Goal: Task Accomplishment & Management: Manage account settings

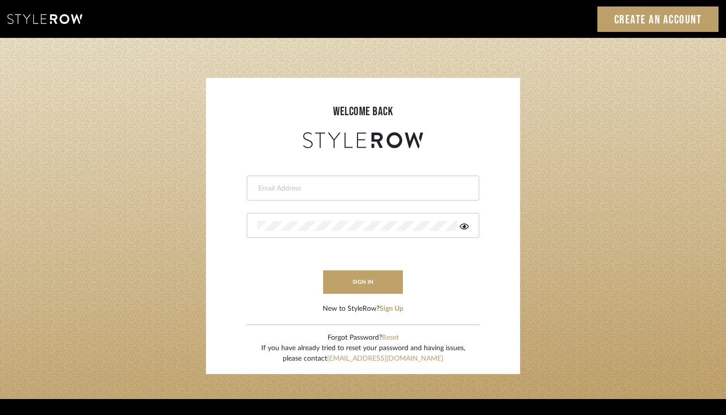
click at [348, 190] on input "email" at bounding box center [361, 188] width 209 height 10
type input "ashley@winnieandcointeriors.com"
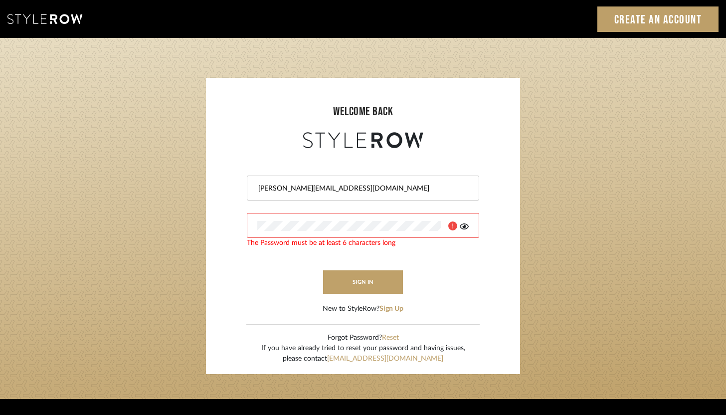
click at [468, 225] on icon at bounding box center [464, 226] width 9 height 8
click at [374, 290] on button "sign in" at bounding box center [363, 281] width 80 height 23
click at [357, 276] on button "sign in" at bounding box center [363, 281] width 80 height 23
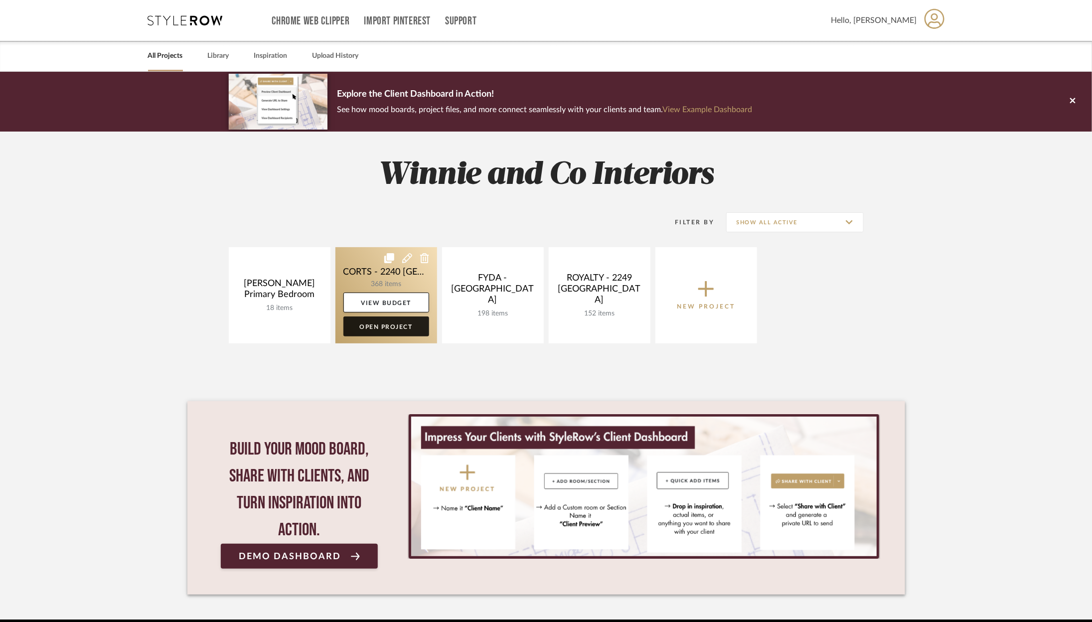
click at [383, 326] on link "Open Project" at bounding box center [386, 327] width 86 height 20
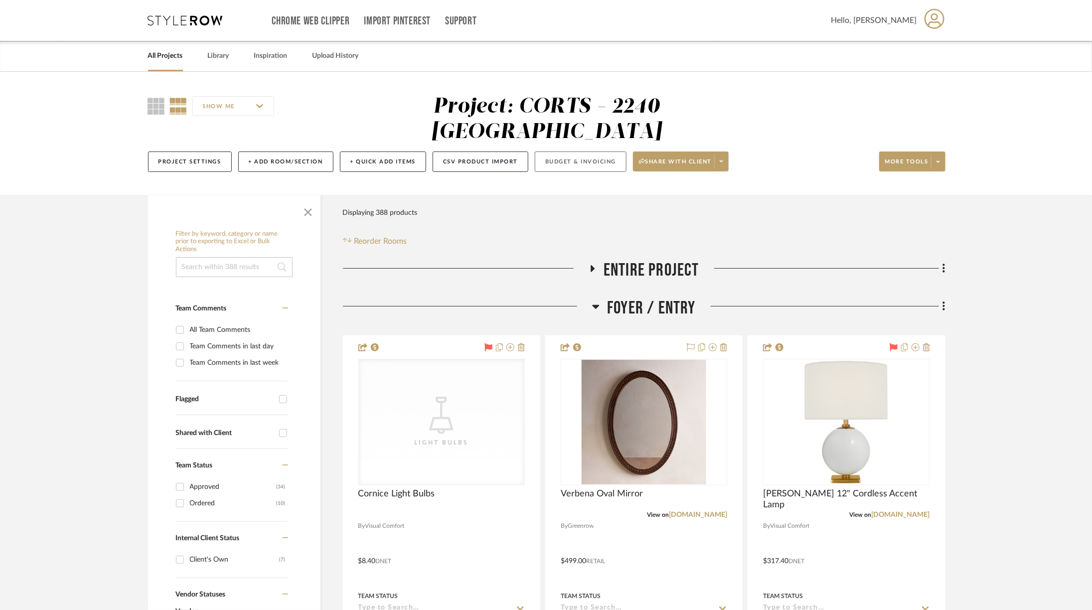
click at [577, 152] on button "Budget & Invoicing" at bounding box center [581, 162] width 92 height 20
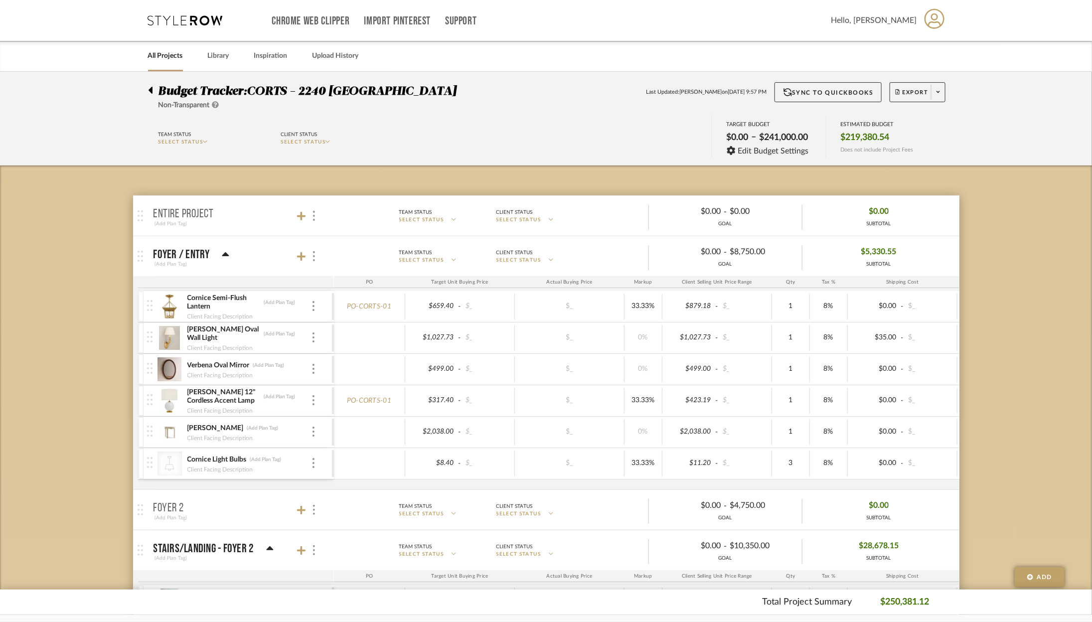
click at [224, 250] on icon at bounding box center [225, 255] width 7 height 12
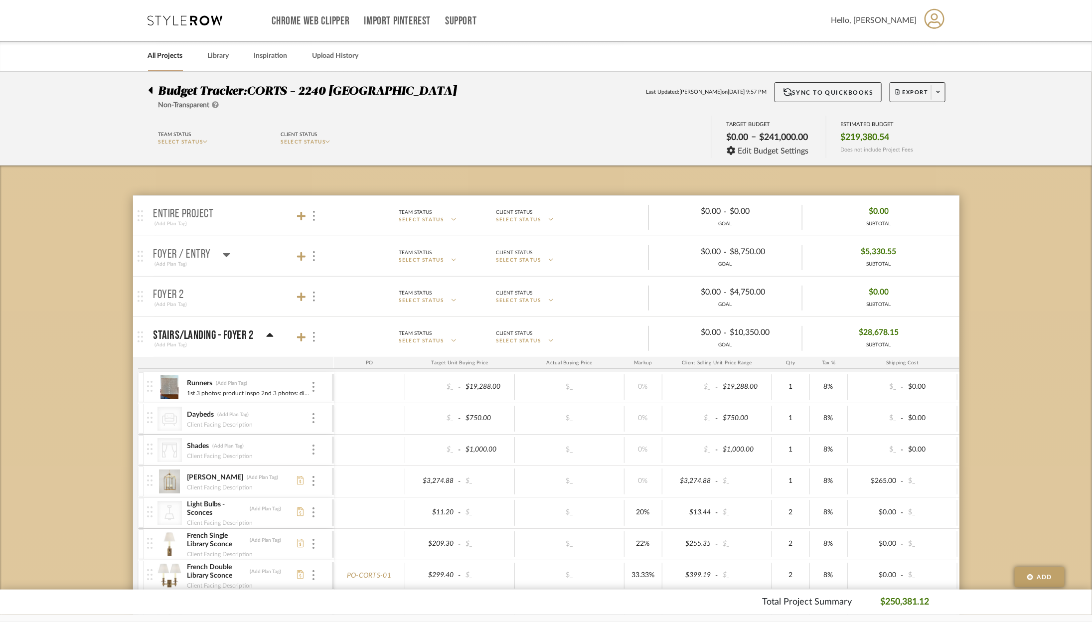
click at [269, 334] on icon at bounding box center [269, 335] width 7 height 4
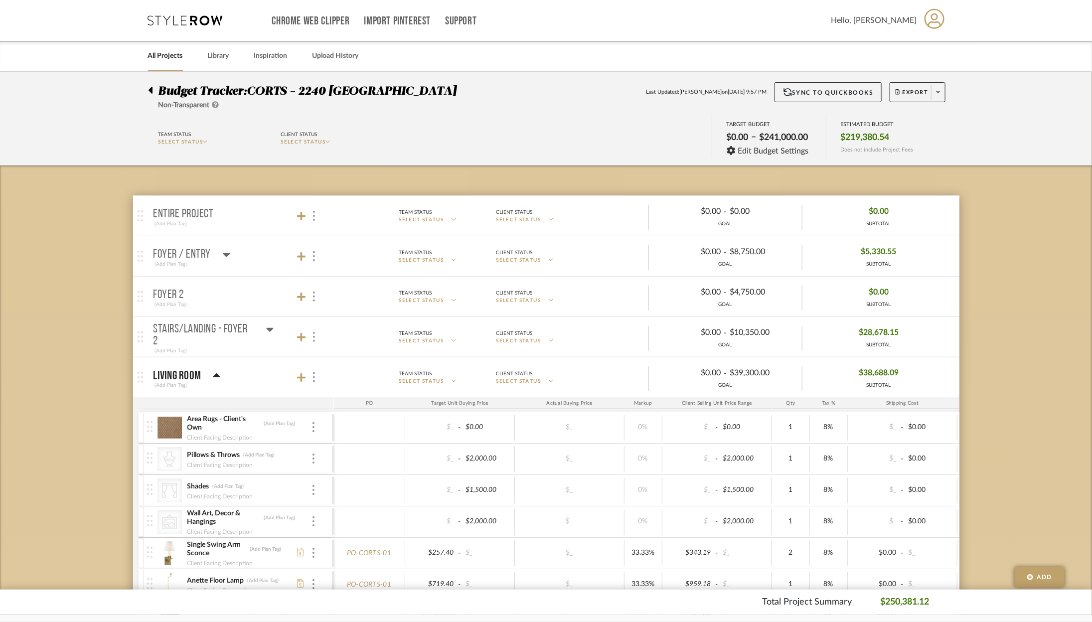
click at [213, 370] on icon at bounding box center [216, 376] width 7 height 12
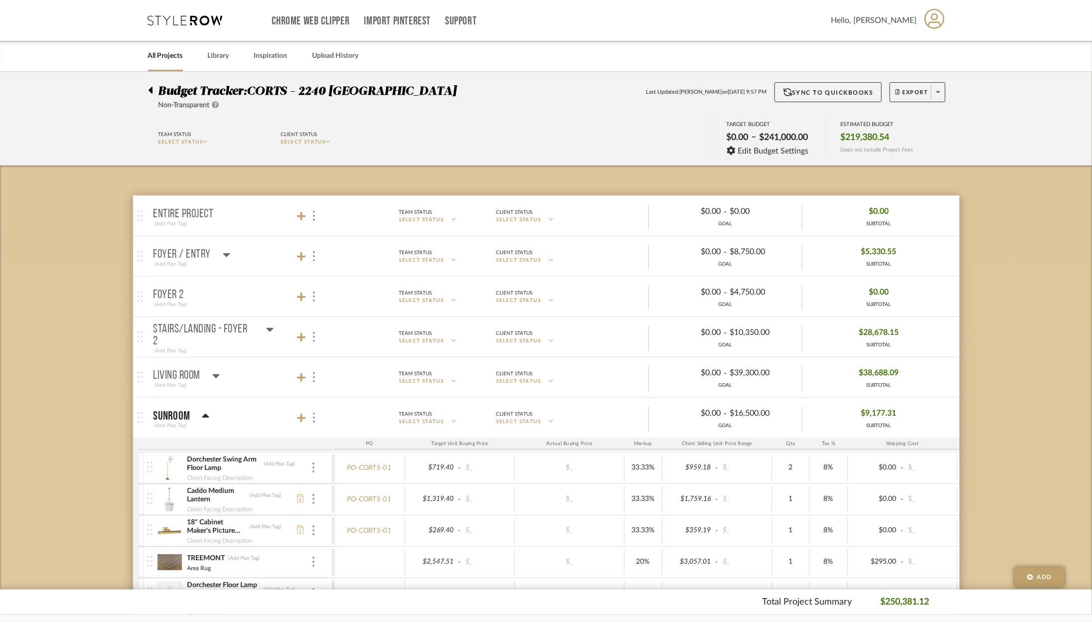
click at [206, 407] on div "Sunroom (Add Plan Tag)" at bounding box center [182, 418] width 56 height 24
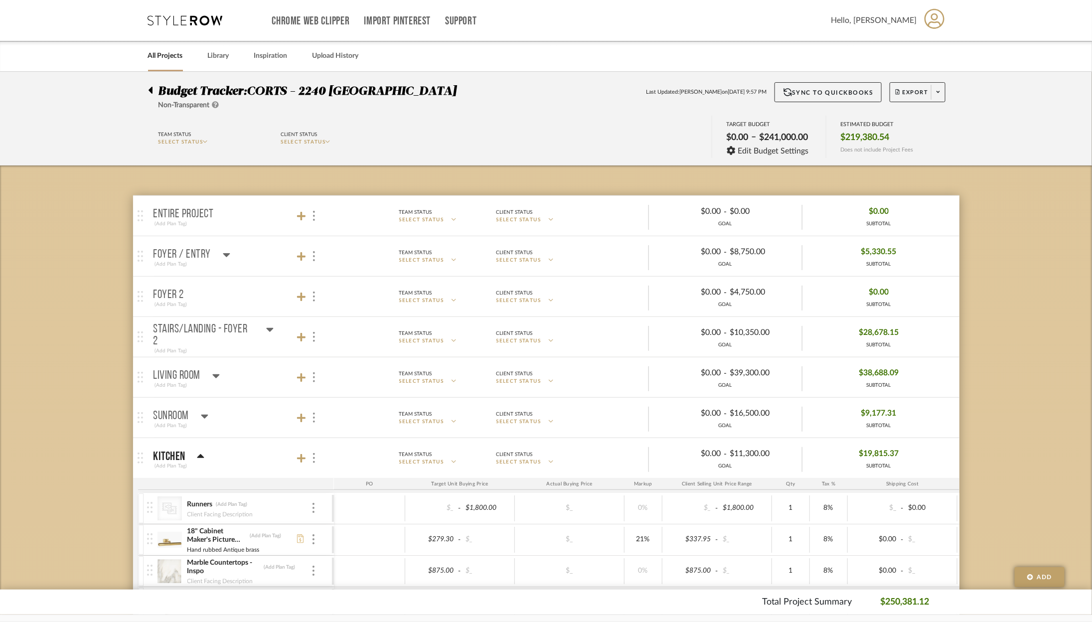
click at [203, 456] on icon at bounding box center [200, 456] width 7 height 4
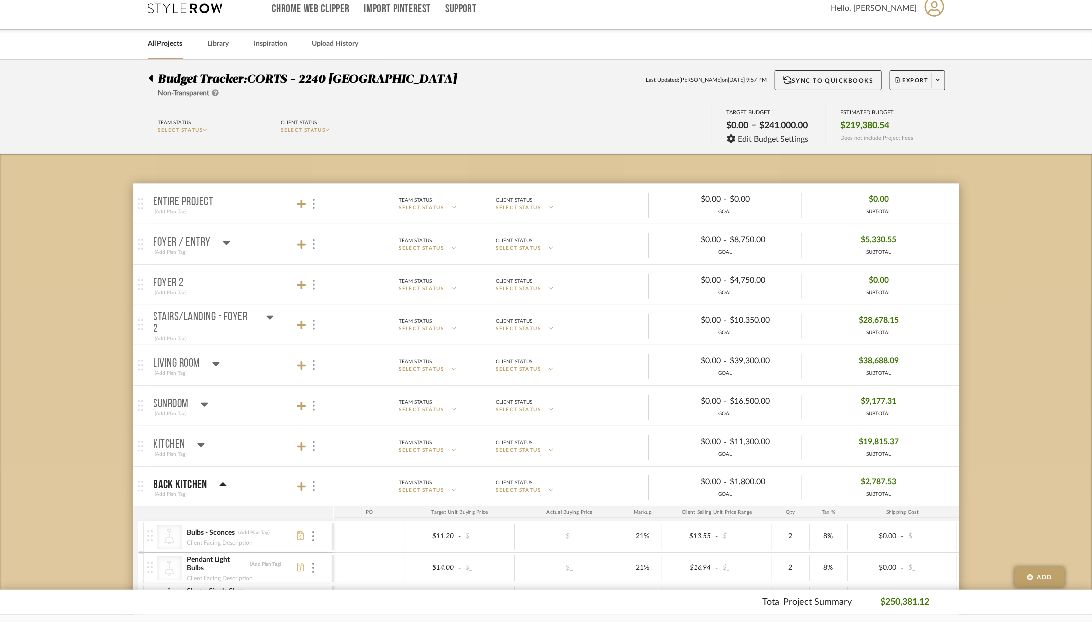
scroll to position [19, 0]
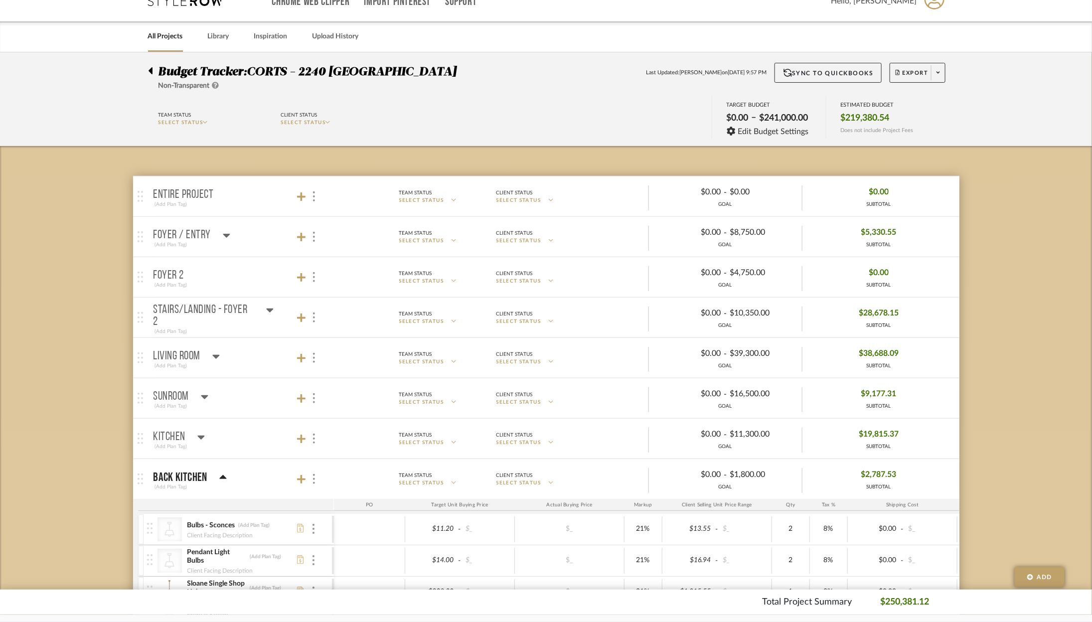
click at [231, 481] on mat-panel-title "Back Kitchen (Add Plan Tag)" at bounding box center [241, 479] width 175 height 24
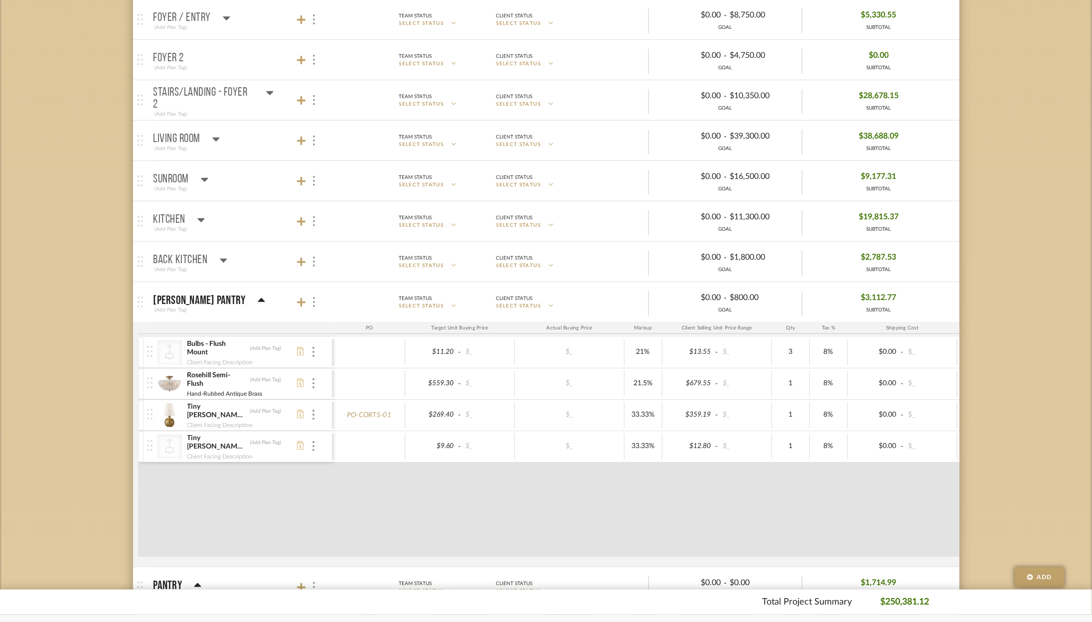
scroll to position [243, 0]
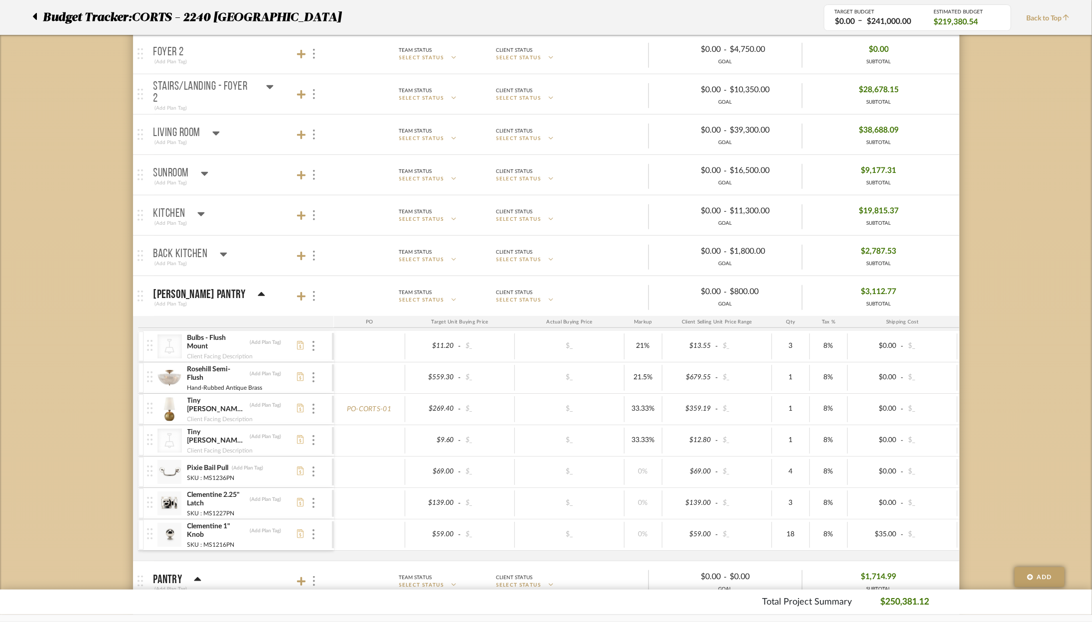
click at [230, 291] on div "[PERSON_NAME] Pantry" at bounding box center [210, 295] width 112 height 12
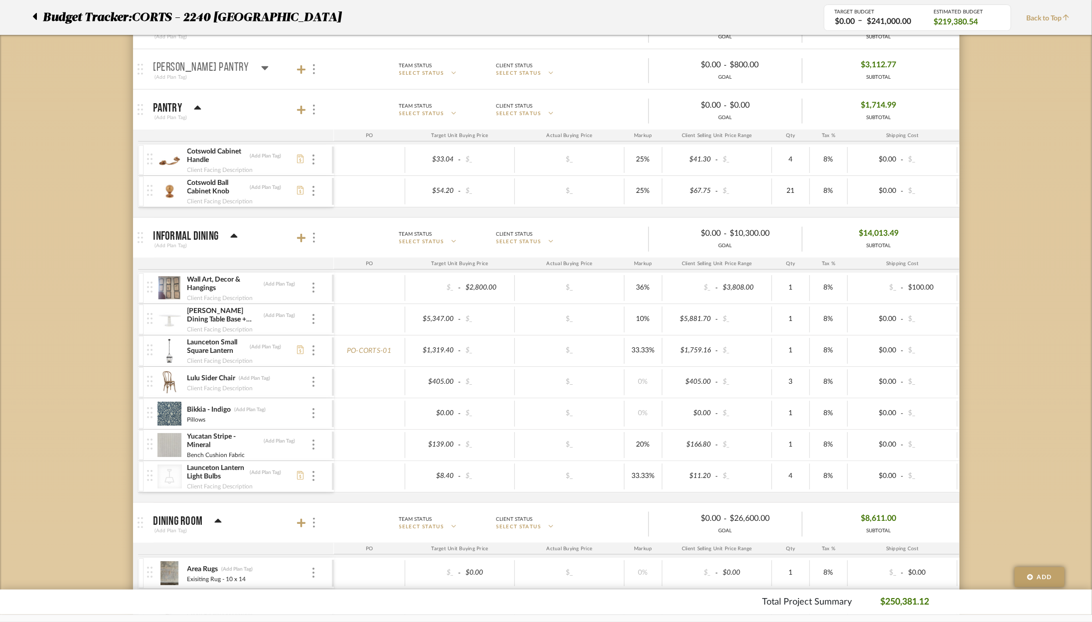
scroll to position [470, 0]
click at [194, 103] on icon at bounding box center [197, 108] width 7 height 12
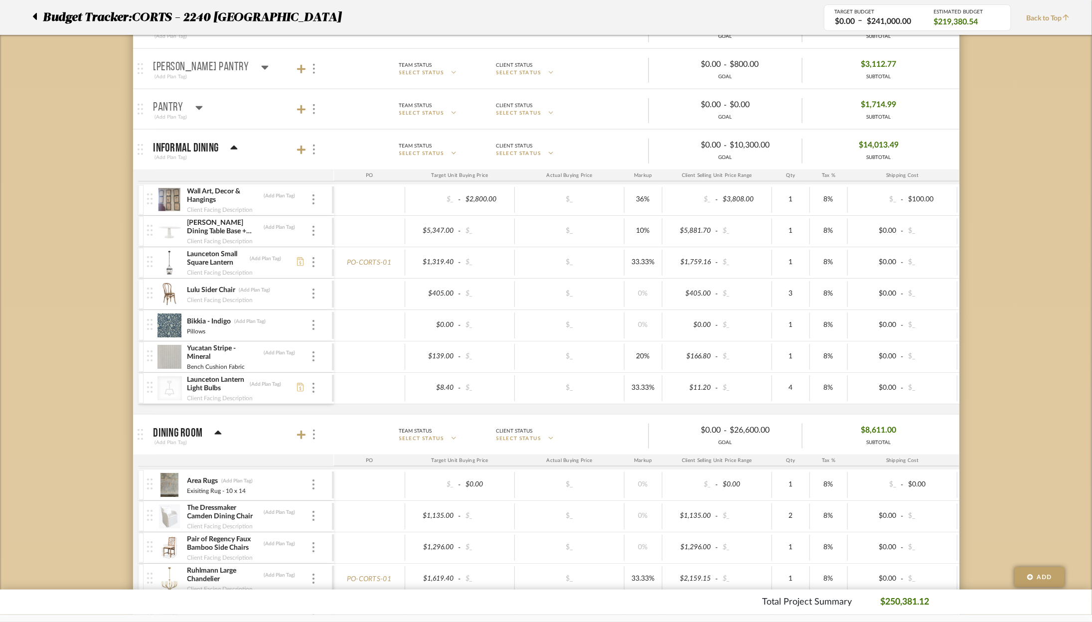
click at [234, 146] on icon at bounding box center [234, 148] width 7 height 4
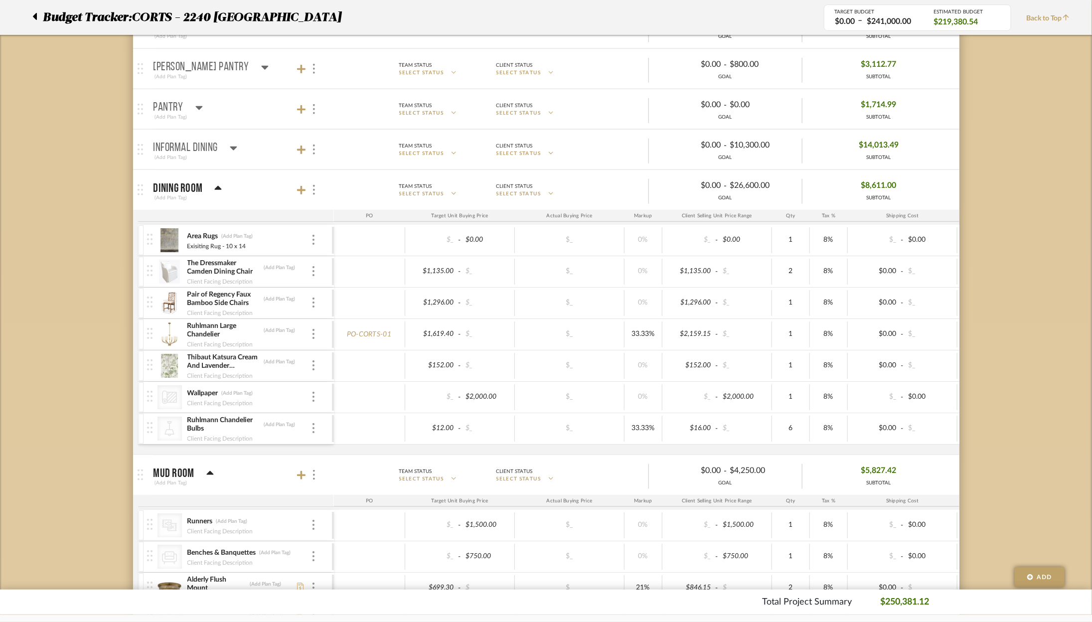
click at [215, 183] on icon at bounding box center [217, 188] width 7 height 12
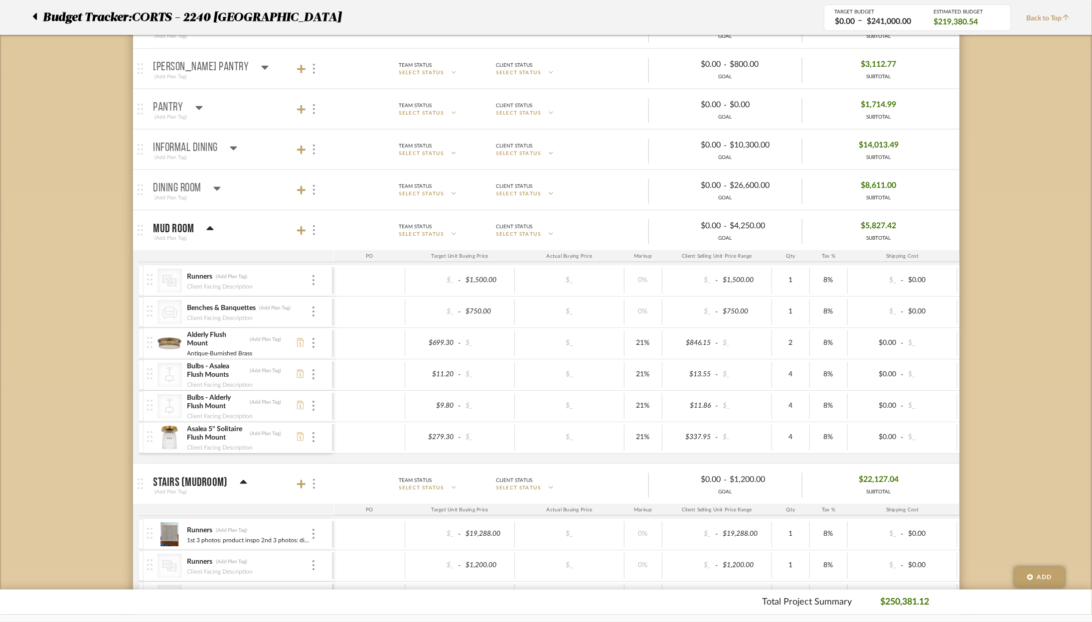
click at [211, 220] on div "Mud Room (Add Plan Tag)" at bounding box center [184, 230] width 60 height 24
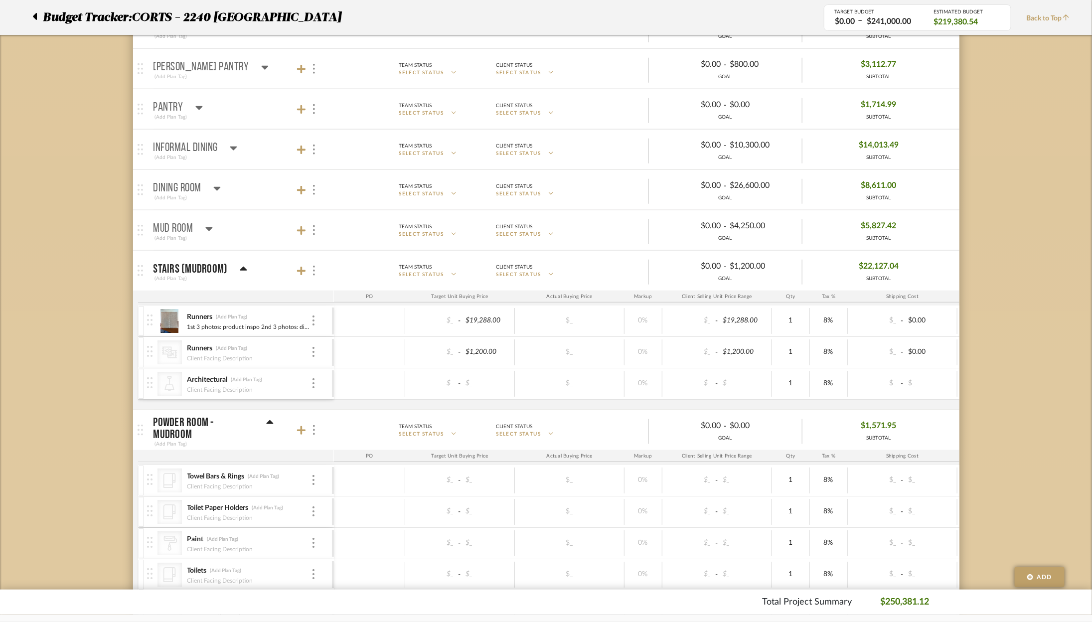
click at [244, 267] on icon at bounding box center [243, 269] width 7 height 12
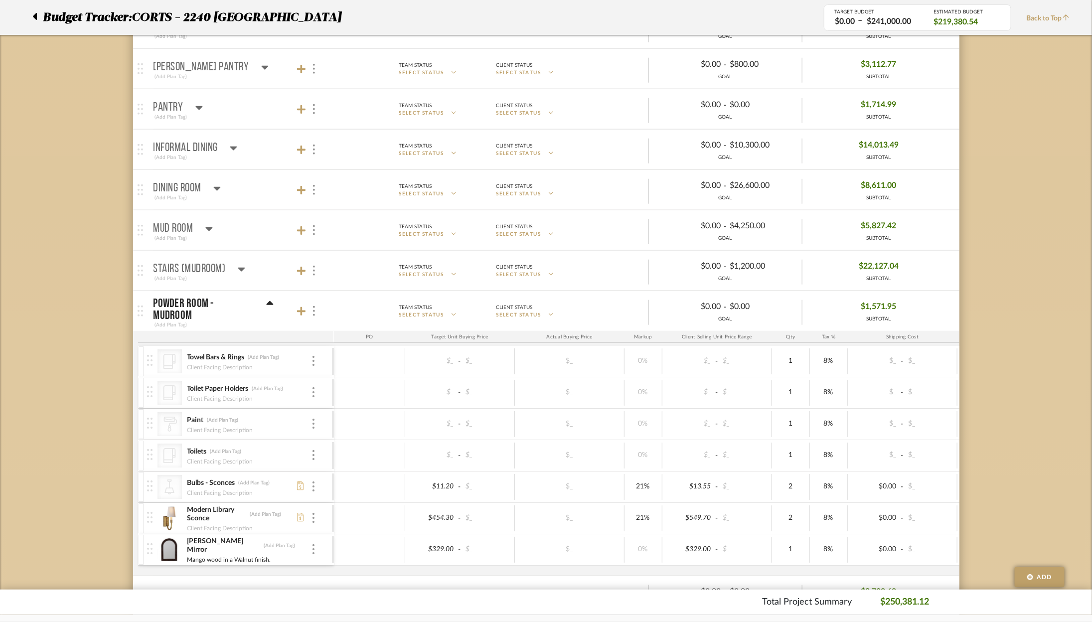
click at [267, 303] on icon at bounding box center [269, 304] width 7 height 12
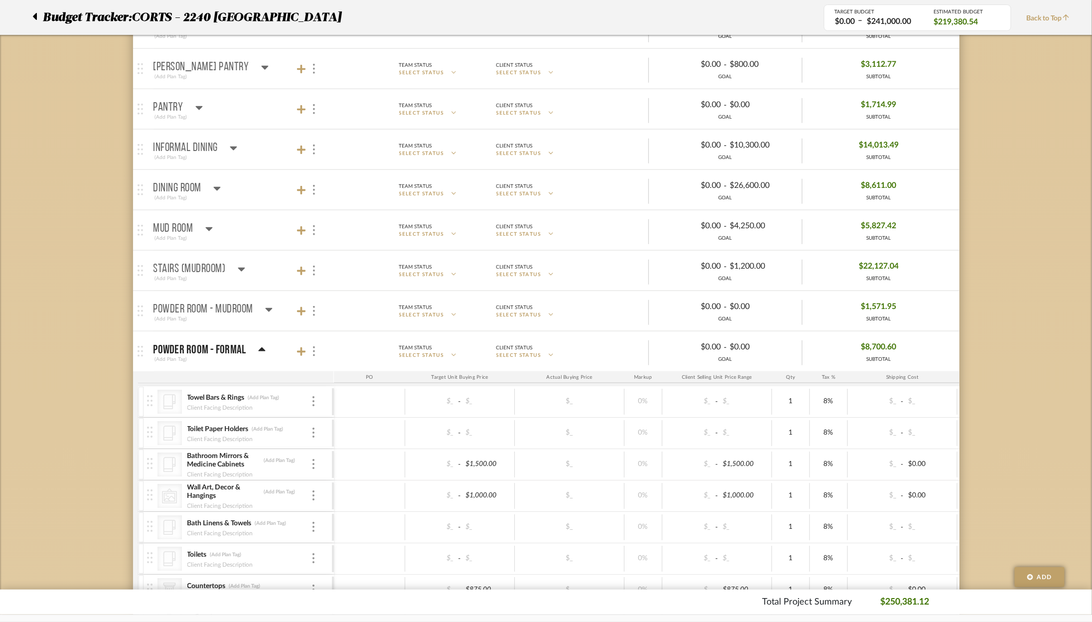
click at [259, 340] on div "Powder Room - Formal (Add Plan Tag)" at bounding box center [210, 351] width 112 height 24
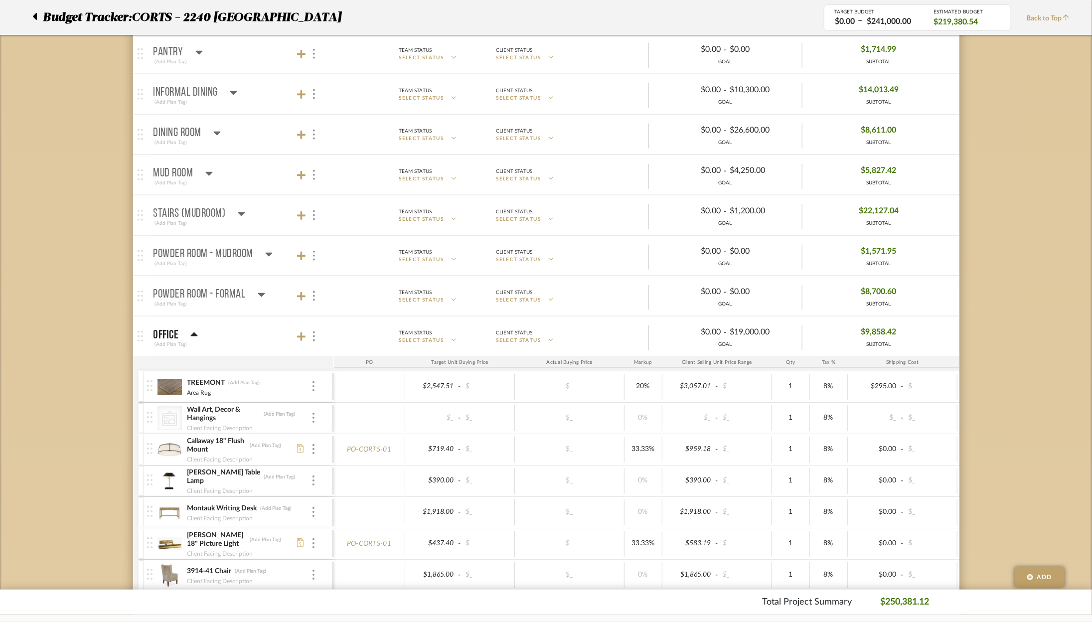
scroll to position [546, 0]
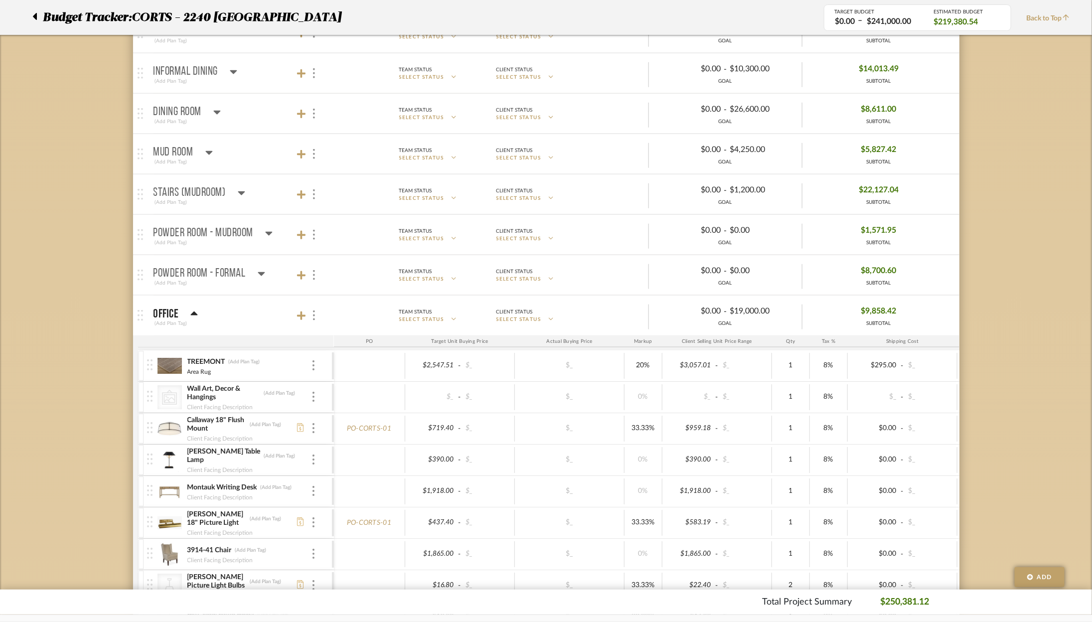
click at [191, 310] on icon at bounding box center [193, 314] width 7 height 12
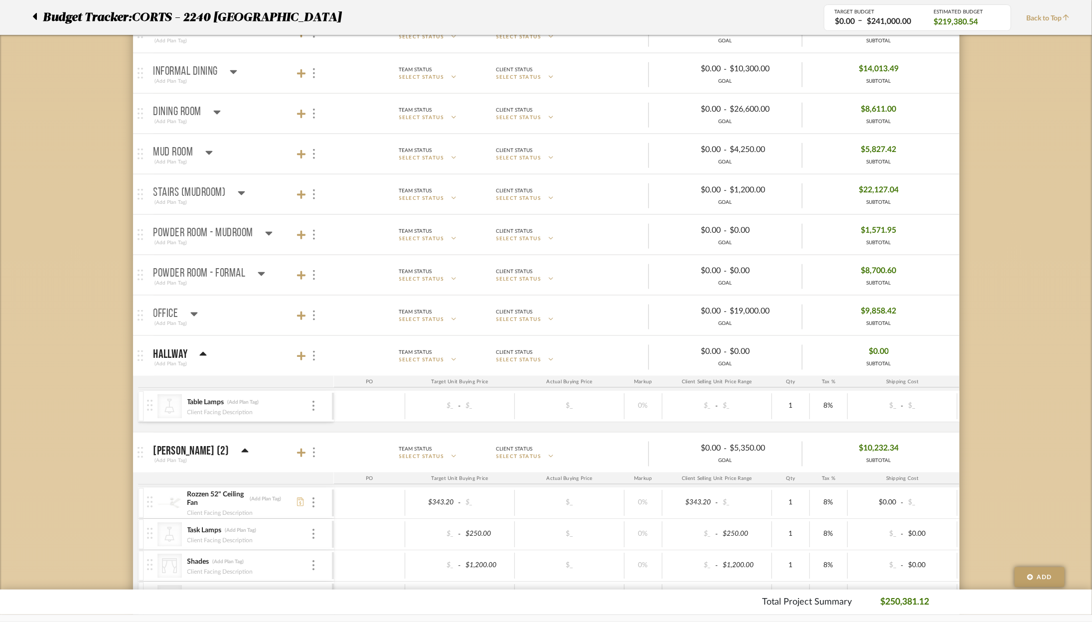
click at [202, 354] on icon at bounding box center [202, 354] width 7 height 12
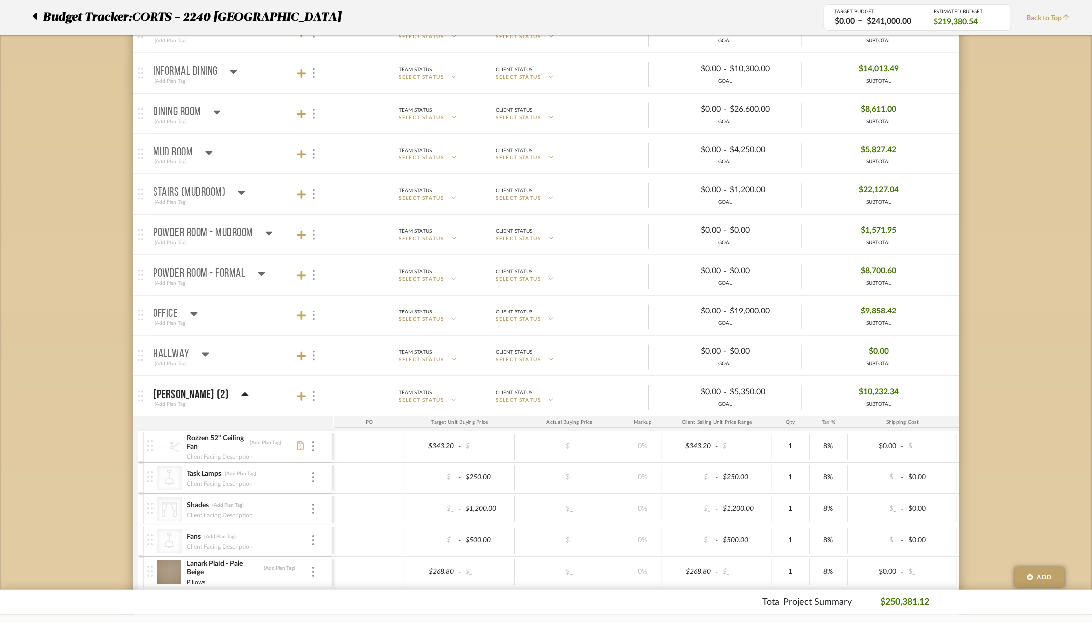
click at [249, 390] on icon at bounding box center [244, 395] width 7 height 12
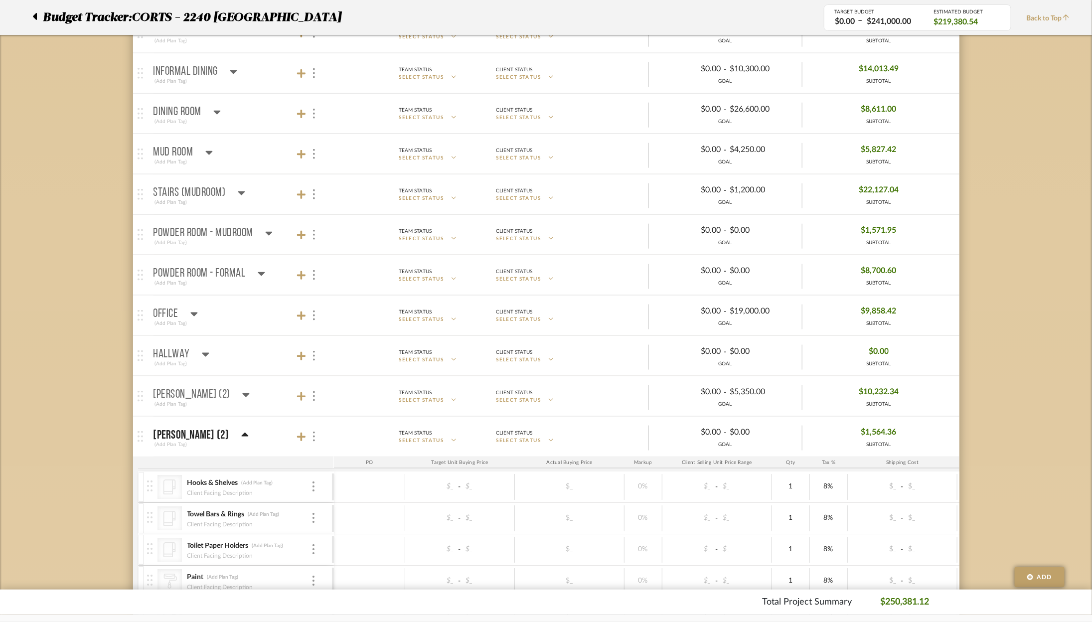
click at [248, 433] on icon at bounding box center [244, 435] width 7 height 4
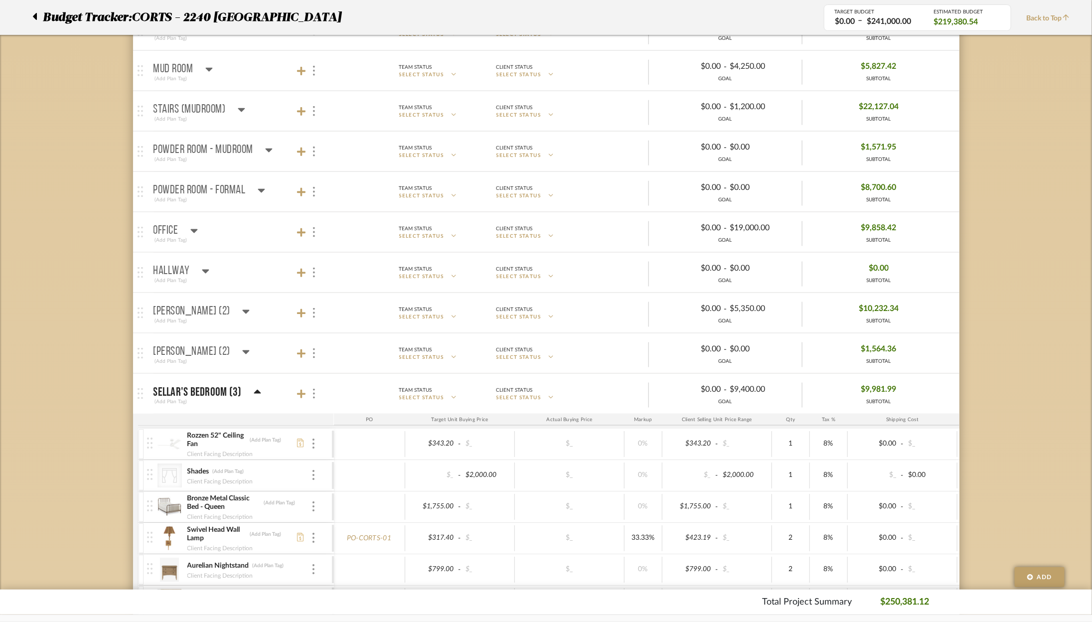
scroll to position [653, 0]
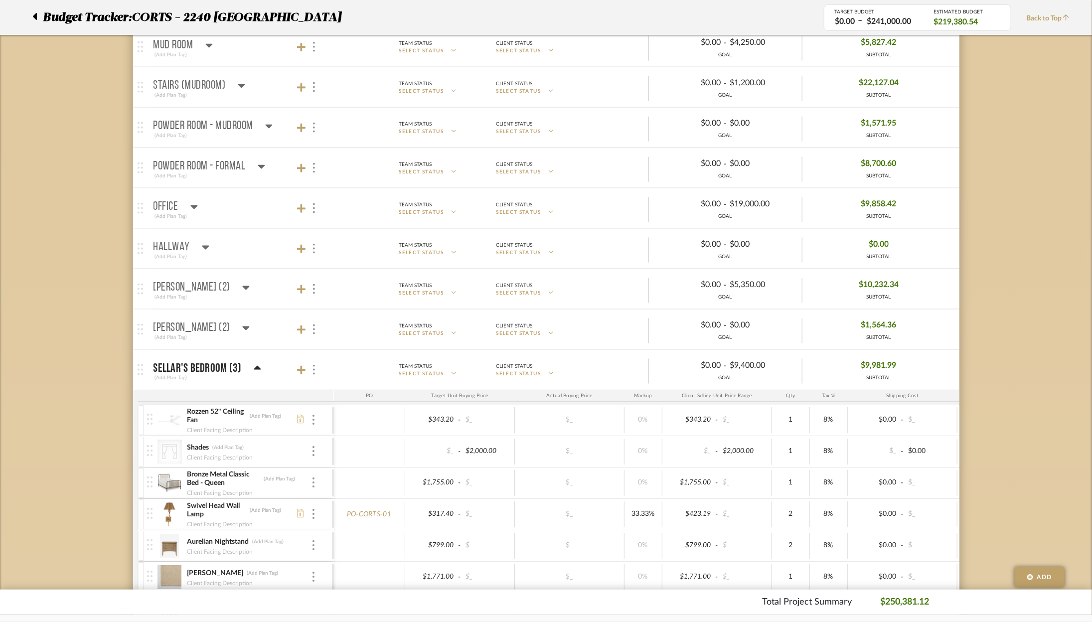
click at [263, 368] on mat-panel-title "Sellar's Bedroom (3) (Add Plan Tag)" at bounding box center [241, 370] width 175 height 24
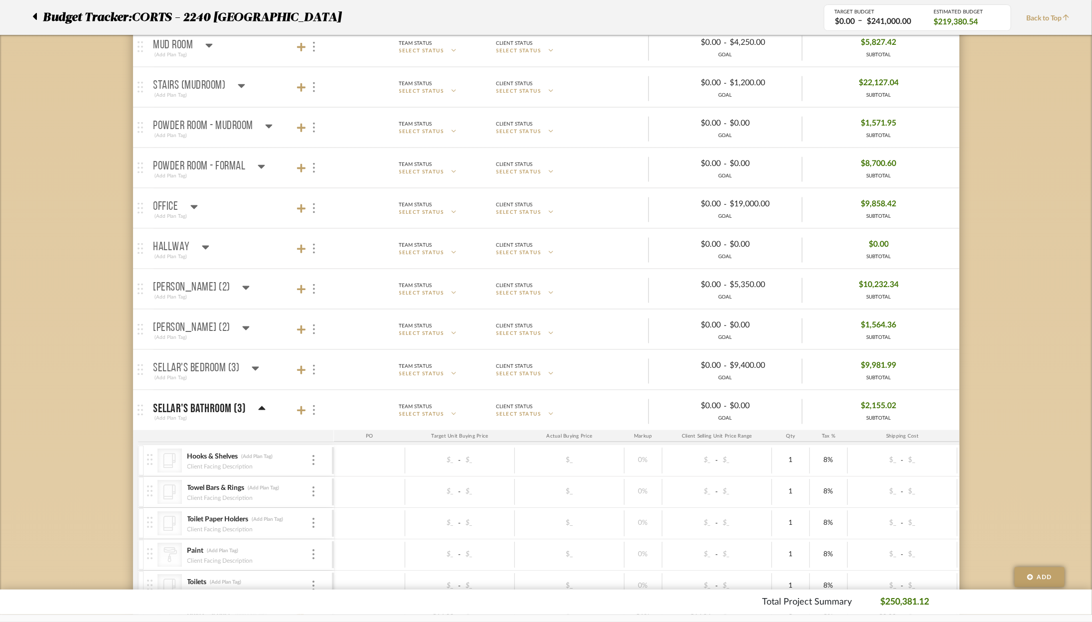
click at [259, 408] on icon at bounding box center [261, 409] width 7 height 12
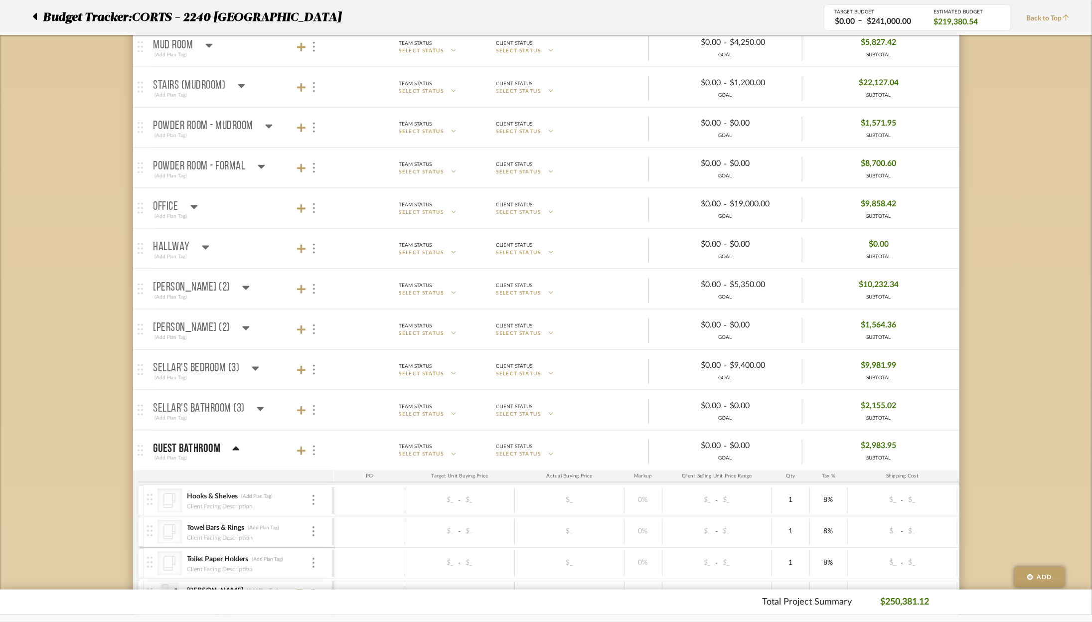
scroll to position [760, 0]
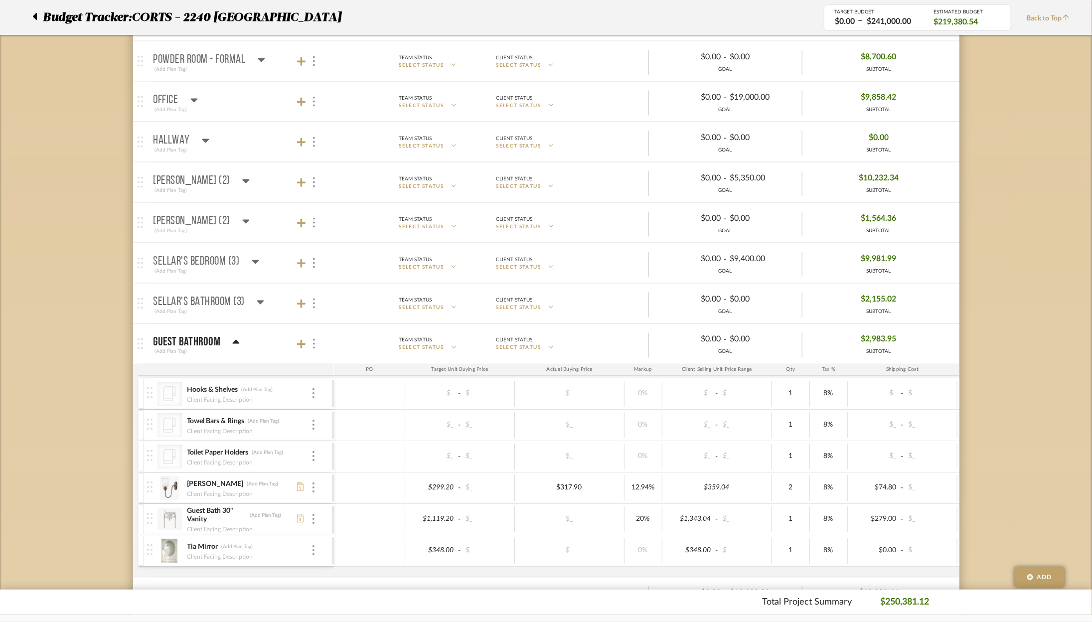
click at [235, 340] on icon at bounding box center [236, 342] width 7 height 4
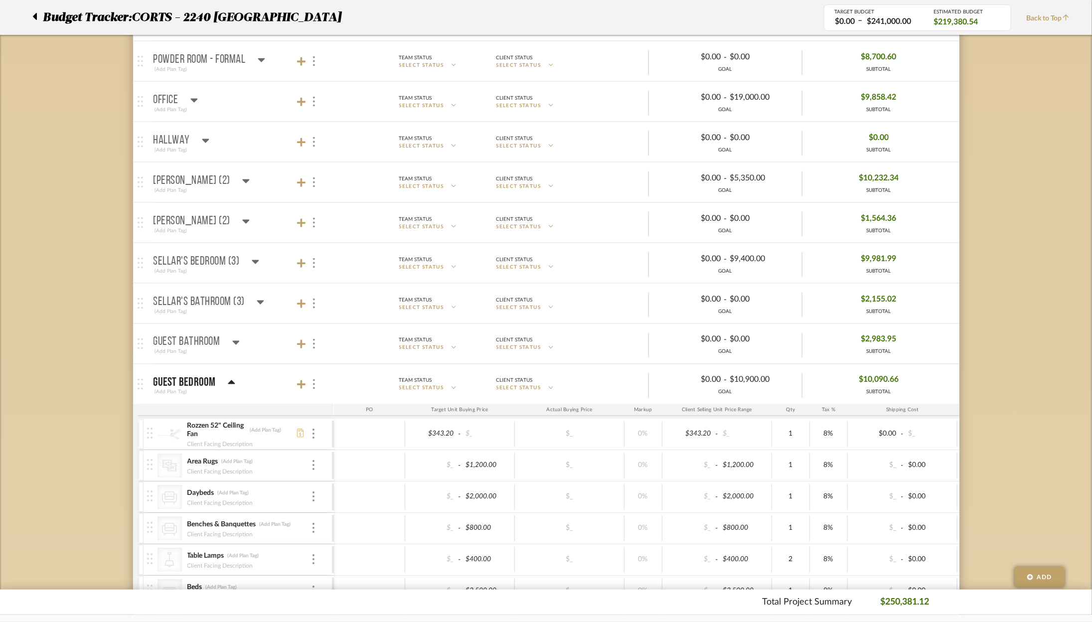
click at [230, 380] on icon at bounding box center [231, 382] width 7 height 4
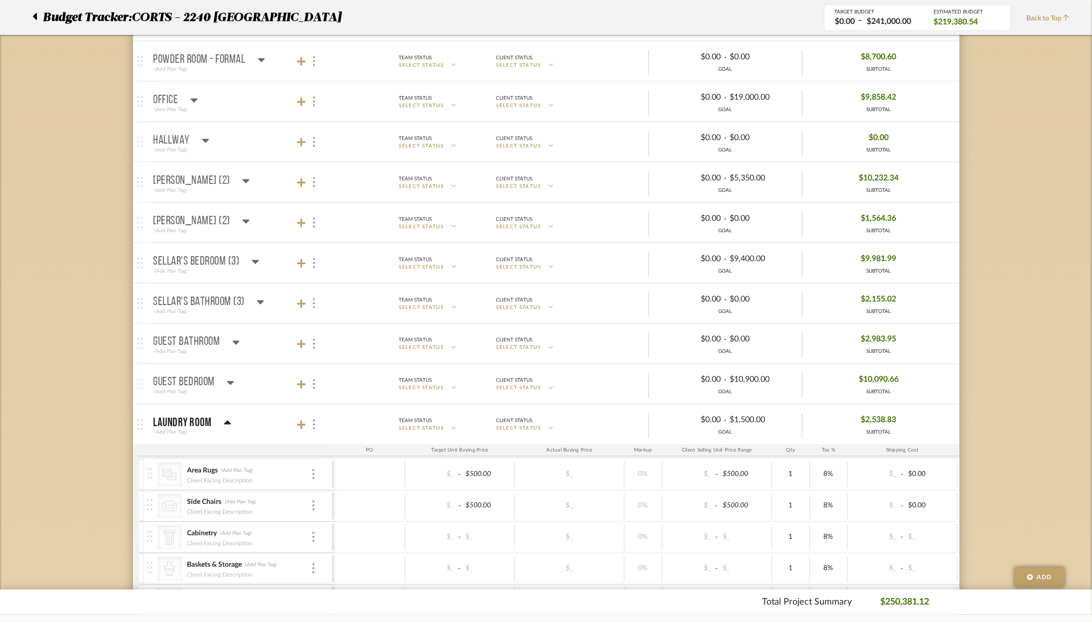
click at [224, 417] on icon at bounding box center [227, 423] width 7 height 12
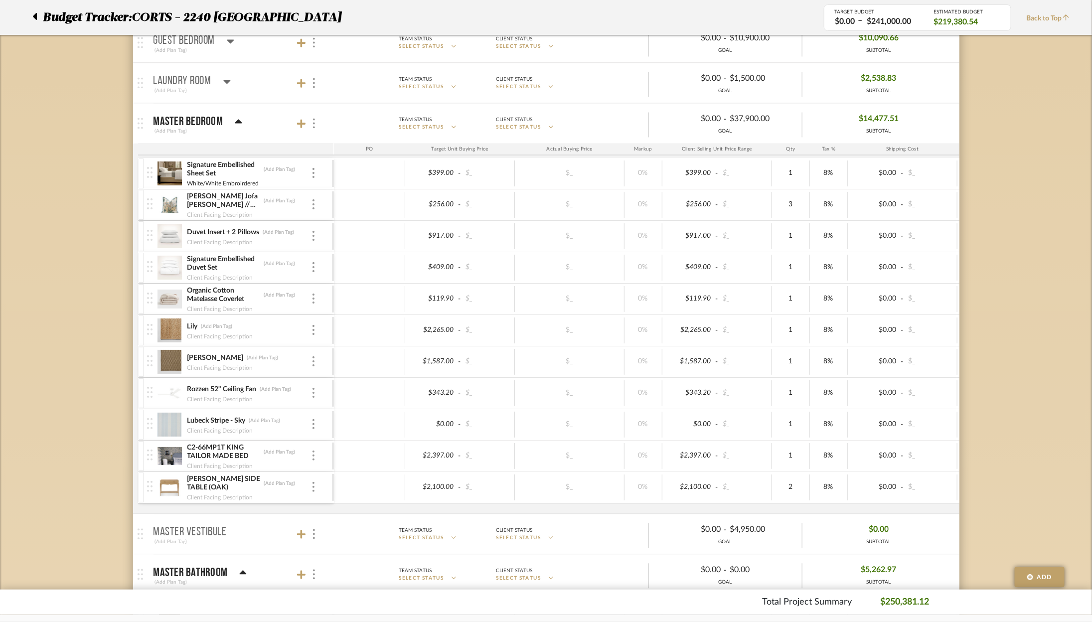
scroll to position [1100, 0]
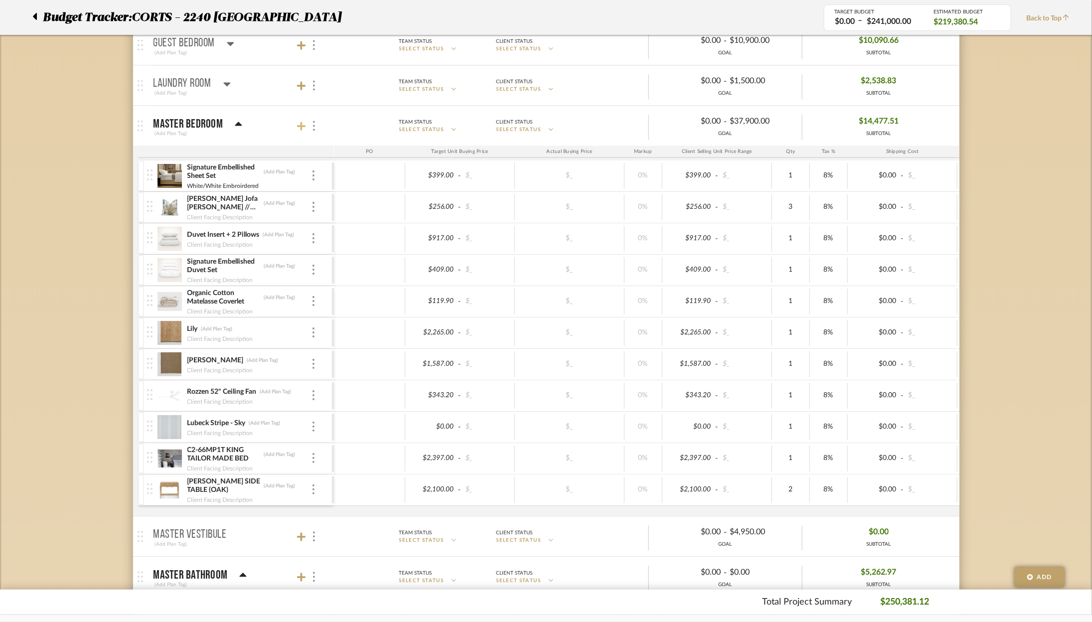
click at [300, 122] on icon at bounding box center [301, 126] width 9 height 9
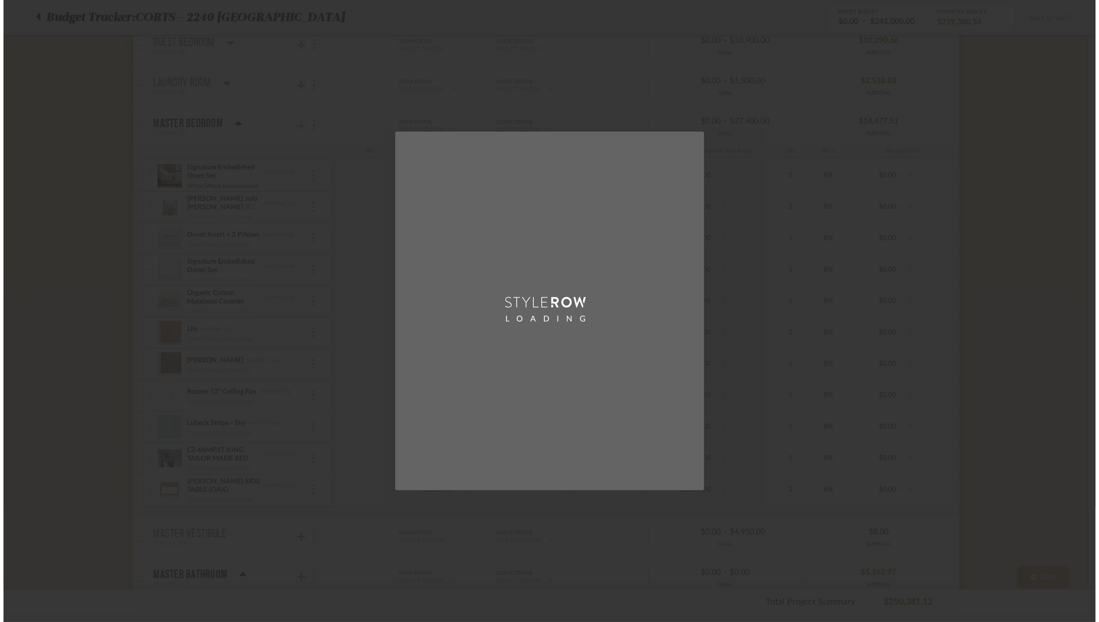
scroll to position [0, 0]
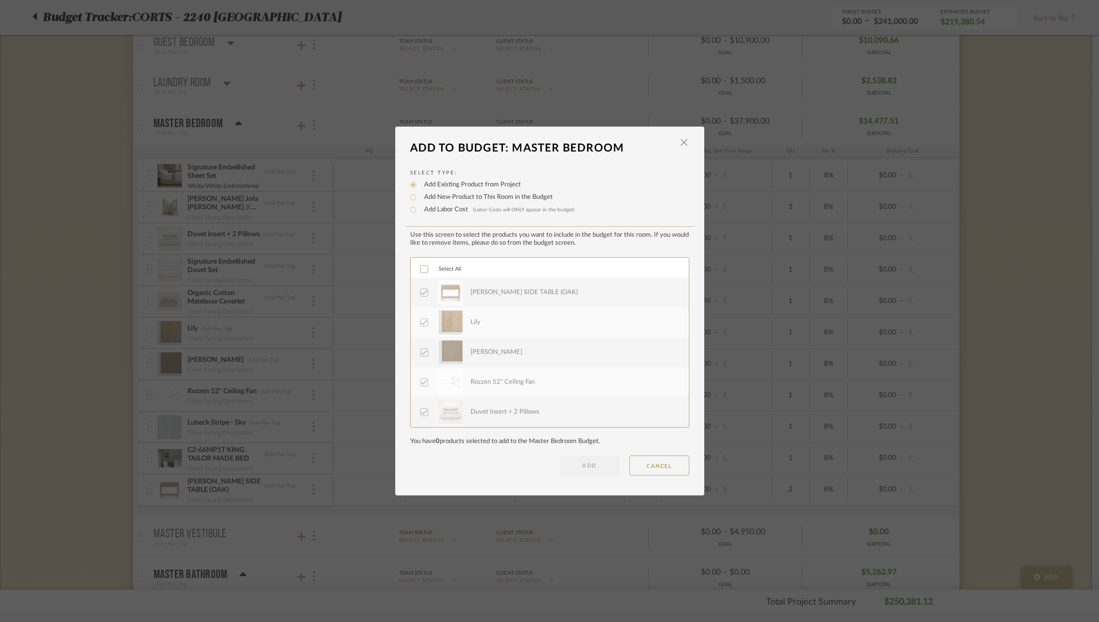
click at [450, 210] on label "Add Labor Cost (Labor Costs will ONLY appear in the budget)" at bounding box center [497, 210] width 156 height 10
click at [419, 210] on input "Add Labor Cost (Labor Costs will ONLY appear in the budget)" at bounding box center [413, 210] width 12 height 12
radio input "true"
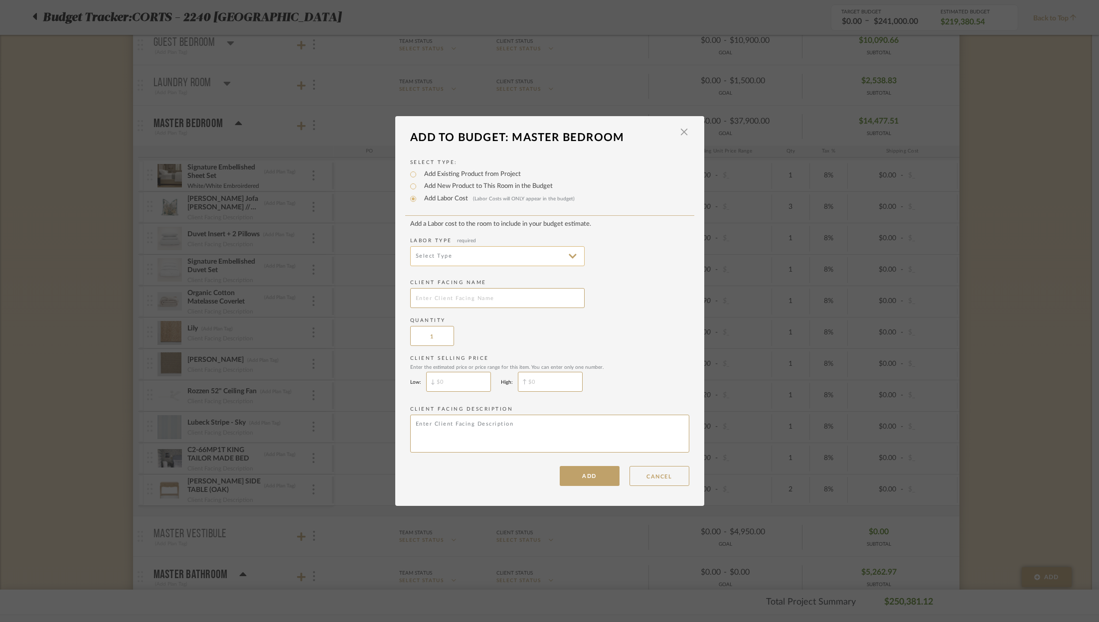
click at [479, 263] on input at bounding box center [497, 256] width 174 height 20
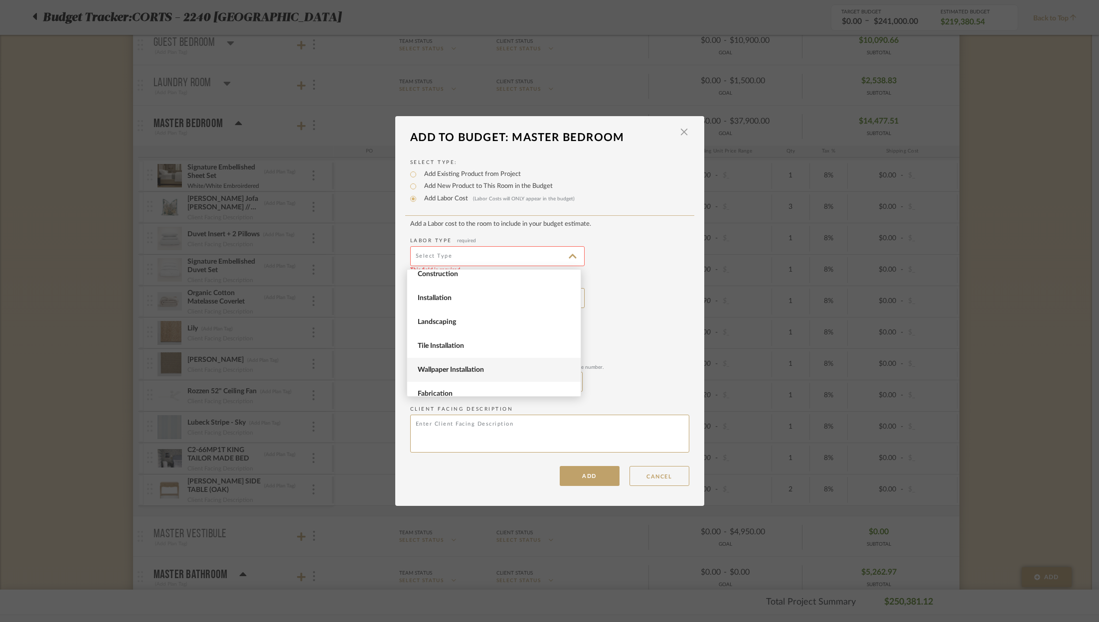
scroll to position [101, 0]
click at [485, 372] on span "Fabrication" at bounding box center [495, 372] width 155 height 8
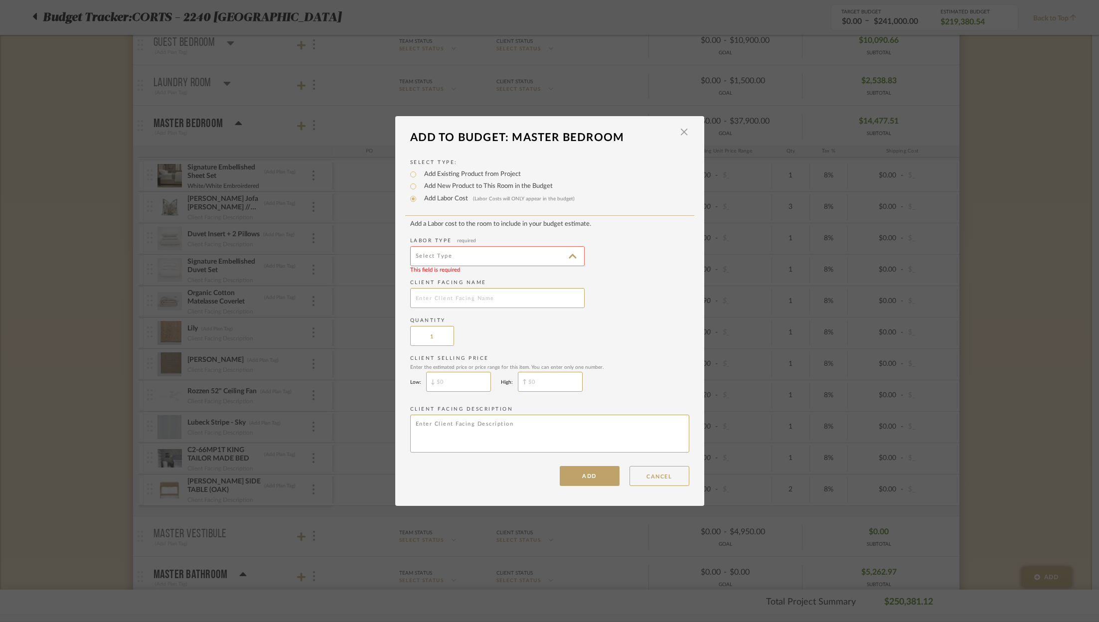
type input "Fabrication"
click at [486, 295] on input "text" at bounding box center [497, 298] width 174 height 20
type input "W"
type input "Custom Window Treatment Labor + Hardware"
click at [545, 385] on input "$" at bounding box center [550, 382] width 65 height 20
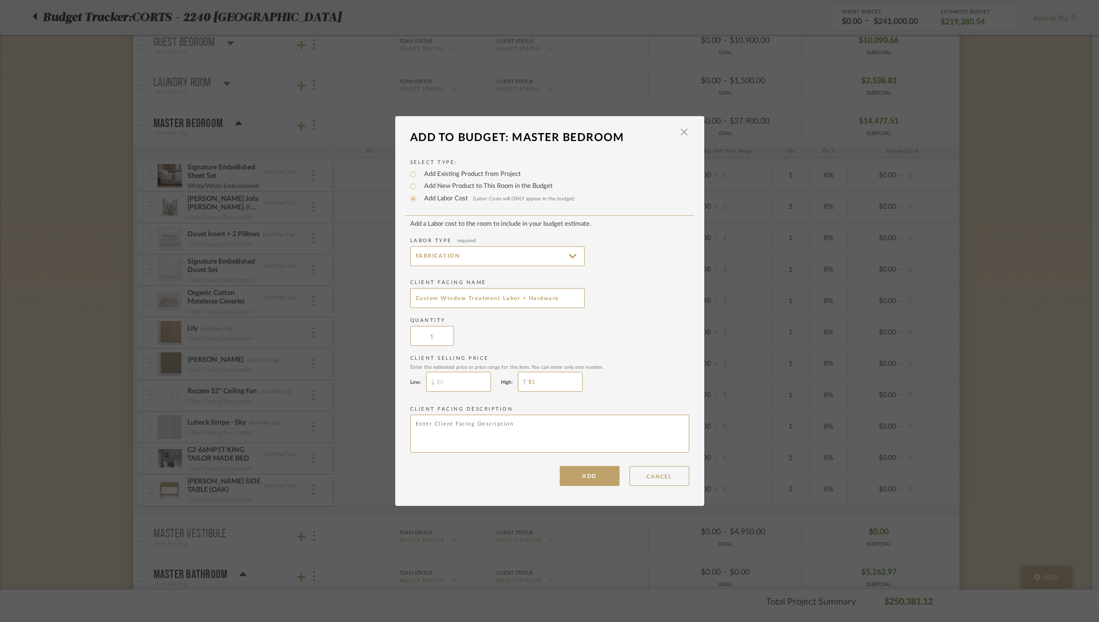
type input "$"
type input "$1,217.01"
click at [589, 482] on button "ADD" at bounding box center [590, 476] width 60 height 20
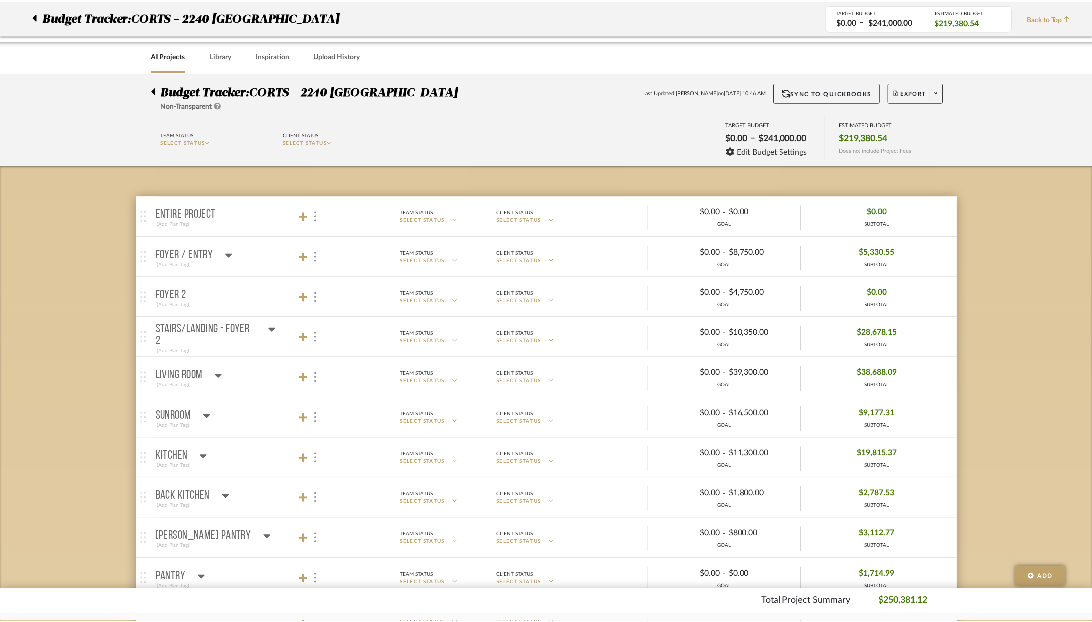
scroll to position [1100, 0]
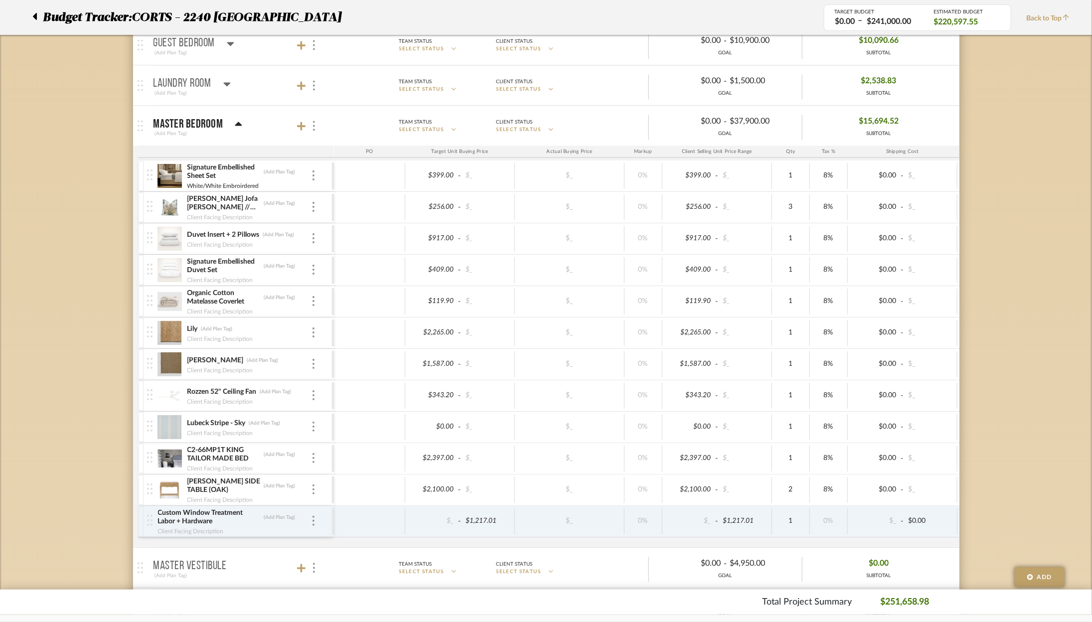
click at [176, 419] on img at bounding box center [170, 427] width 24 height 24
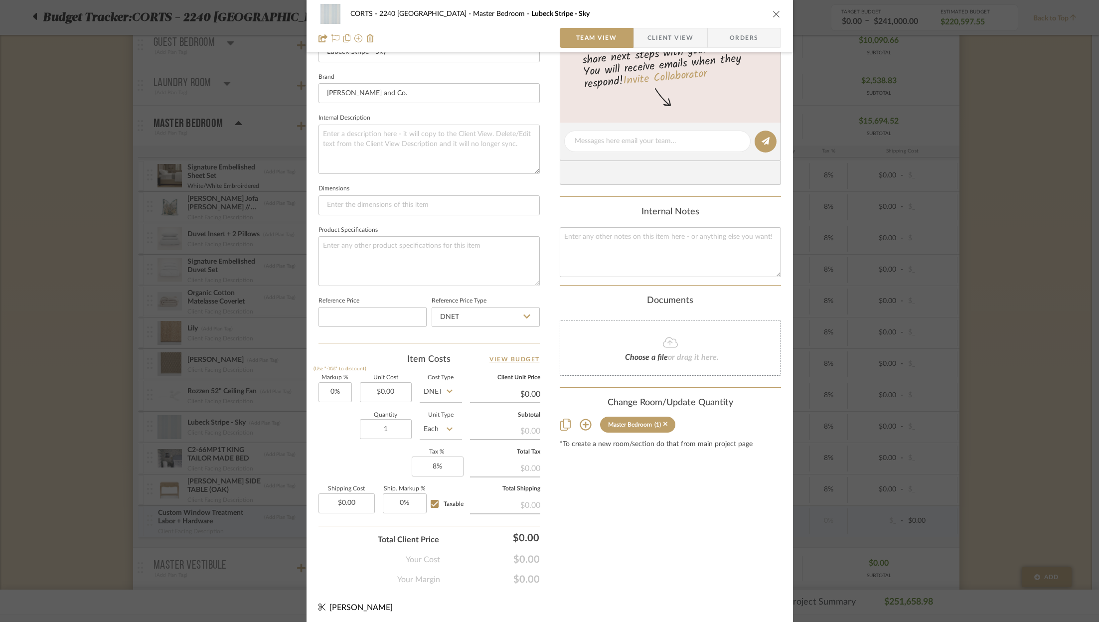
scroll to position [0, 0]
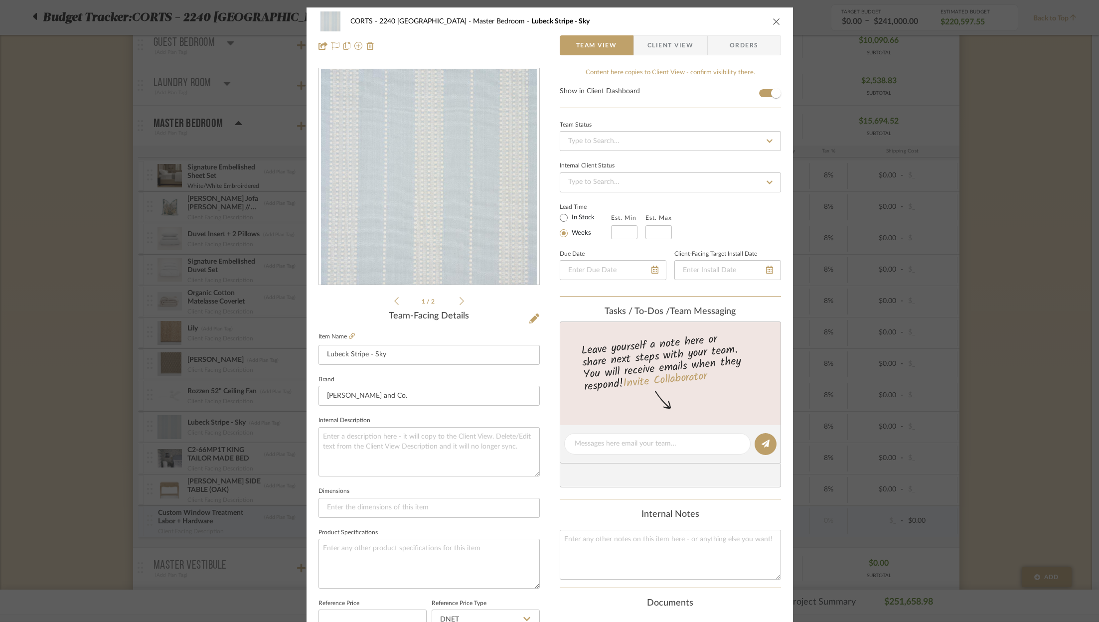
click at [777, 22] on button "close" at bounding box center [776, 21] width 9 height 9
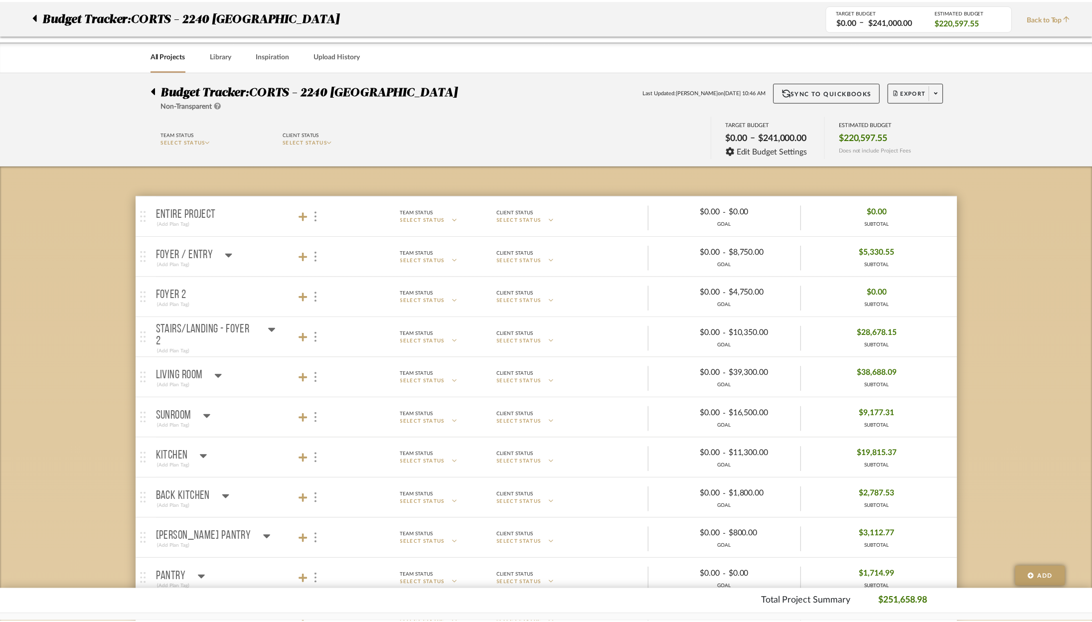
scroll to position [1100, 0]
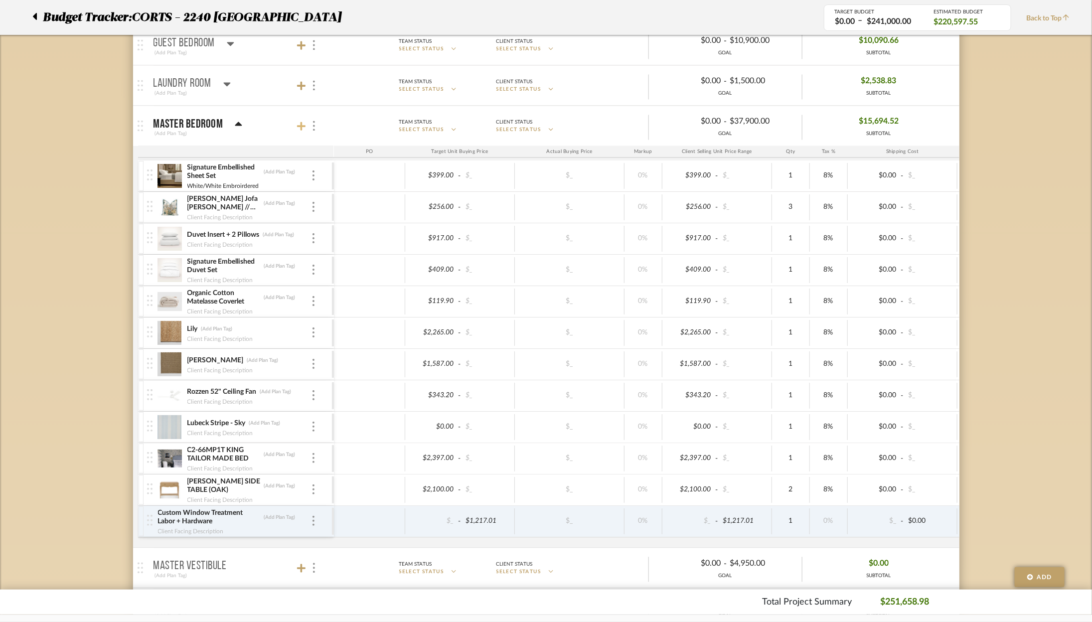
click at [299, 122] on icon at bounding box center [301, 126] width 9 height 9
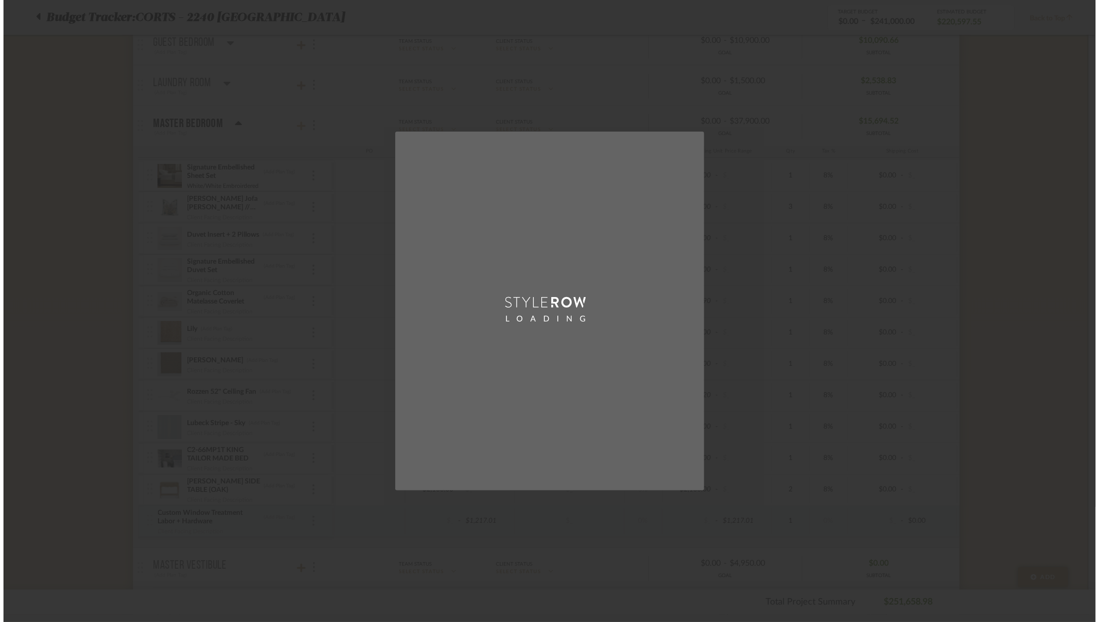
scroll to position [0, 0]
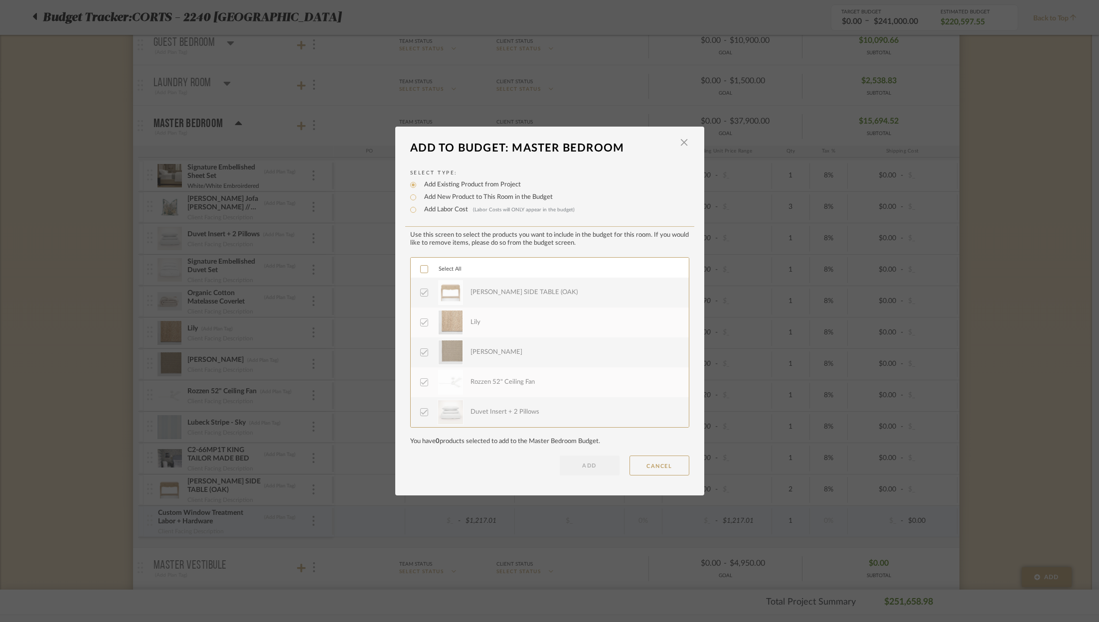
click at [493, 200] on label "Add New Product to This Room in the Budget" at bounding box center [486, 197] width 134 height 10
click at [419, 200] on input "Add New Product to This Room in the Budget" at bounding box center [413, 197] width 12 height 12
radio input "true"
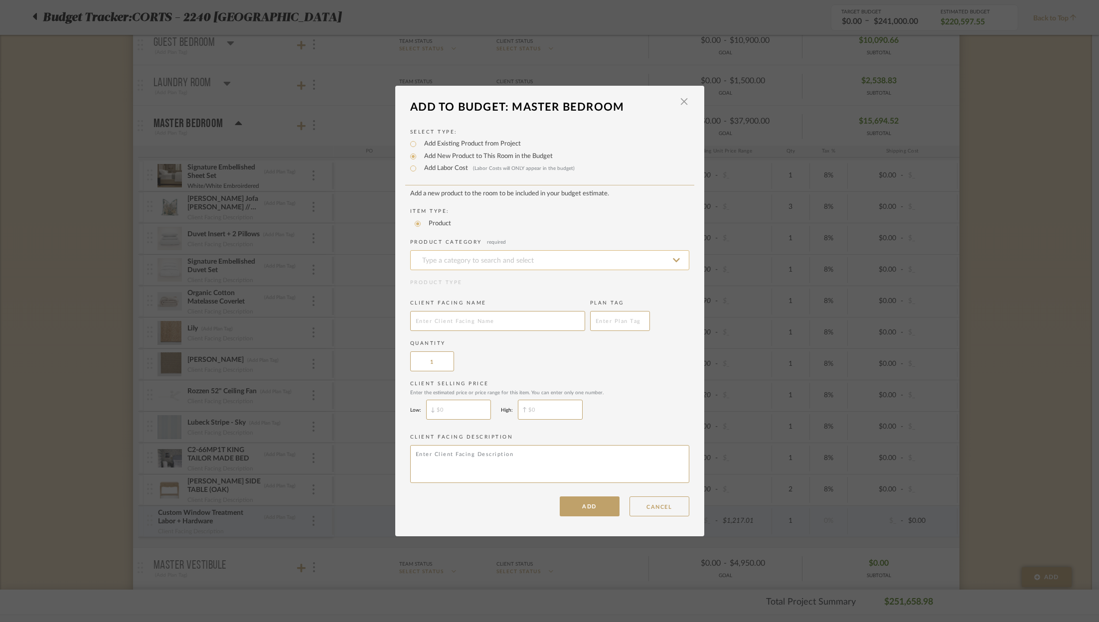
click at [495, 257] on input at bounding box center [549, 260] width 279 height 20
click at [478, 290] on div "Textiles" at bounding box center [546, 286] width 278 height 25
type input "Textiles"
click at [467, 318] on input "text" at bounding box center [497, 321] width 175 height 20
type input "Window Treatment Fabric"
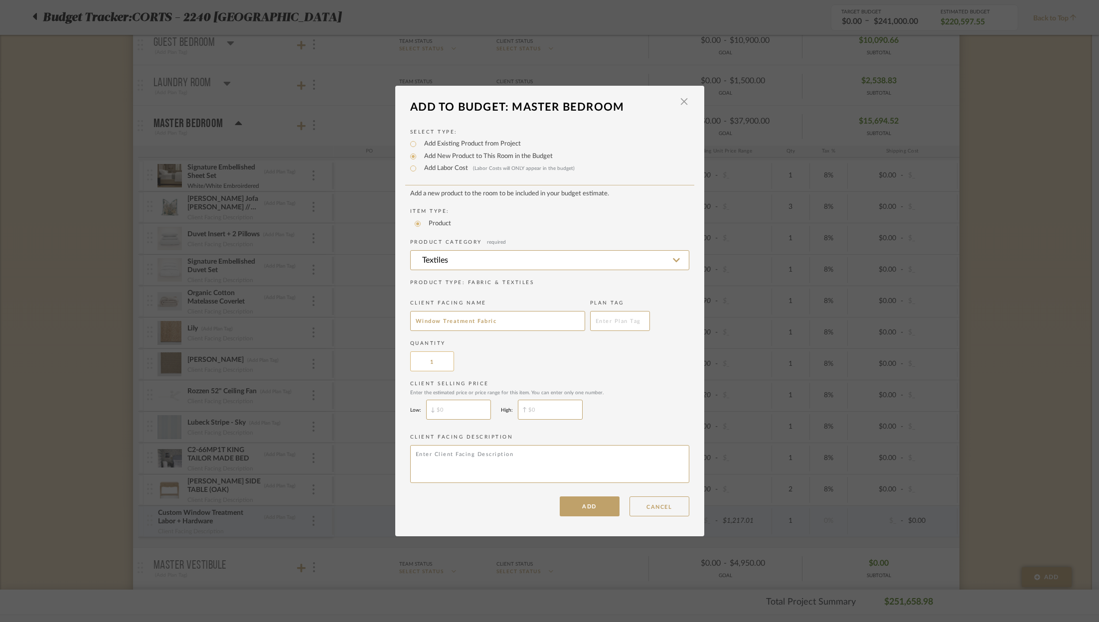
click at [442, 360] on input "1" at bounding box center [432, 361] width 44 height 20
type input "14"
type input "$"
click at [554, 411] on input "$" at bounding box center [550, 410] width 65 height 20
type input "$"
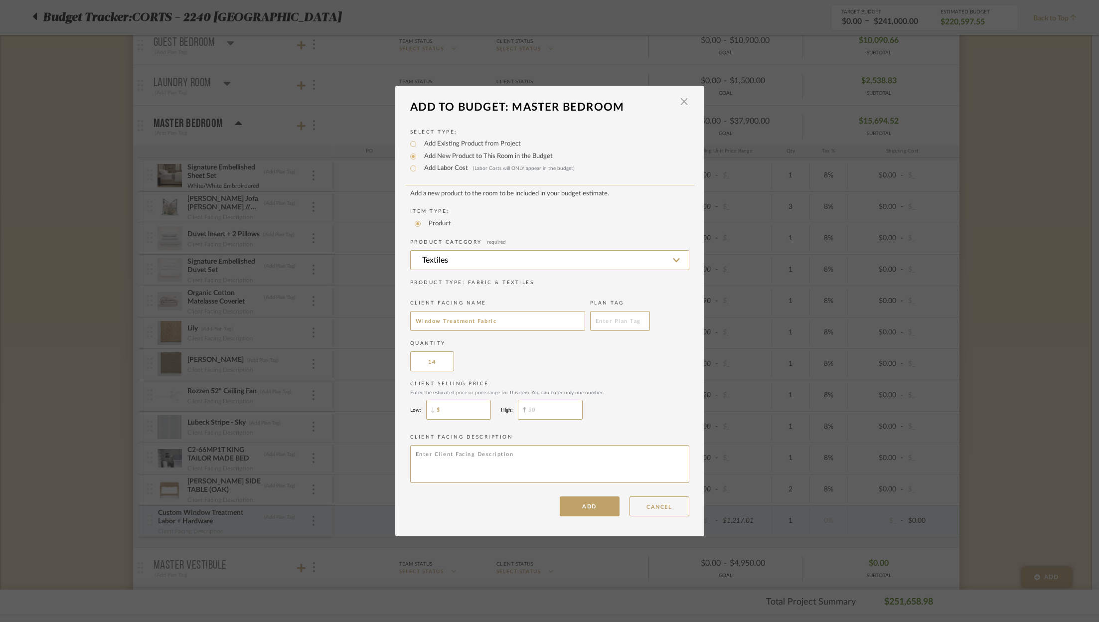
click at [463, 412] on input "$" at bounding box center [458, 410] width 65 height 20
type input "$160"
click at [561, 391] on div "Enter the estimated price or price range for this item. You can enter only one …" at bounding box center [549, 393] width 279 height 6
click at [555, 409] on input "$" at bounding box center [550, 410] width 65 height 20
type input "$250"
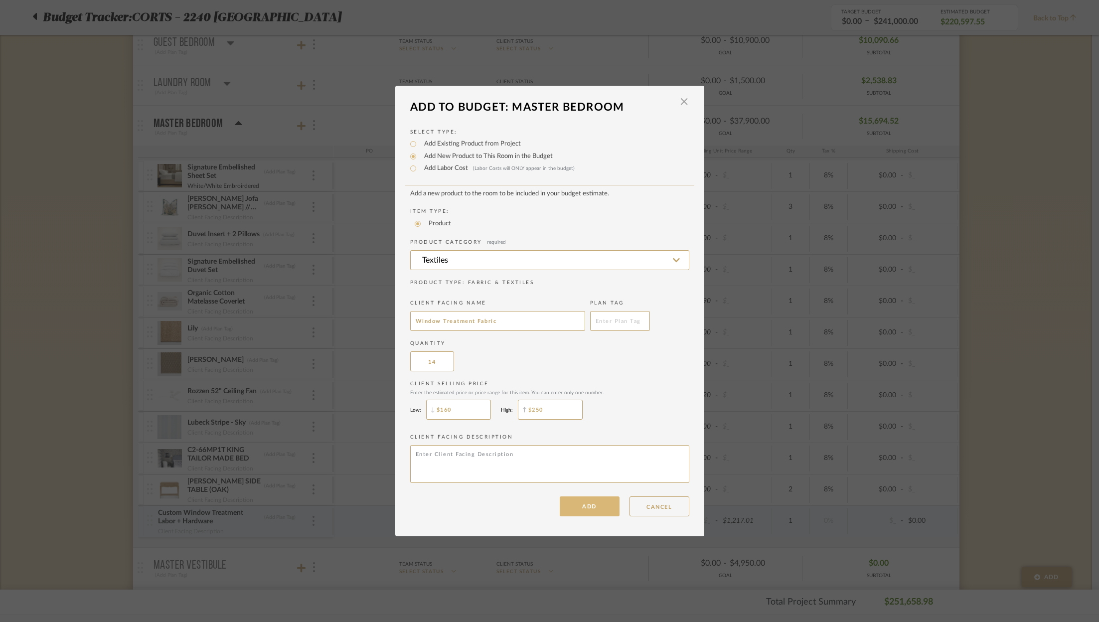
click at [595, 504] on button "ADD" at bounding box center [590, 506] width 60 height 20
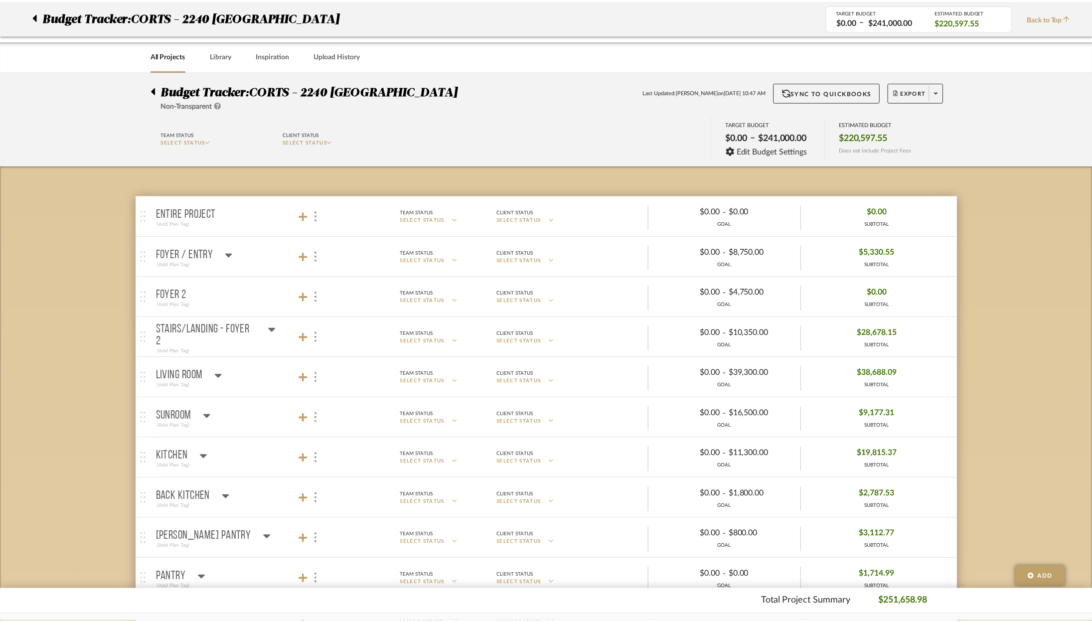
scroll to position [1100, 0]
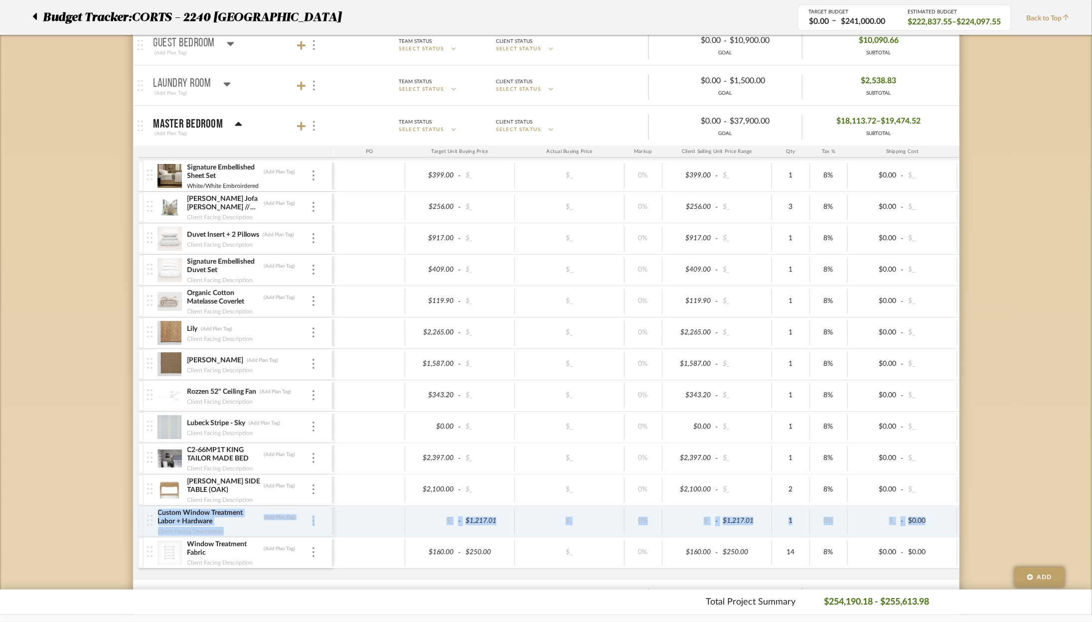
drag, startPoint x: 141, startPoint y: 548, endPoint x: 138, endPoint y: 520, distance: 27.5
click at [138, 519] on div "Signature Embellished Sheet Set (Add Plan Tag) White/White Embroirdered $399.00…" at bounding box center [653, 369] width 1031 height 418
click at [149, 546] on img at bounding box center [149, 551] width 5 height 11
click at [119, 533] on div "Budget Tracker: CORTS - 2240 Tewksbury Non-Transparent Last Updated: Ashley Fur…" at bounding box center [546, 140] width 1092 height 2336
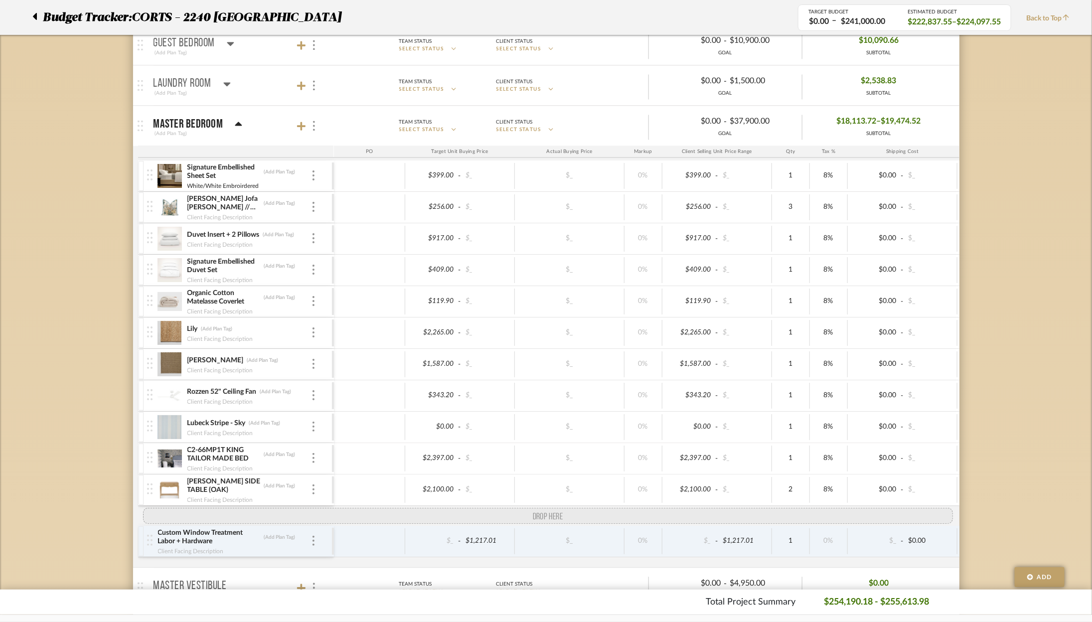
drag, startPoint x: 152, startPoint y: 554, endPoint x: 151, endPoint y: 504, distance: 49.8
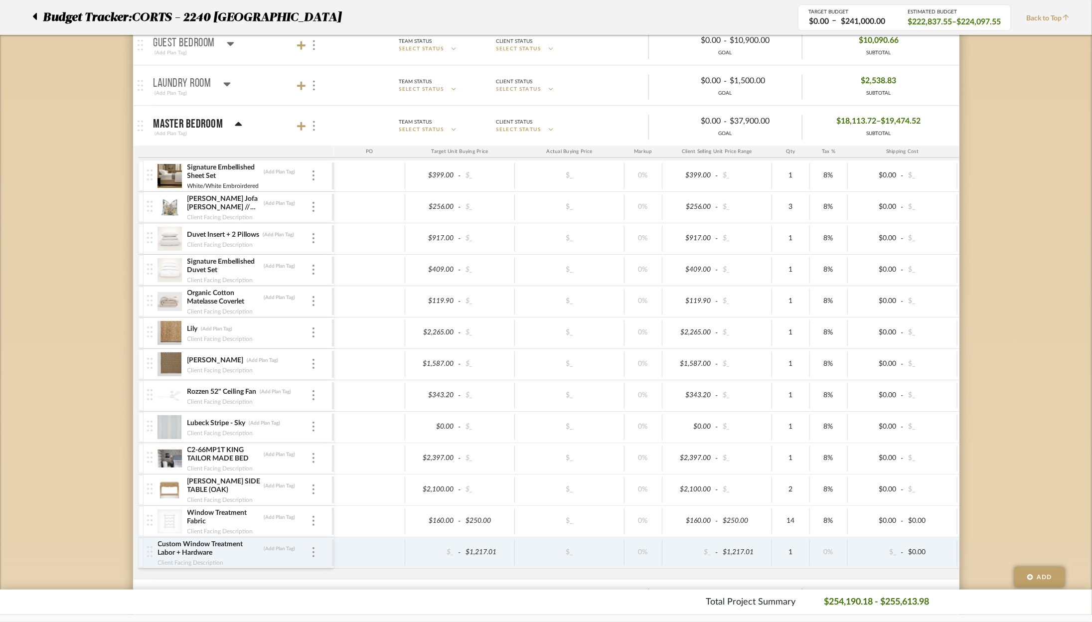
click at [62, 527] on div "Budget Tracker: CORTS - 2240 Tewksbury Non-Transparent Last Updated: Ashley Fur…" at bounding box center [546, 140] width 1092 height 2336
click at [236, 122] on icon at bounding box center [238, 124] width 7 height 4
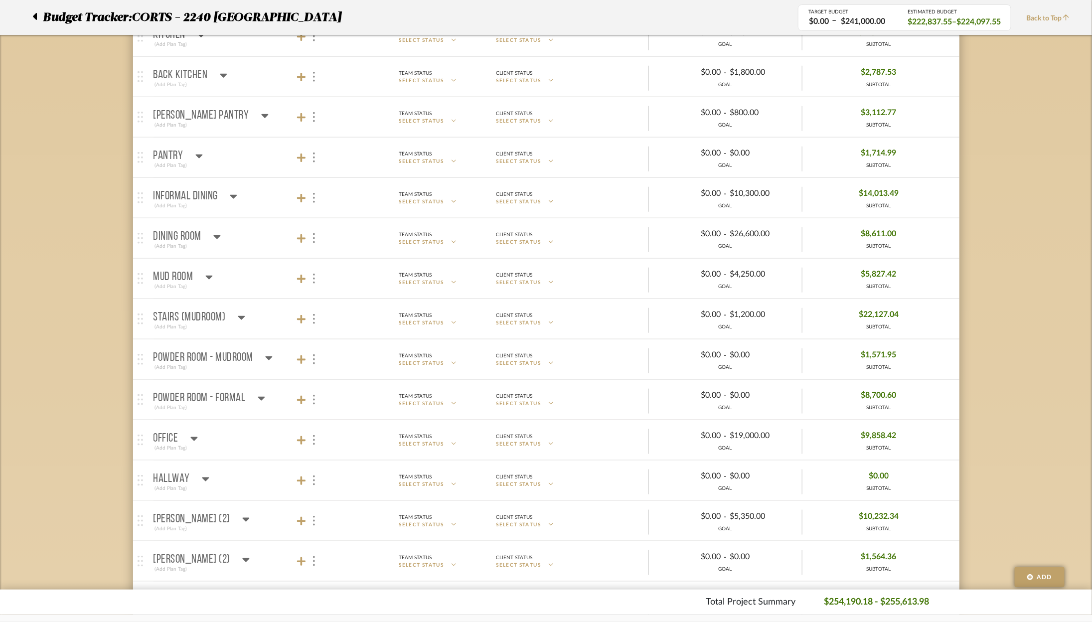
scroll to position [325, 0]
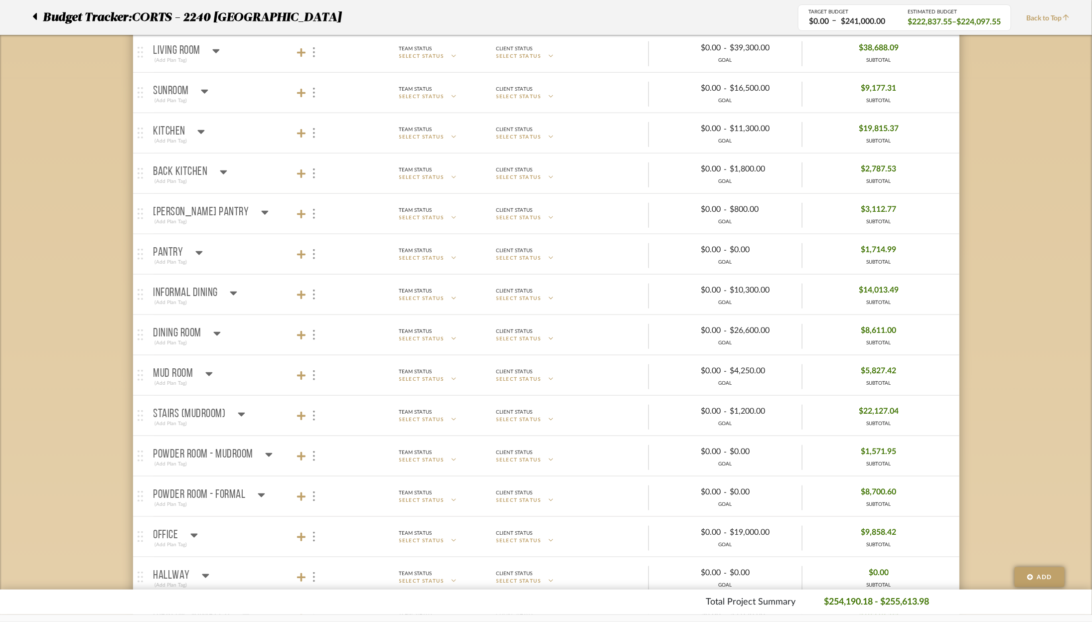
click at [194, 133] on div "Kitchen" at bounding box center [180, 132] width 52 height 12
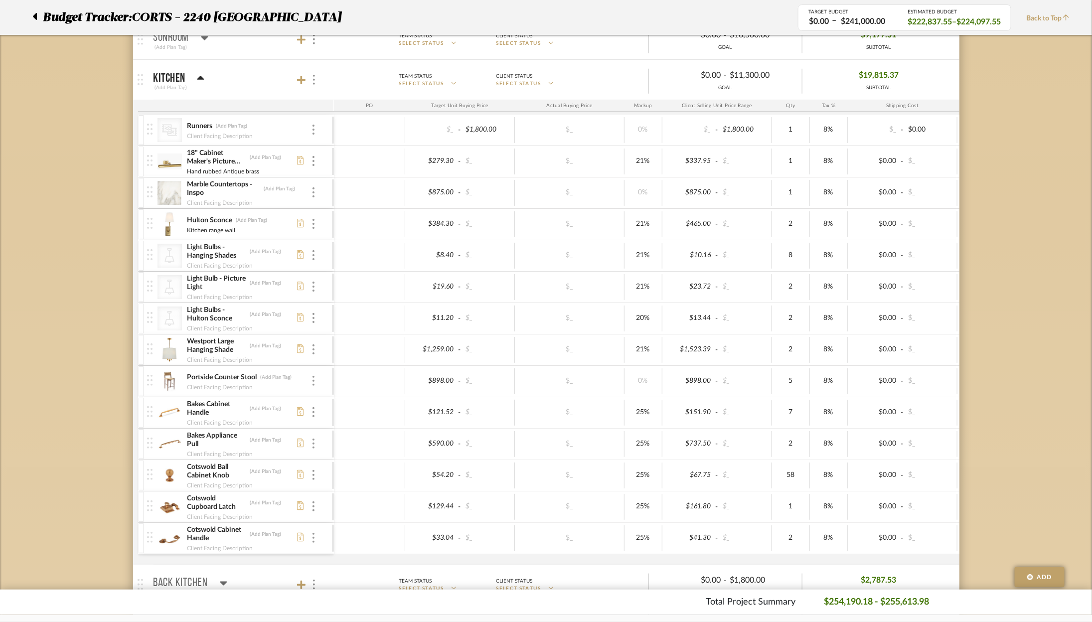
scroll to position [362, 0]
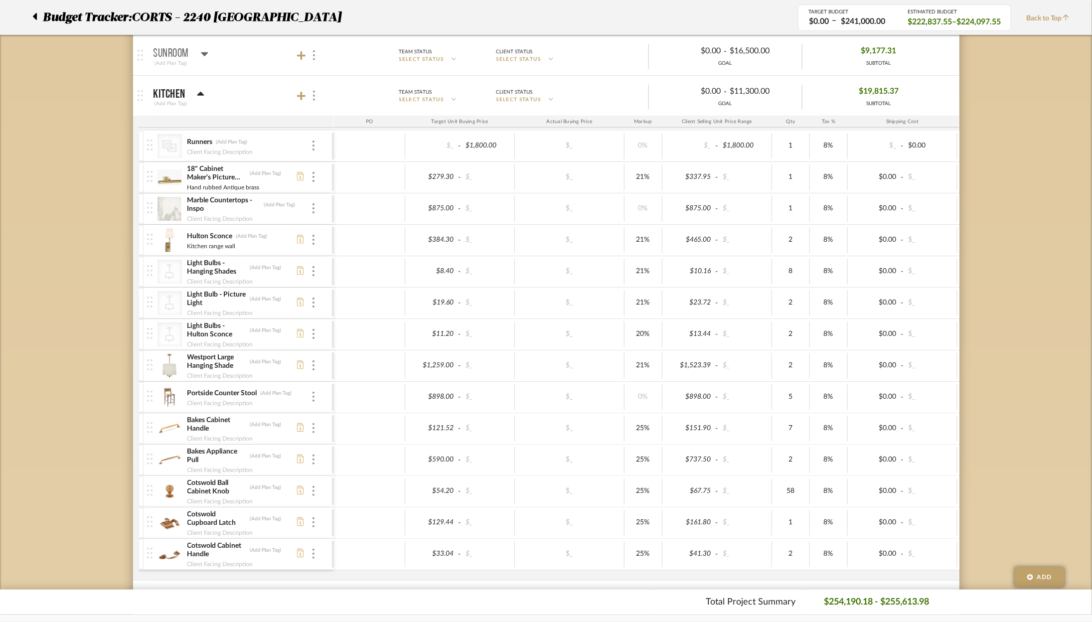
click at [194, 88] on div "Kitchen" at bounding box center [179, 94] width 51 height 12
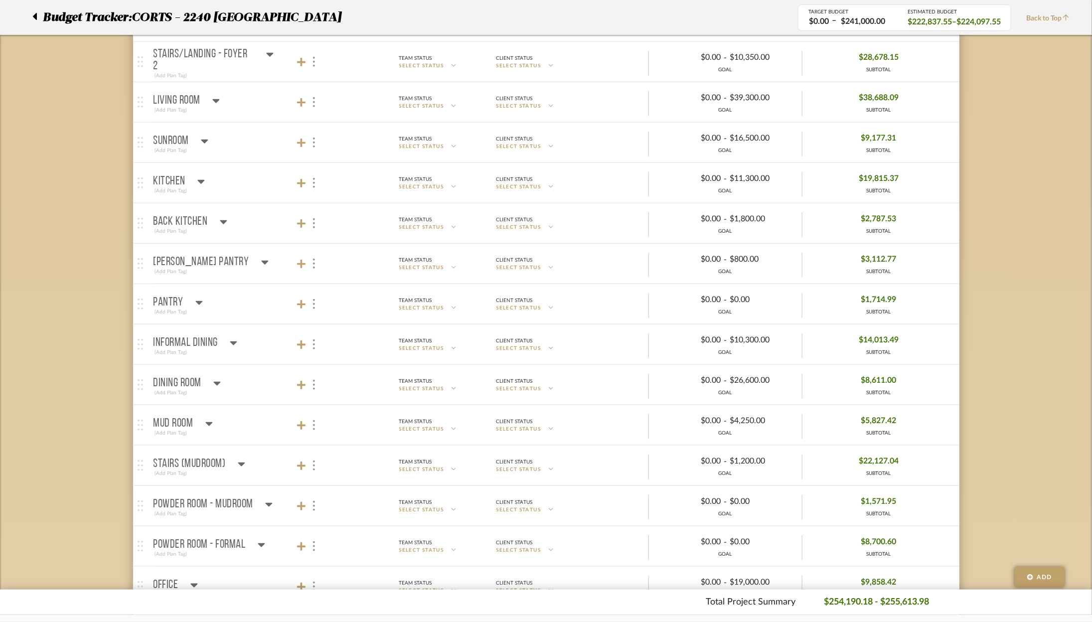
scroll to position [268, 0]
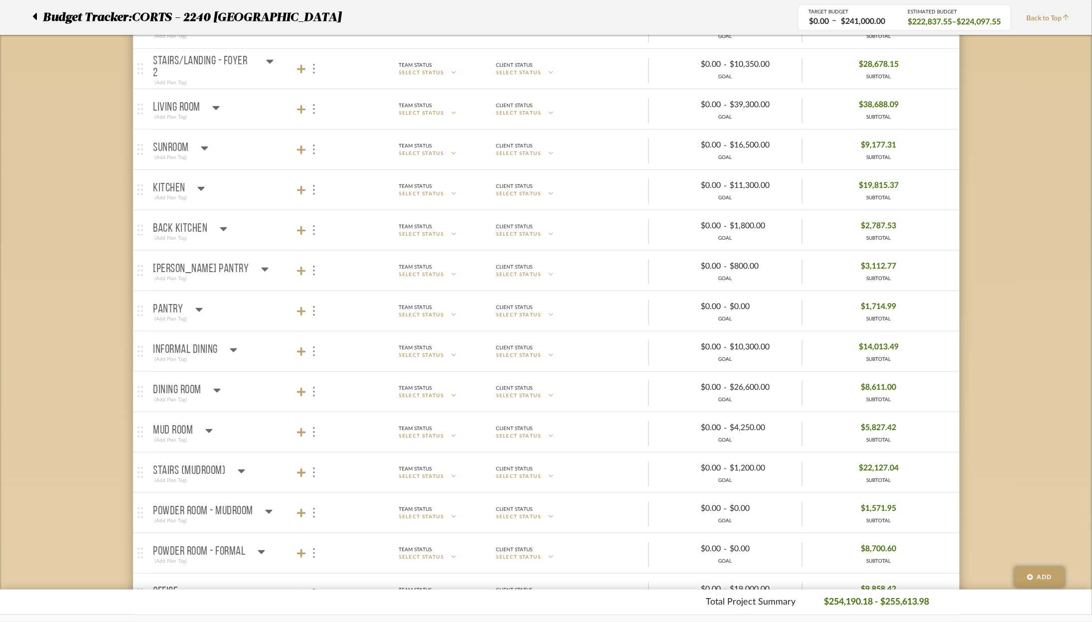
click at [206, 144] on icon at bounding box center [204, 148] width 7 height 12
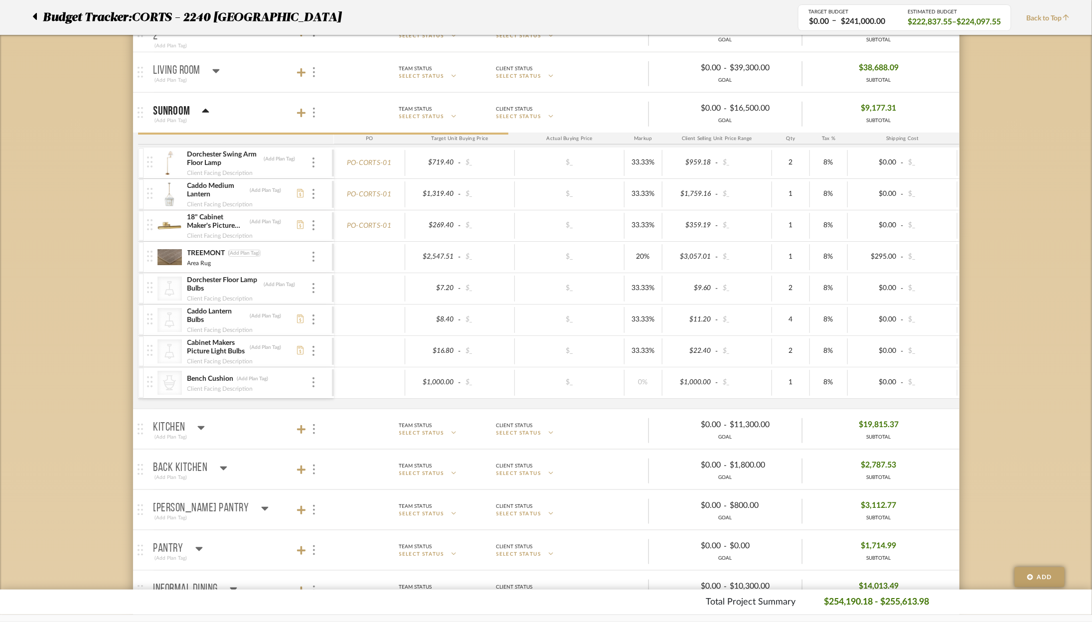
scroll to position [314, 0]
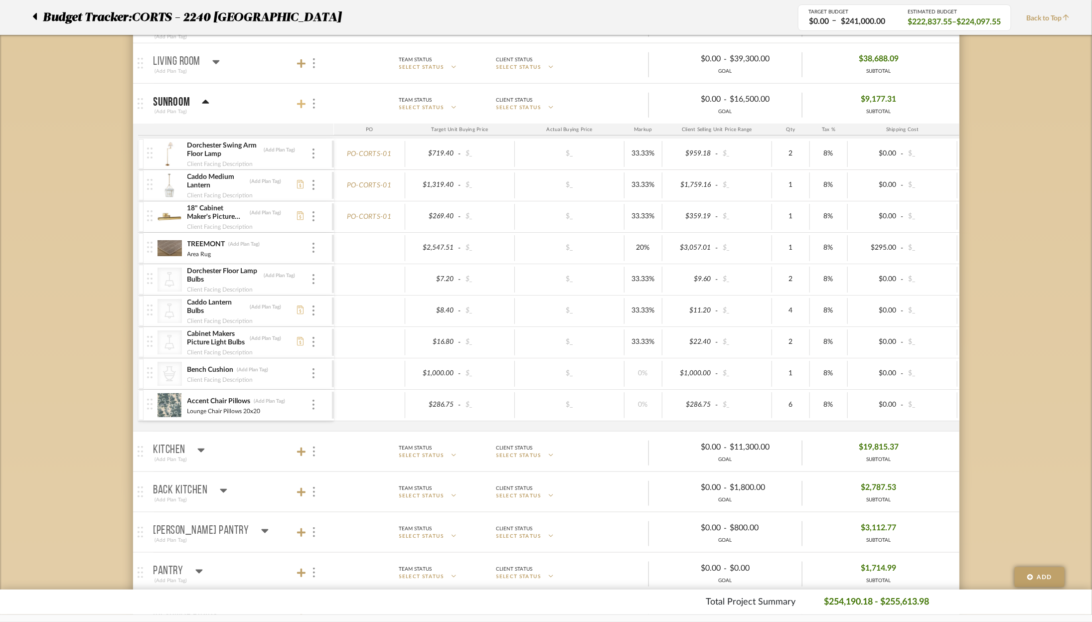
click at [299, 103] on icon at bounding box center [301, 104] width 9 height 9
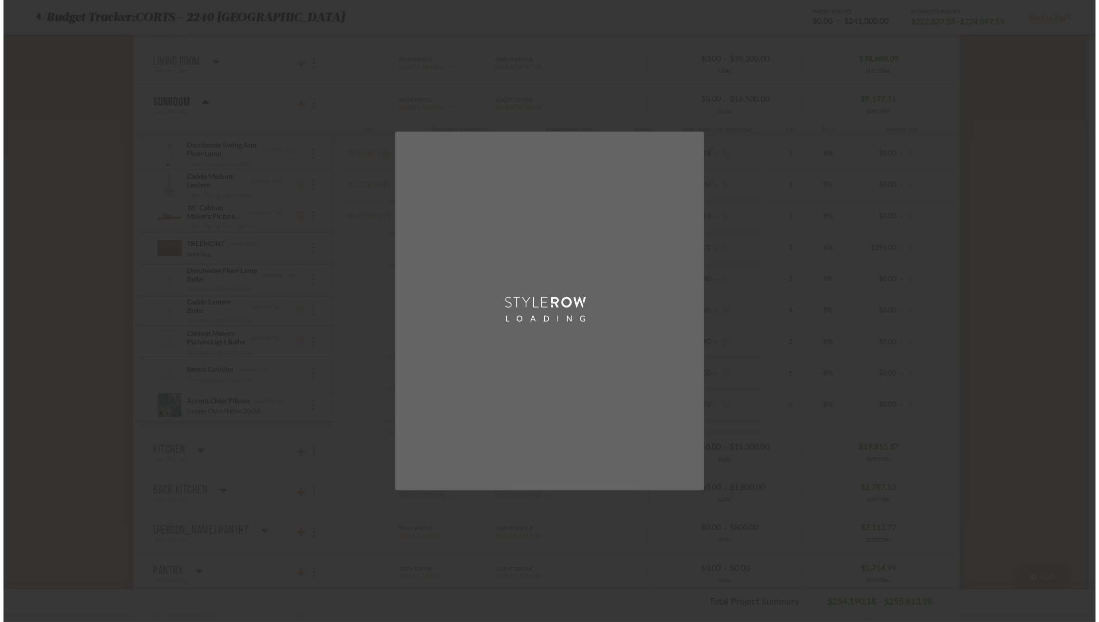
scroll to position [0, 0]
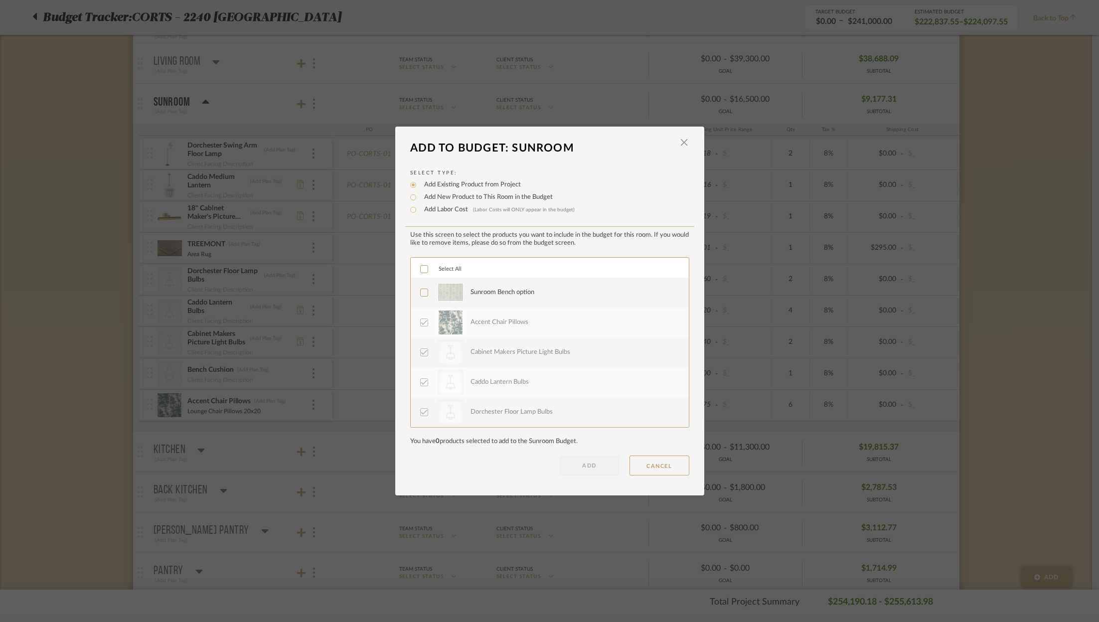
click at [444, 210] on label "Add Labor Cost (Labor Costs will ONLY appear in the budget)" at bounding box center [497, 210] width 156 height 10
click at [419, 210] on input "Add Labor Cost (Labor Costs will ONLY appear in the budget)" at bounding box center [413, 210] width 12 height 12
radio input "true"
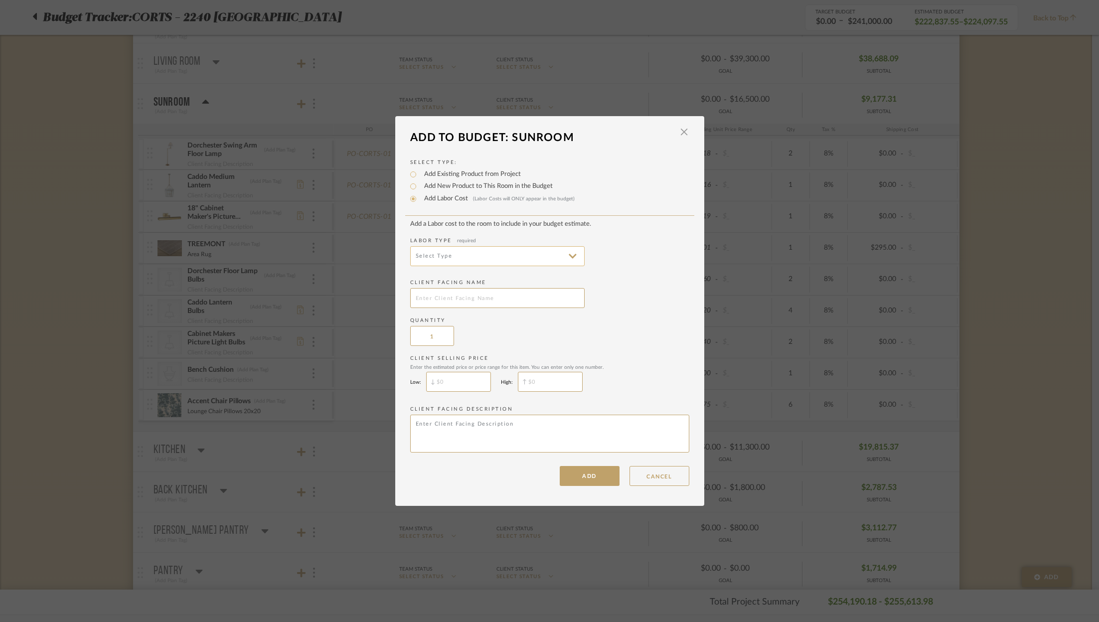
click at [458, 259] on input at bounding box center [497, 256] width 174 height 20
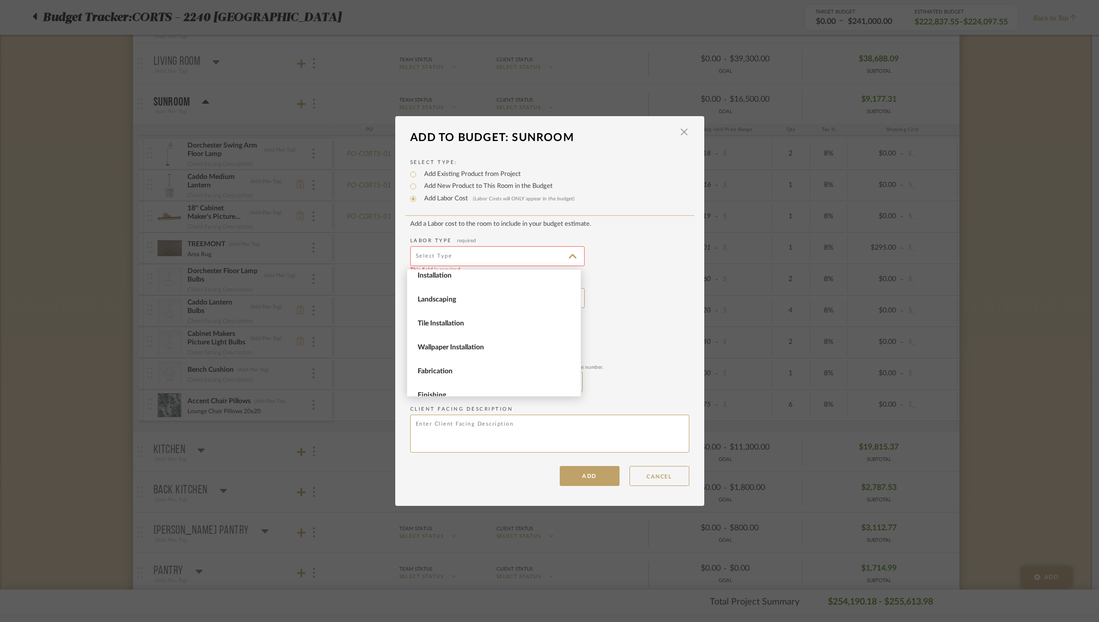
scroll to position [105, 0]
click at [460, 370] on span "Fabrication" at bounding box center [495, 368] width 155 height 8
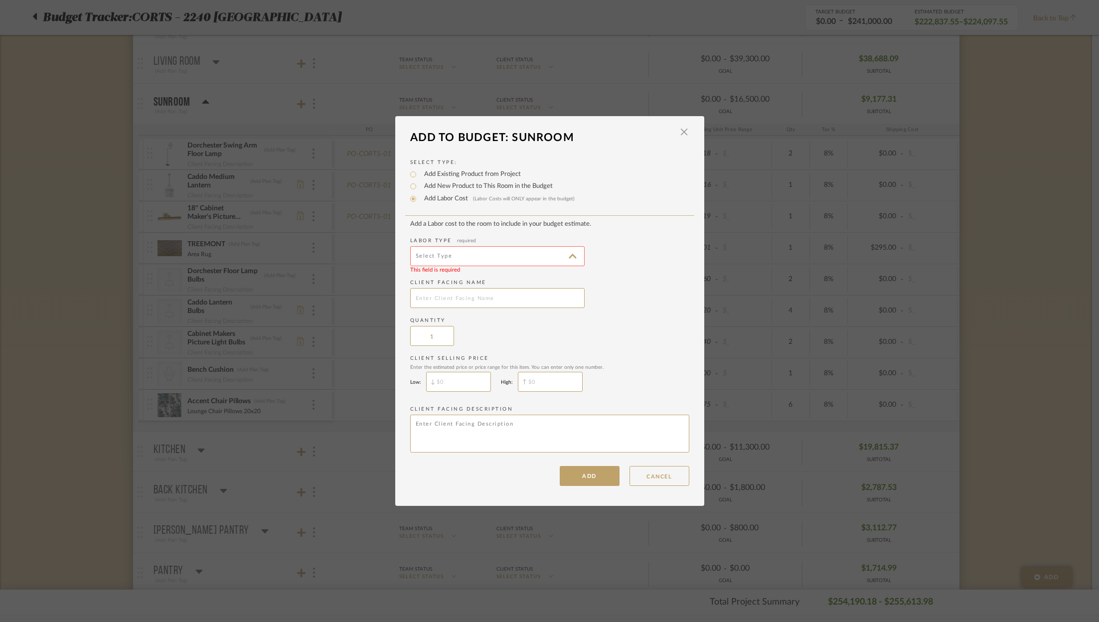
type input "Fabrication"
click at [452, 303] on input "text" at bounding box center [497, 298] width 174 height 20
type input "Custom PIllow Fabrication"
click at [459, 382] on input "$" at bounding box center [458, 382] width 65 height 20
type input "$460"
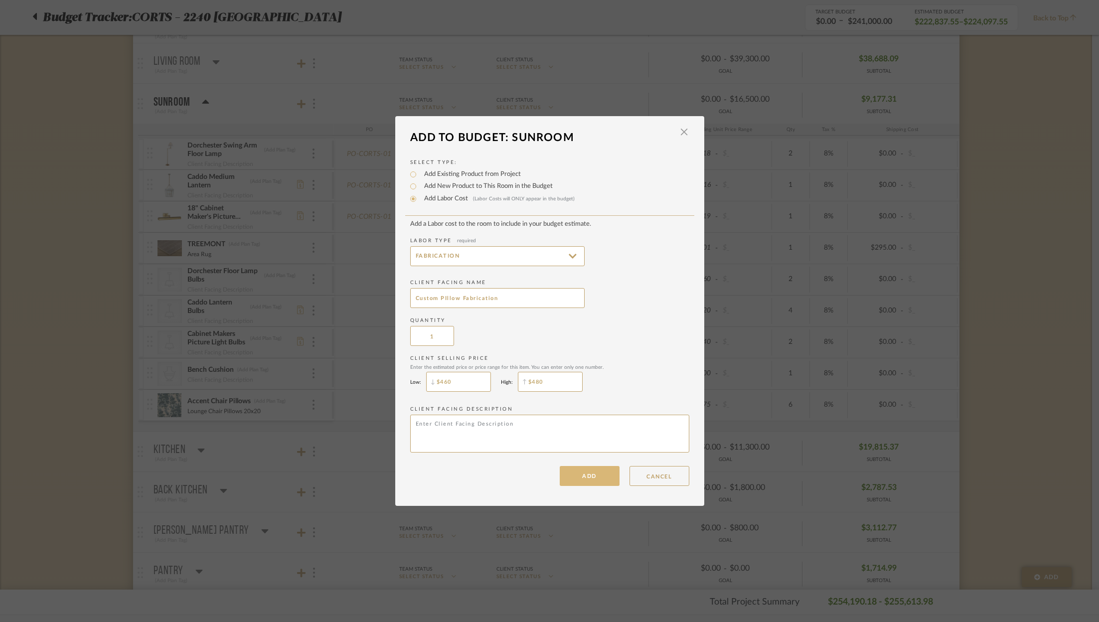
type input "$480"
click at [579, 468] on button "ADD" at bounding box center [590, 476] width 60 height 20
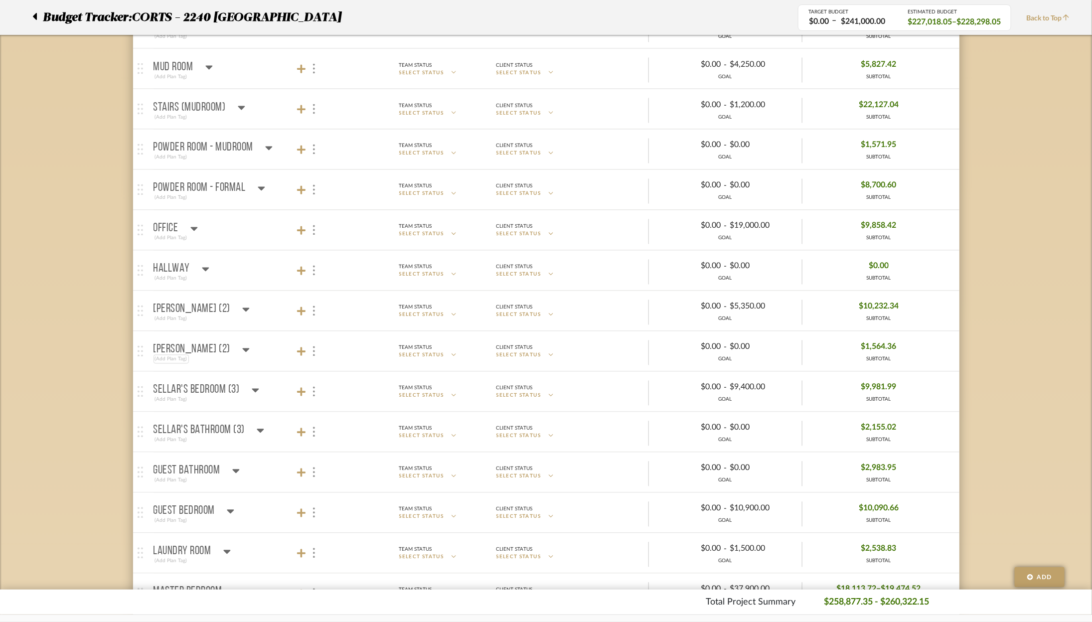
scroll to position [950, 0]
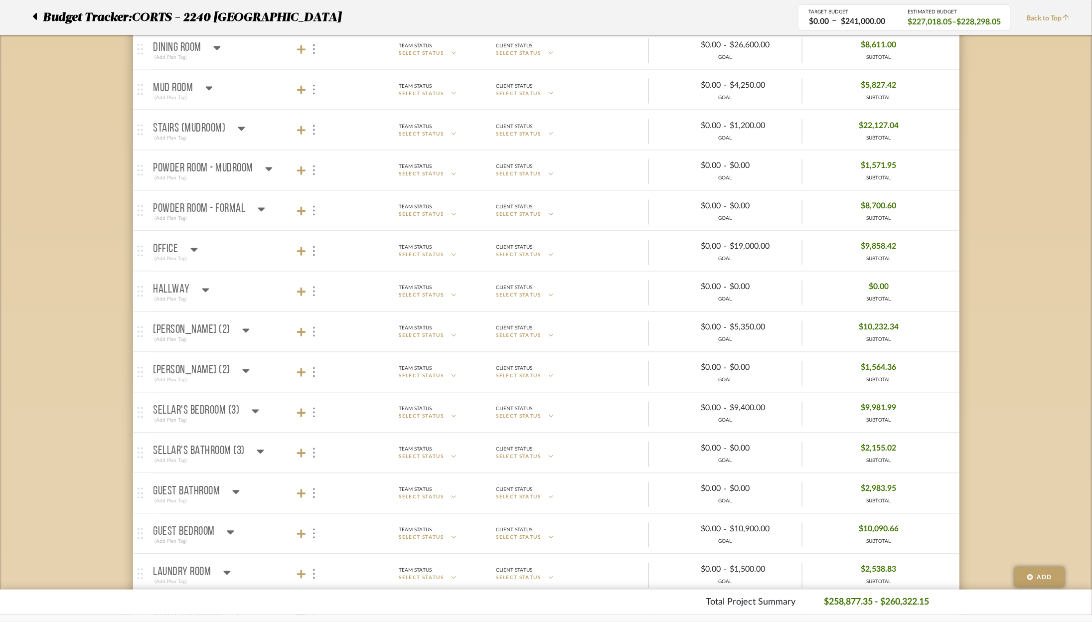
click at [212, 290] on mat-panel-title "Hallway (Add Plan Tag)" at bounding box center [241, 292] width 175 height 24
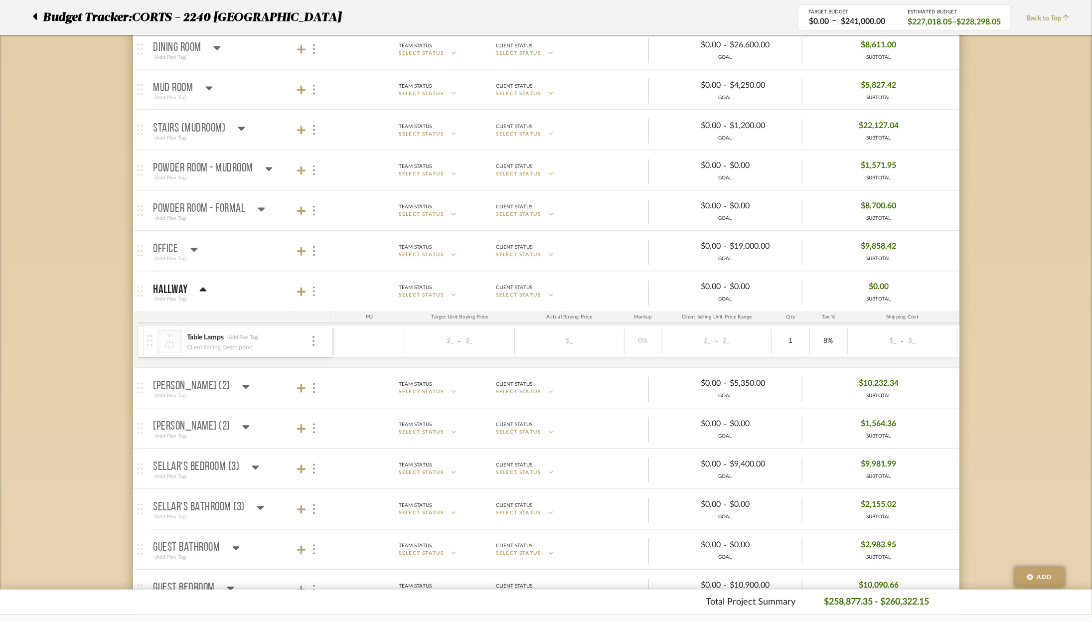
click at [212, 290] on mat-panel-title "Hallway (Add Plan Tag)" at bounding box center [241, 292] width 175 height 24
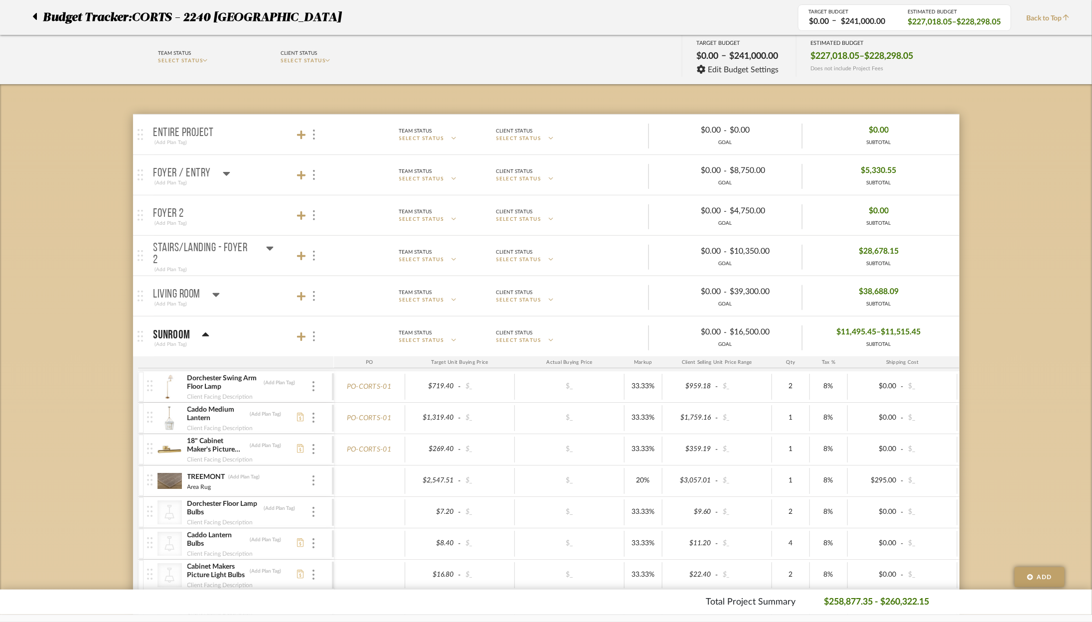
scroll to position [36, 0]
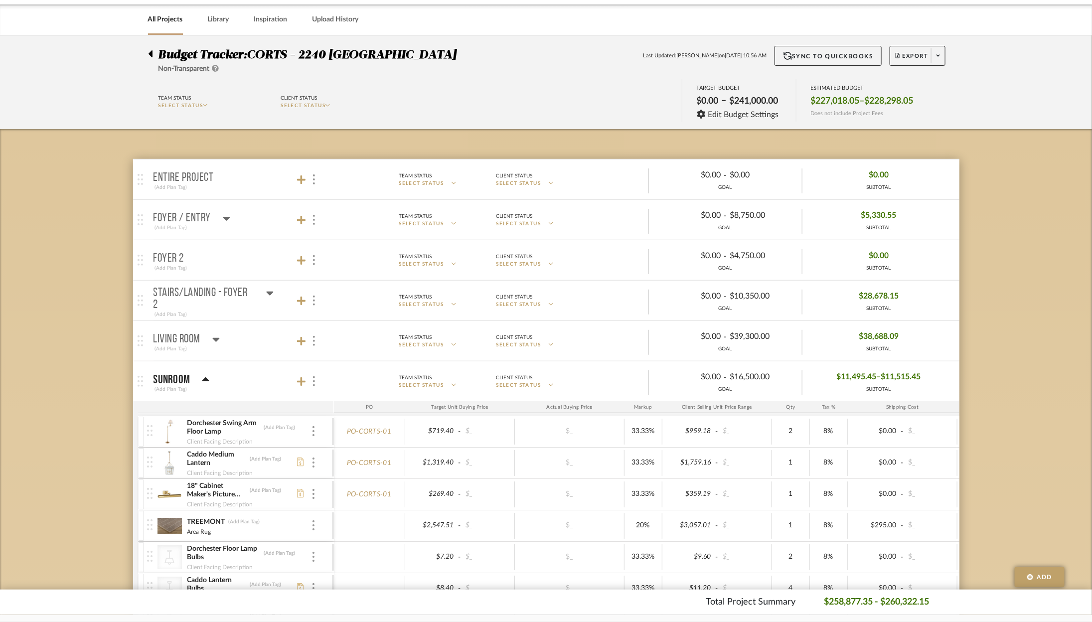
click at [277, 290] on mat-panel-title "Stairs/Landing - Foyer 2 (Add Plan Tag)" at bounding box center [241, 301] width 175 height 36
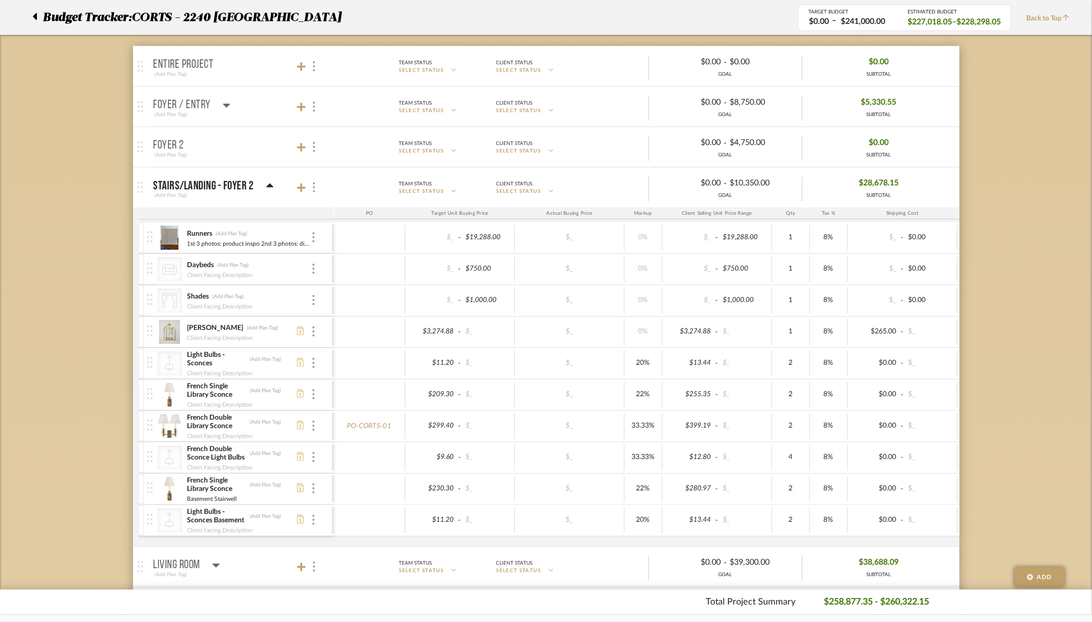
scroll to position [156, 0]
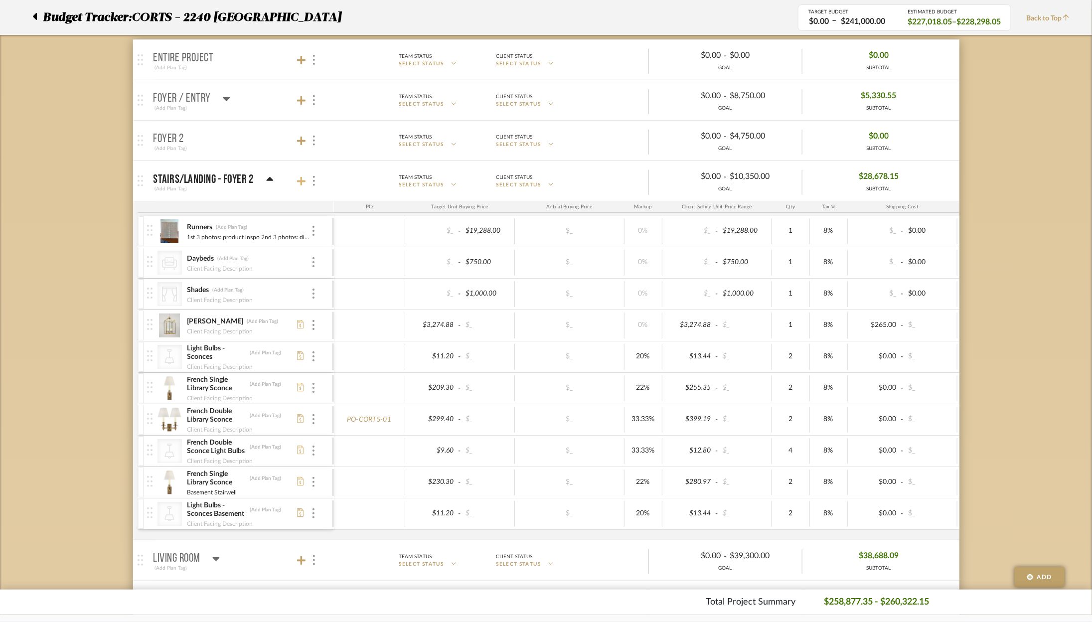
click at [297, 179] on icon at bounding box center [301, 181] width 9 height 10
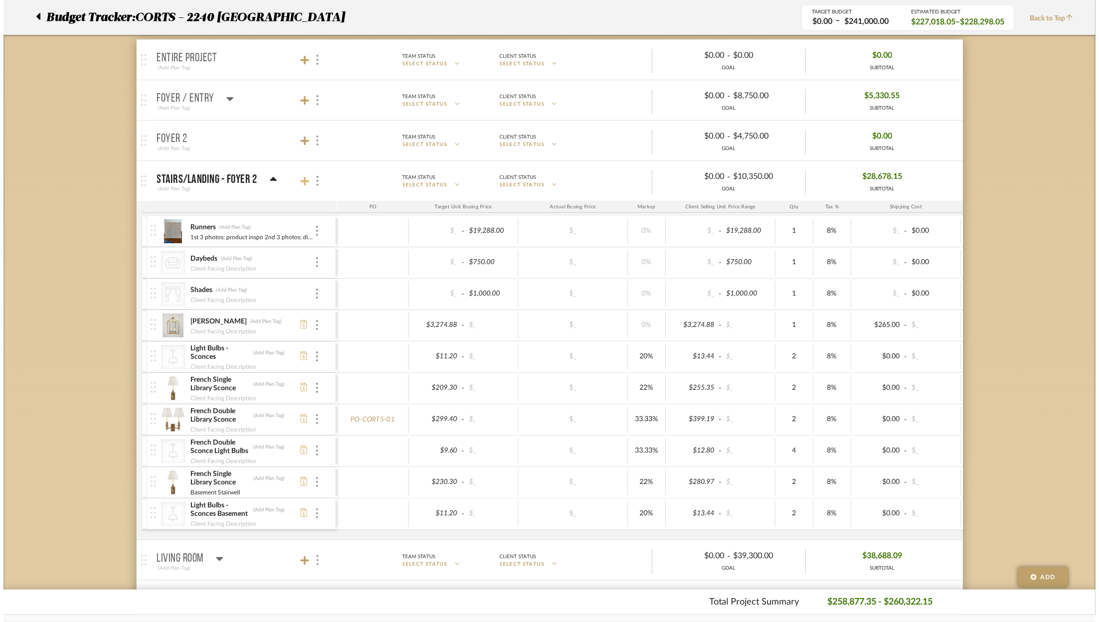
scroll to position [0, 0]
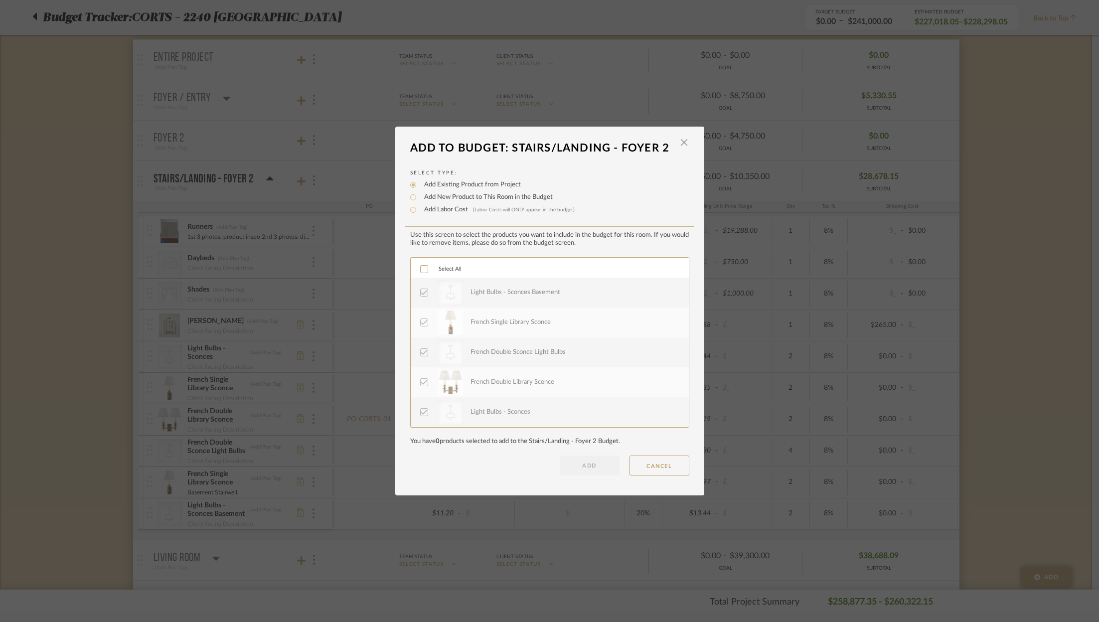
click at [453, 210] on label "Add Labor Cost (Labor Costs will ONLY appear in the budget)" at bounding box center [497, 210] width 156 height 10
click at [419, 210] on input "Add Labor Cost (Labor Costs will ONLY appear in the budget)" at bounding box center [413, 210] width 12 height 12
radio input "true"
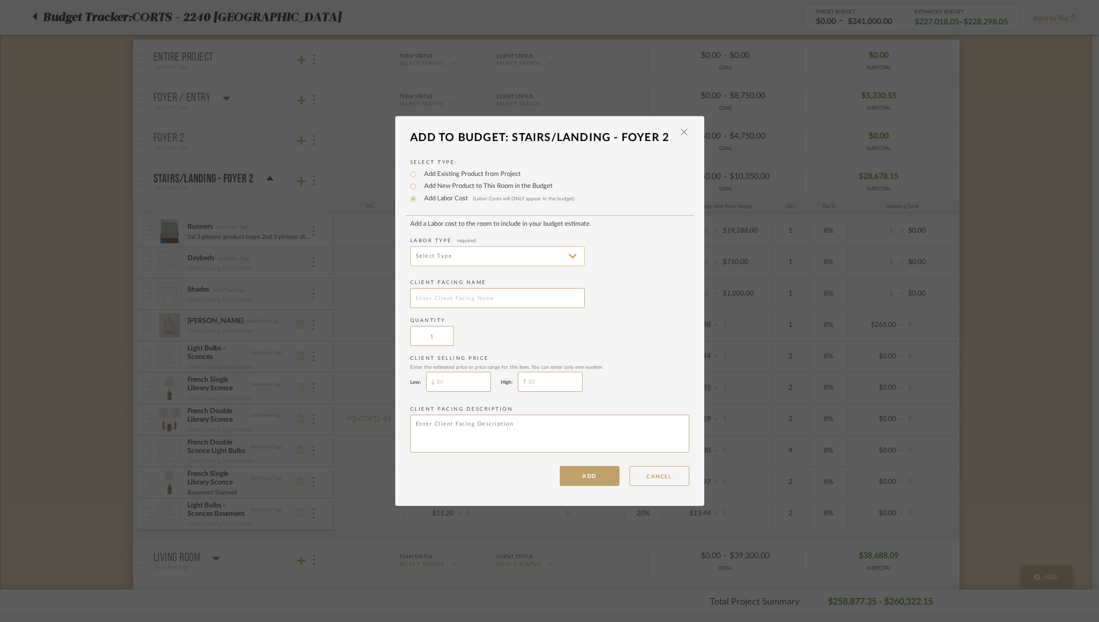
click at [490, 257] on input at bounding box center [497, 256] width 174 height 20
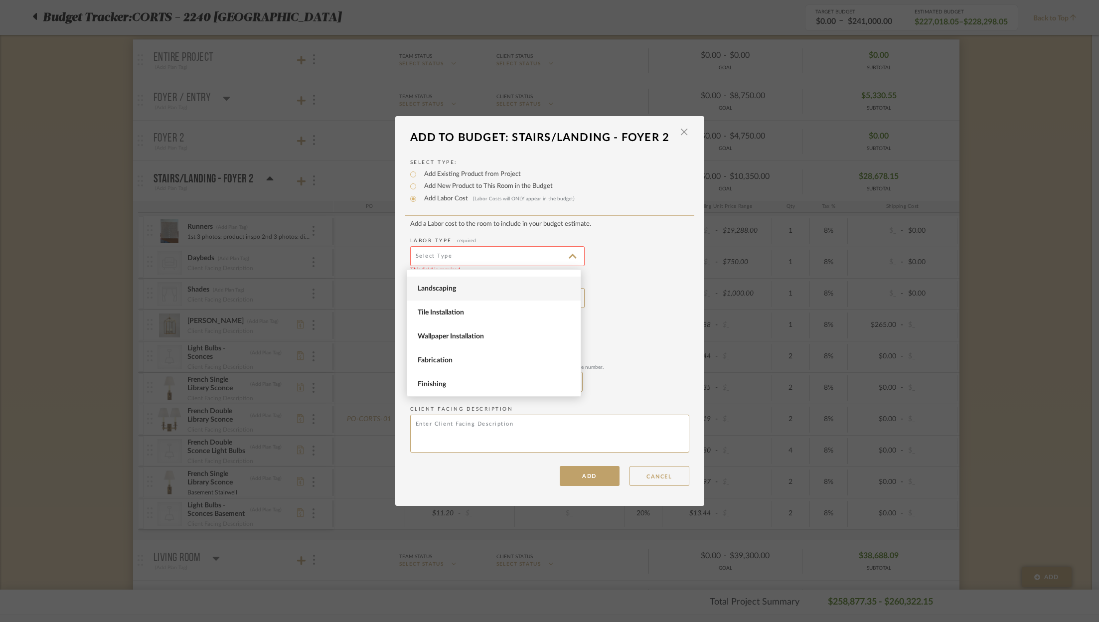
scroll to position [128, 0]
click at [485, 342] on span "Fabrication" at bounding box center [495, 345] width 155 height 8
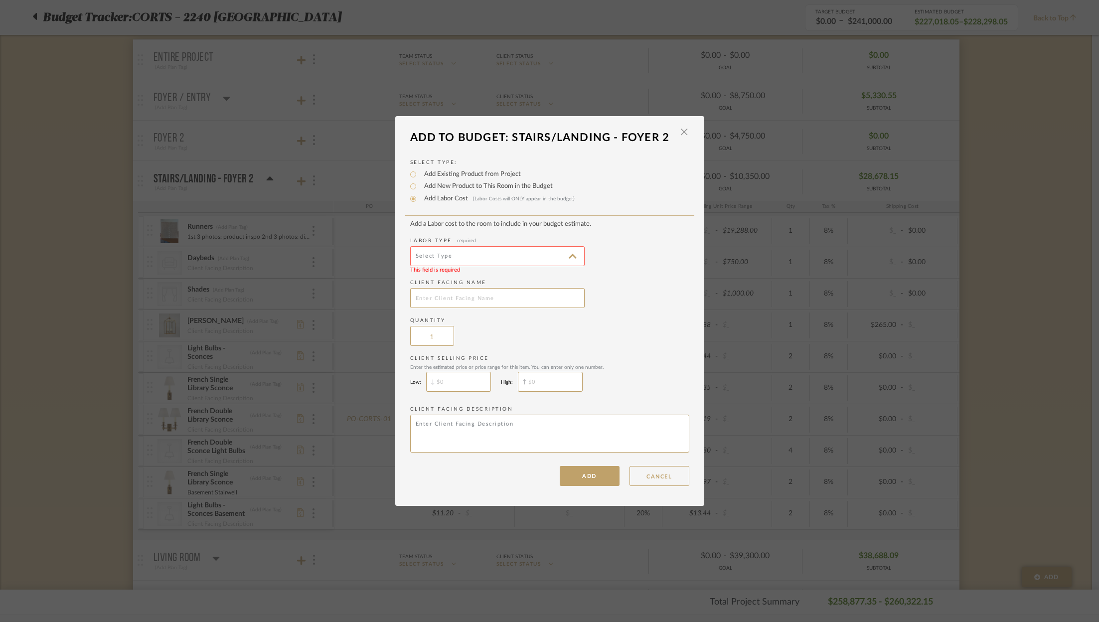
type input "Fabrication"
click at [466, 293] on input "text" at bounding box center [497, 298] width 174 height 20
type input "w"
type input "Window Seat Fabrication"
click at [450, 384] on input "$" at bounding box center [458, 382] width 65 height 20
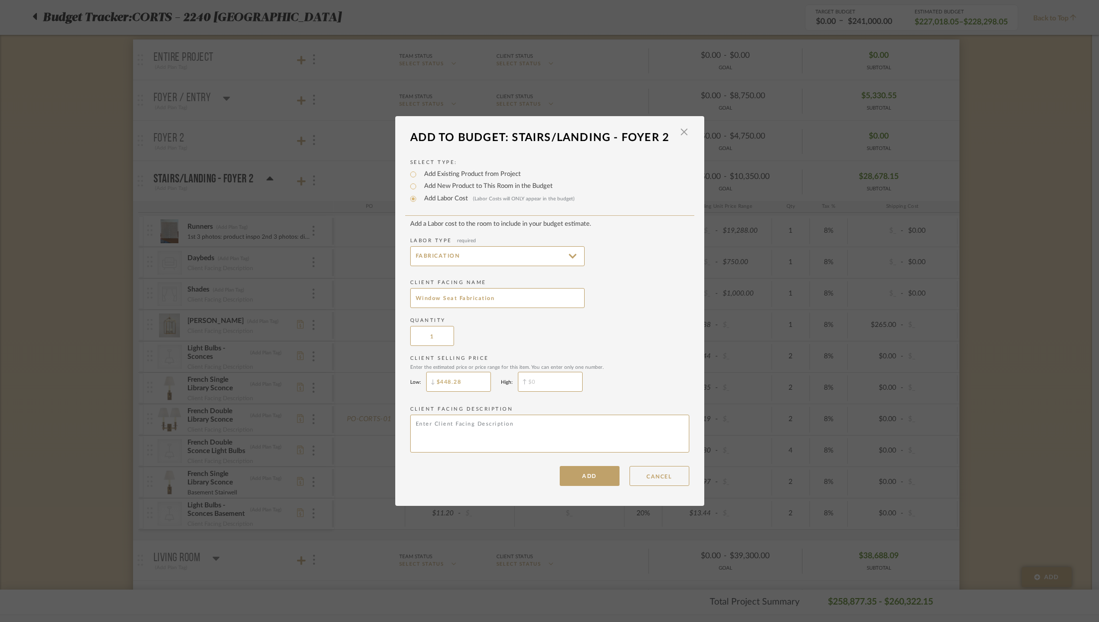
type input "$448.28"
click at [548, 375] on input "$" at bounding box center [550, 382] width 65 height 20
type input "$1,500"
click at [533, 434] on textarea at bounding box center [549, 434] width 279 height 38
type textarea "F"
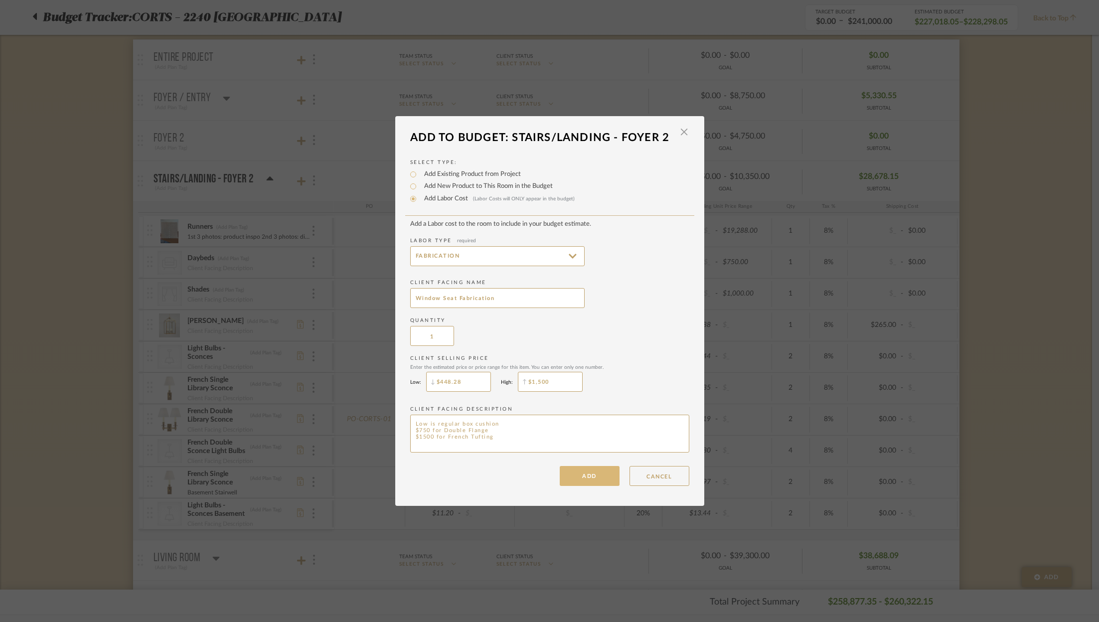
type textarea "Low is regular box cushion $750 for Double Flange $1500 for French Tufting"
click at [593, 475] on button "ADD" at bounding box center [590, 476] width 60 height 20
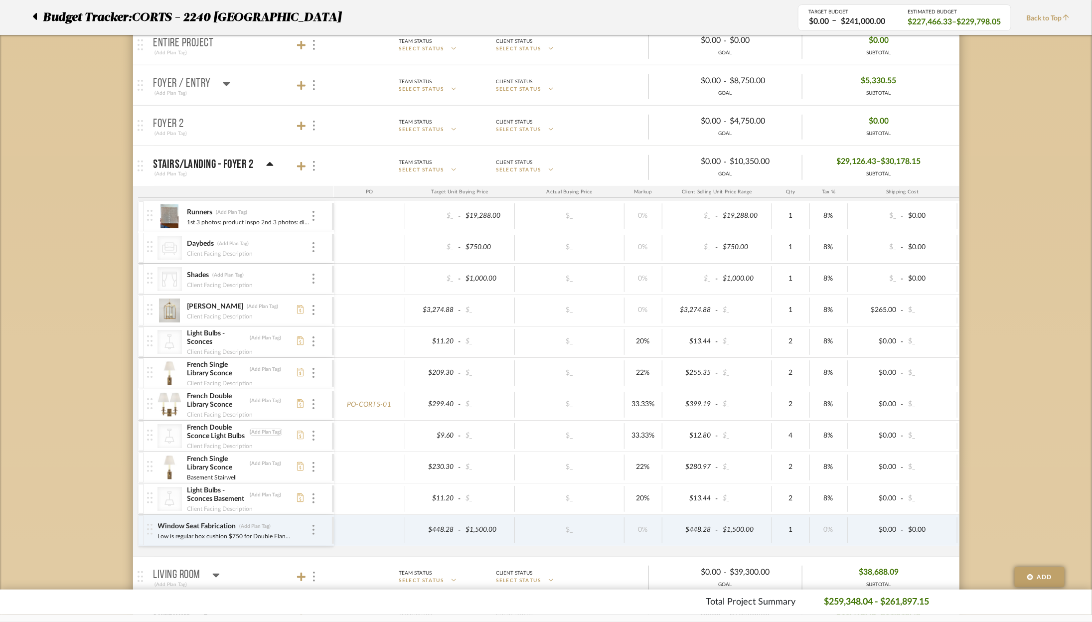
scroll to position [173, 0]
click at [267, 159] on icon at bounding box center [269, 162] width 7 height 12
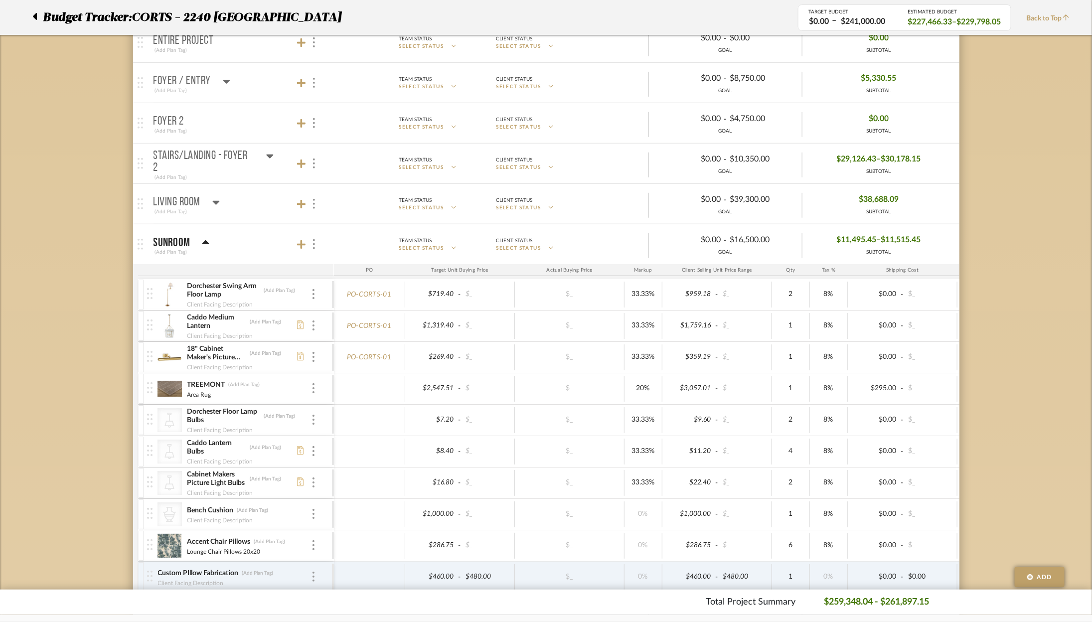
click at [219, 196] on icon at bounding box center [215, 202] width 7 height 12
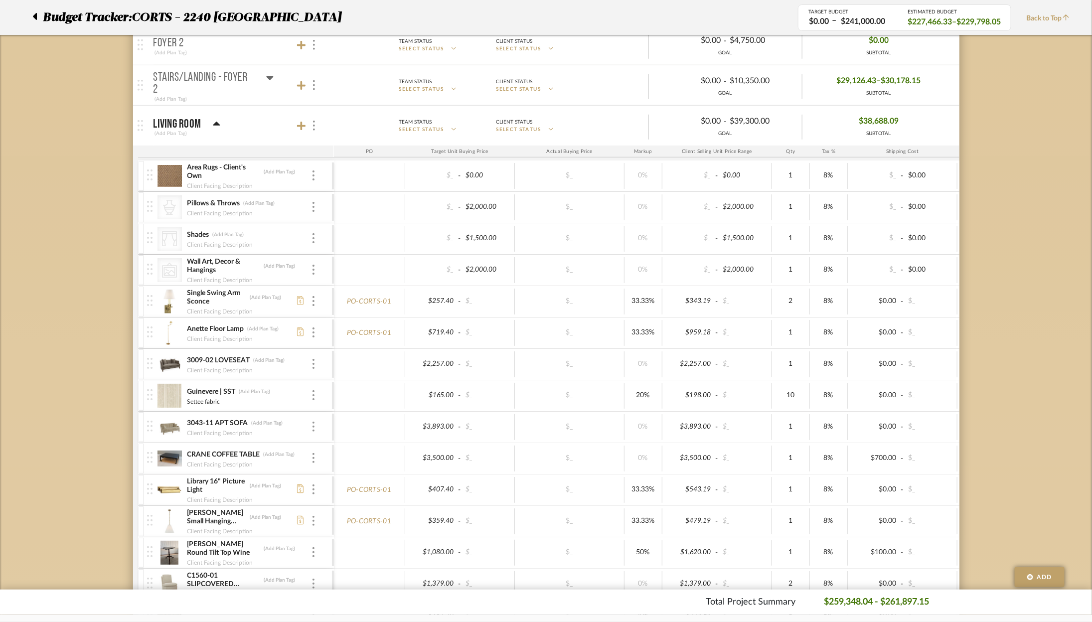
scroll to position [220, 0]
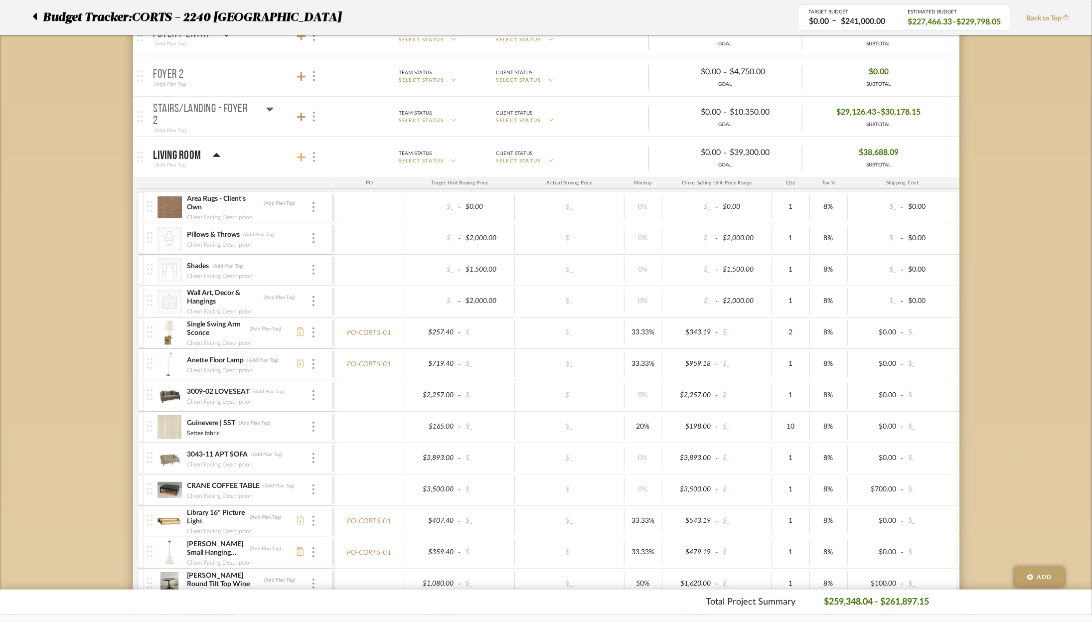
click at [303, 158] on icon at bounding box center [301, 158] width 9 height 10
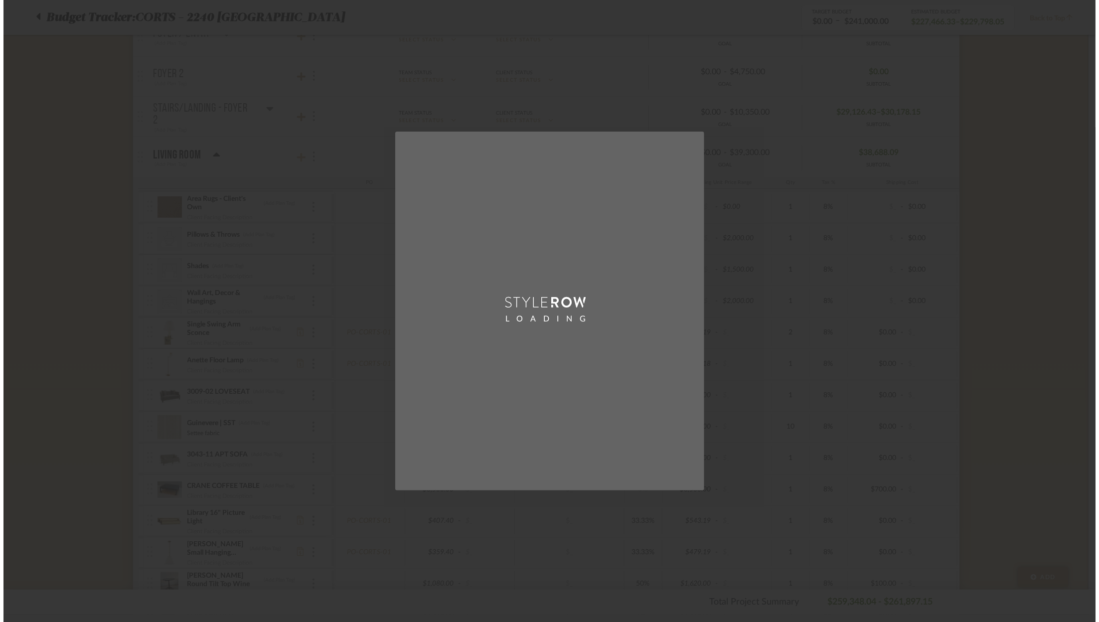
scroll to position [0, 0]
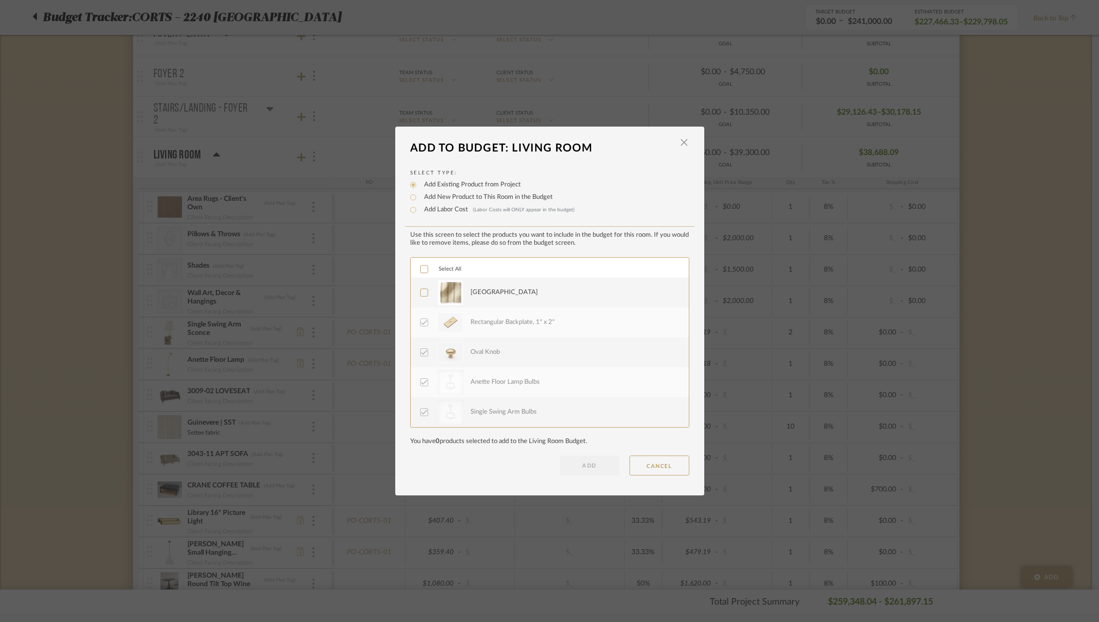
click at [435, 211] on label "Add Labor Cost (Labor Costs will ONLY appear in the budget)" at bounding box center [497, 210] width 156 height 10
click at [419, 211] on input "Add Labor Cost (Labor Costs will ONLY appear in the budget)" at bounding box center [413, 210] width 12 height 12
radio input "true"
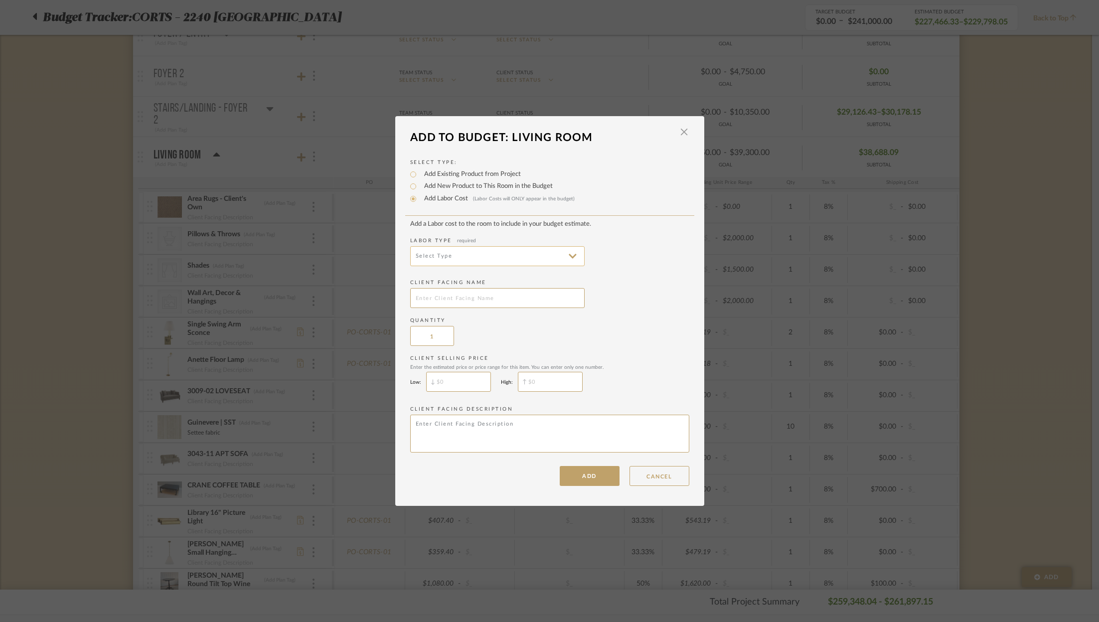
click at [488, 253] on input at bounding box center [497, 256] width 174 height 20
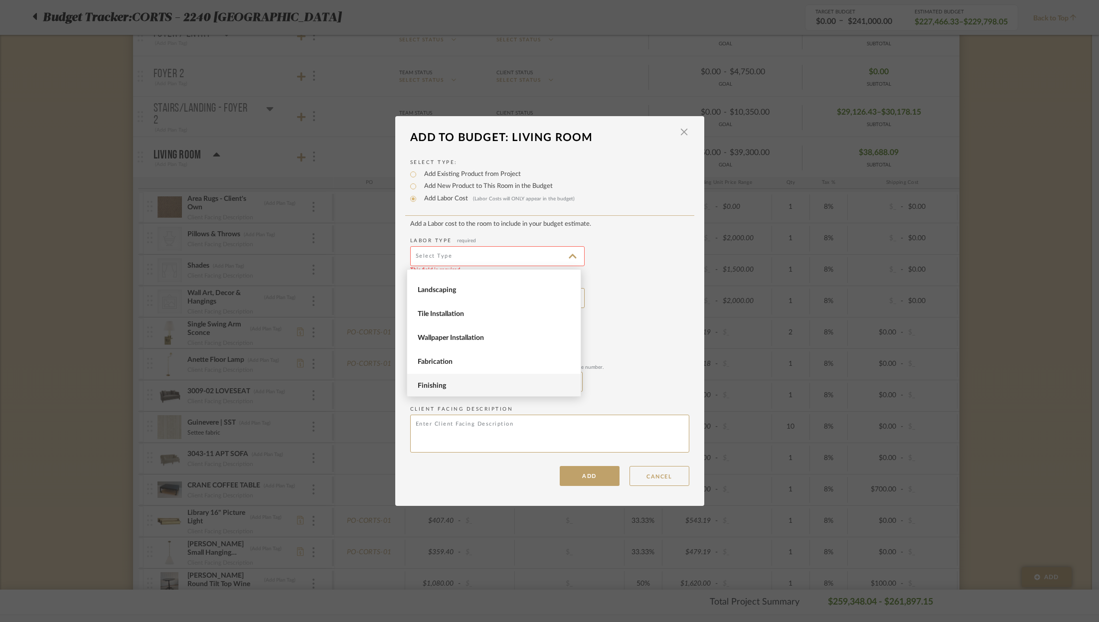
scroll to position [129, 0]
click at [476, 349] on span "Fabrication" at bounding box center [493, 344] width 173 height 24
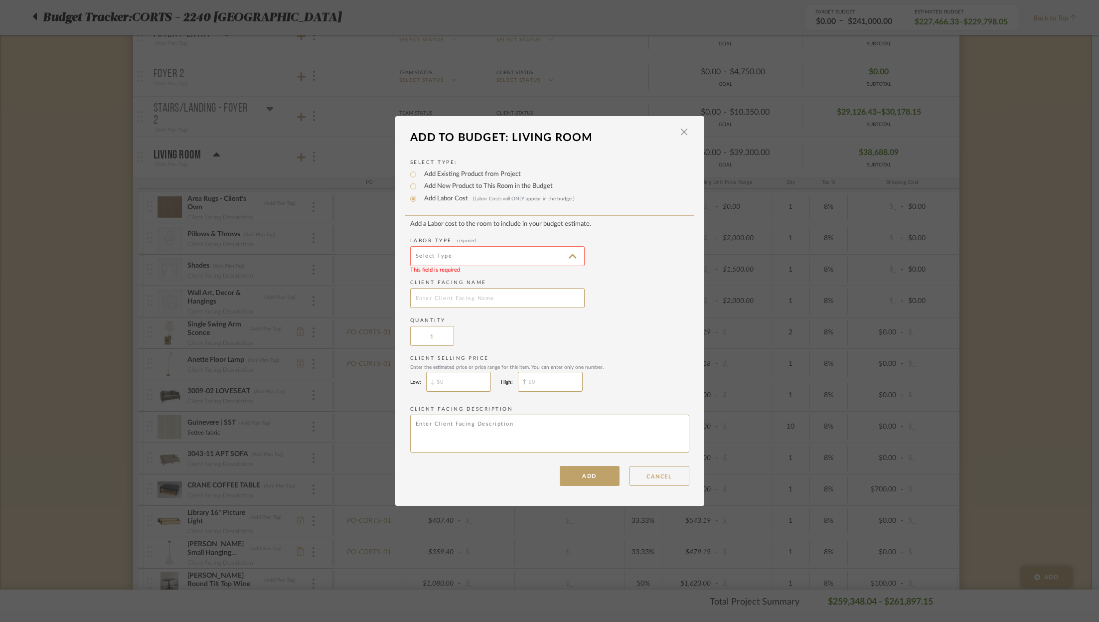
type input "Fabrication"
click at [468, 300] on input "text" at bounding box center [497, 298] width 174 height 20
type input "Window Treatment Labor + Hardware"
click at [539, 380] on input "$" at bounding box center [550, 382] width 65 height 20
type input "$1,143.46"
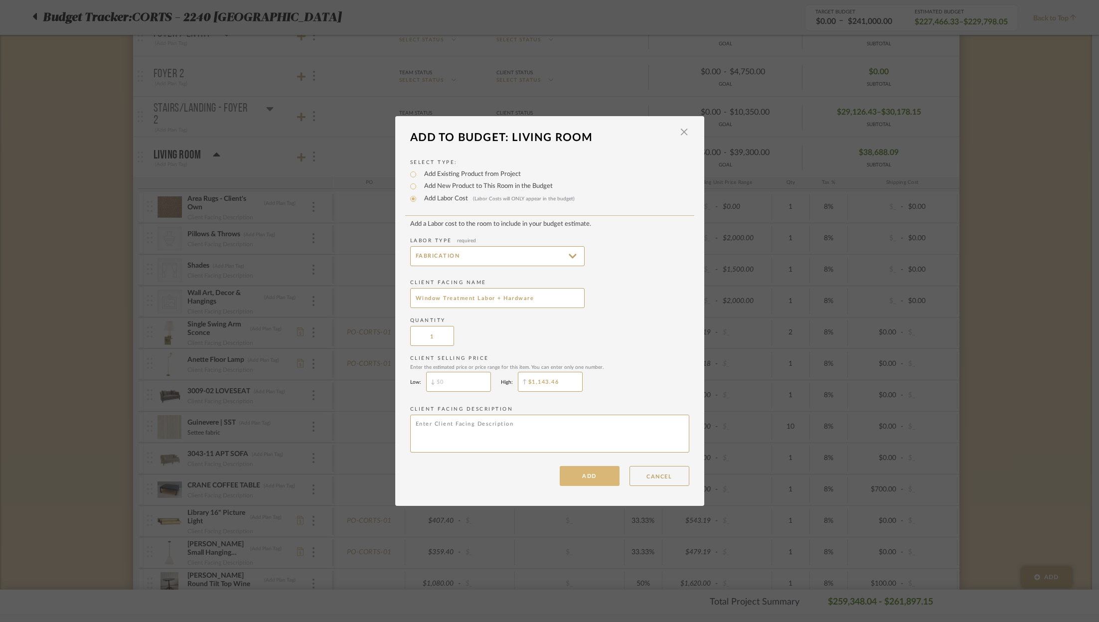
click at [588, 476] on button "ADD" at bounding box center [590, 476] width 60 height 20
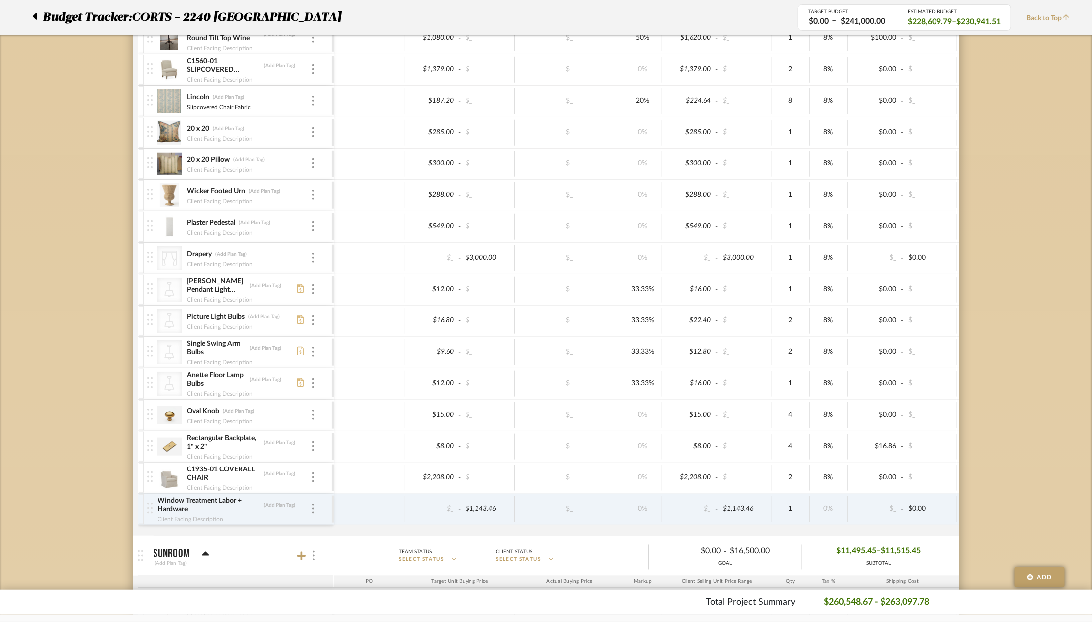
scroll to position [779, 0]
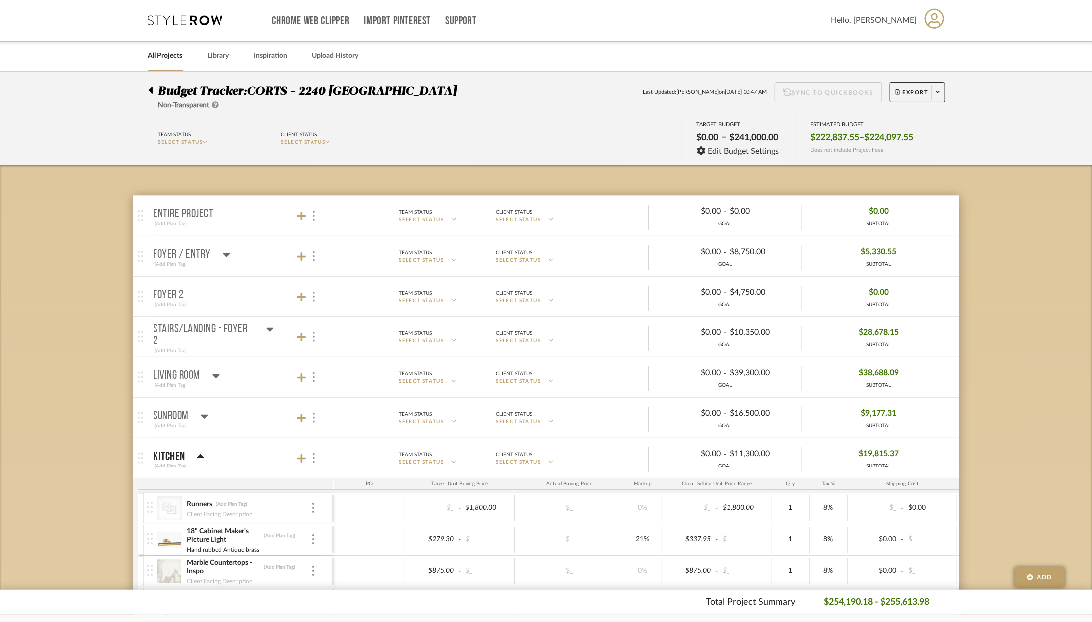
click at [183, 21] on icon at bounding box center [185, 20] width 75 height 10
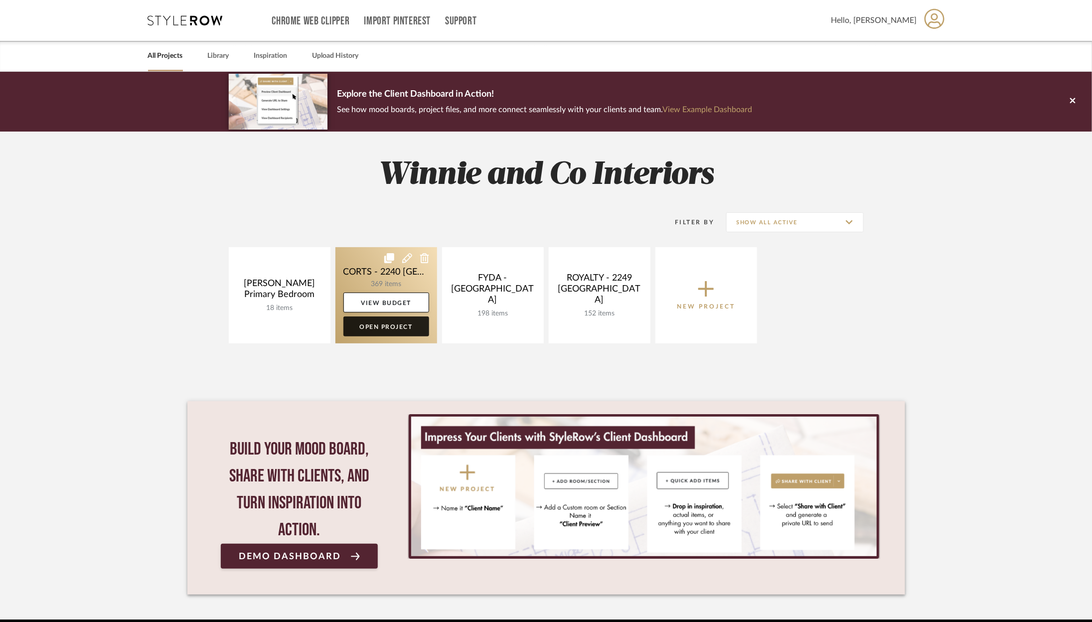
click at [398, 324] on link "Open Project" at bounding box center [386, 327] width 86 height 20
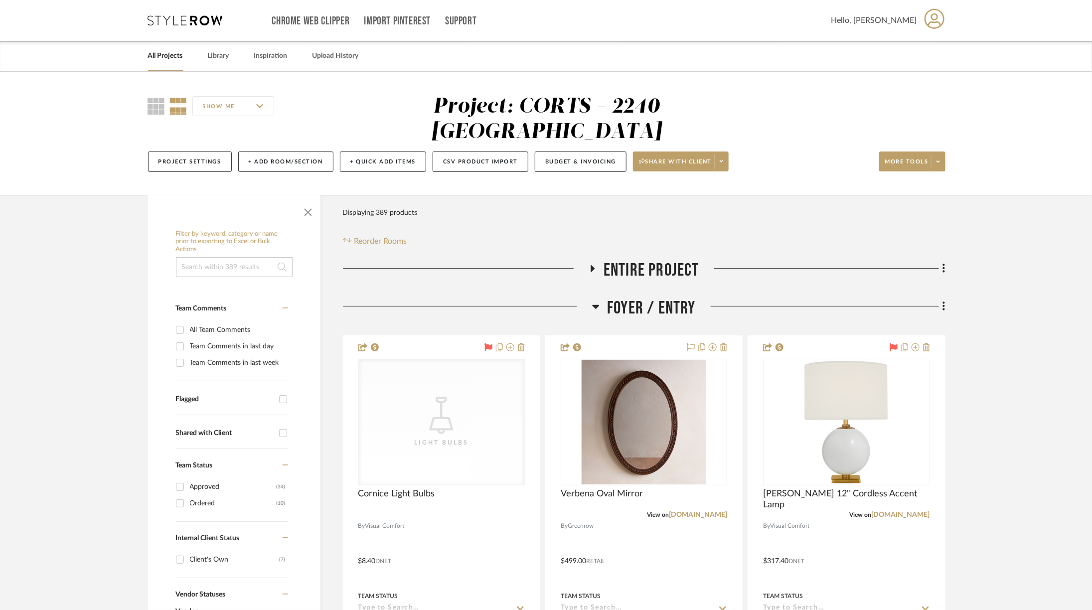
click at [598, 301] on icon at bounding box center [595, 307] width 7 height 12
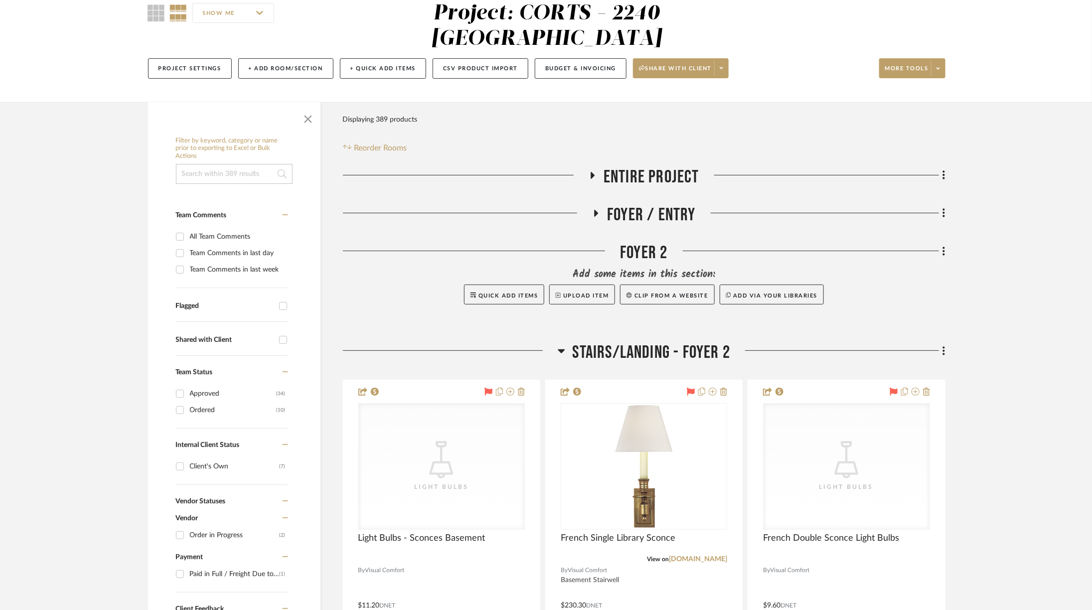
click at [590, 342] on span "Stairs/Landing - Foyer 2" at bounding box center [652, 352] width 158 height 21
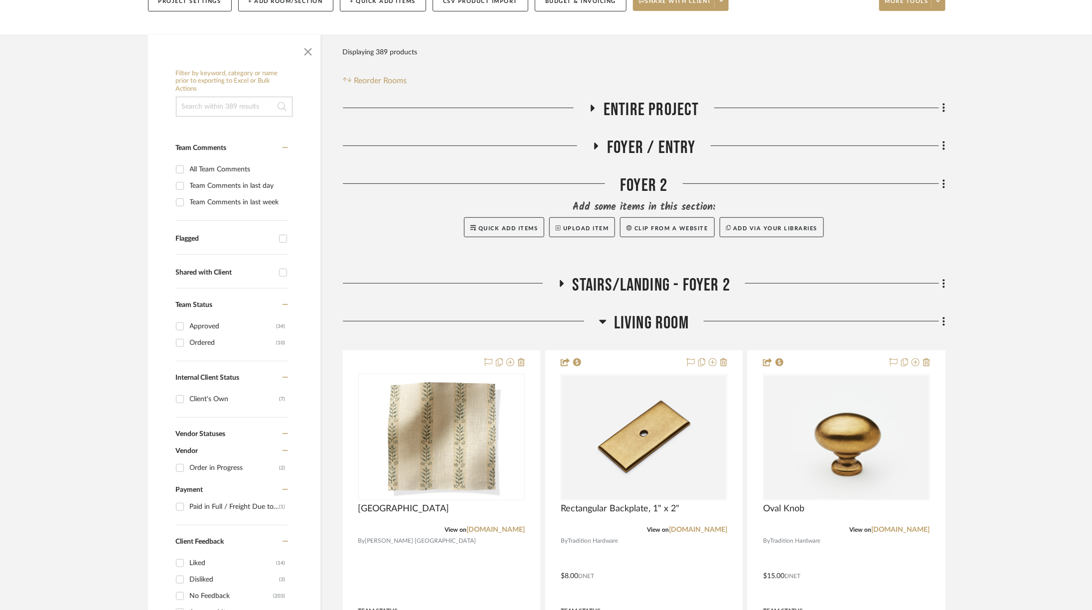
scroll to position [166, 0]
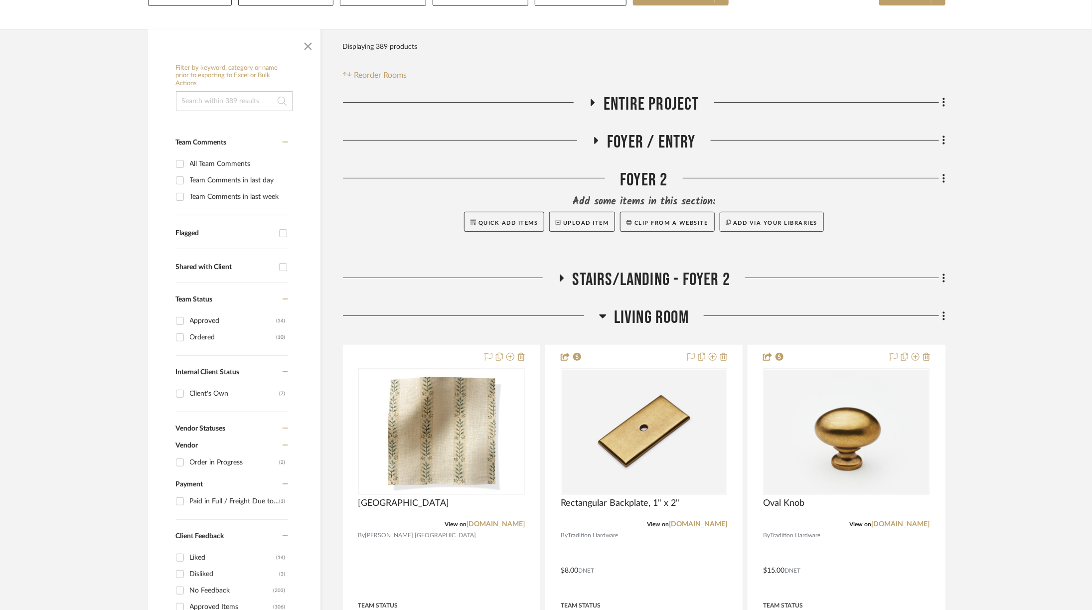
click at [618, 307] on span "Living Room" at bounding box center [651, 317] width 75 height 21
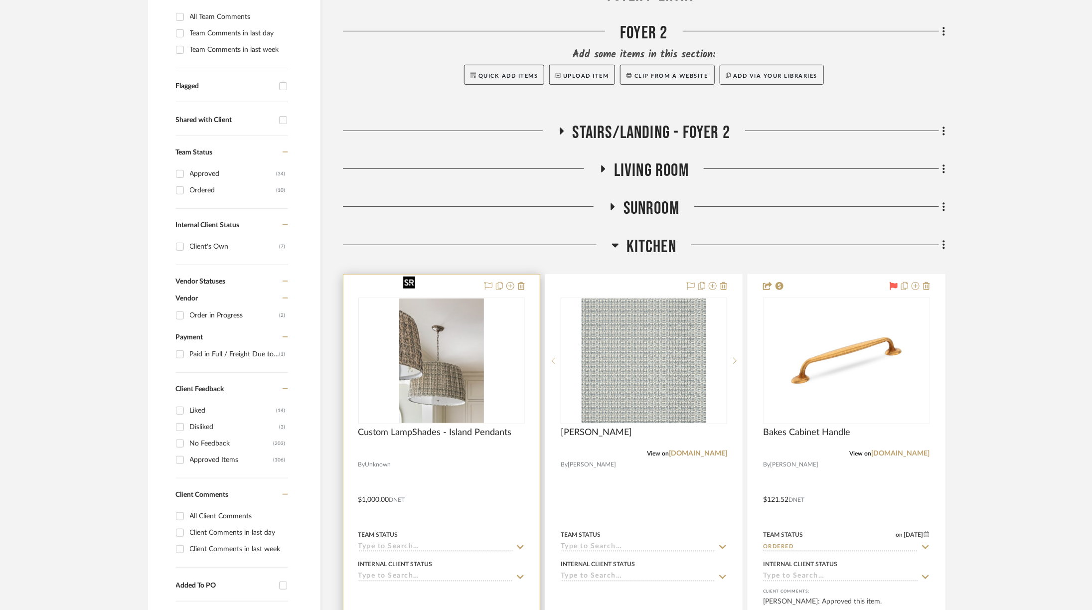
scroll to position [315, 0]
click at [469, 341] on img "0" at bounding box center [441, 359] width 85 height 125
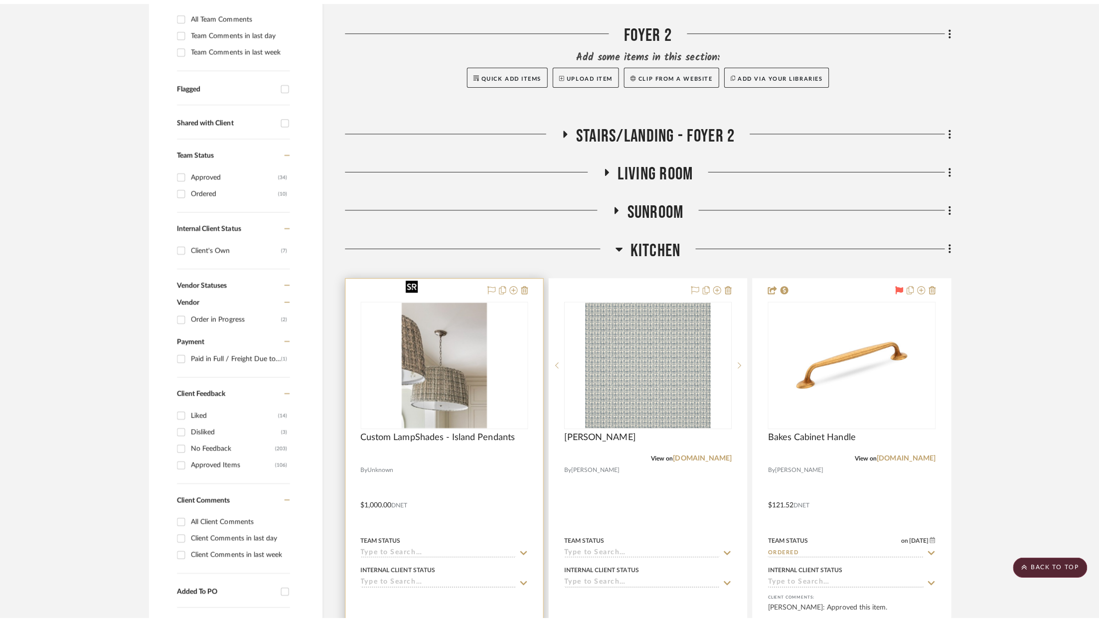
scroll to position [0, 0]
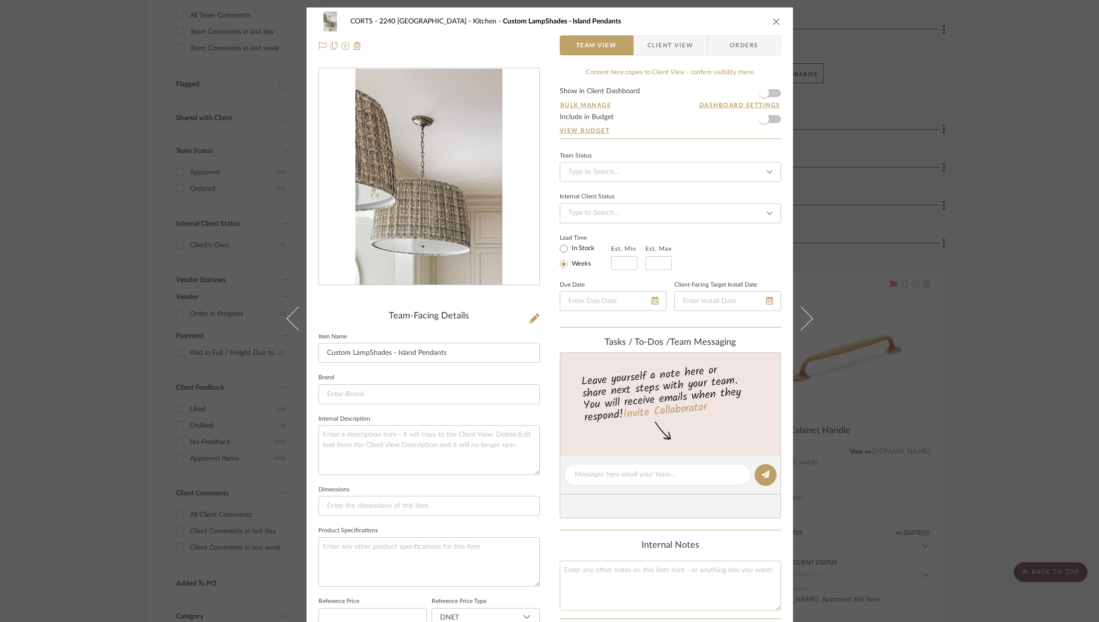
click at [772, 123] on form "Show in Client Dashboard Bulk Manage Dashboard Settings Include in Budget View …" at bounding box center [670, 113] width 221 height 51
click at [770, 117] on span "button" at bounding box center [764, 119] width 22 height 22
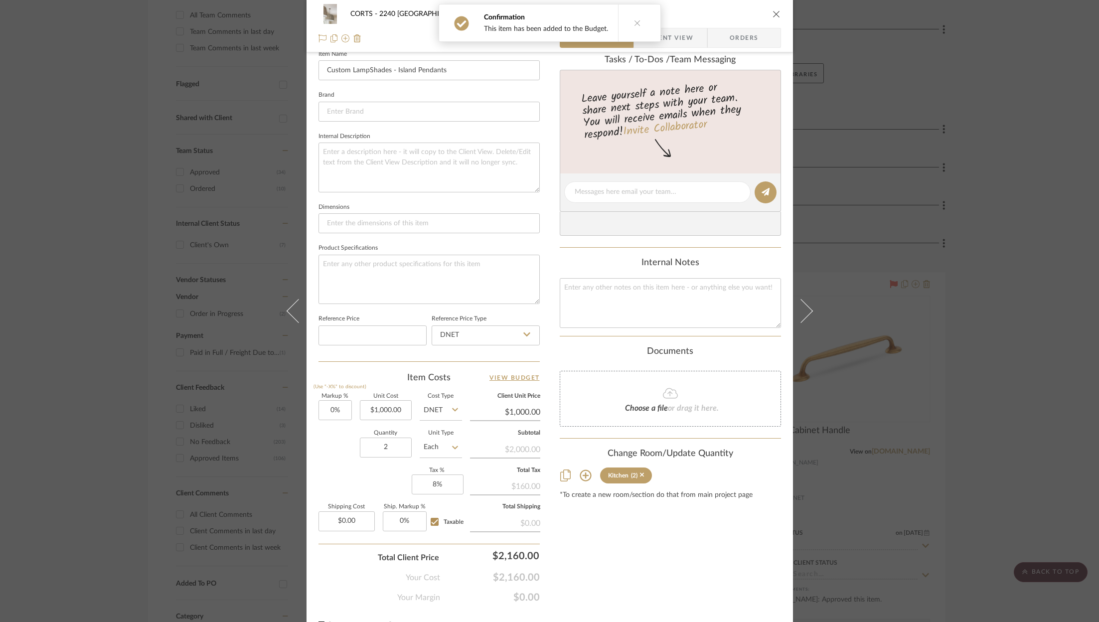
scroll to position [301, 0]
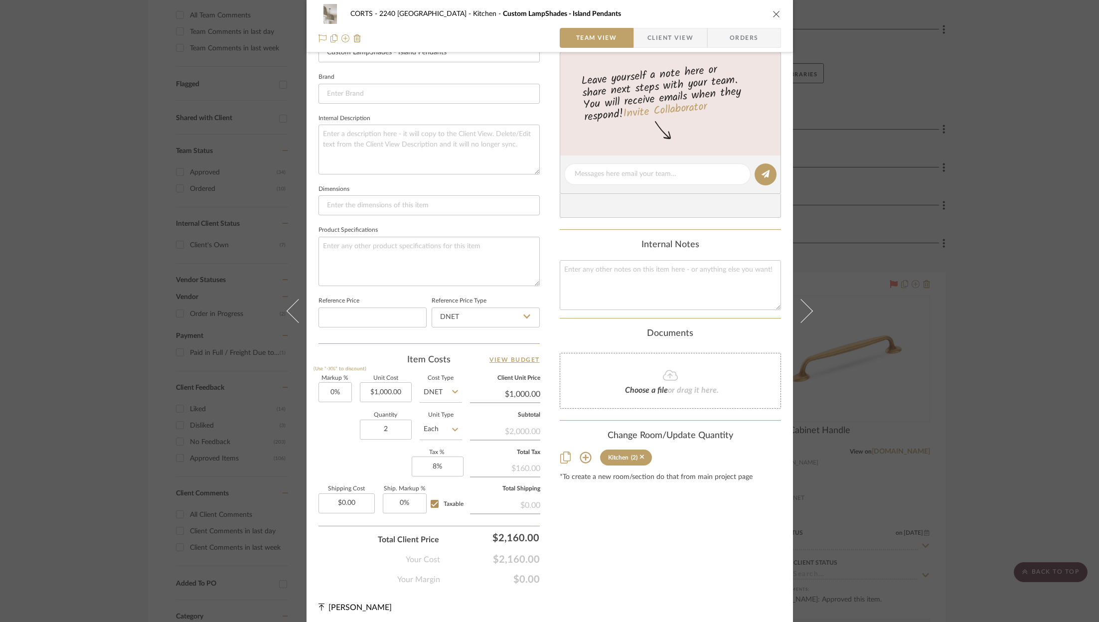
click at [773, 16] on icon "close" at bounding box center [777, 14] width 8 height 8
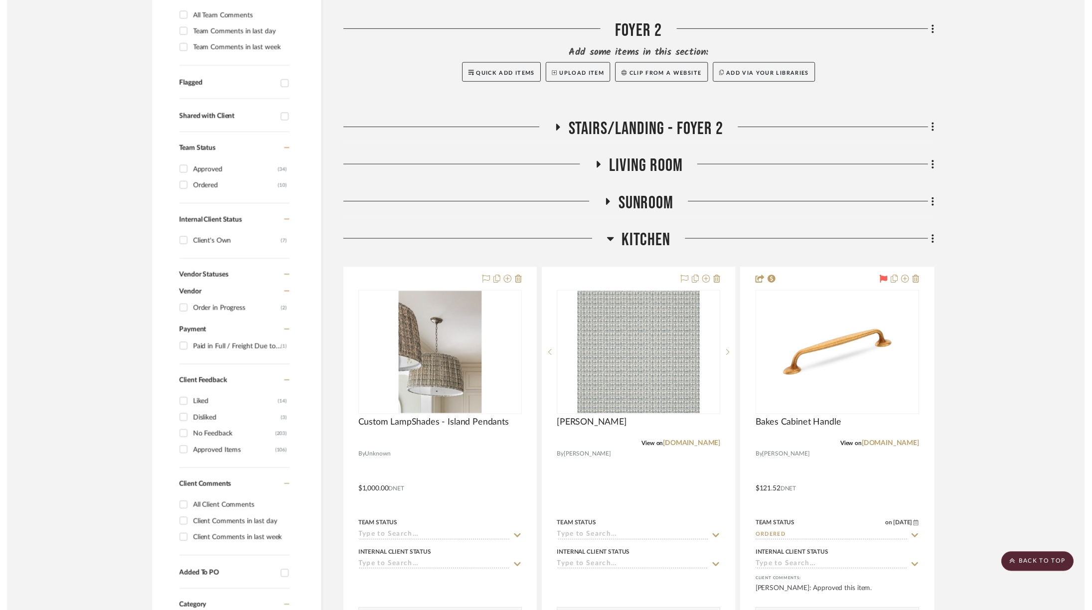
scroll to position [315, 0]
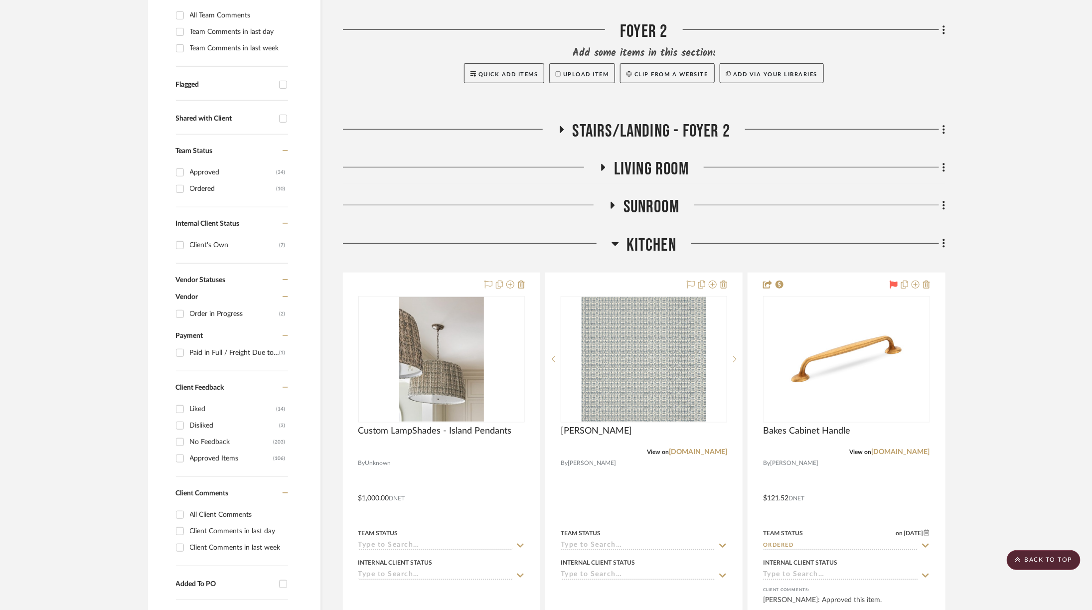
click at [636, 235] on span "Kitchen" at bounding box center [652, 245] width 50 height 21
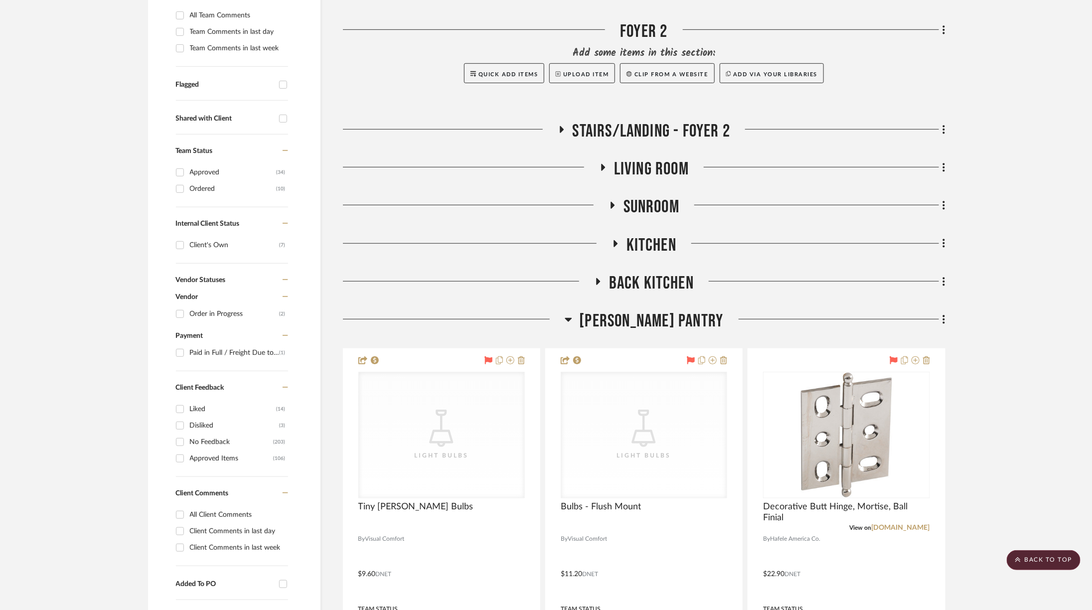
click at [636, 196] on span "Sunroom" at bounding box center [652, 206] width 56 height 21
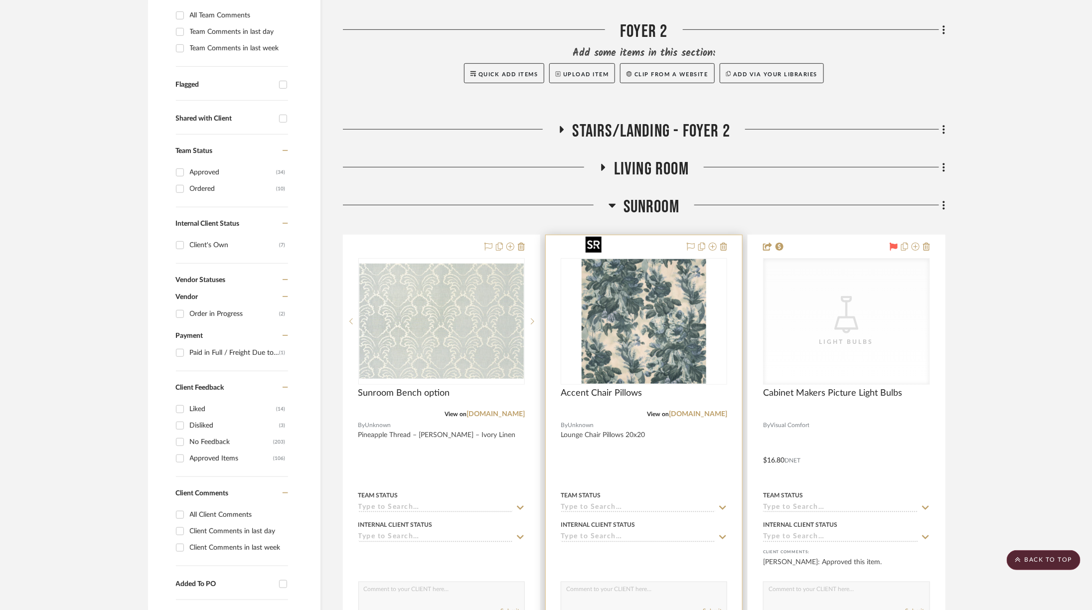
scroll to position [329, 0]
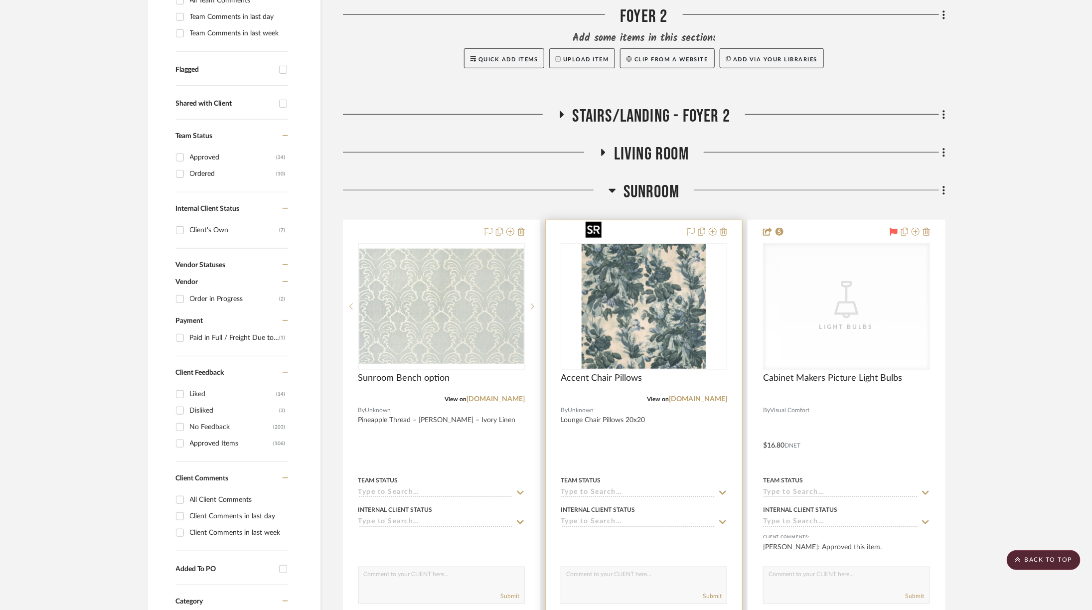
click at [671, 295] on img "0" at bounding box center [644, 306] width 125 height 125
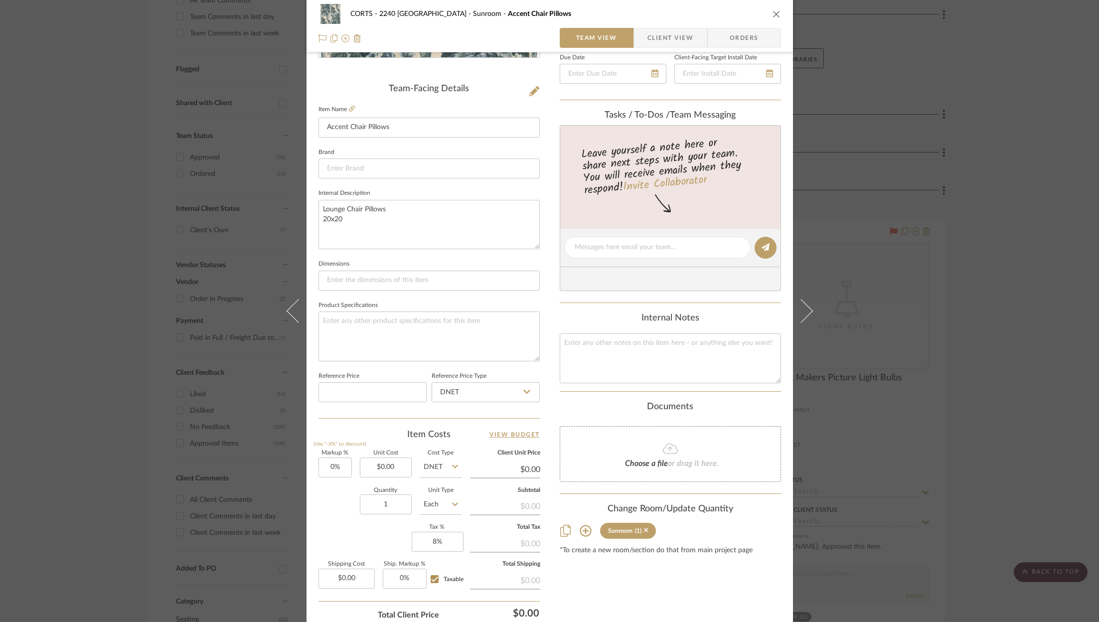
scroll to position [232, 0]
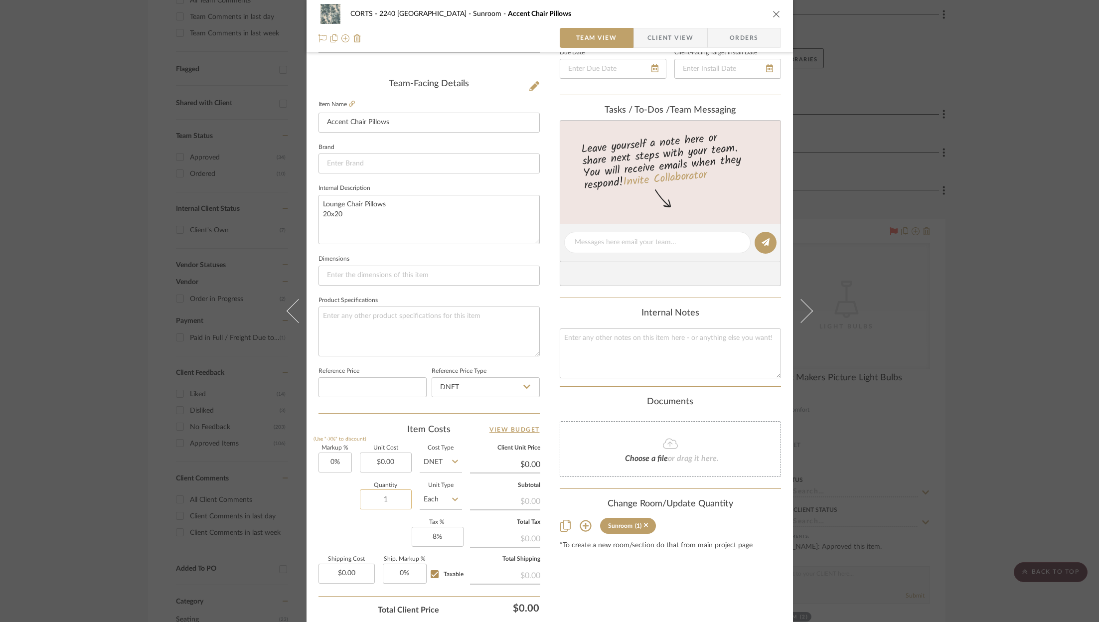
click at [396, 501] on input "1" at bounding box center [386, 499] width 52 height 20
type input "6"
click at [441, 495] on input "Each" at bounding box center [441, 499] width 42 height 20
click at [453, 404] on div "YD" at bounding box center [478, 403] width 123 height 25
type input "YD"
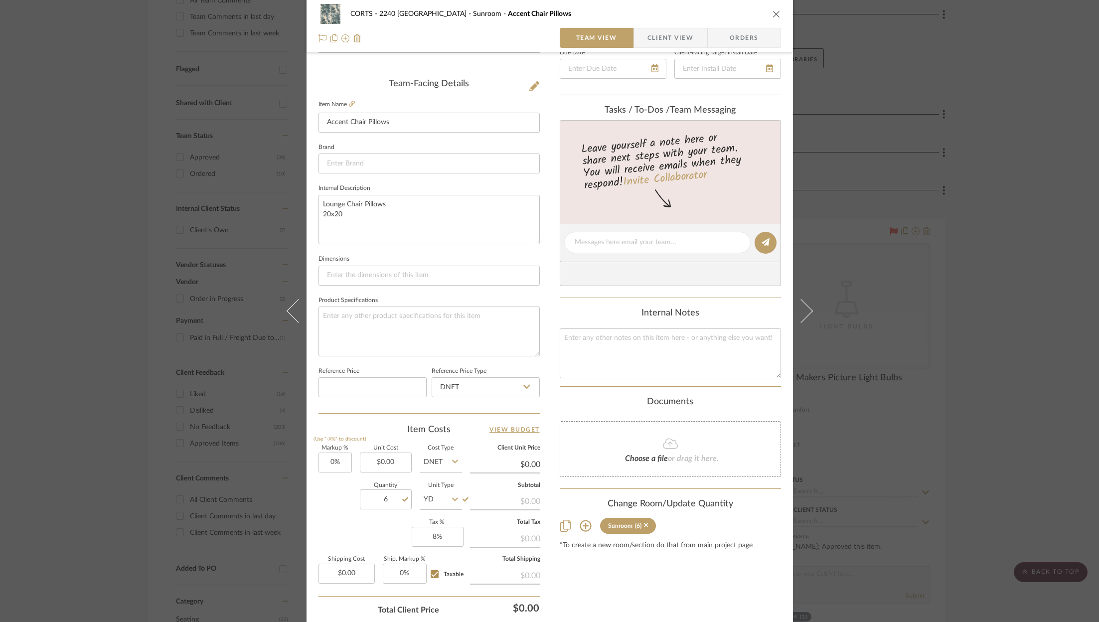
click at [578, 581] on div "Content here copies to Client View - confirm visibility there. Show in Client D…" at bounding box center [670, 246] width 221 height 820
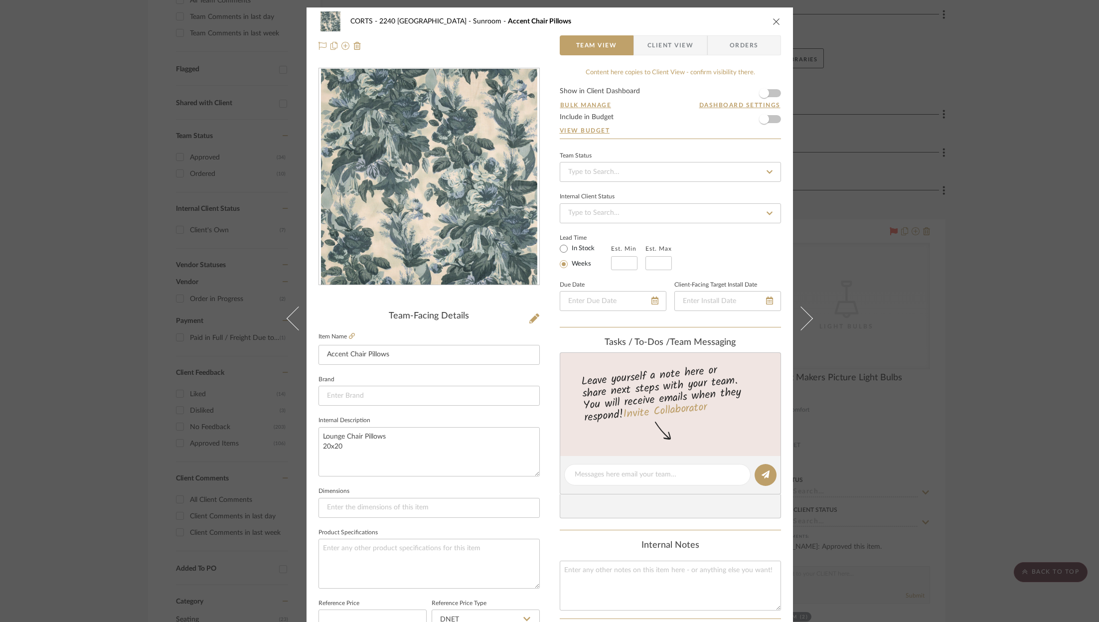
scroll to position [156, 0]
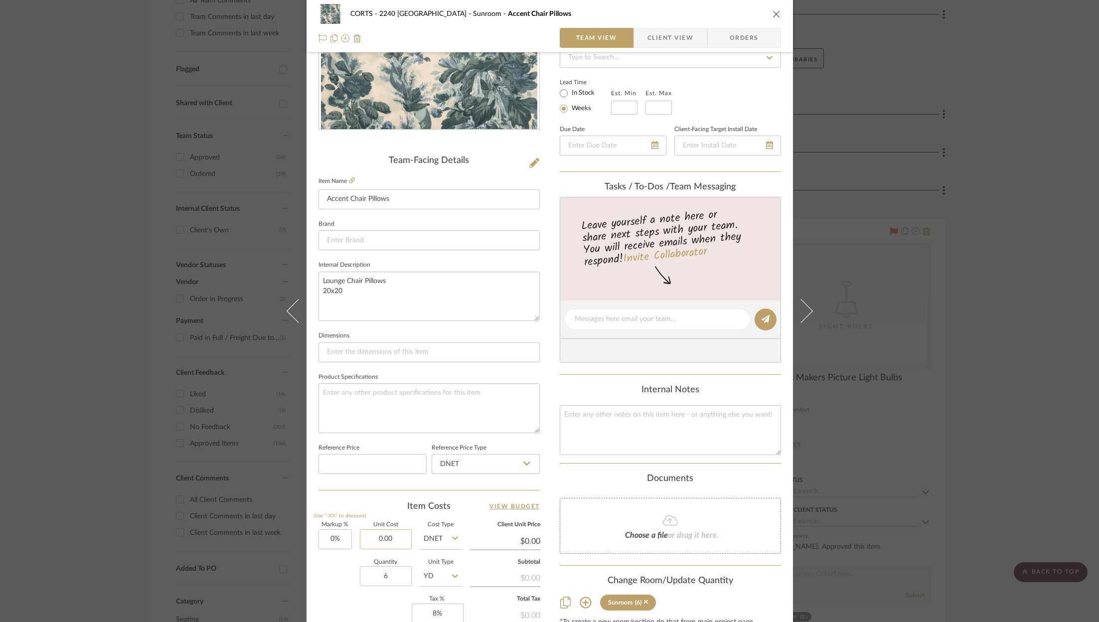
click at [381, 534] on input "0.00" at bounding box center [386, 539] width 52 height 20
type input "$286.75"
click at [387, 600] on div "Markup % (Use "-X%" to discount) 0% Unit Cost $286.75 Cost Type DNET Client Uni…" at bounding box center [429, 595] width 221 height 146
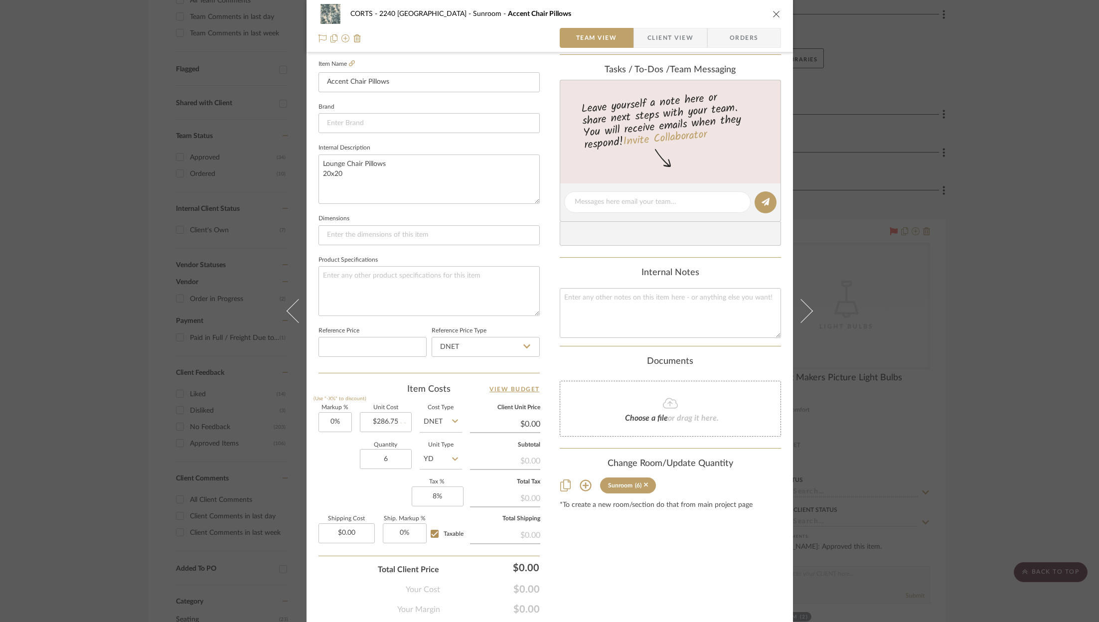
type input "$286.75"
click at [686, 562] on div "Content here copies to Client View - confirm visibility there. Show in Client D…" at bounding box center [670, 205] width 221 height 820
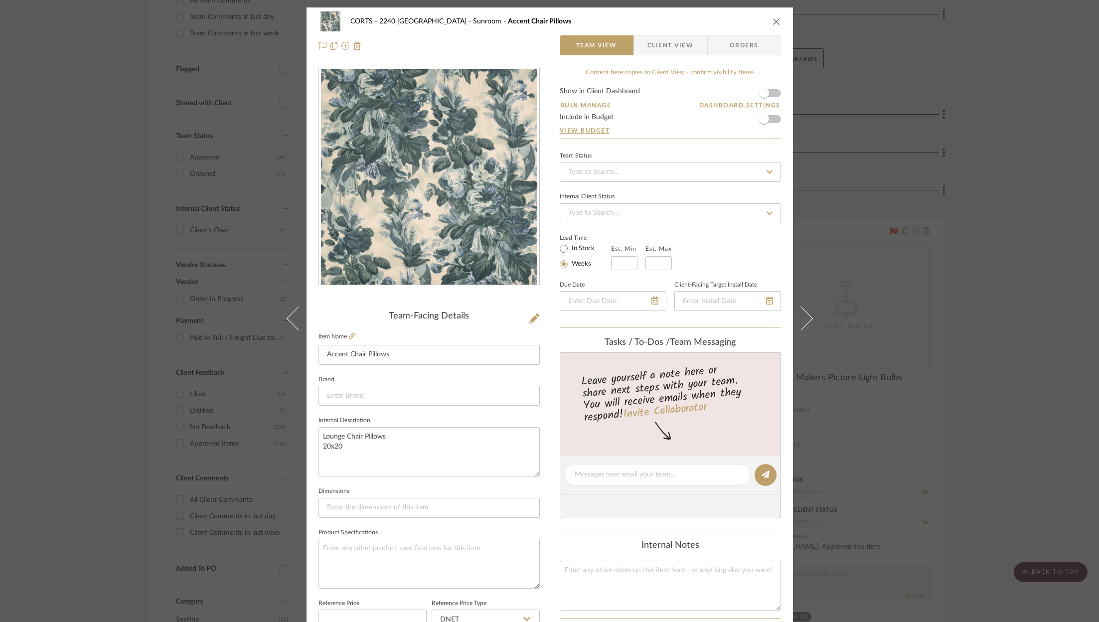
click at [772, 121] on form "Show in Client Dashboard Bulk Manage Dashboard Settings Include in Budget View …" at bounding box center [670, 113] width 221 height 51
click at [767, 121] on span "button" at bounding box center [764, 119] width 22 height 22
click at [775, 22] on icon "close" at bounding box center [777, 21] width 8 height 8
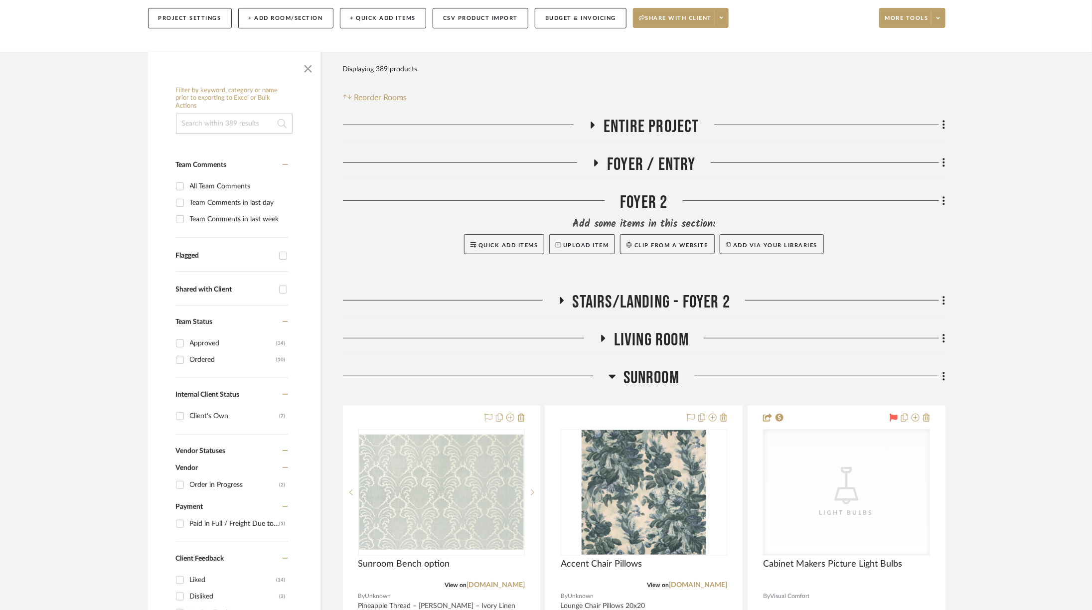
scroll to position [168, 0]
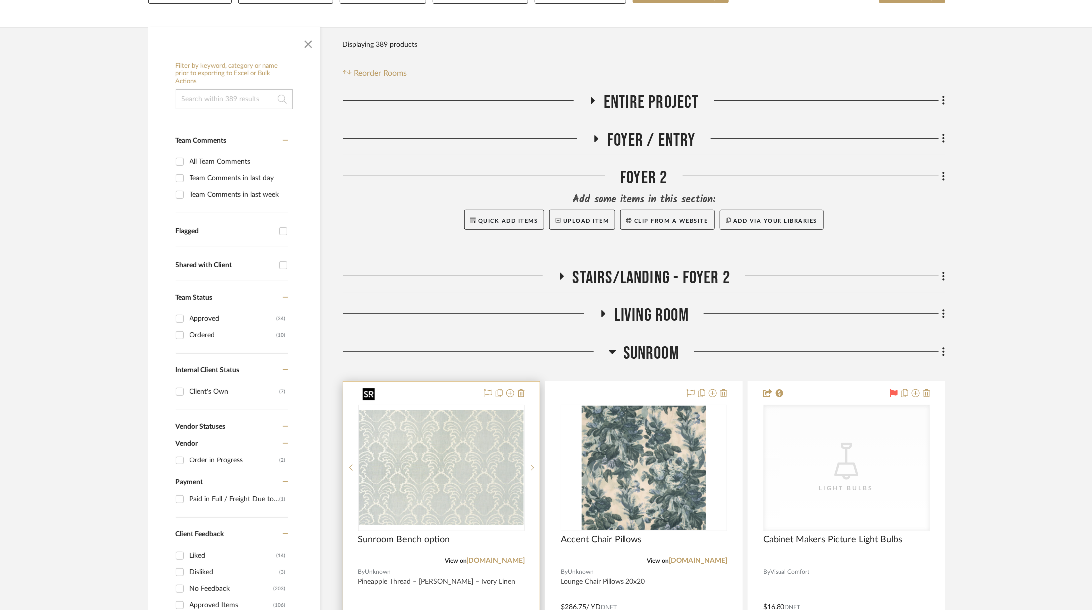
click at [477, 429] on img "0" at bounding box center [441, 467] width 164 height 115
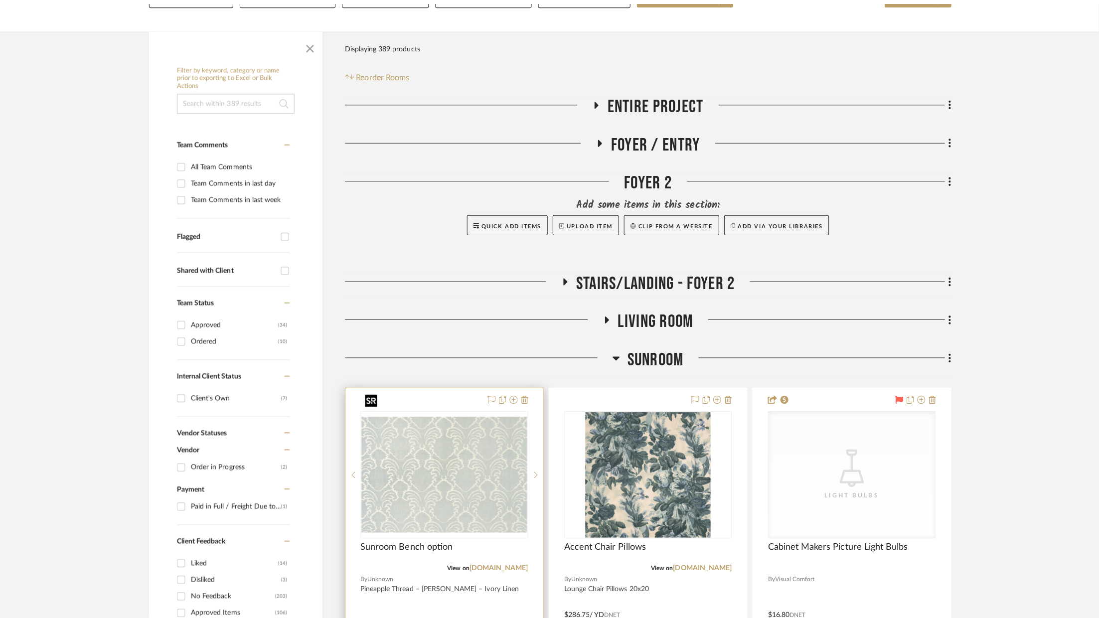
scroll to position [0, 0]
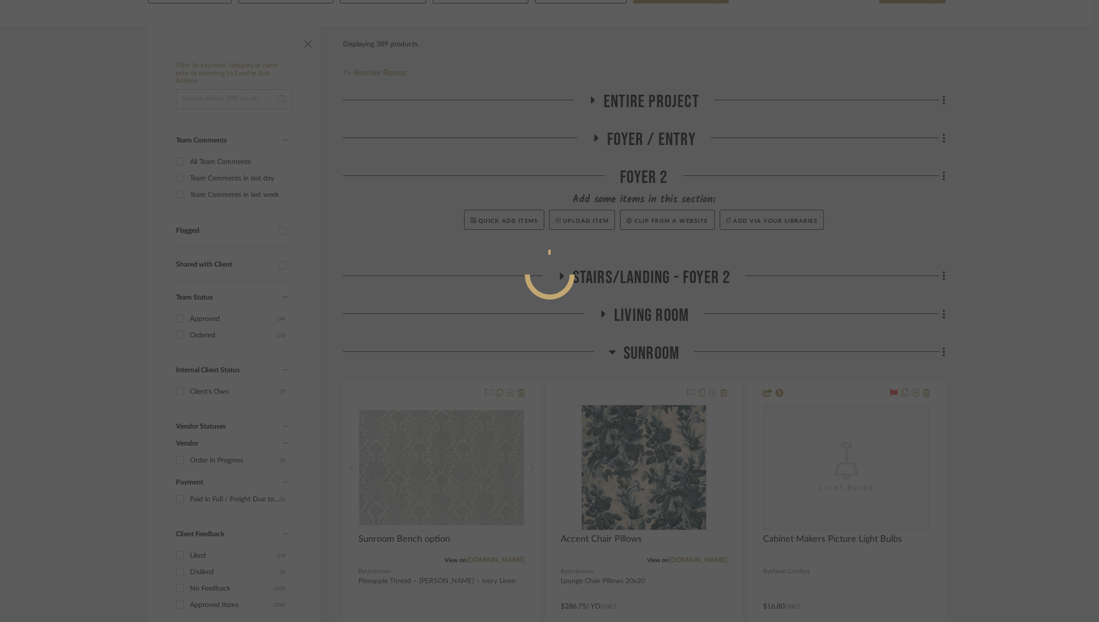
click at [1033, 337] on div at bounding box center [549, 311] width 1099 height 622
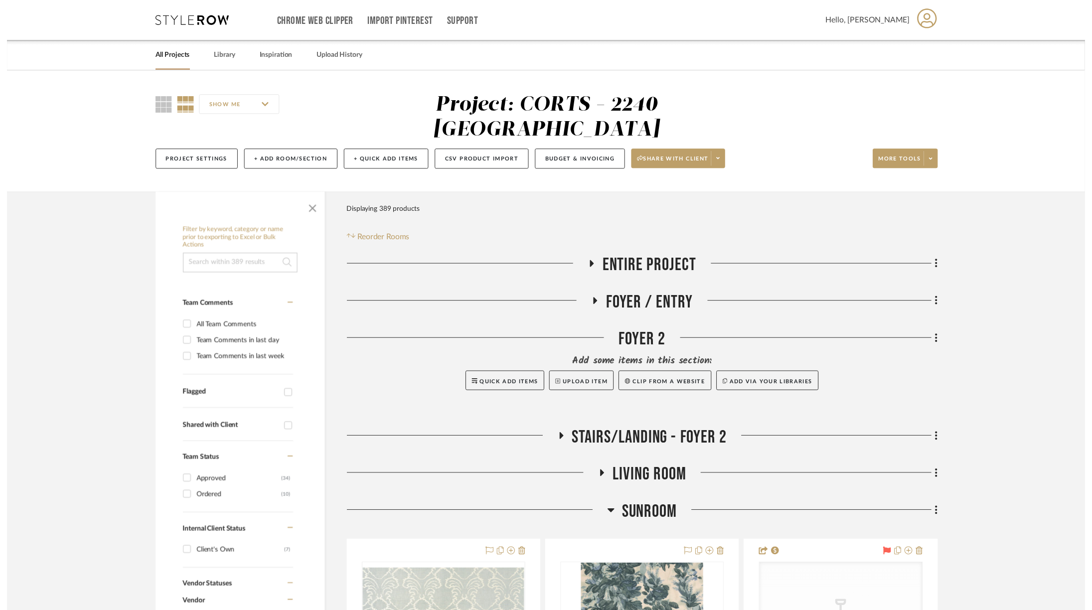
scroll to position [168, 0]
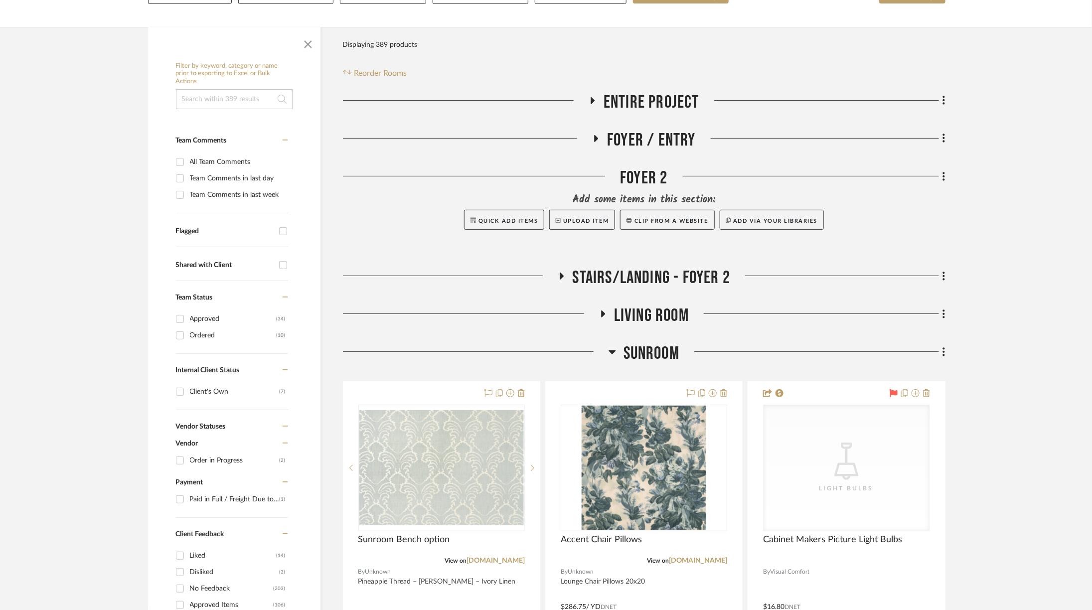
click at [633, 305] on span "Living Room" at bounding box center [651, 315] width 75 height 21
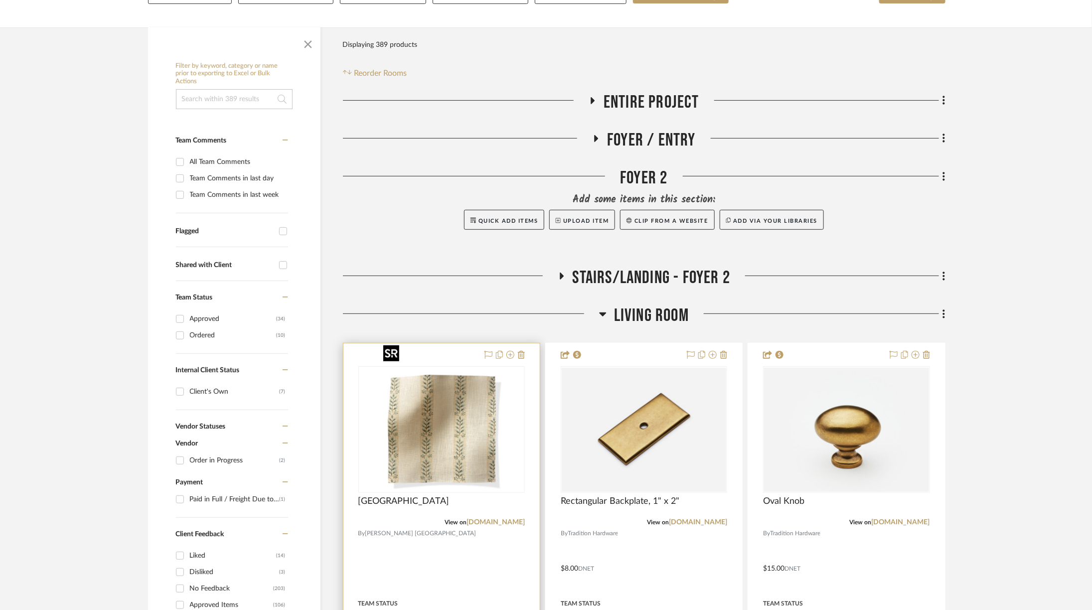
click at [456, 420] on img "0" at bounding box center [441, 429] width 125 height 125
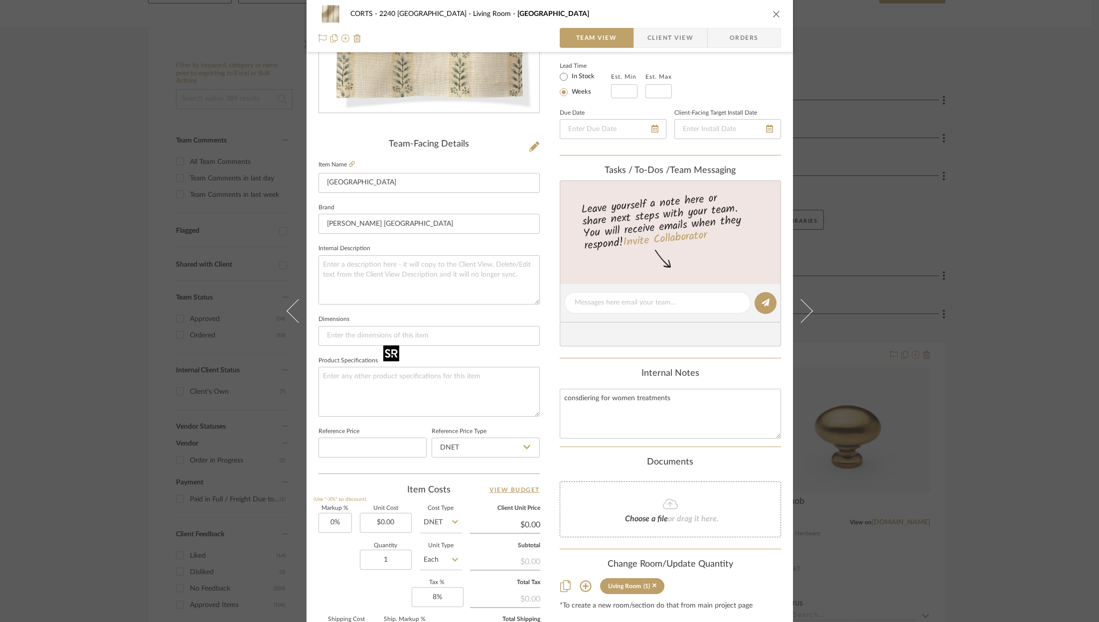
scroll to position [303, 0]
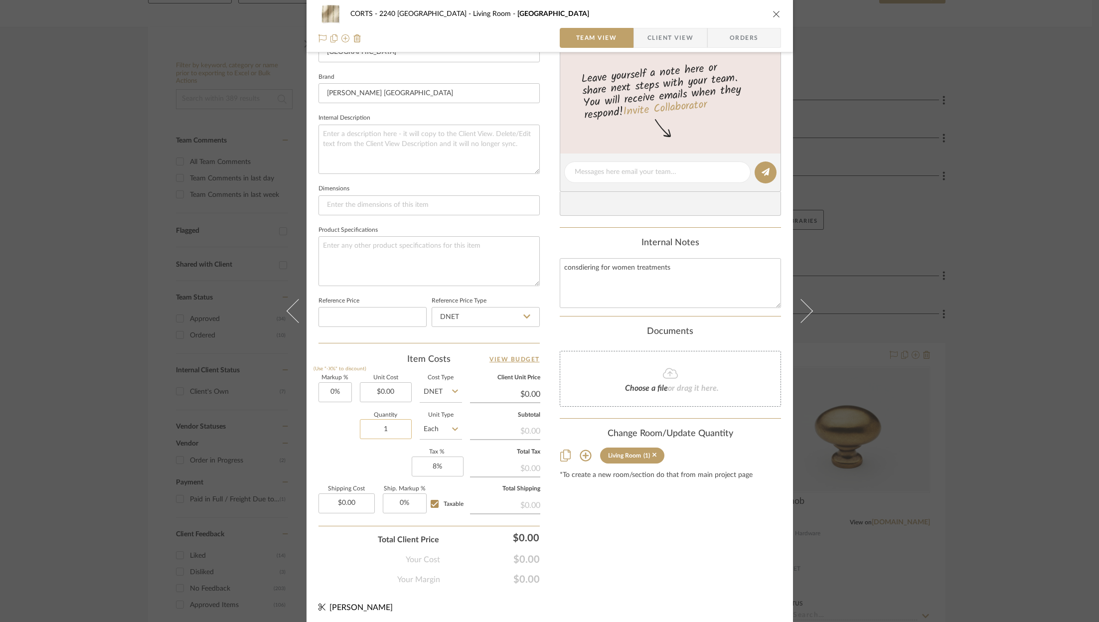
click at [392, 429] on input "1" at bounding box center [386, 429] width 52 height 20
type input "14"
click at [387, 458] on div "Markup % (Use "-X%" to discount) 0% Unit Cost $0.00 Cost Type DNET Client Unit …" at bounding box center [429, 448] width 221 height 146
click at [387, 390] on input "0.00" at bounding box center [386, 392] width 52 height 20
type input "$214.00"
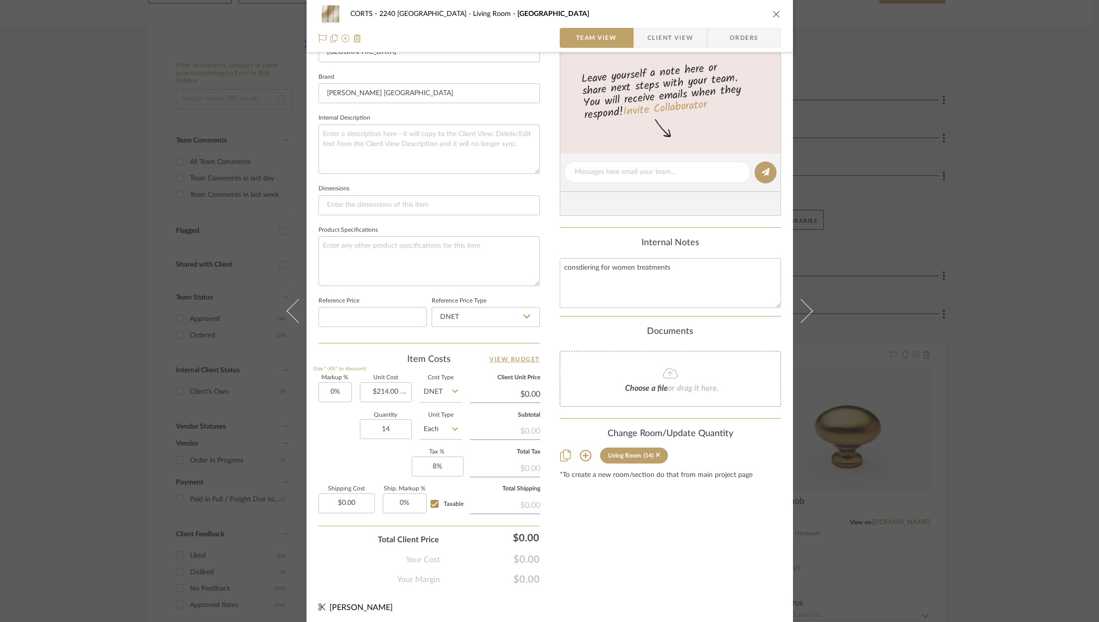
click at [612, 538] on div "Content here copies to Client View - confirm visibility there. Show in Client D…" at bounding box center [670, 175] width 221 height 820
type input "$214.00"
click at [331, 394] on input "0" at bounding box center [335, 392] width 33 height 20
type input "25%"
click at [623, 538] on div "Content here copies to Client View - confirm visibility there. Show in Client D…" at bounding box center [670, 175] width 221 height 820
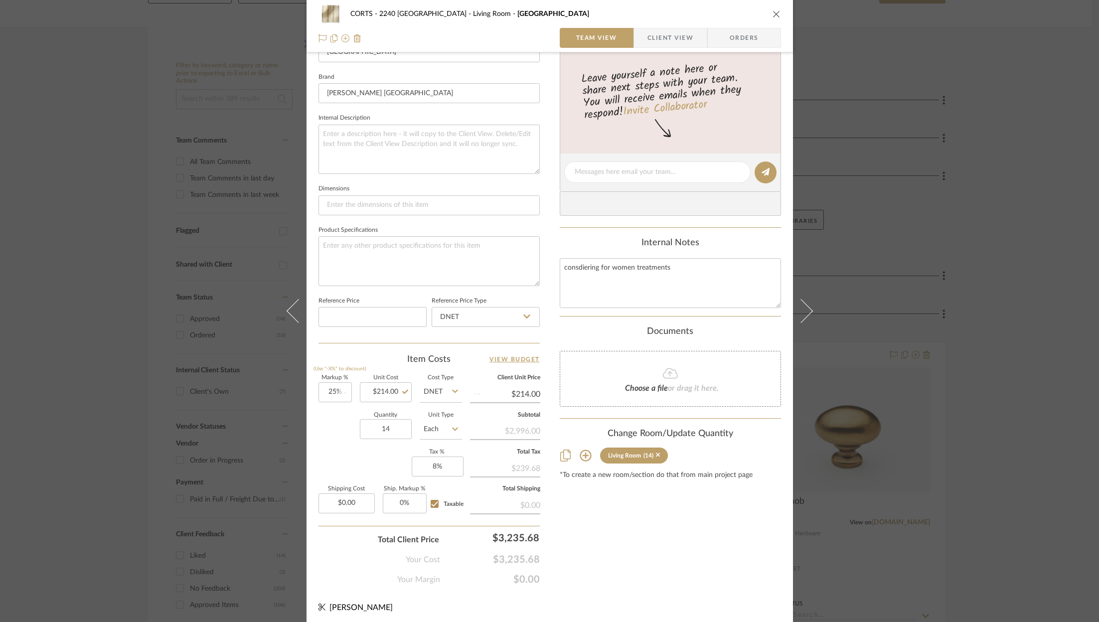
type input "$267.50"
click at [335, 393] on input "25" at bounding box center [335, 392] width 33 height 20
click at [659, 524] on div "Content here copies to Client View - confirm visibility there. Show in Client D…" at bounding box center [670, 175] width 221 height 820
click at [635, 510] on div "Content here copies to Client View - confirm visibility there. Show in Client D…" at bounding box center [670, 175] width 221 height 820
click at [336, 396] on input "25" at bounding box center [335, 392] width 33 height 20
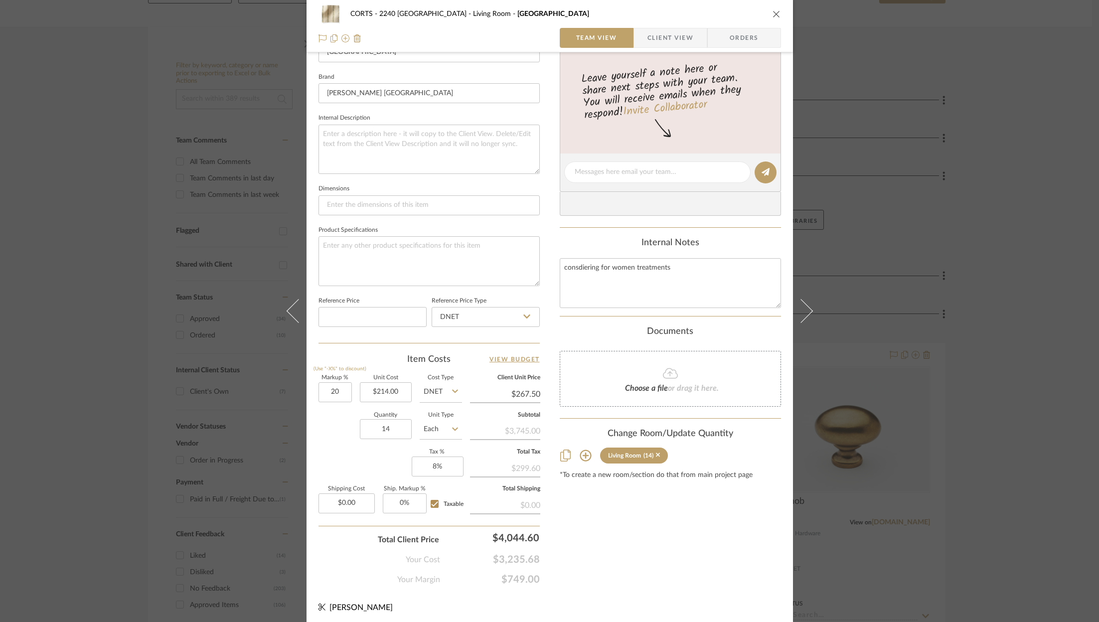
type input "20%"
click at [660, 573] on div "Content here copies to Client View - confirm visibility there. Show in Client D…" at bounding box center [670, 175] width 221 height 820
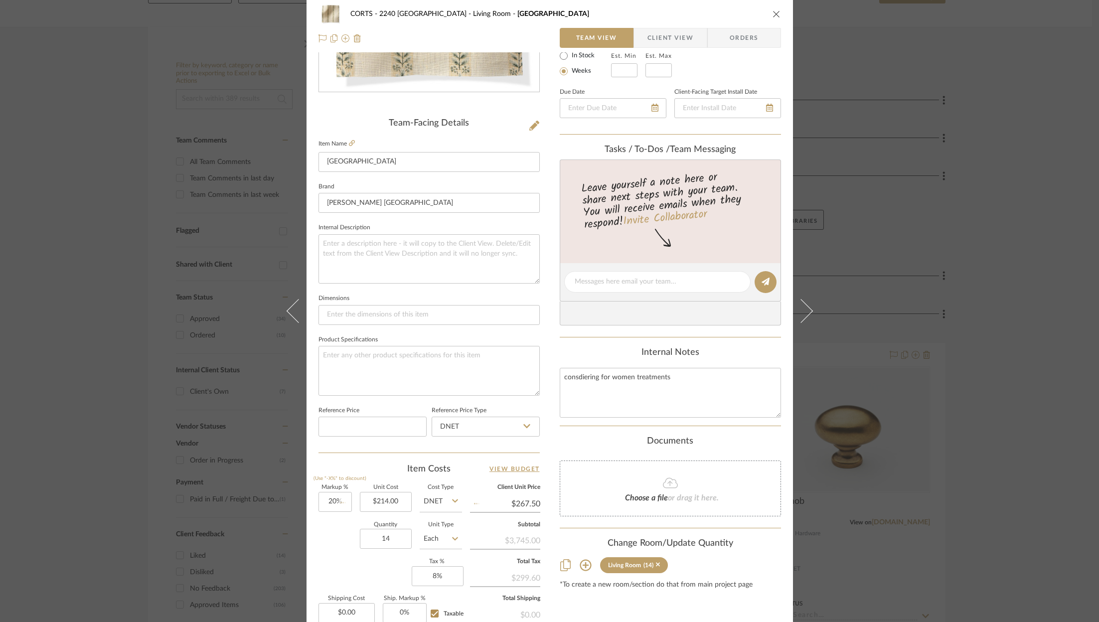
scroll to position [0, 0]
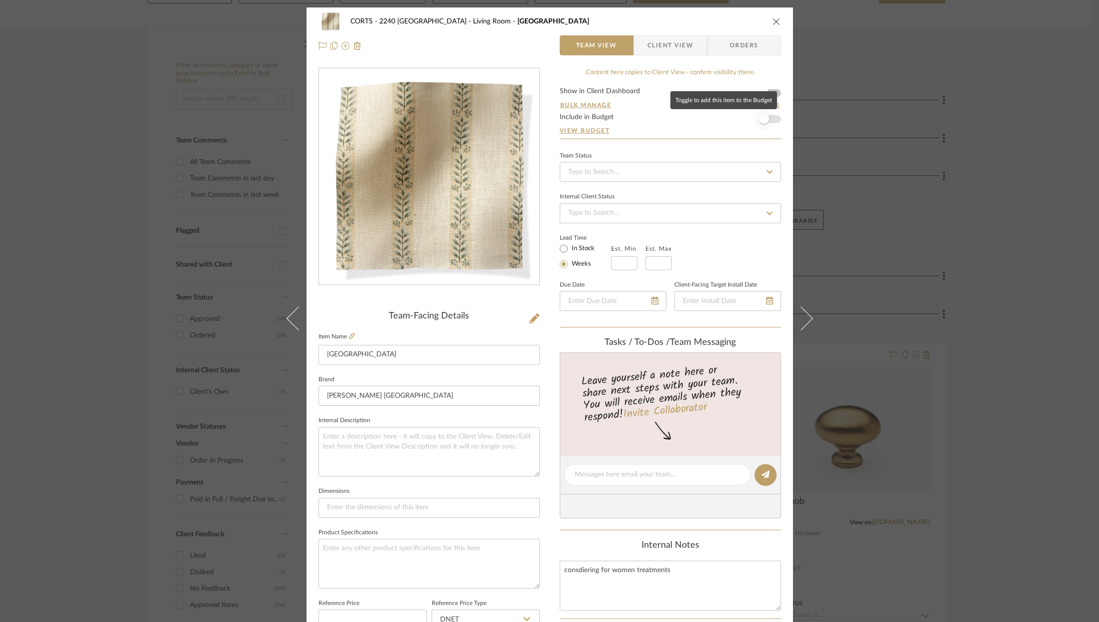
click at [769, 115] on span "button" at bounding box center [764, 119] width 22 height 22
type input "$256.80"
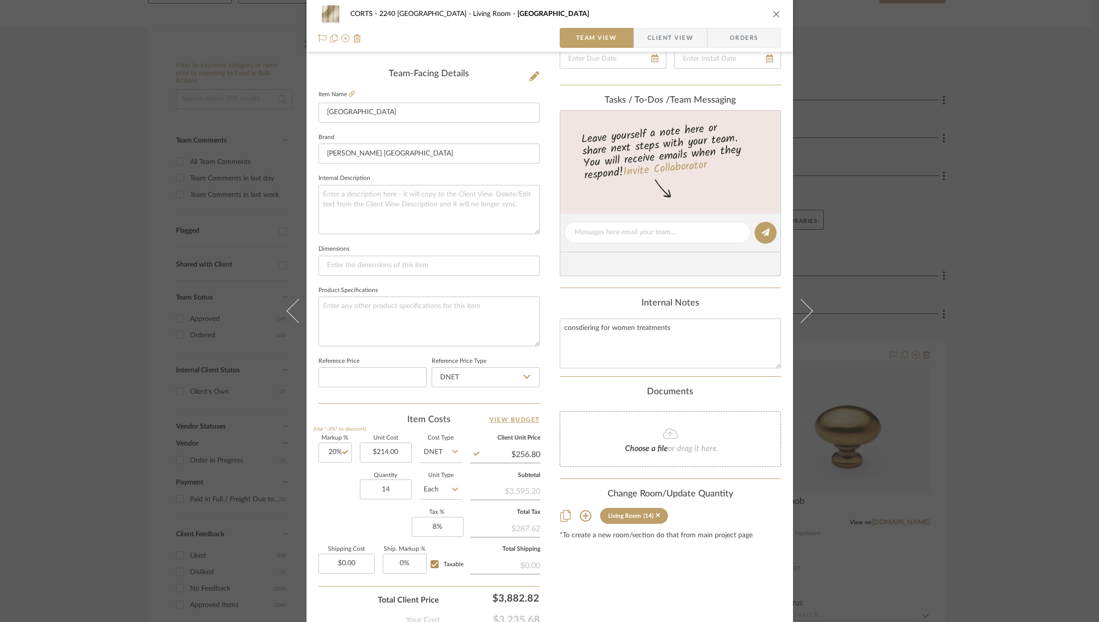
scroll to position [256, 0]
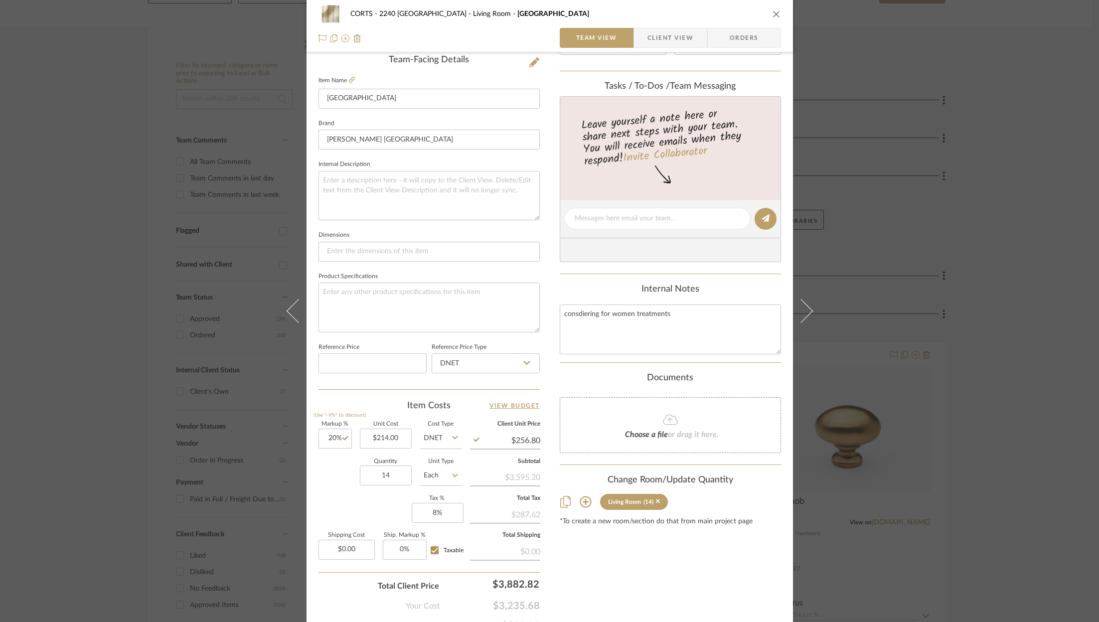
click at [678, 562] on div "Content here copies to Client View - confirm visibility there. Show in Client D…" at bounding box center [670, 222] width 221 height 820
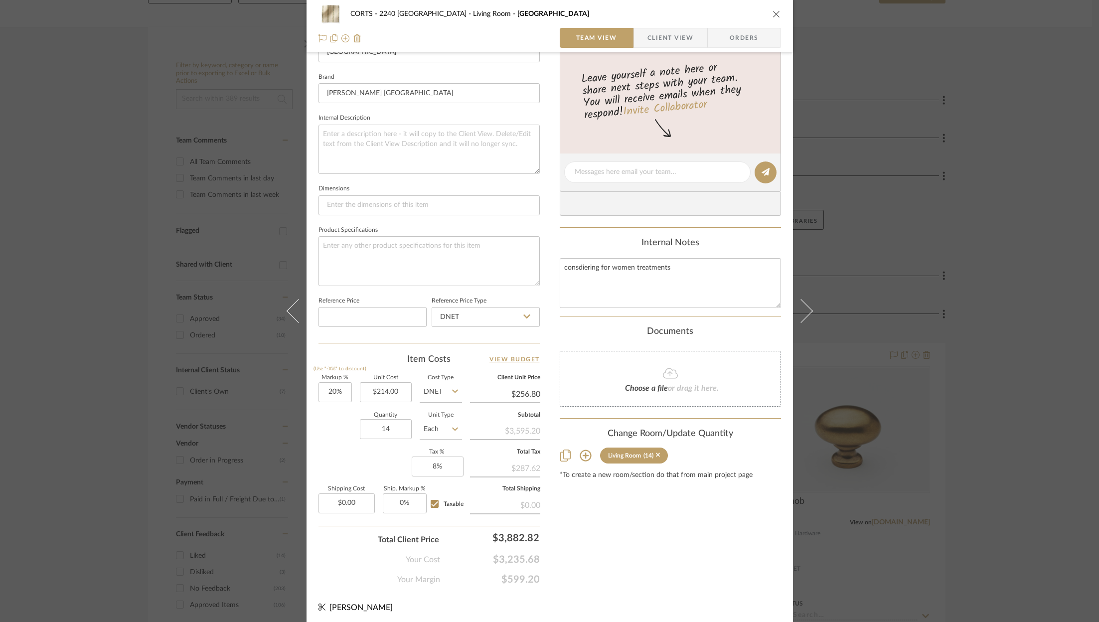
scroll to position [302, 0]
click at [767, 18] on div "CORTS - 2240 Tewksbury Living Room AVIGNON" at bounding box center [550, 14] width 463 height 20
click at [773, 12] on icon "close" at bounding box center [777, 14] width 8 height 8
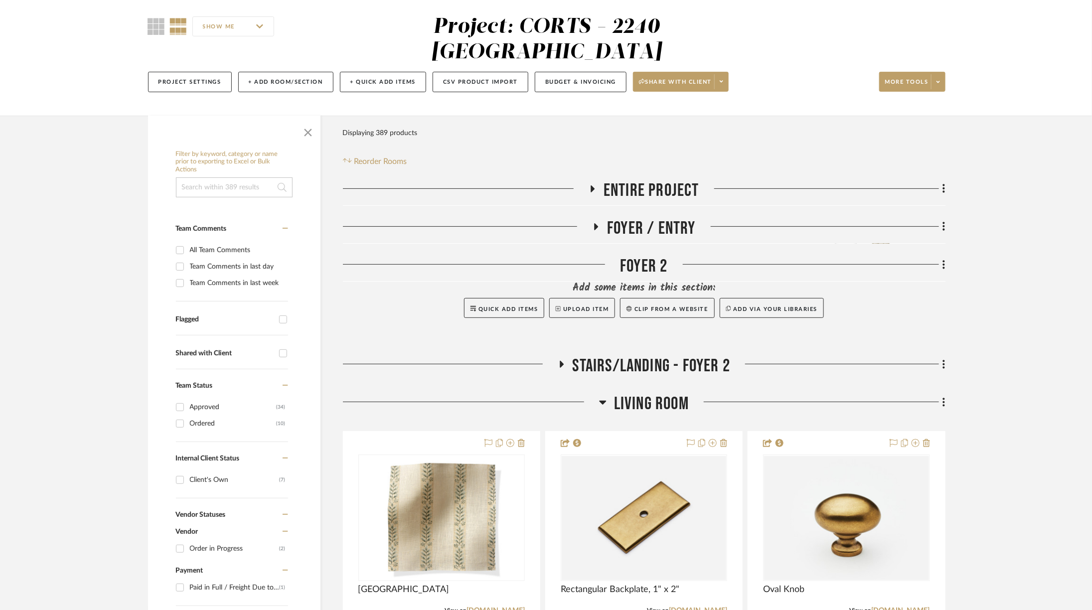
scroll to position [0, 0]
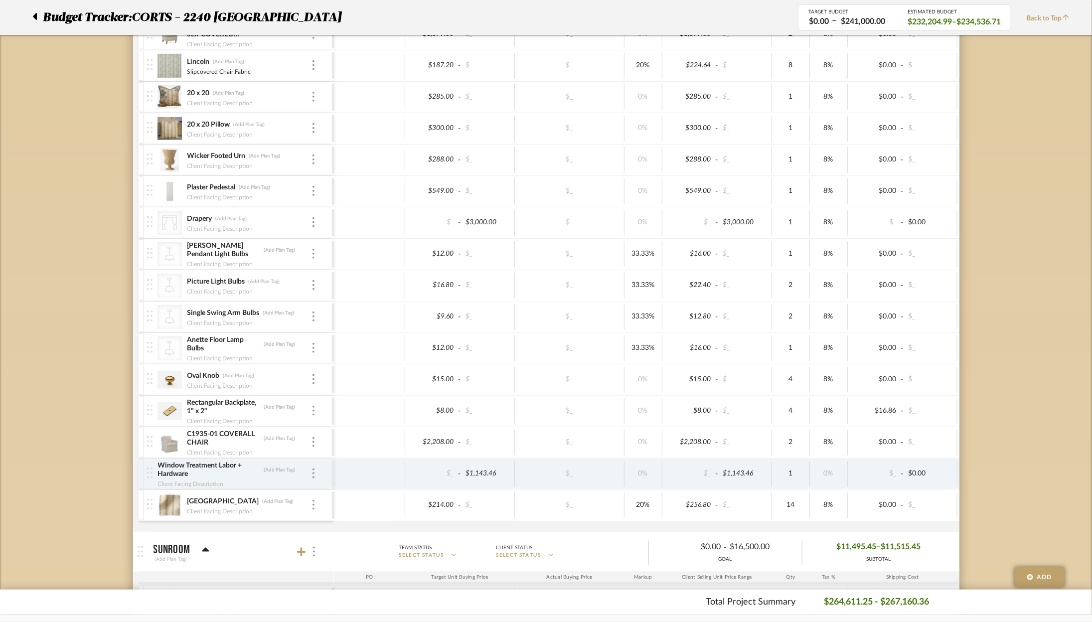
scroll to position [802, 0]
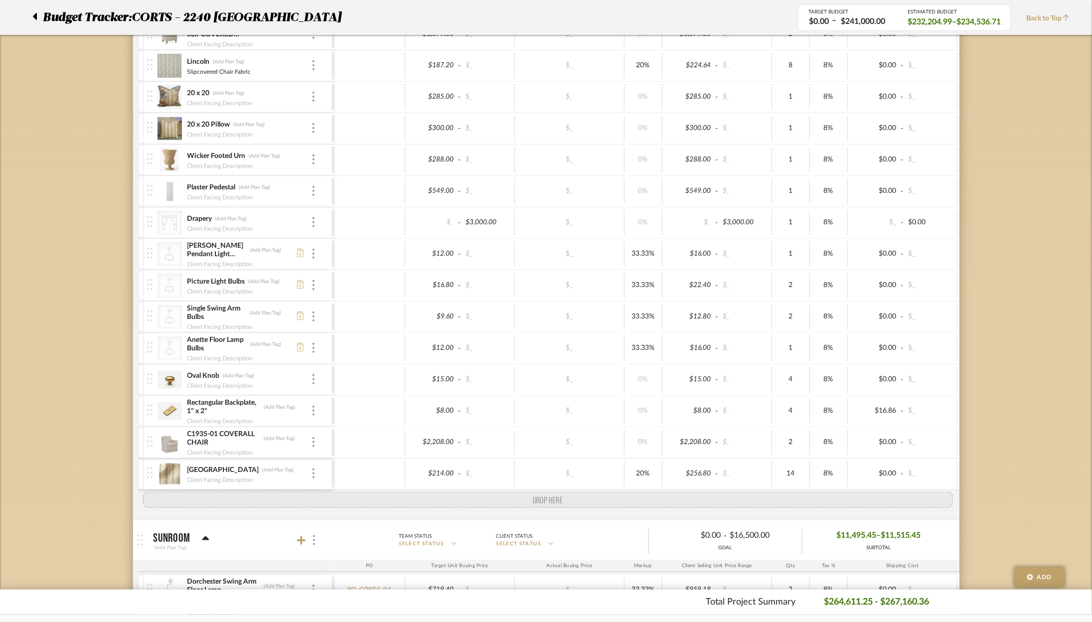
drag, startPoint x: 151, startPoint y: 466, endPoint x: 148, endPoint y: 497, distance: 31.5
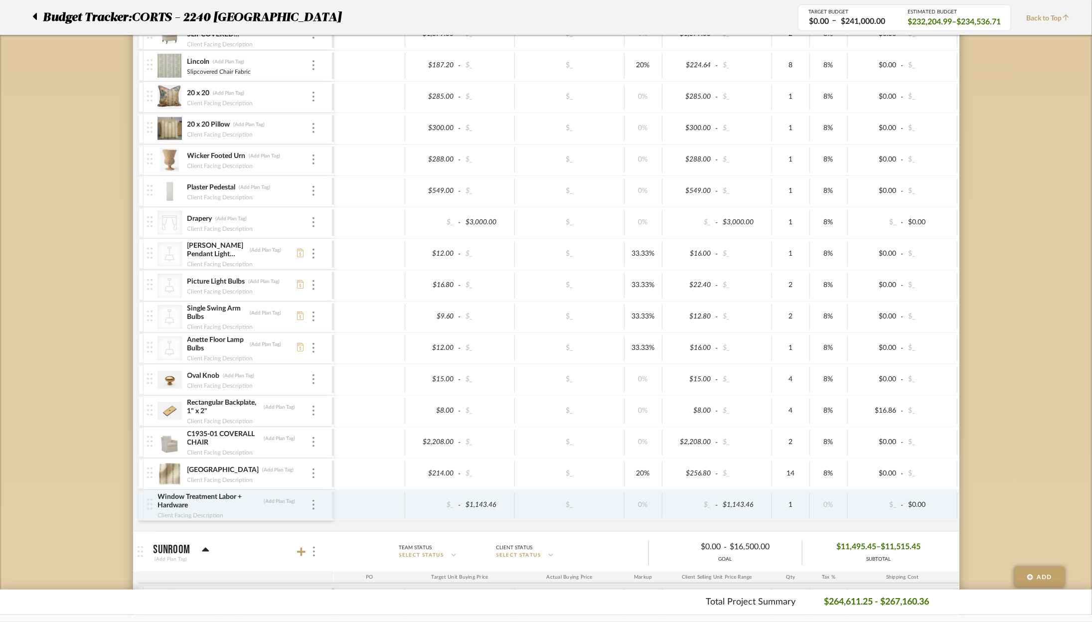
type input "W"
click at [201, 466] on input "[GEOGRAPHIC_DATA]" at bounding box center [222, 470] width 71 height 10
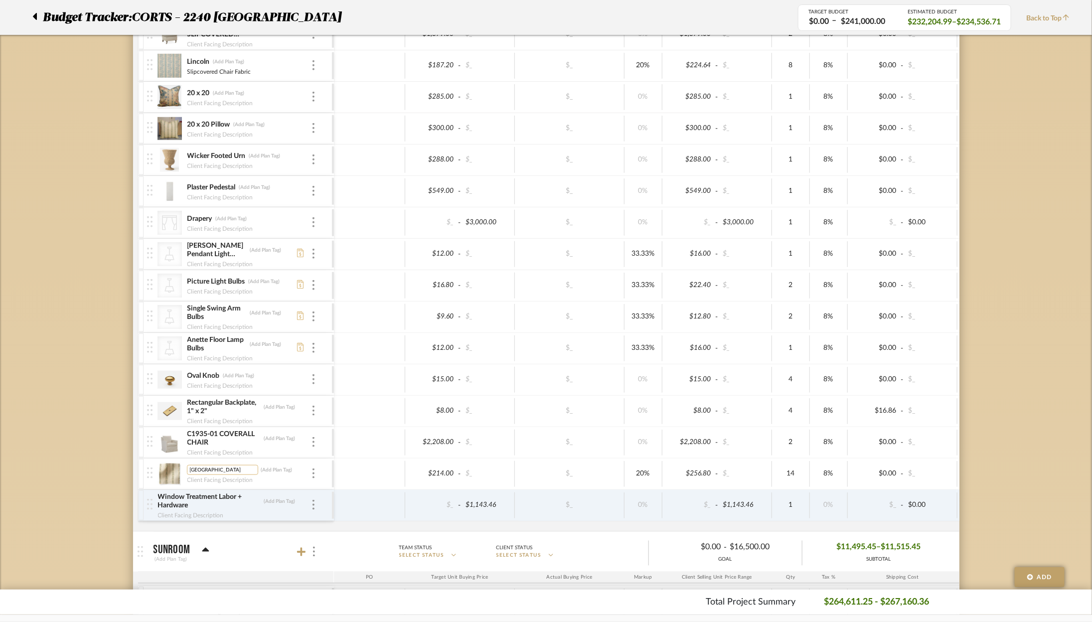
click at [201, 466] on input "[GEOGRAPHIC_DATA]" at bounding box center [222, 470] width 71 height 10
type input "Window Treatment Fabric"
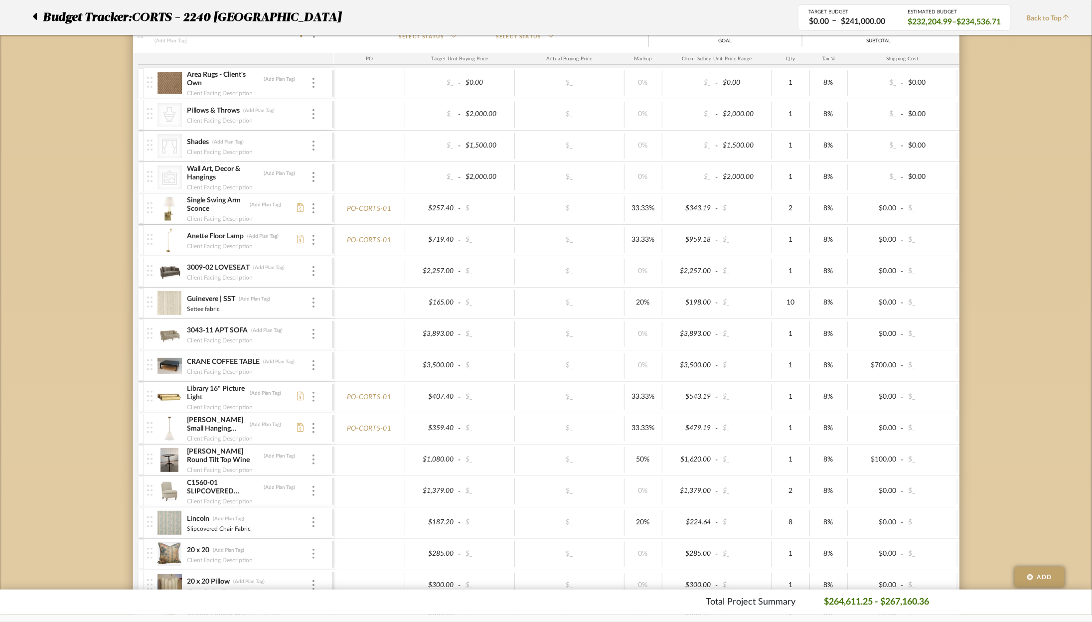
scroll to position [0, 0]
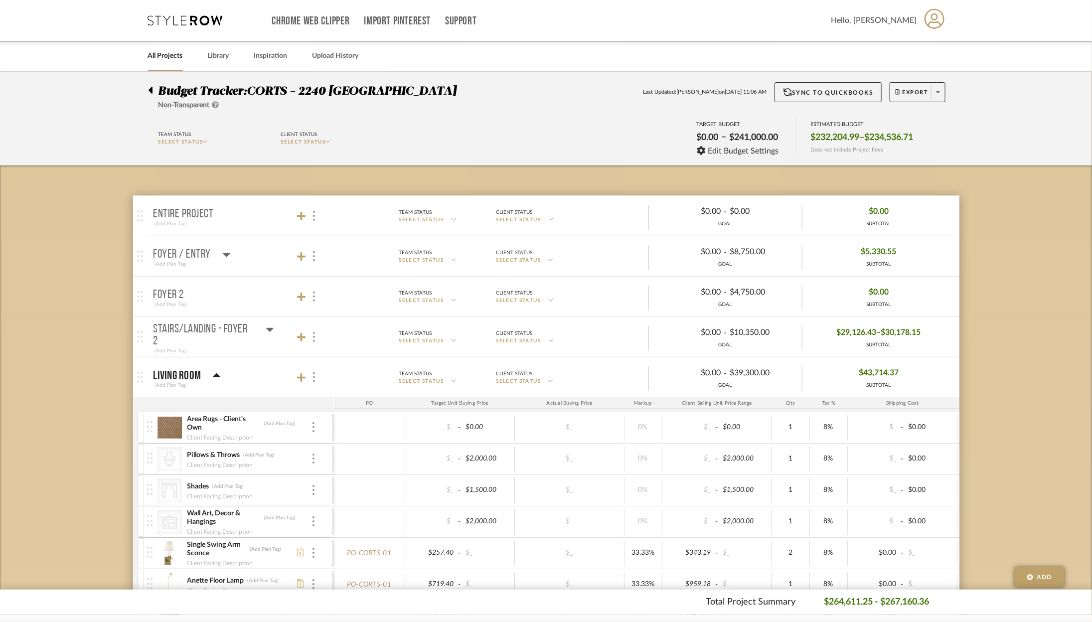
click at [213, 375] on icon at bounding box center [216, 376] width 7 height 12
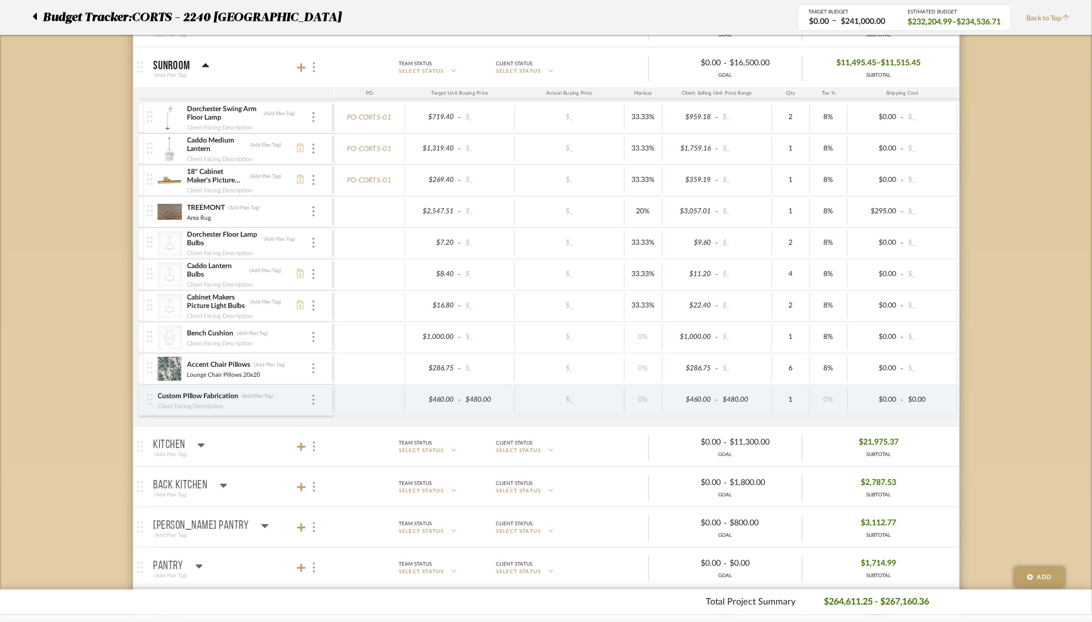
scroll to position [344, 0]
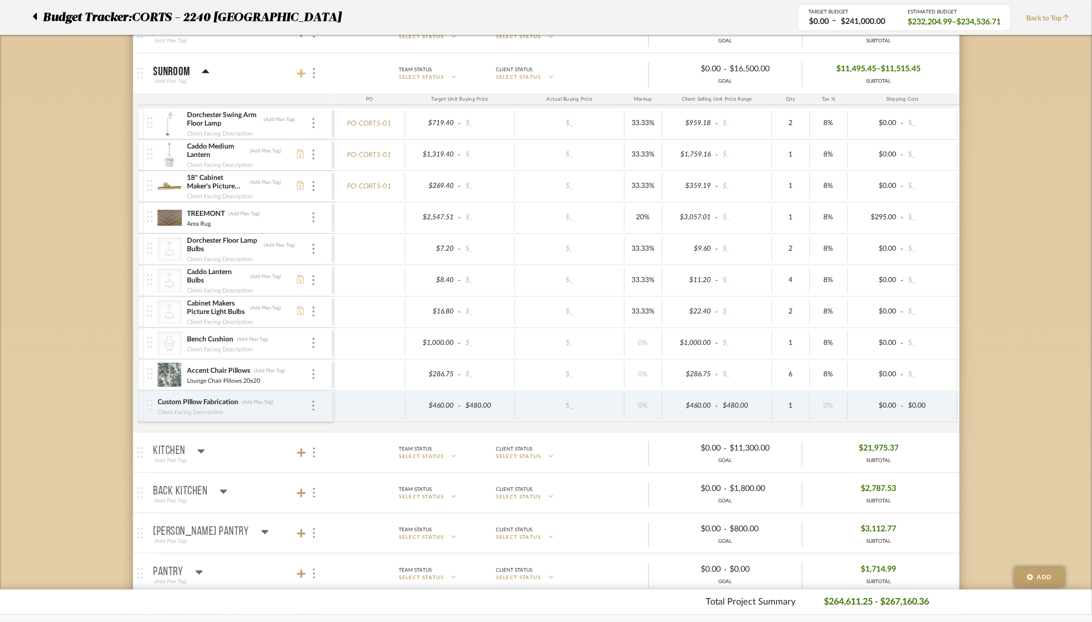
click at [302, 71] on icon at bounding box center [301, 73] width 9 height 9
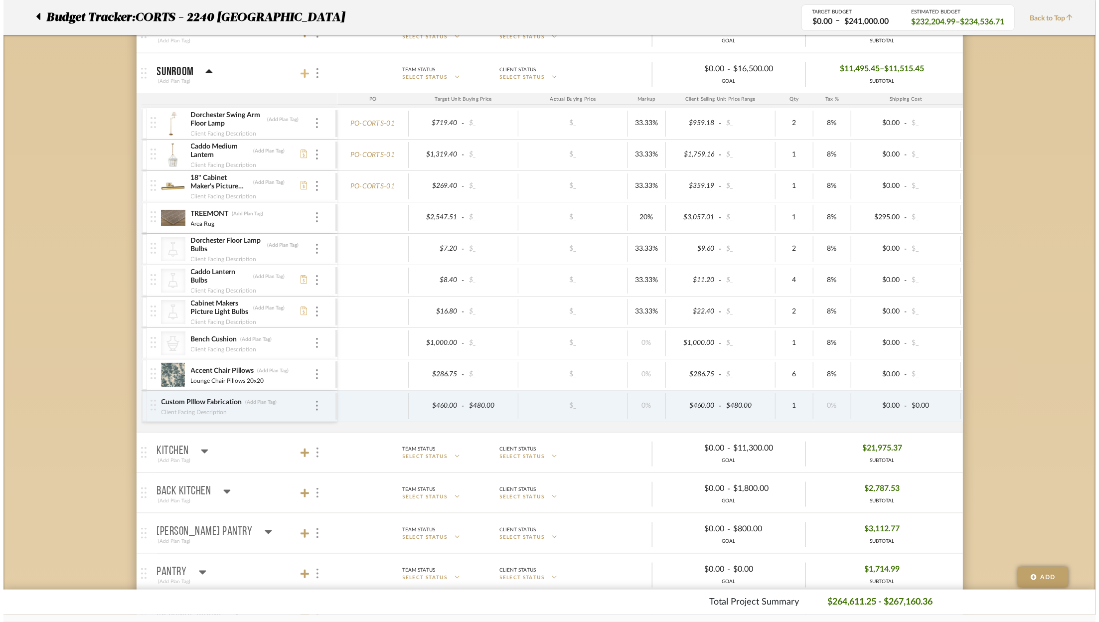
scroll to position [0, 0]
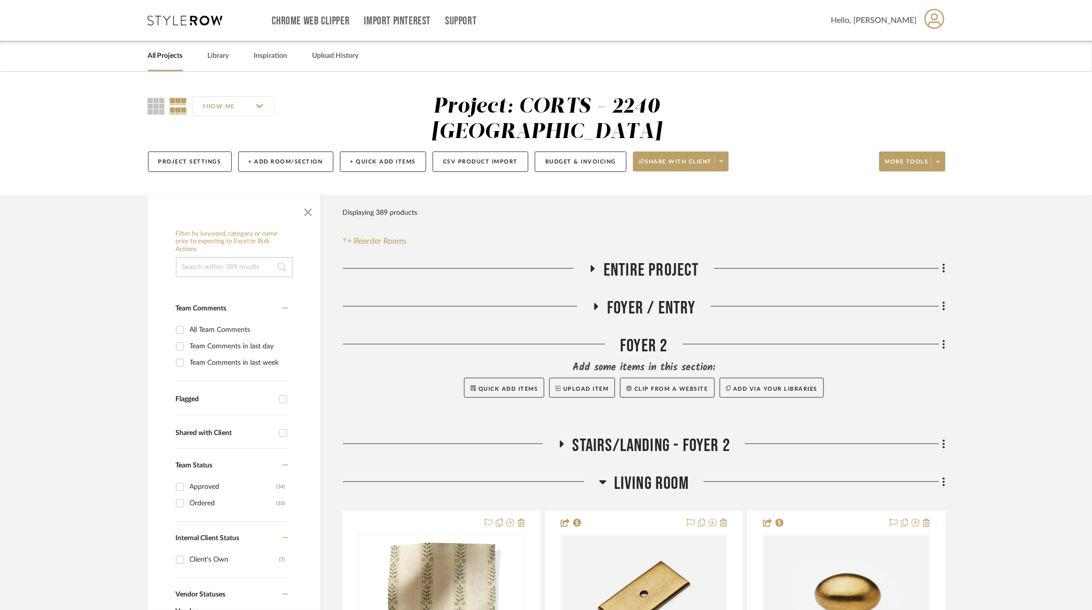
scroll to position [208, 0]
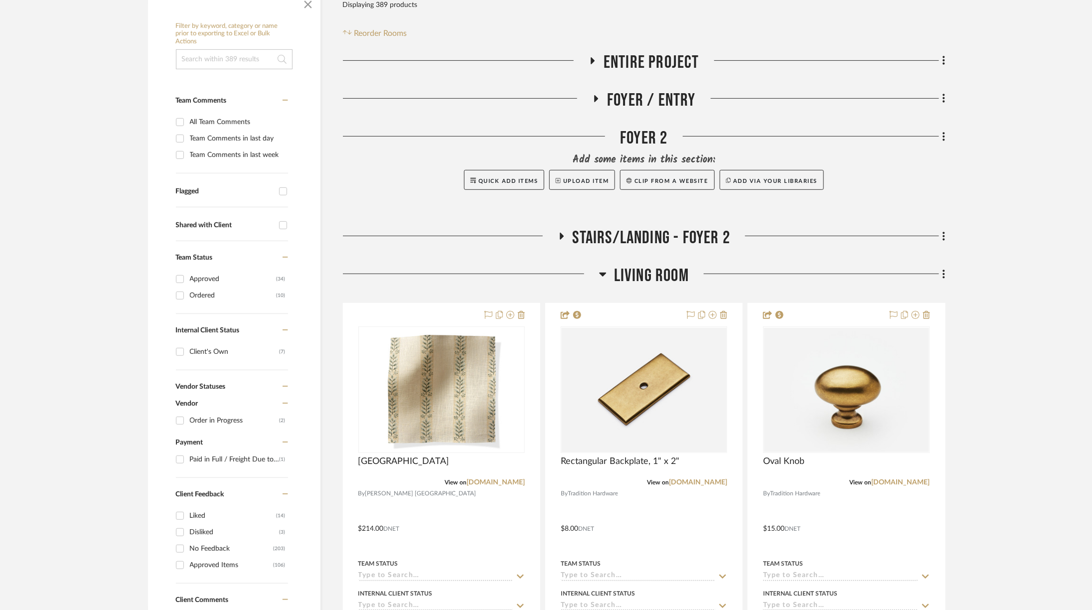
click at [614, 265] on span "Living Room" at bounding box center [651, 275] width 75 height 21
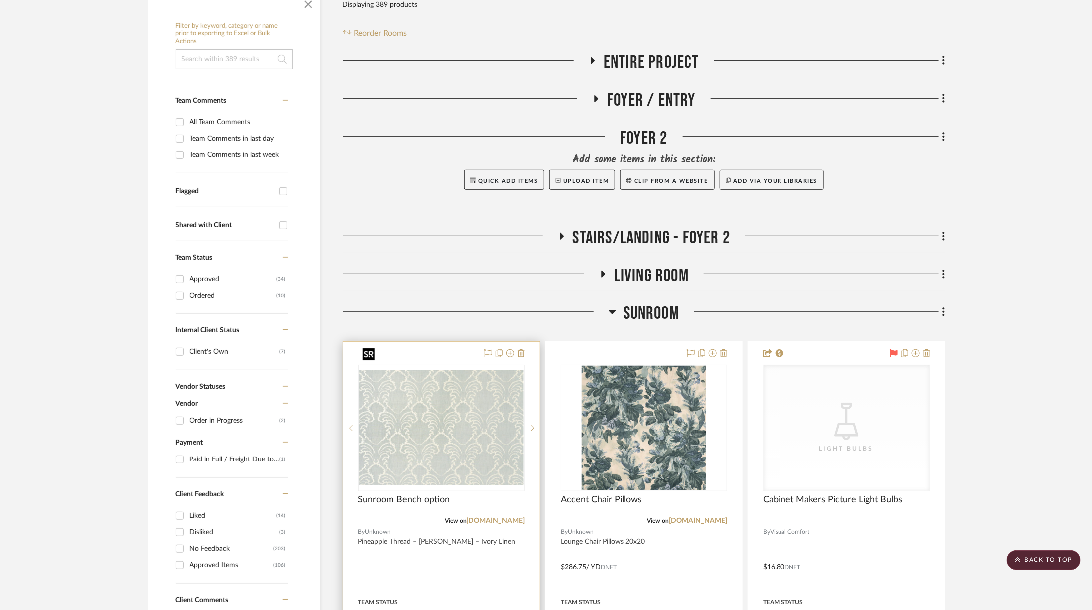
click at [0, 0] on img at bounding box center [0, 0] width 0 height 0
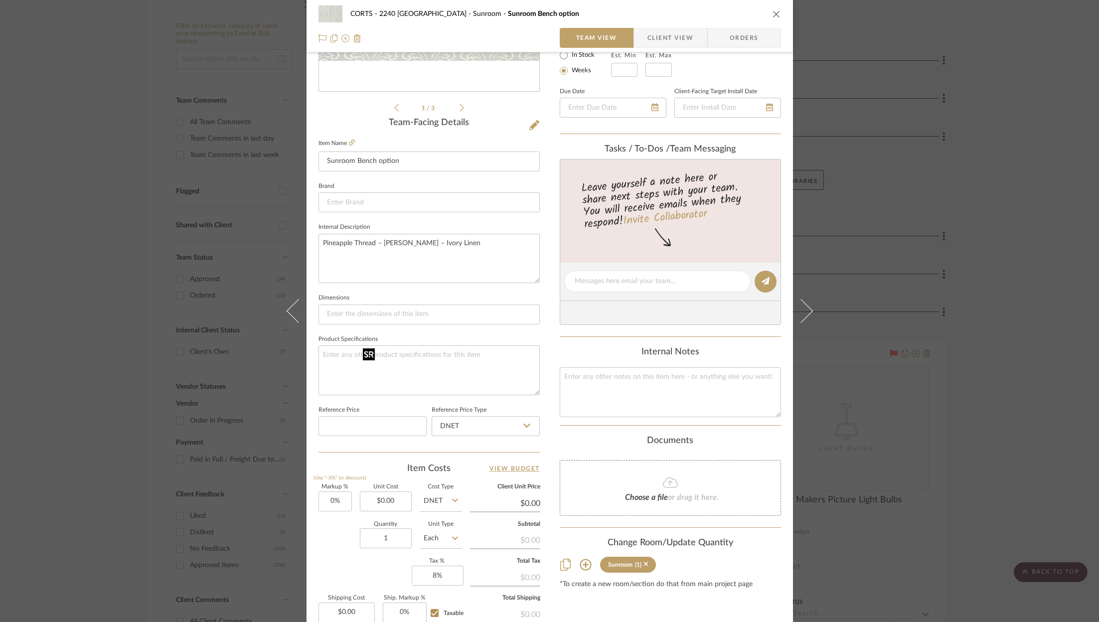
scroll to position [193, 0]
click at [391, 536] on input "1" at bounding box center [386, 539] width 52 height 20
type input "14"
click at [353, 579] on div "Markup % (Use "-X%" to discount) 0% Unit Cost $0.00 Cost Type DNET Client Unit …" at bounding box center [429, 558] width 221 height 146
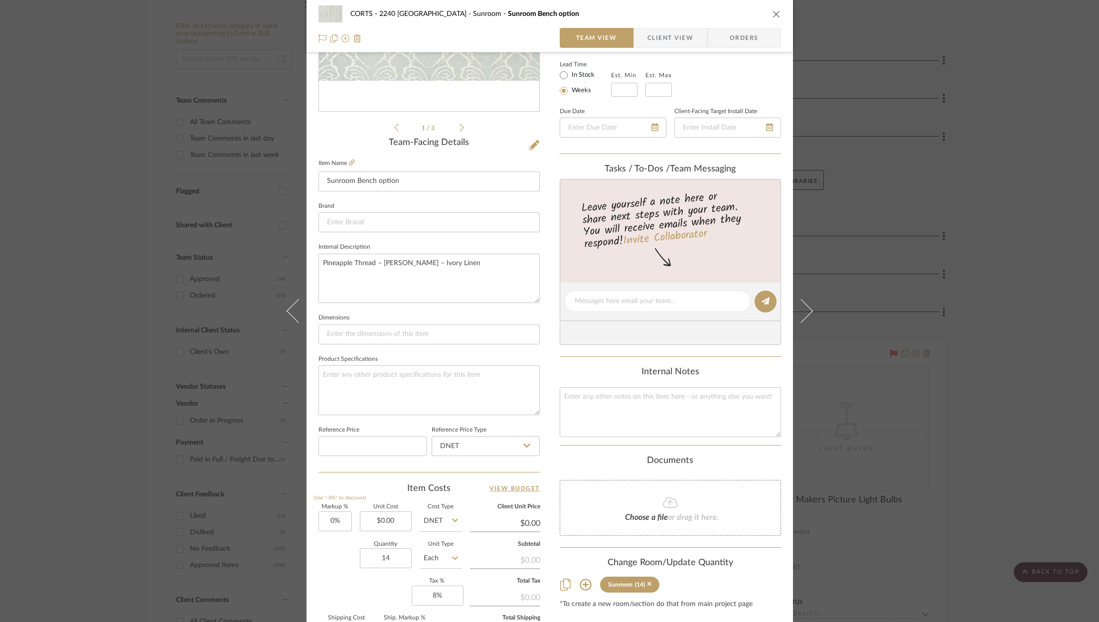
scroll to position [184, 0]
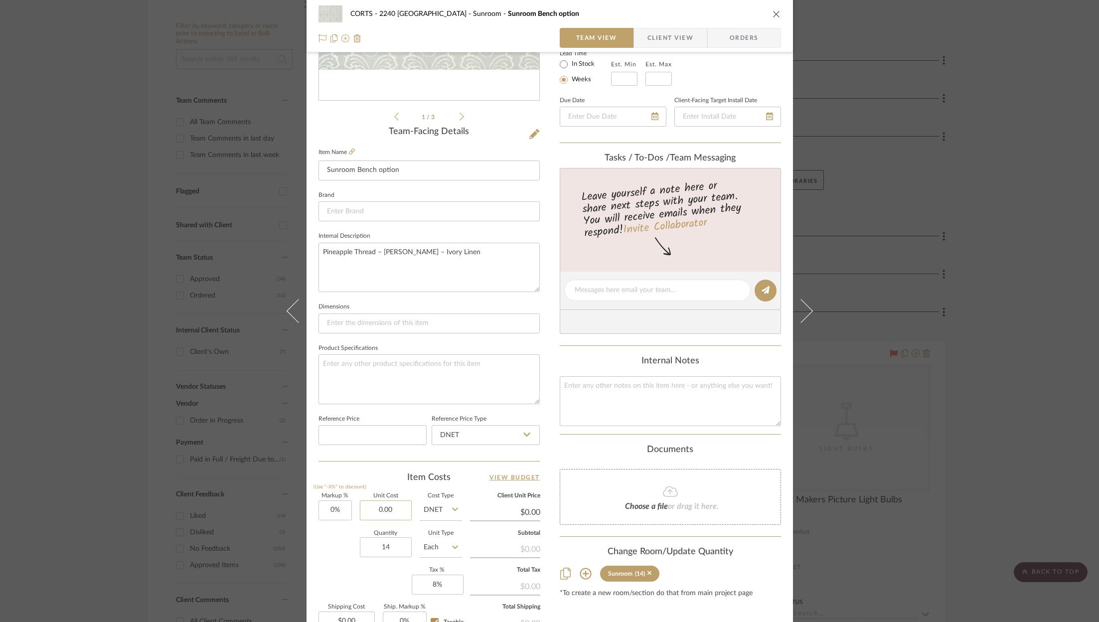
click at [392, 508] on input "0.00" at bounding box center [386, 510] width 52 height 20
type input "$195.00"
click at [358, 593] on div "Markup % (Use "-X%" to discount) 0% Unit Cost $195.00 Cost Type DNET Client Uni…" at bounding box center [429, 566] width 221 height 146
type input "$195.00"
click at [339, 508] on input "0" at bounding box center [335, 510] width 33 height 20
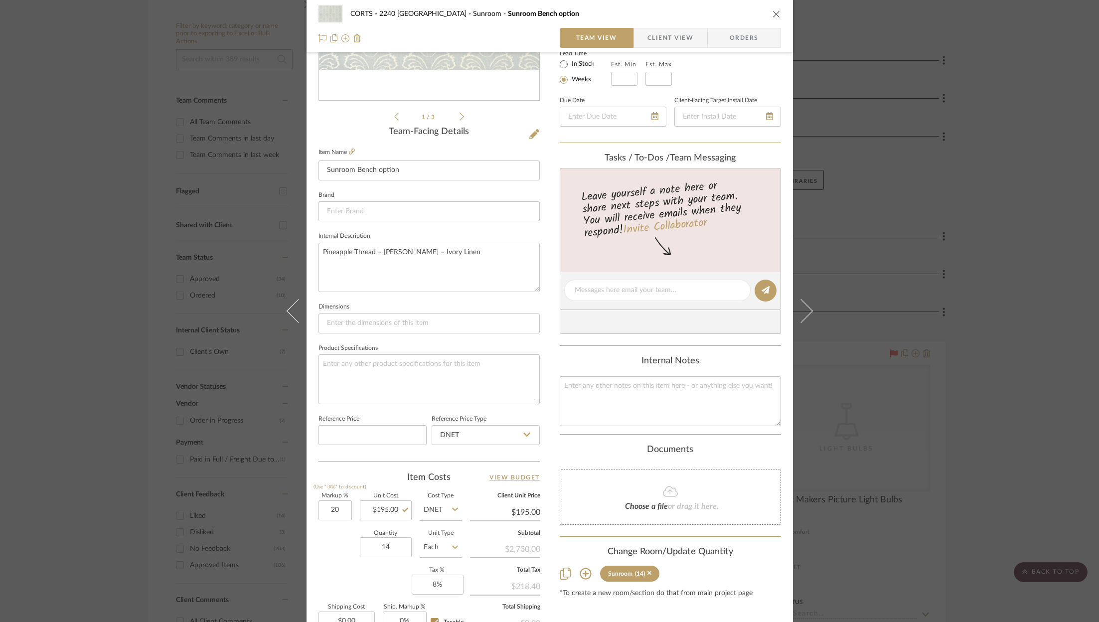
type input "20%"
click at [338, 559] on div "Quantity 14 Unit Type Each" at bounding box center [391, 548] width 144 height 35
type input "$234.00"
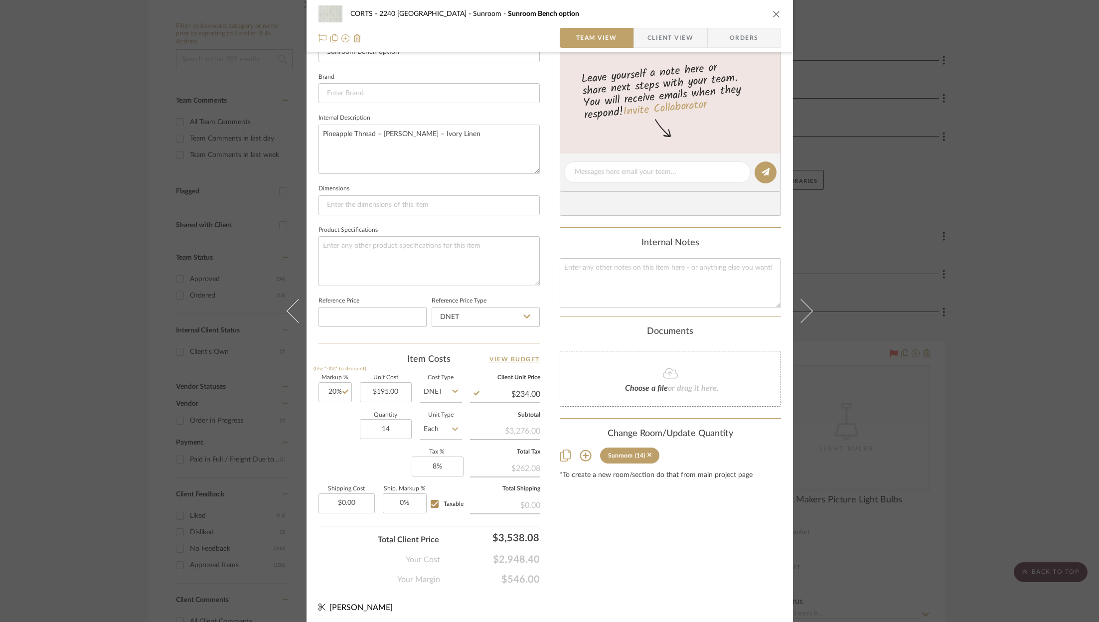
scroll to position [301, 0]
click at [336, 394] on input "20" at bounding box center [335, 394] width 33 height 20
type input "25%"
click at [355, 567] on div "Your Margin $546.00" at bounding box center [429, 577] width 221 height 20
type input "$243.75"
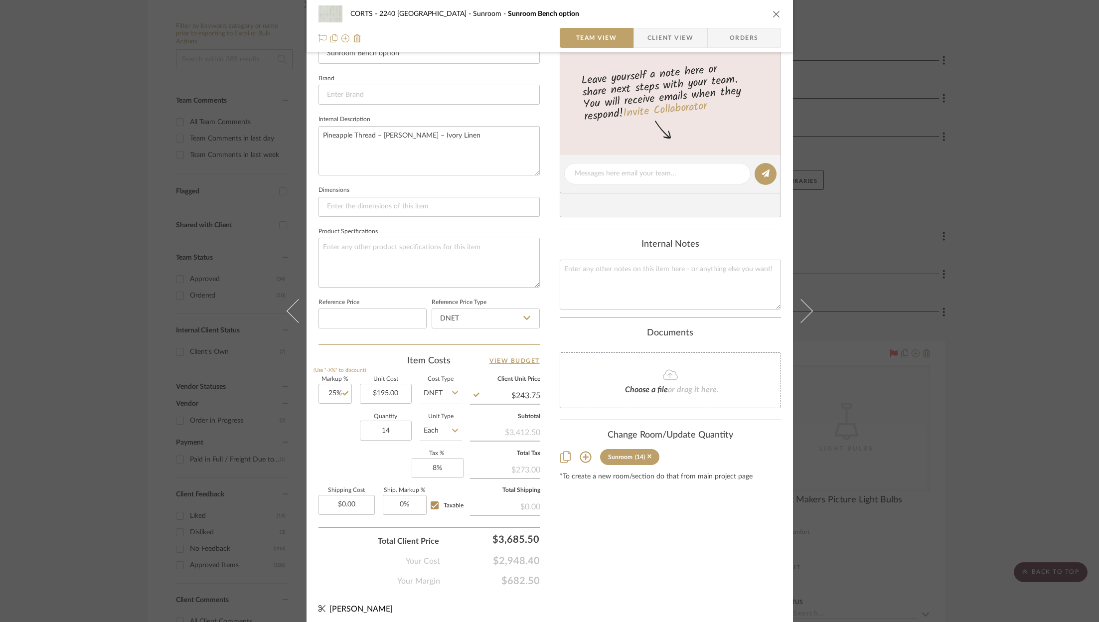
click at [666, 532] on div "Content here copies to Client View - confirm visibility there. Show in Client D…" at bounding box center [670, 177] width 221 height 820
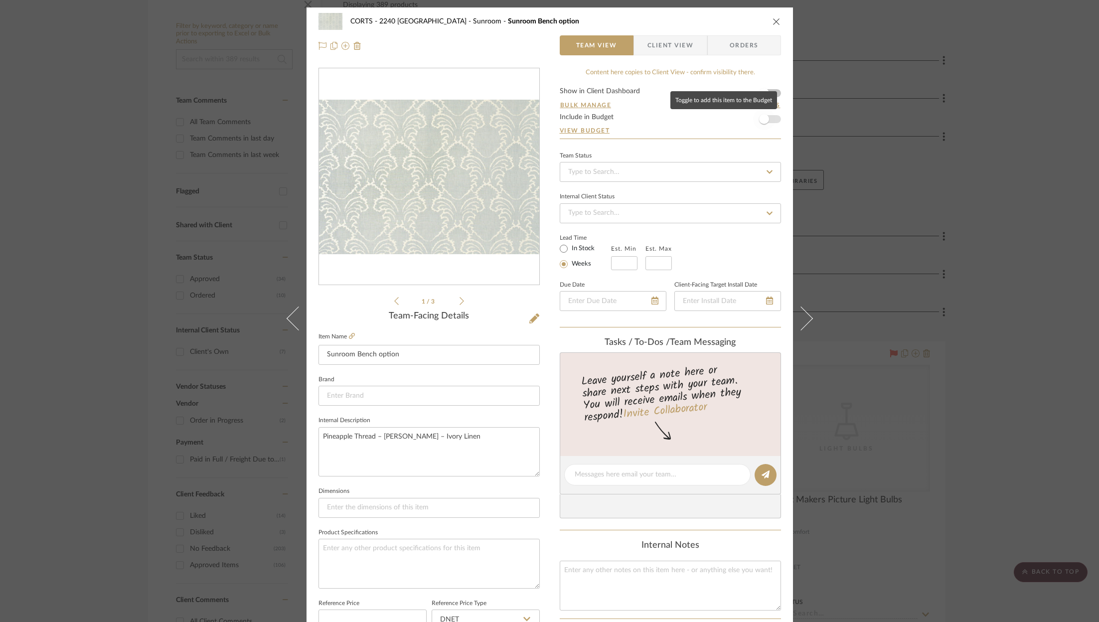
click at [770, 116] on span "button" at bounding box center [764, 119] width 22 height 22
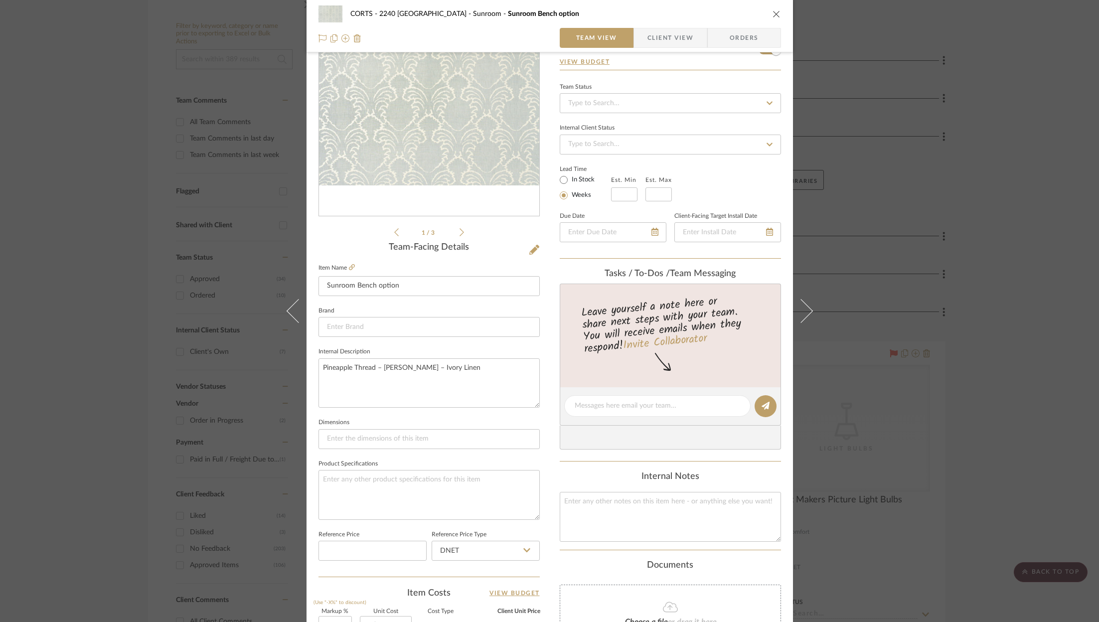
scroll to position [303, 0]
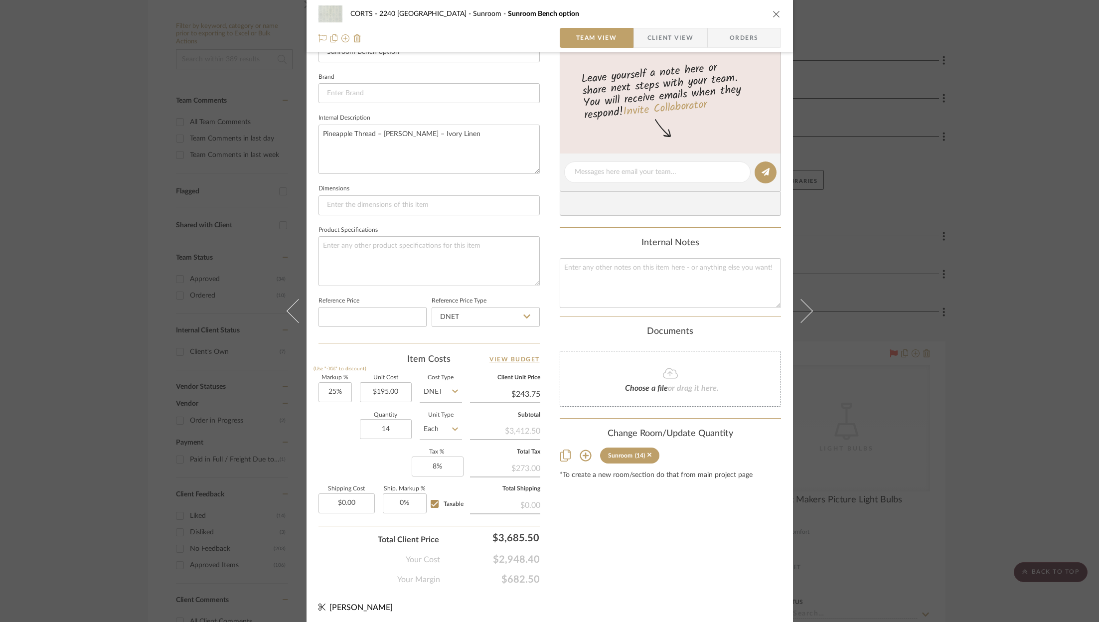
click at [776, 15] on icon "close" at bounding box center [777, 14] width 8 height 8
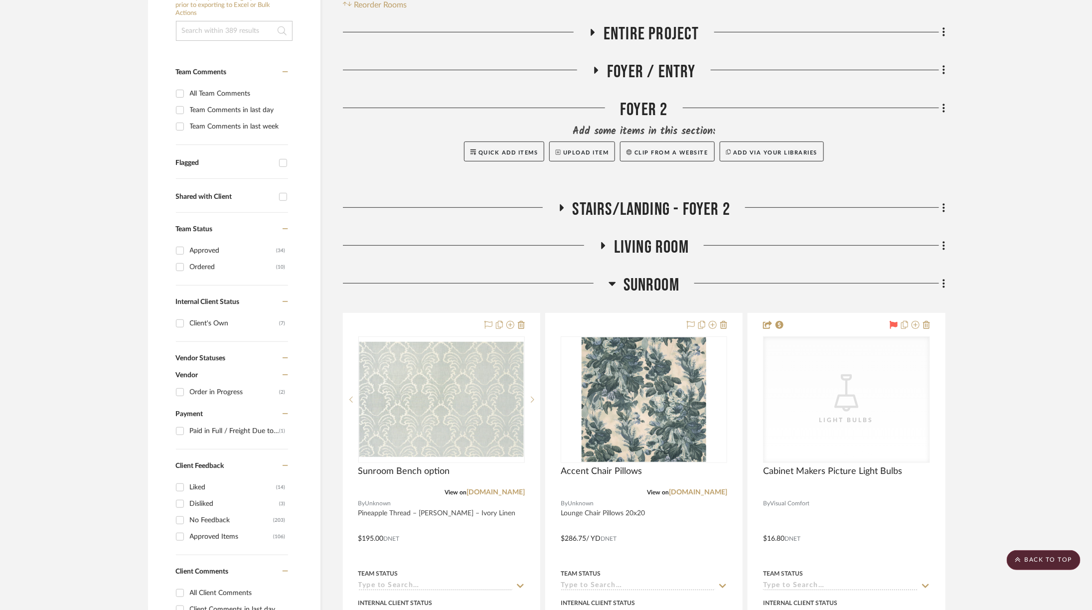
scroll to position [241, 0]
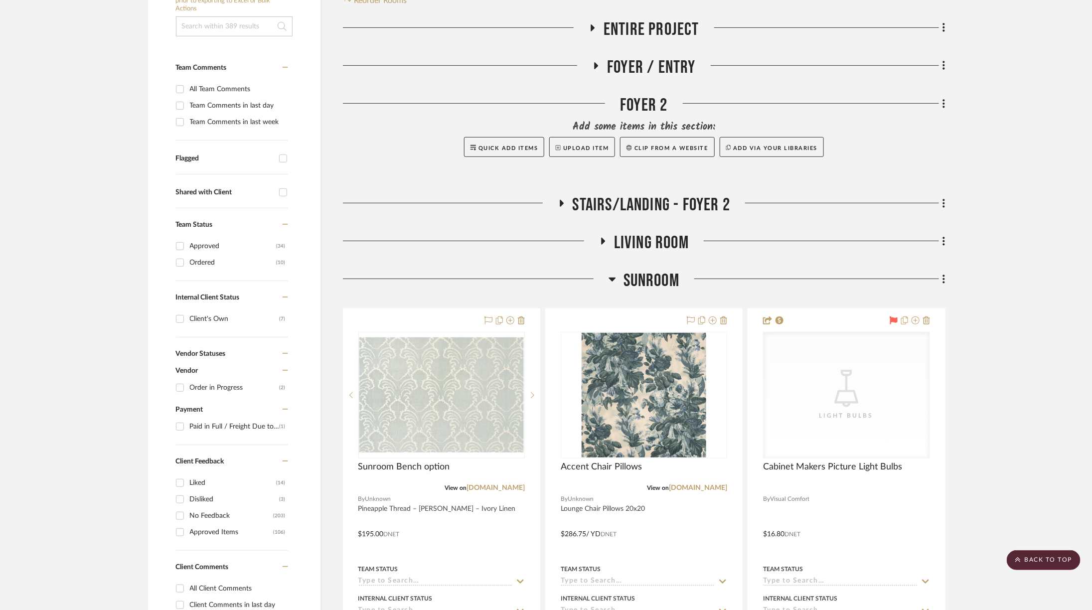
click at [628, 270] on span "Sunroom" at bounding box center [652, 280] width 56 height 21
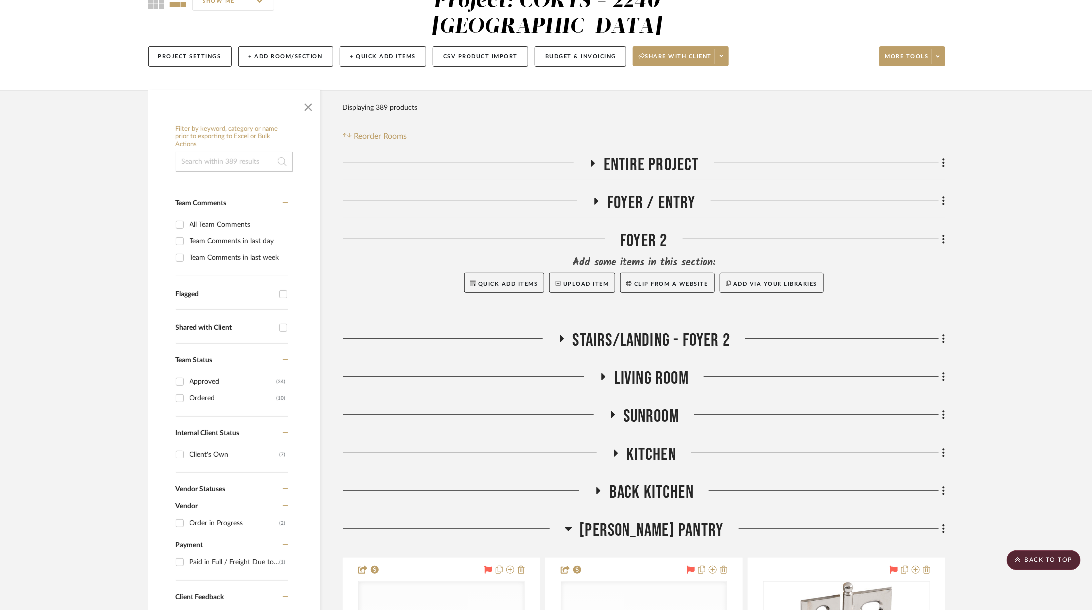
scroll to position [94, 0]
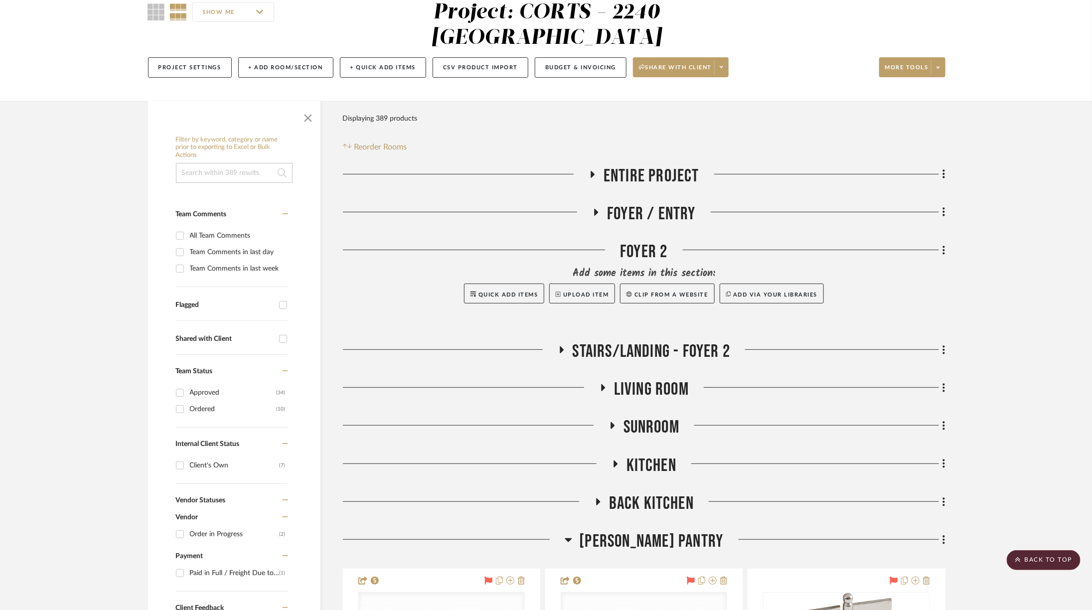
click at [637, 165] on span "Entire Project" at bounding box center [652, 175] width 96 height 21
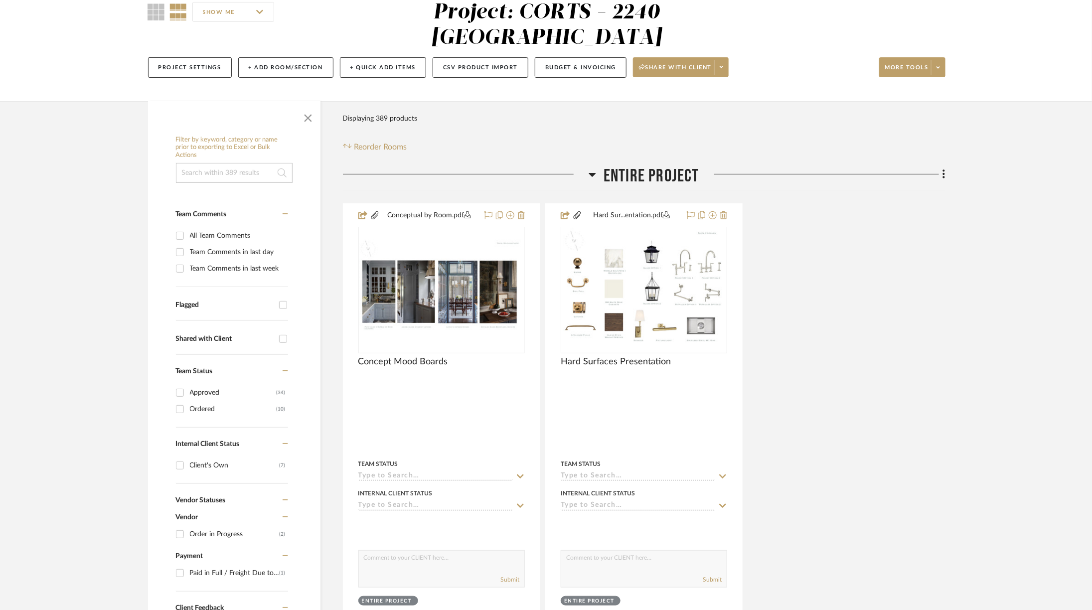
click at [637, 165] on span "Entire Project" at bounding box center [652, 175] width 96 height 21
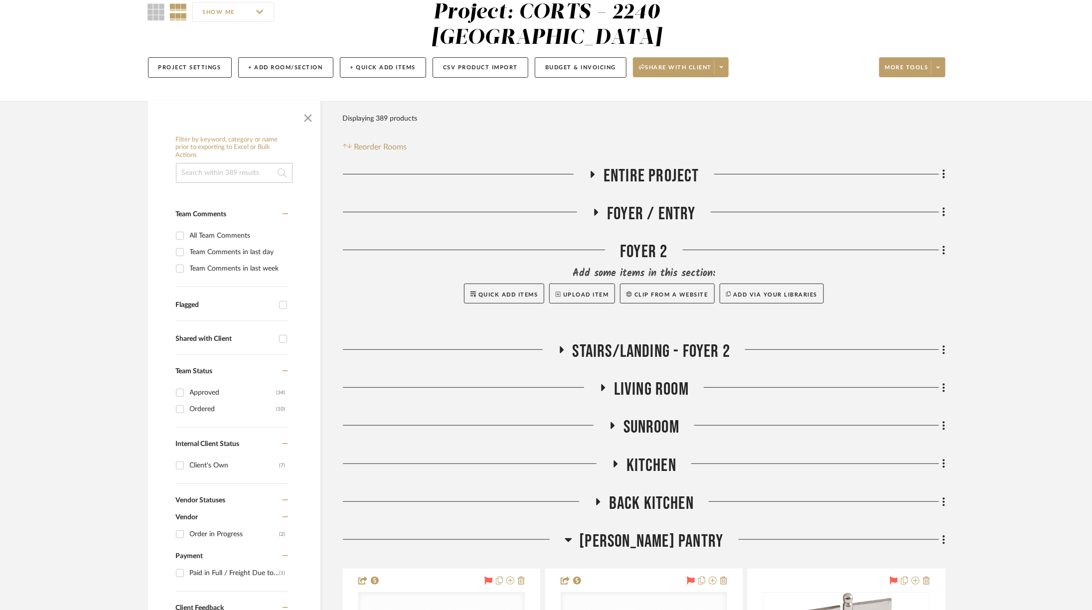
click at [641, 203] on span "Foyer / Entry" at bounding box center [651, 213] width 89 height 21
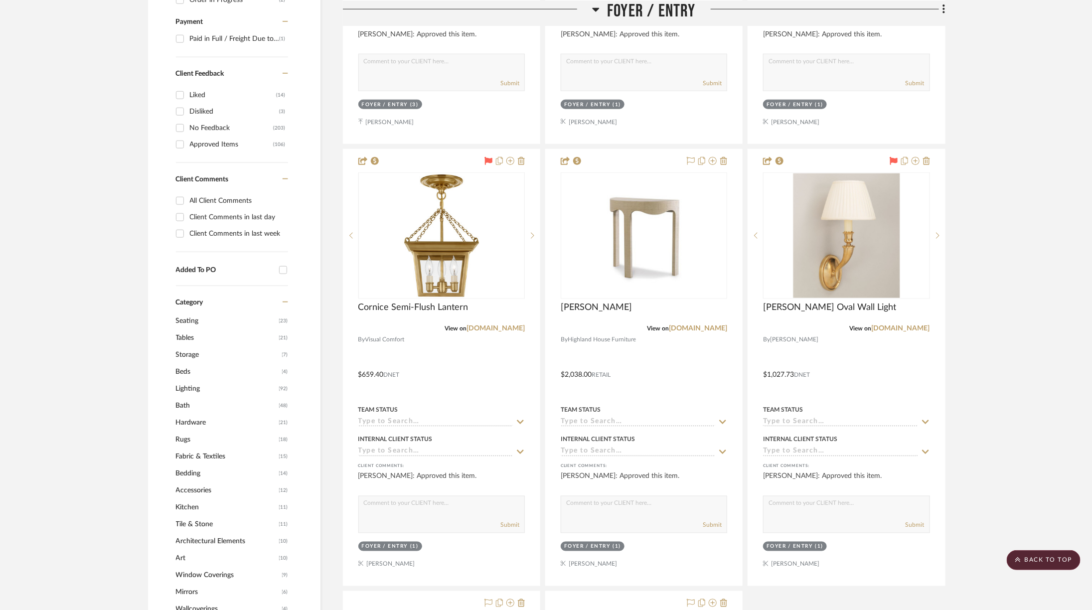
scroll to position [456, 0]
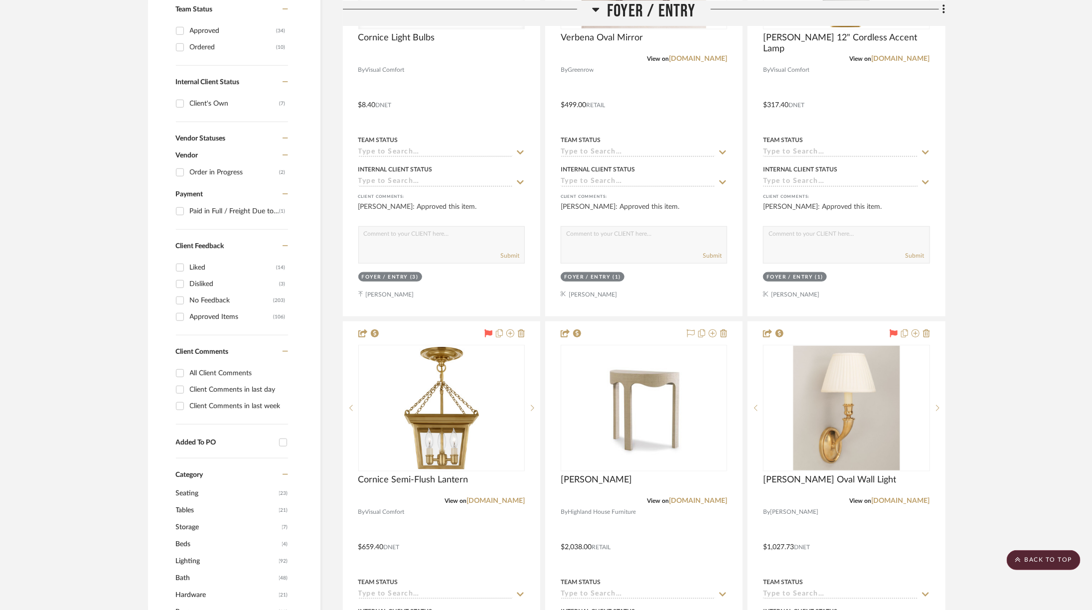
click at [667, 9] on span "Foyer / Entry" at bounding box center [651, 10] width 89 height 21
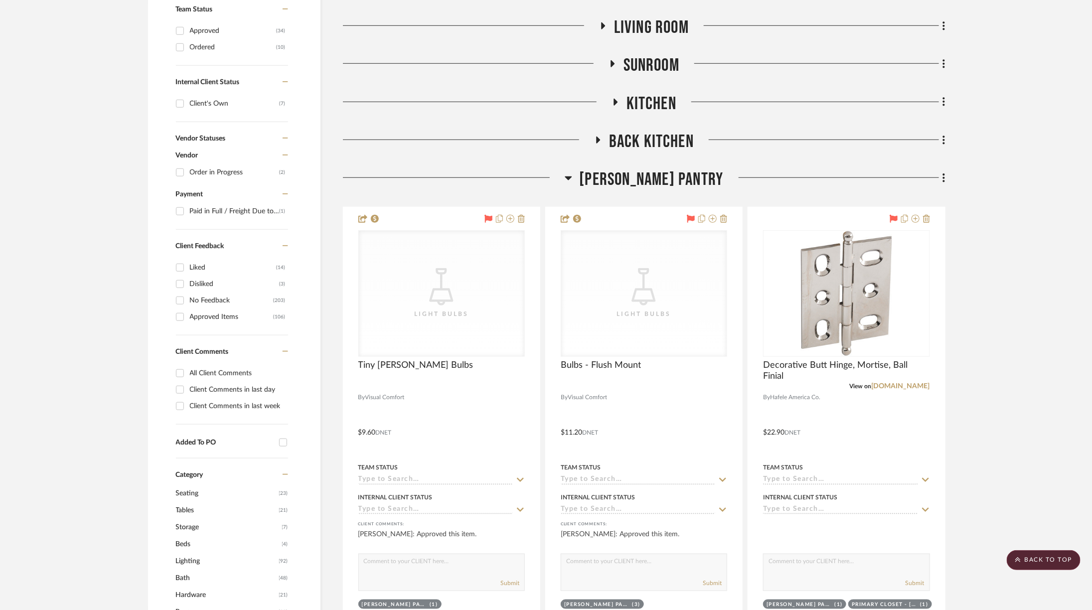
scroll to position [0, 0]
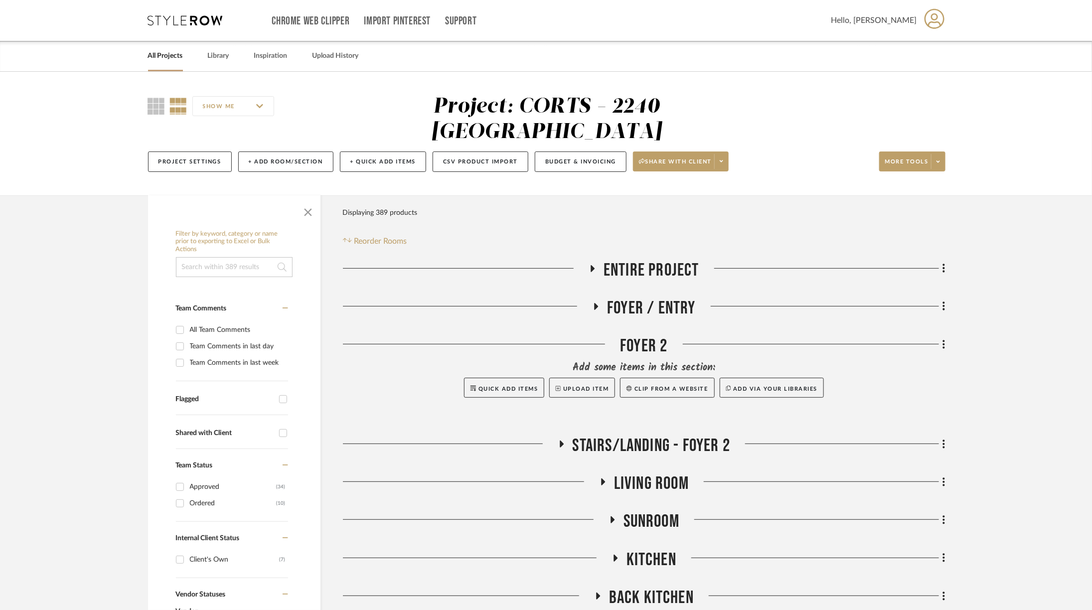
click at [636, 335] on div "Foyer 2" at bounding box center [644, 347] width 603 height 25
click at [677, 435] on span "Stairs/Landing - Foyer 2" at bounding box center [652, 445] width 158 height 21
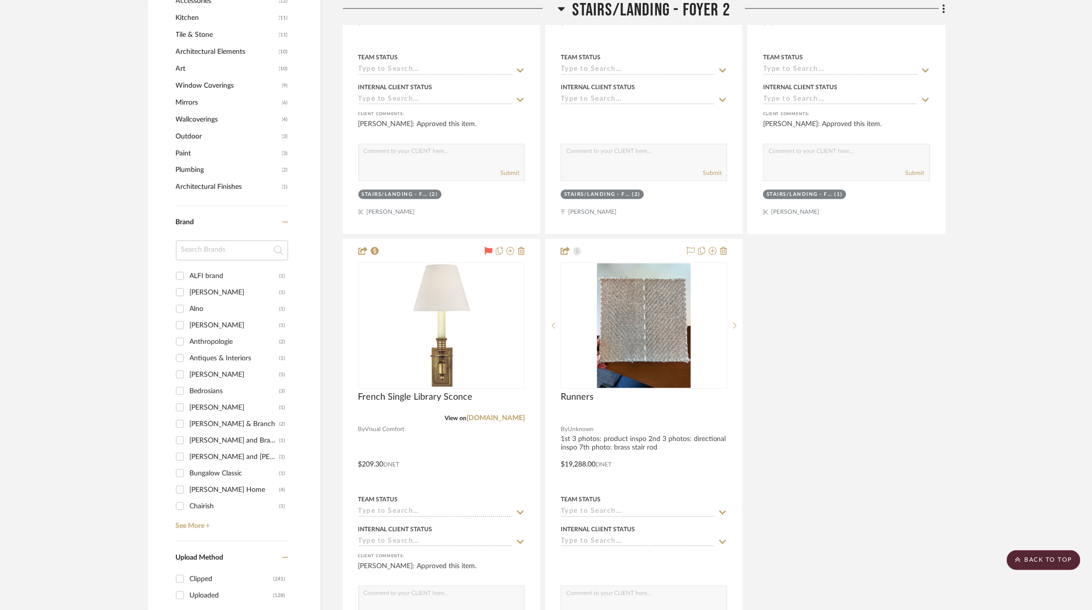
scroll to position [1120, 0]
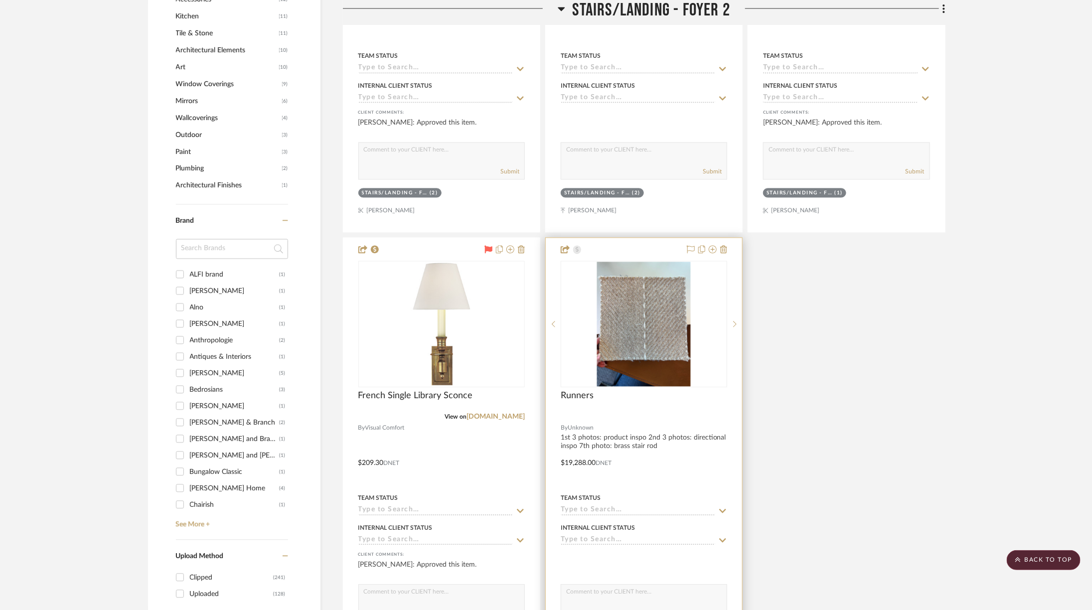
click at [0, 0] on img at bounding box center [0, 0] width 0 height 0
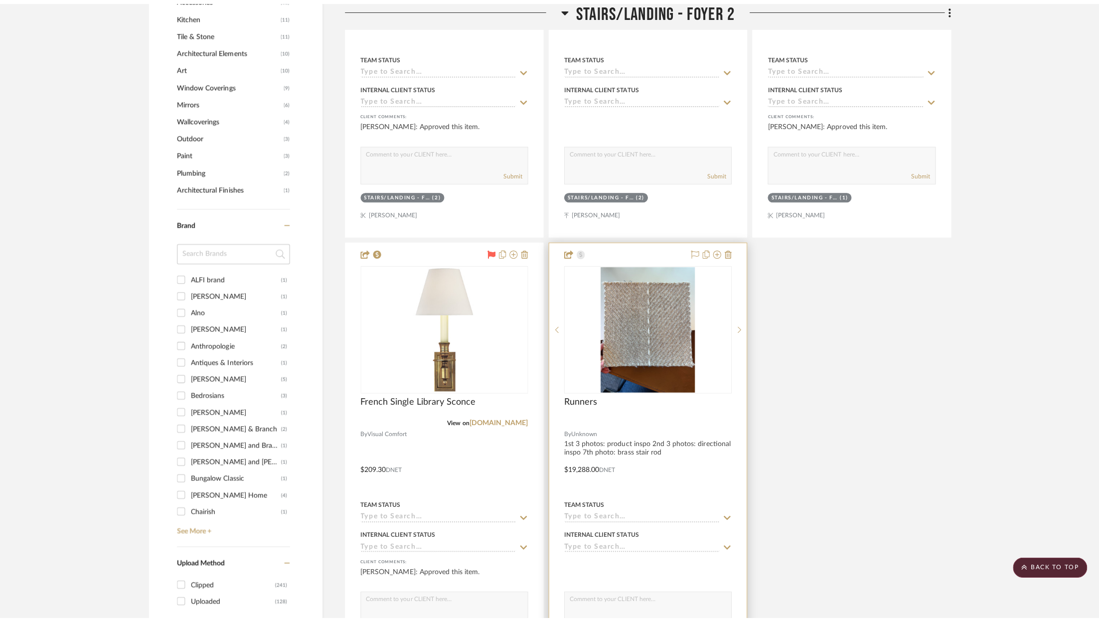
scroll to position [0, 0]
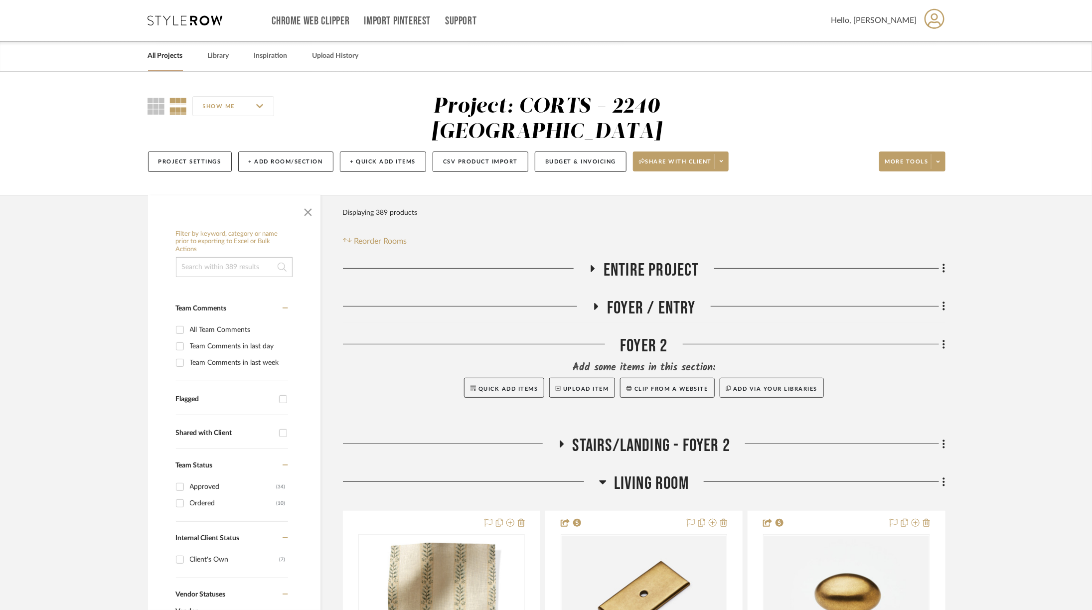
click at [614, 414] on span "Living Room" at bounding box center [651, 483] width 75 height 21
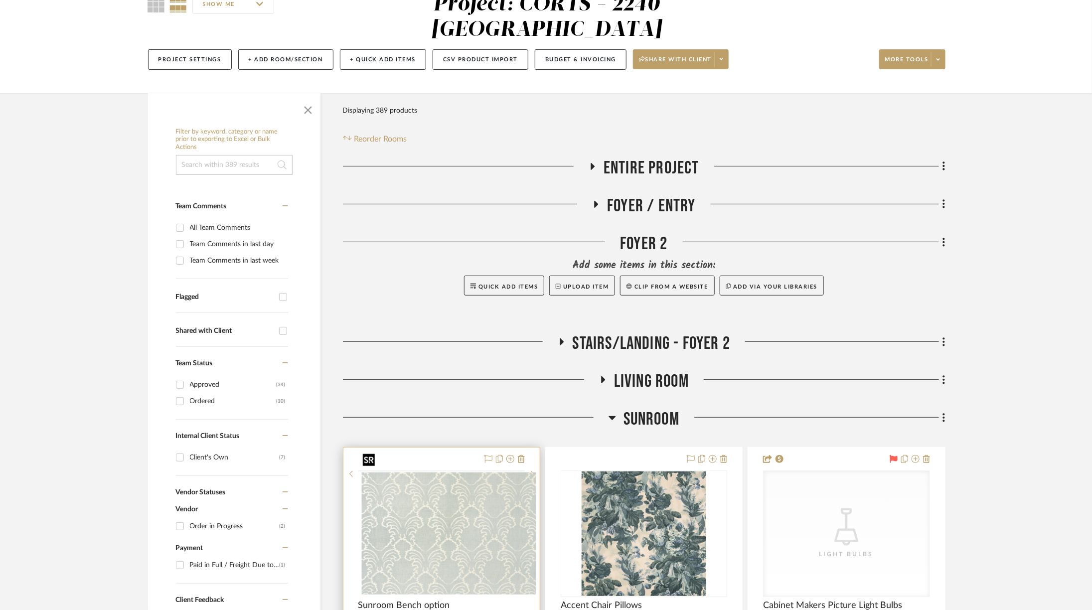
scroll to position [106, 0]
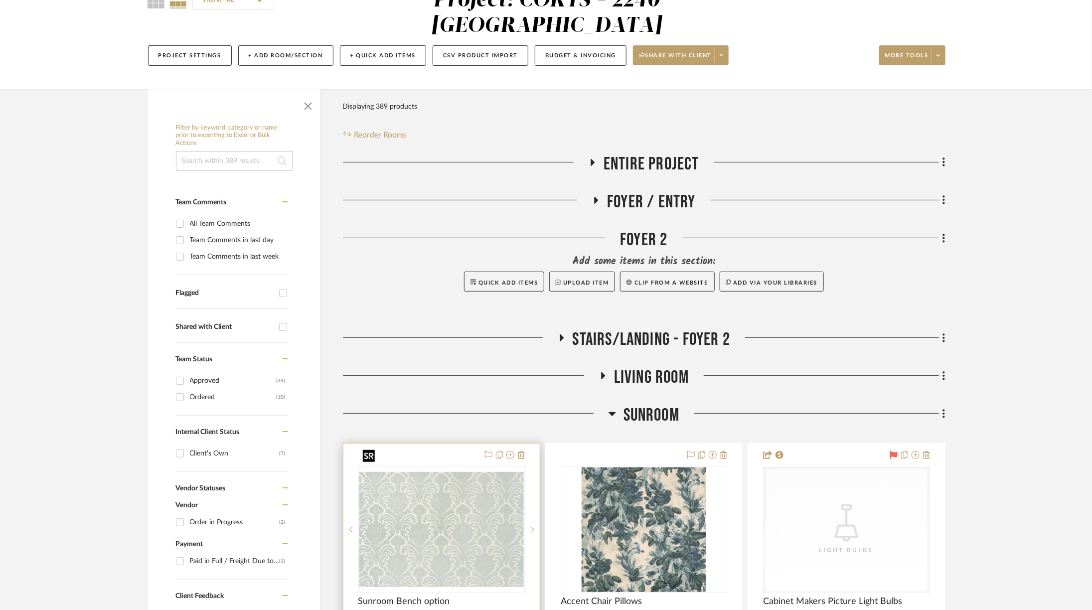
click at [477, 414] on img "0" at bounding box center [441, 529] width 164 height 115
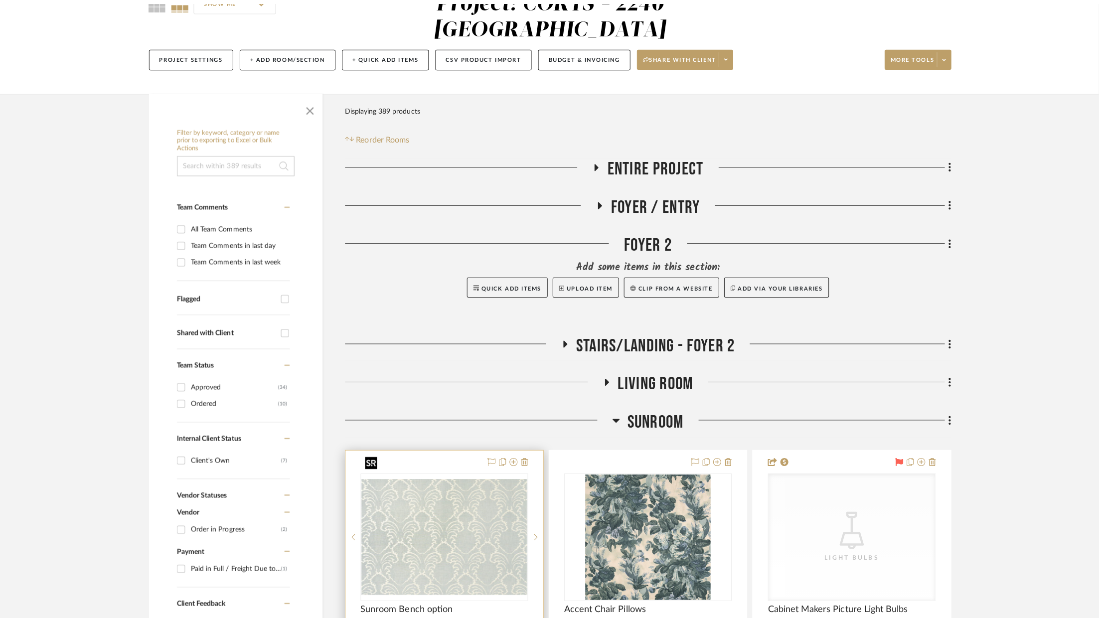
scroll to position [0, 0]
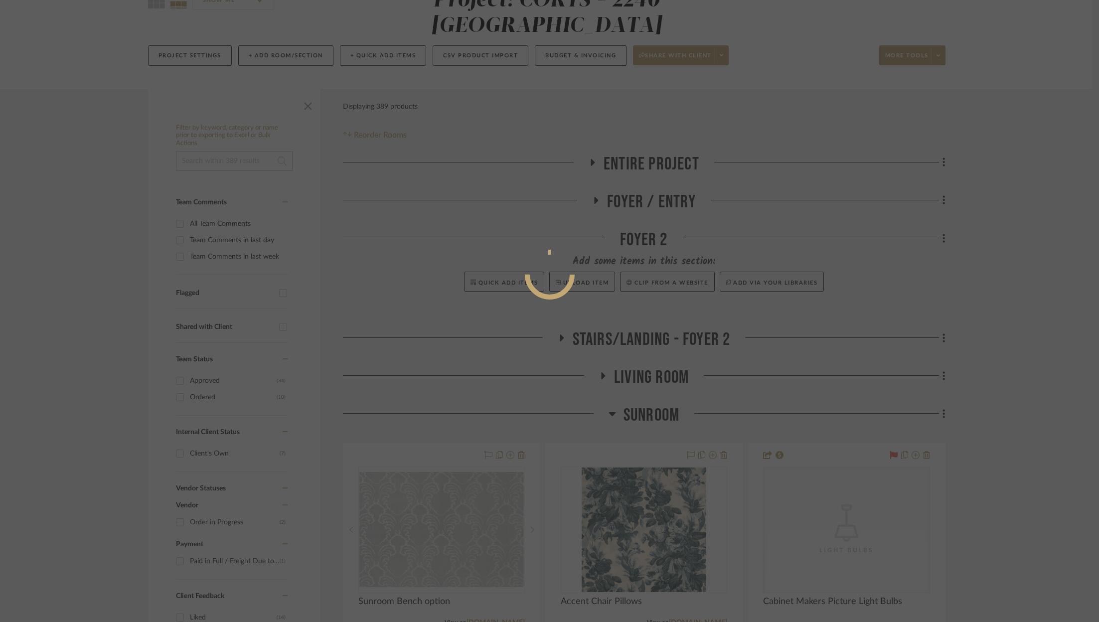
click at [495, 414] on mat-dialog-content at bounding box center [550, 314] width 150 height 429
click at [638, 145] on div at bounding box center [549, 311] width 1099 height 622
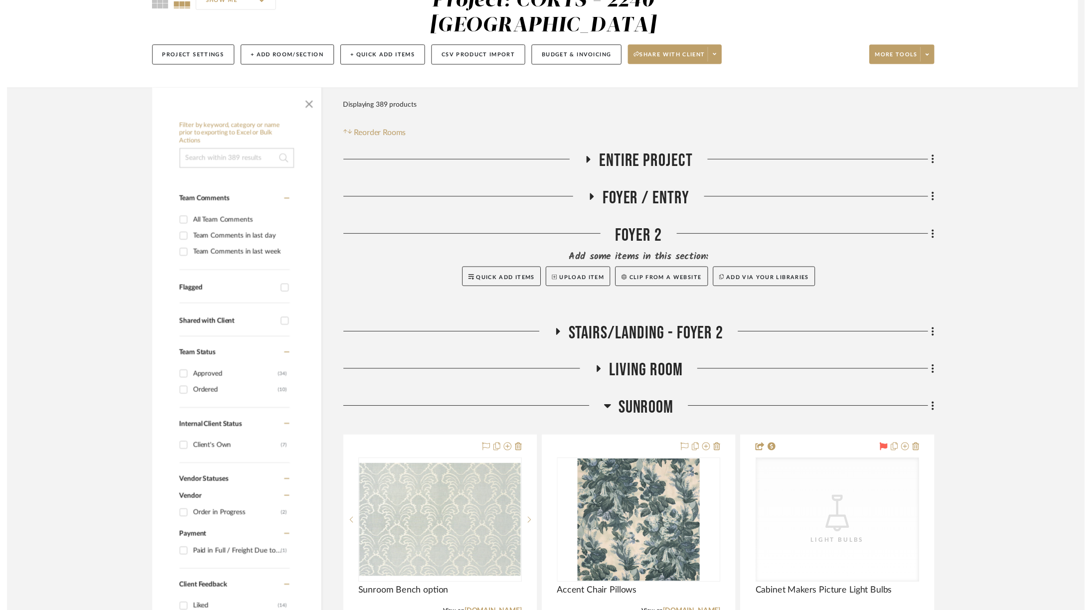
scroll to position [106, 0]
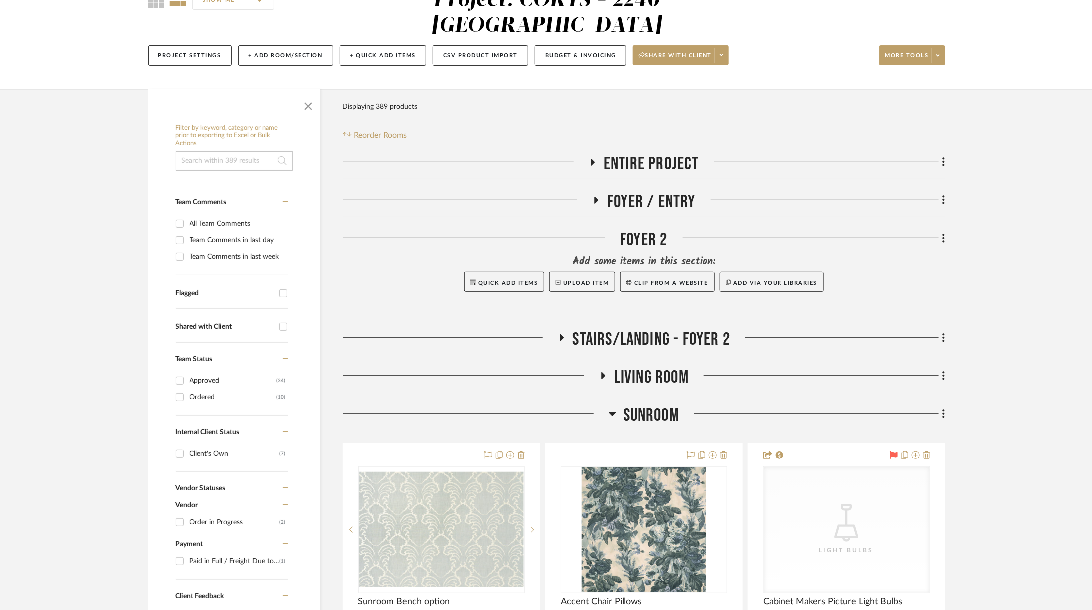
click at [628, 154] on span "Entire Project" at bounding box center [652, 164] width 96 height 21
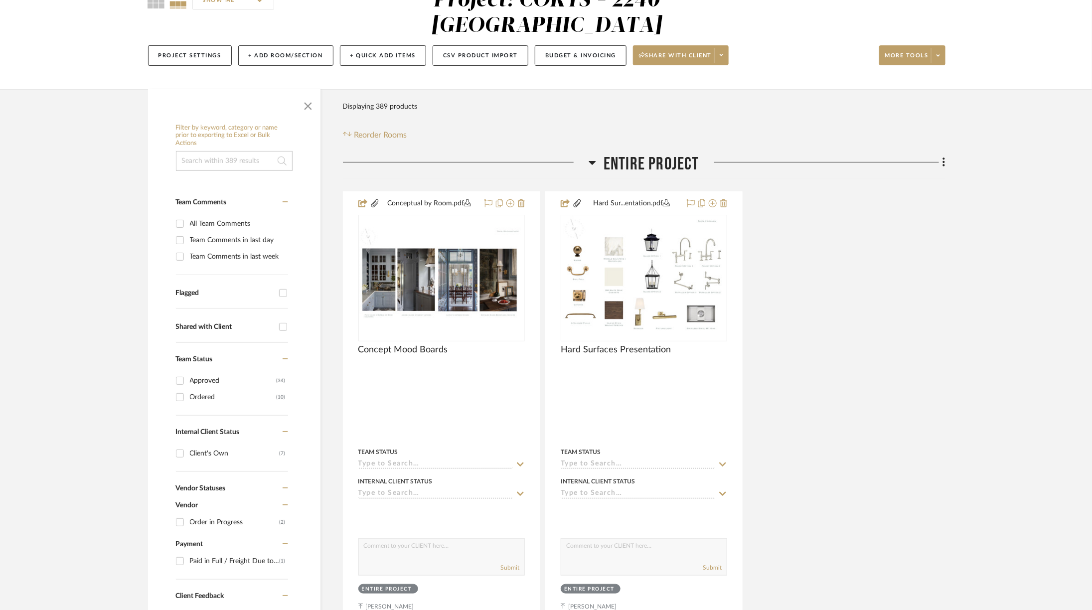
click at [628, 154] on span "Entire Project" at bounding box center [652, 164] width 96 height 21
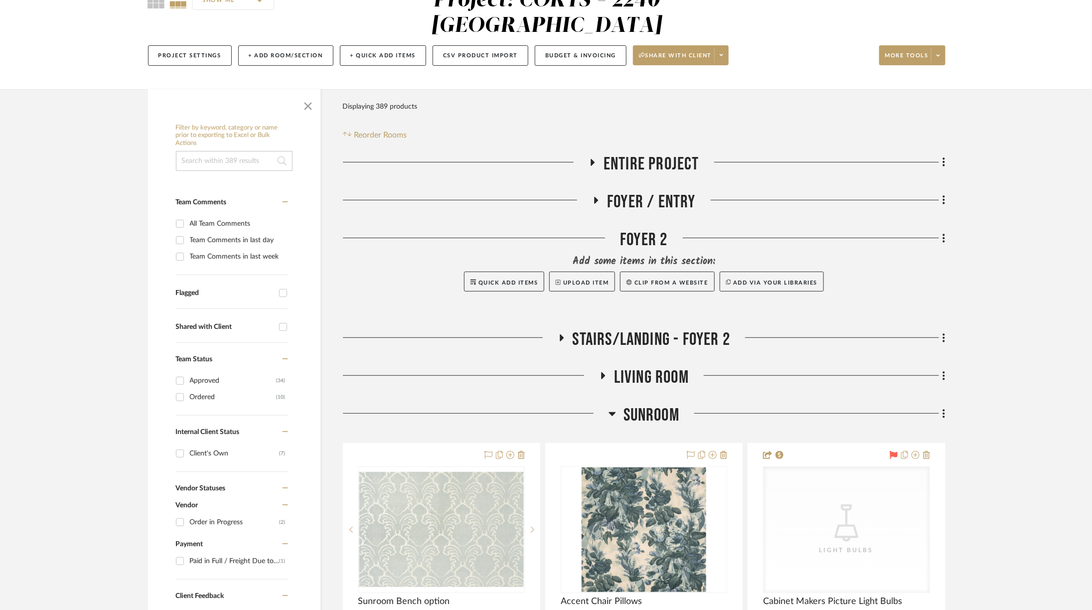
click at [641, 191] on span "Foyer / Entry" at bounding box center [651, 201] width 89 height 21
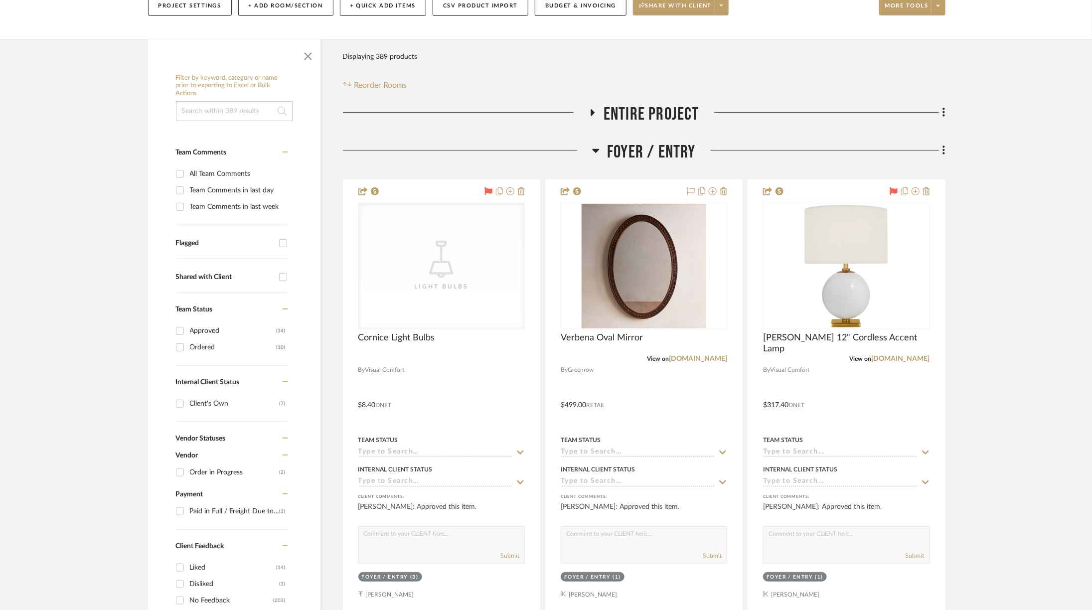
scroll to position [166, 0]
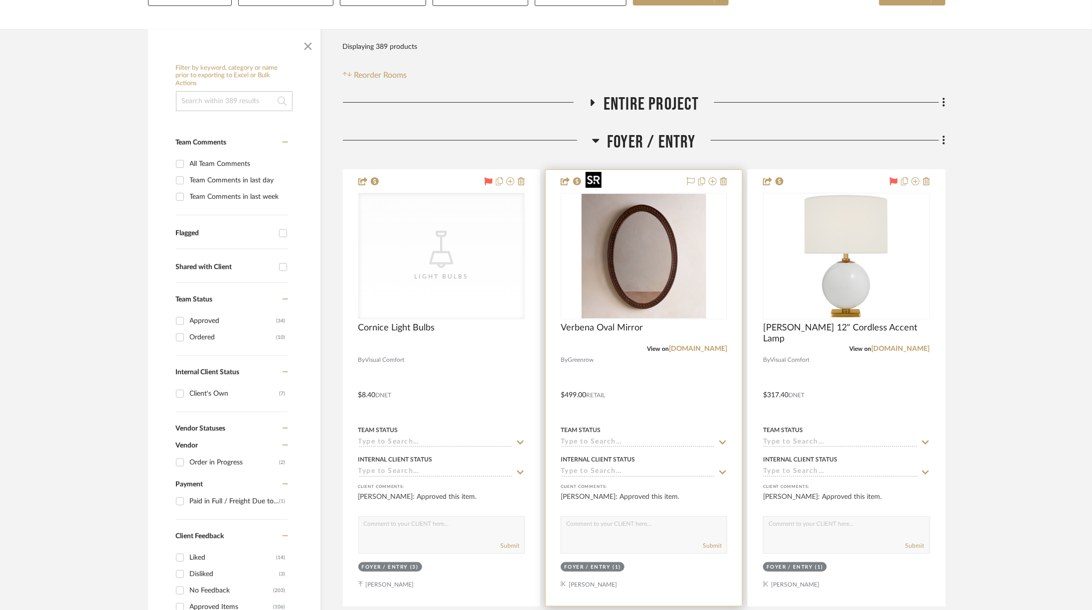
click at [639, 194] on img "0" at bounding box center [644, 256] width 125 height 125
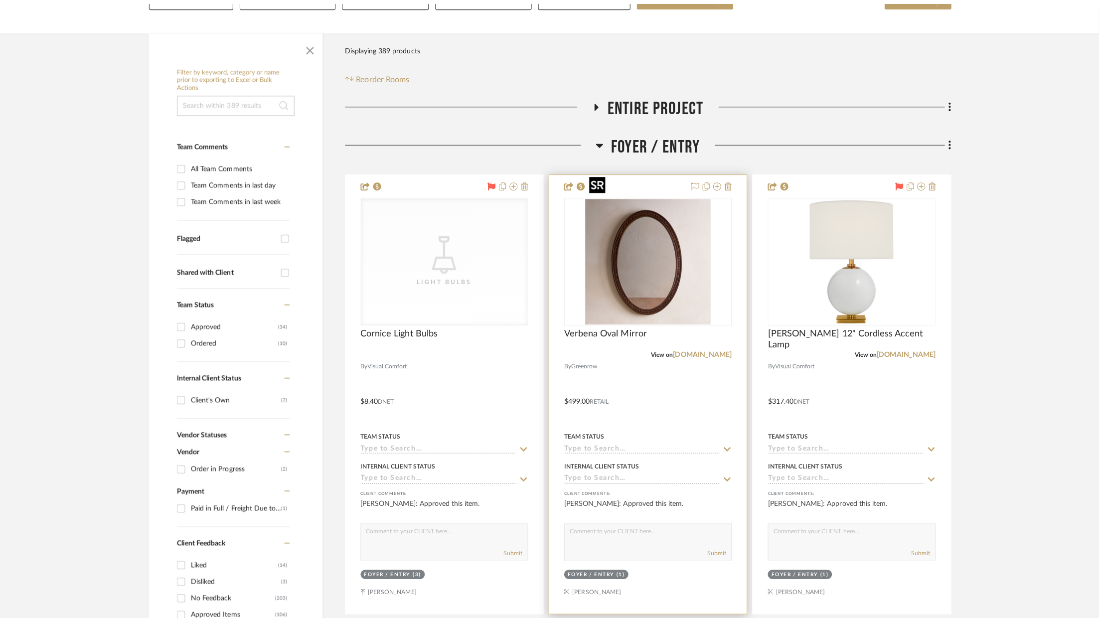
scroll to position [0, 0]
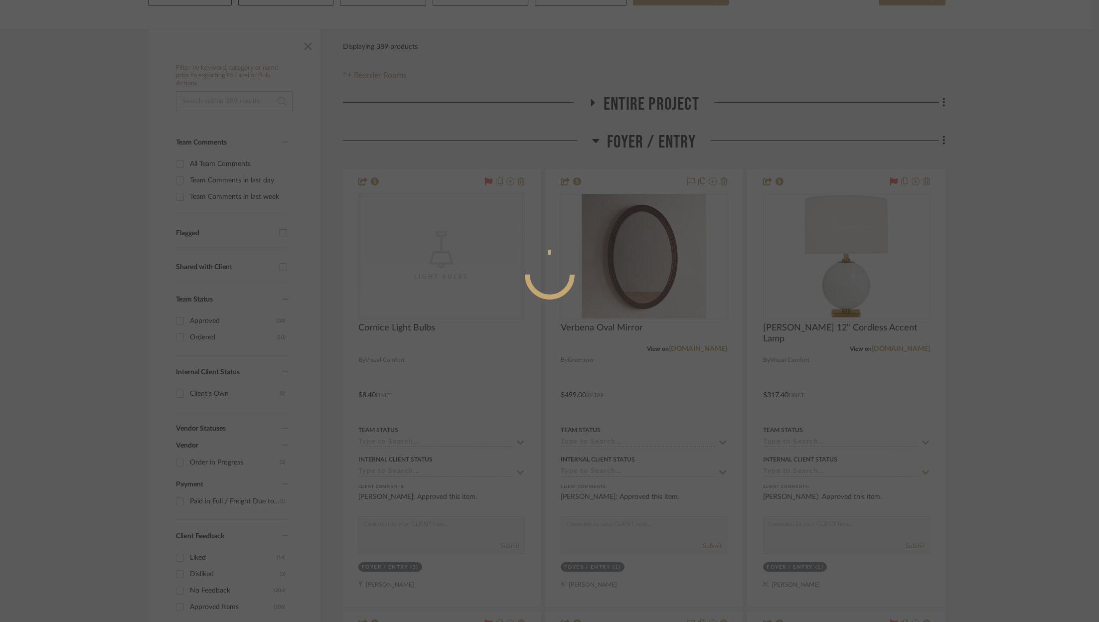
click at [656, 221] on div at bounding box center [549, 311] width 1099 height 622
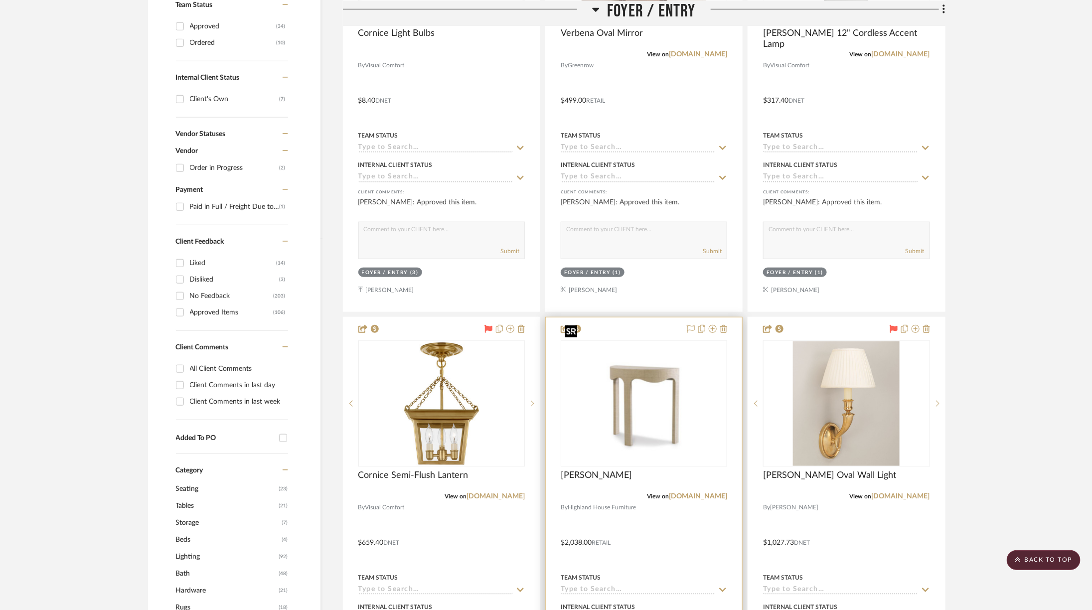
scroll to position [474, 0]
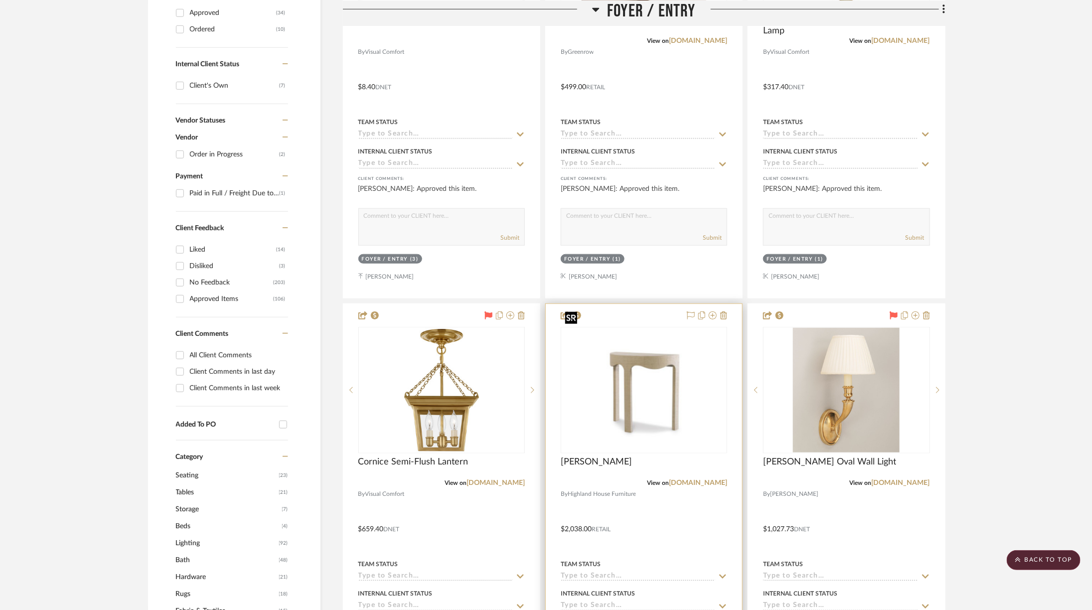
click at [657, 363] on img "0" at bounding box center [644, 390] width 164 height 110
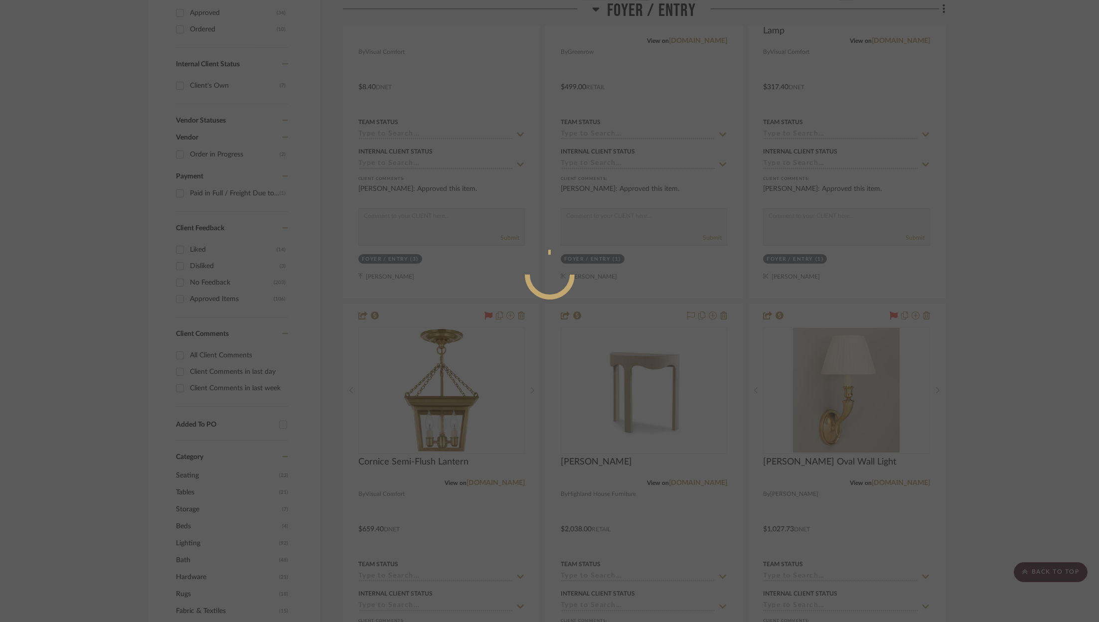
click at [732, 317] on div at bounding box center [549, 311] width 1099 height 622
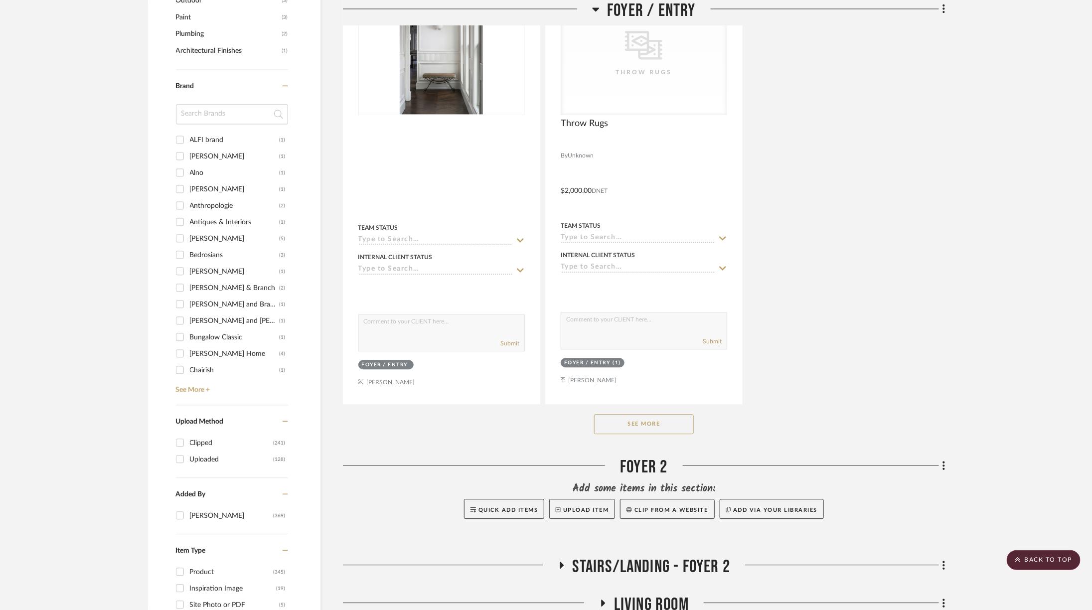
scroll to position [1328, 0]
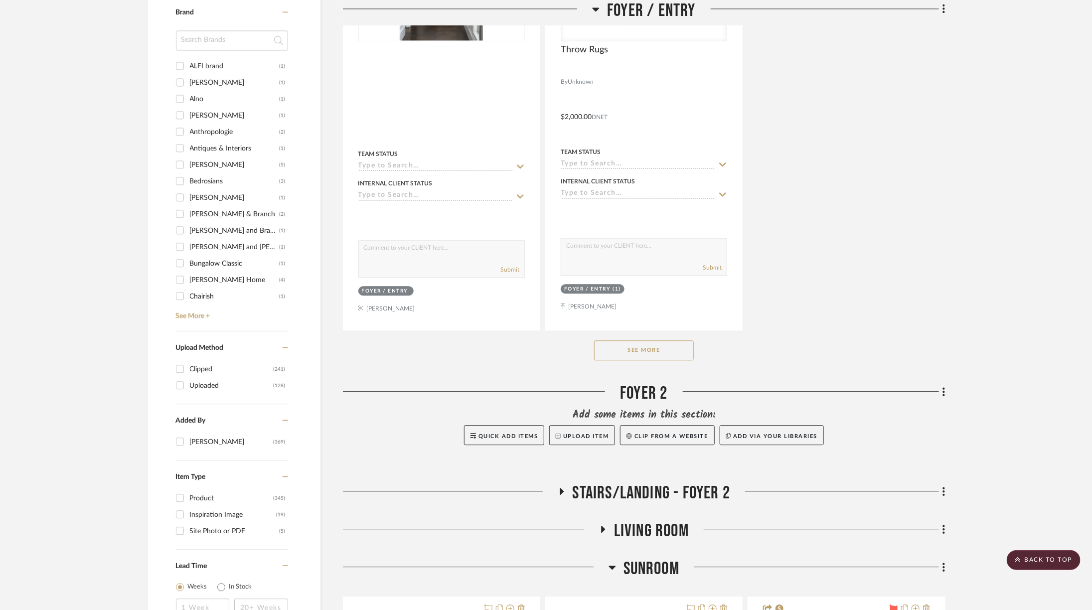
click at [669, 340] on button "See More" at bounding box center [644, 350] width 100 height 20
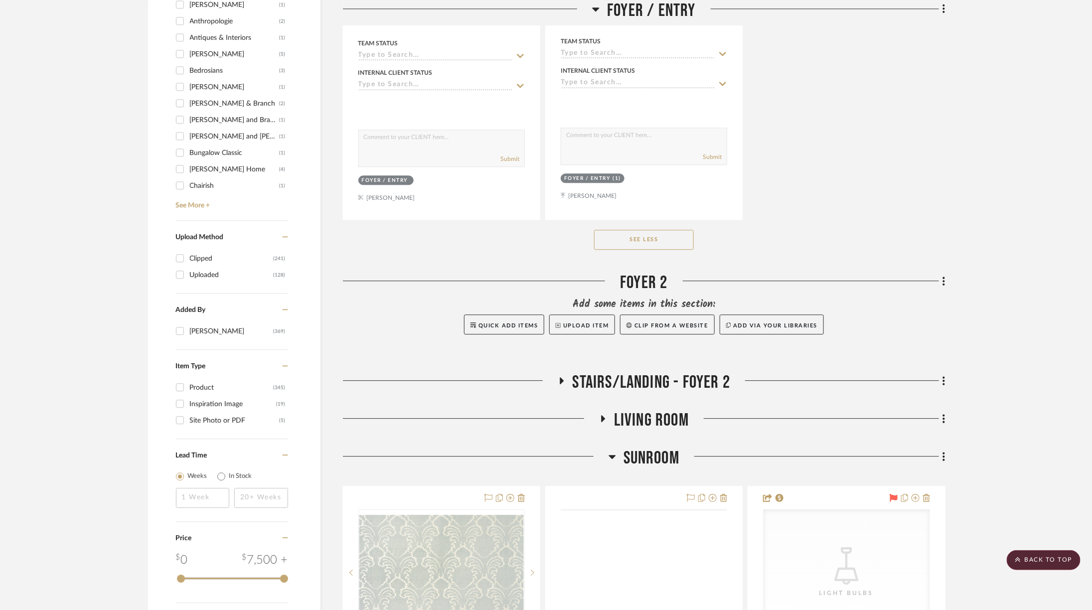
scroll to position [1455, 0]
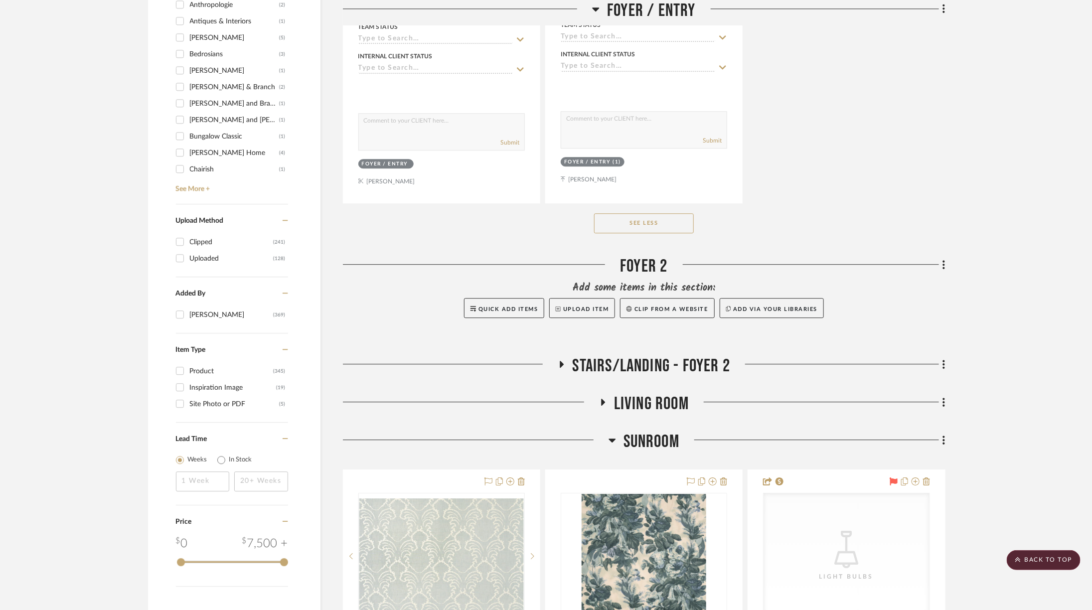
click at [676, 355] on span "Stairs/Landing - Foyer 2" at bounding box center [652, 365] width 158 height 21
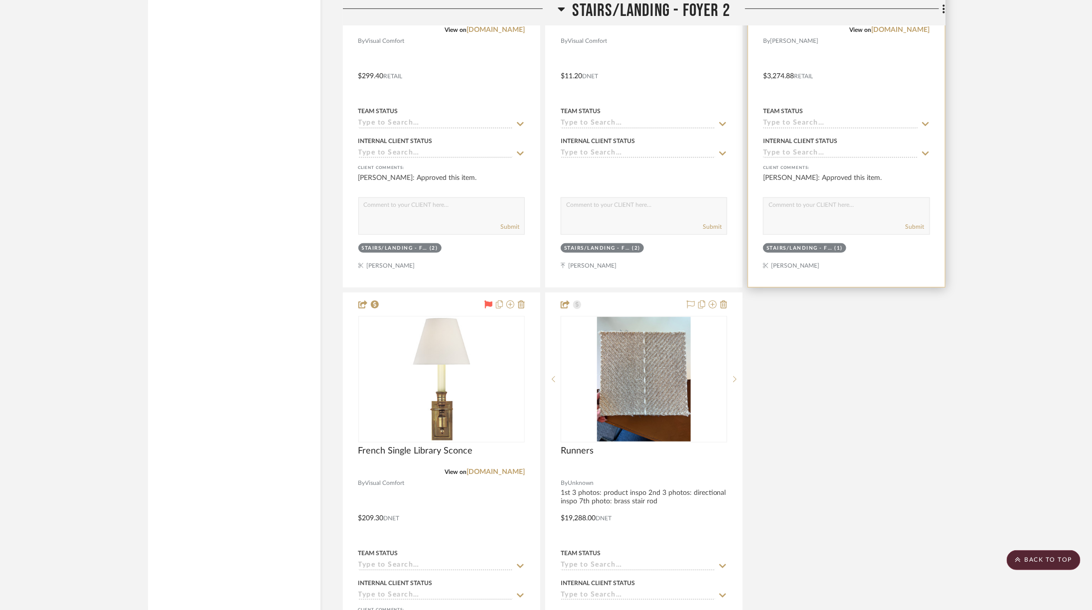
scroll to position [2486, 0]
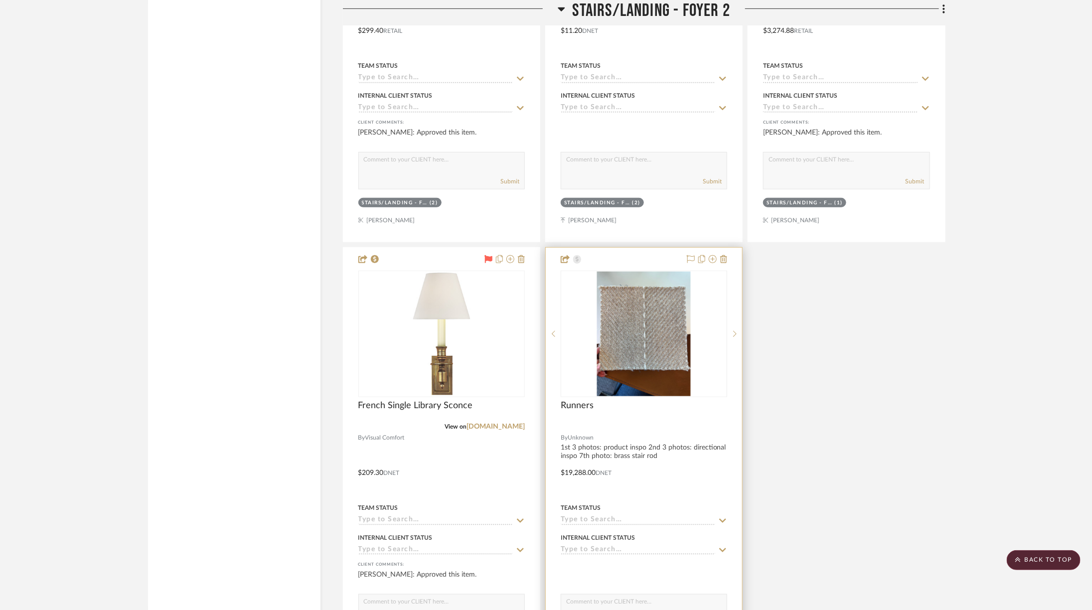
click at [0, 0] on img at bounding box center [0, 0] width 0 height 0
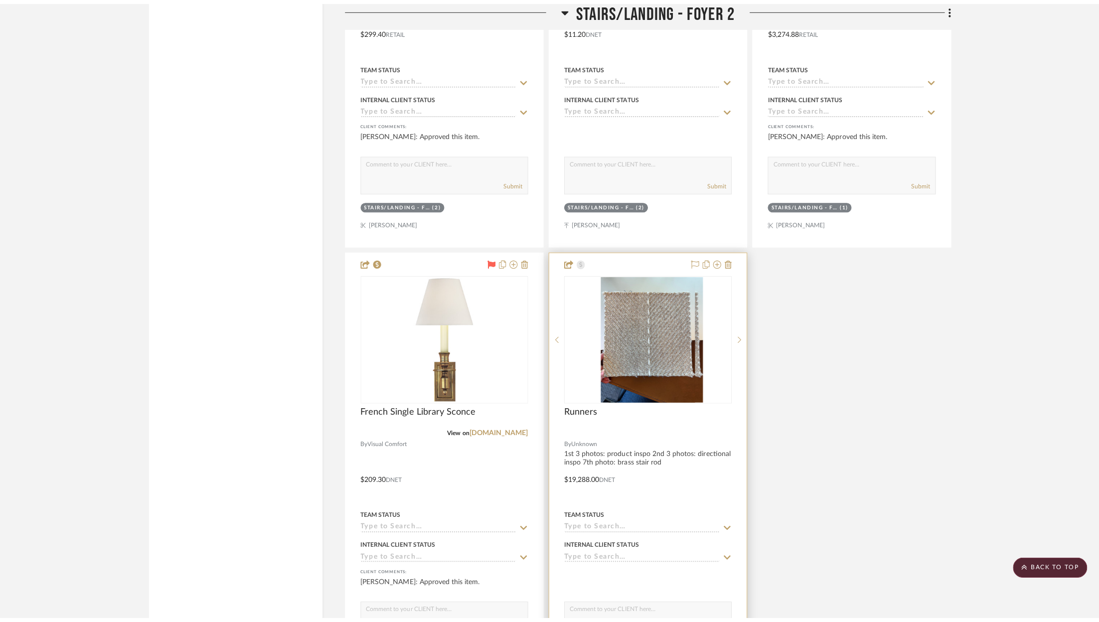
scroll to position [0, 0]
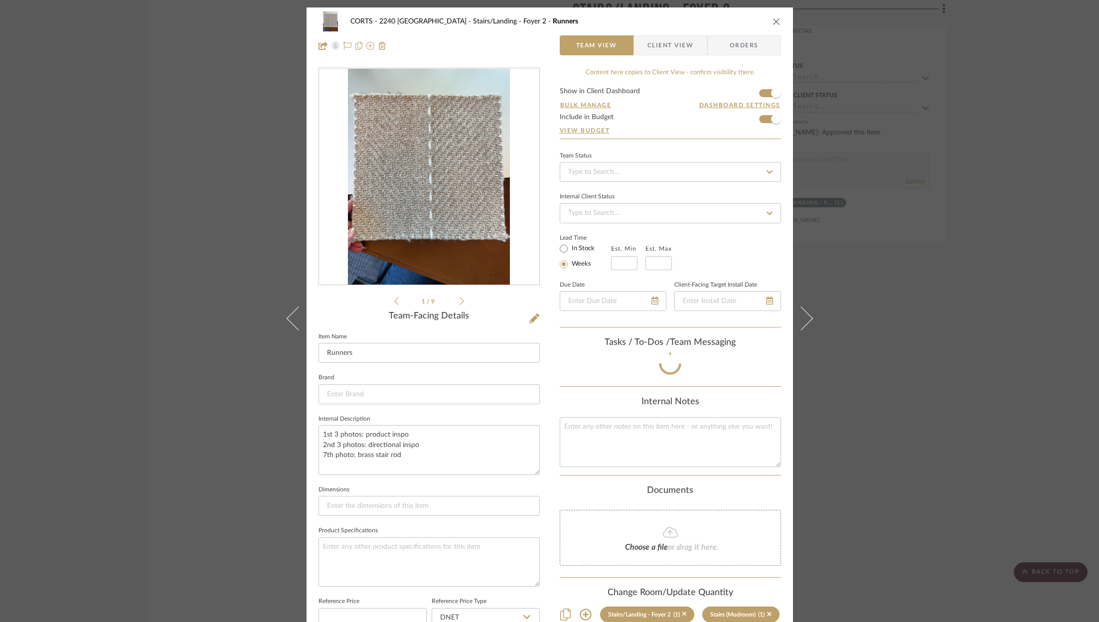
click at [732, 18] on icon "close" at bounding box center [777, 21] width 8 height 8
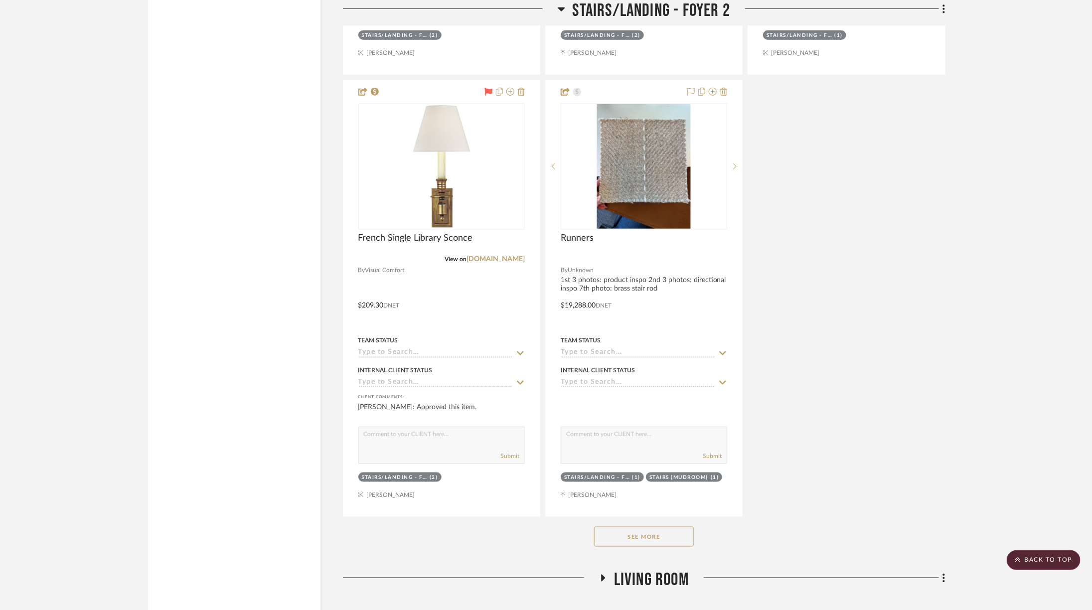
scroll to position [2659, 0]
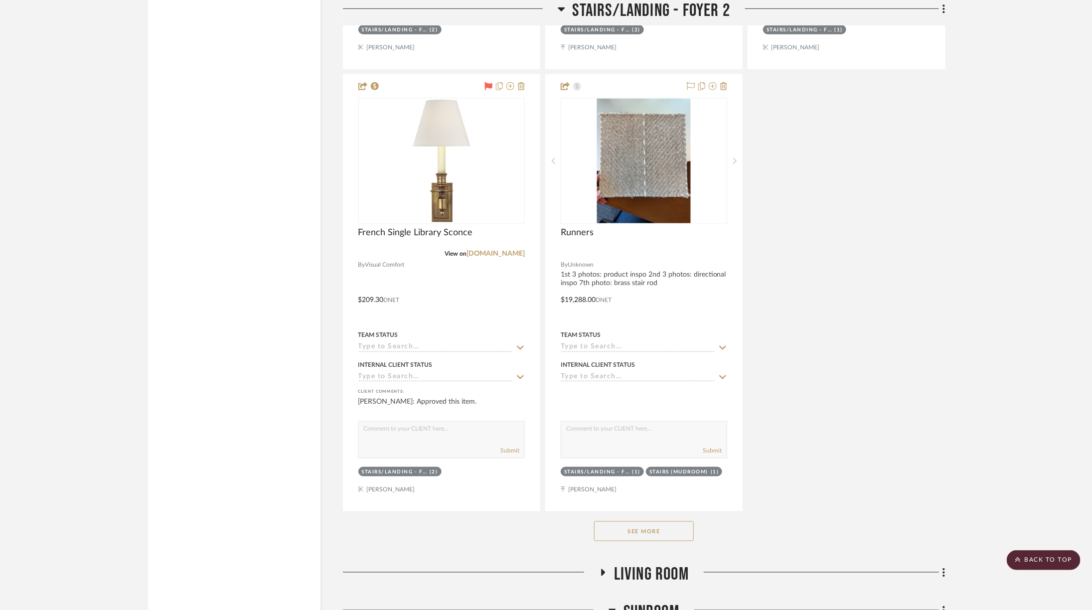
click at [652, 414] on button "See More" at bounding box center [644, 531] width 100 height 20
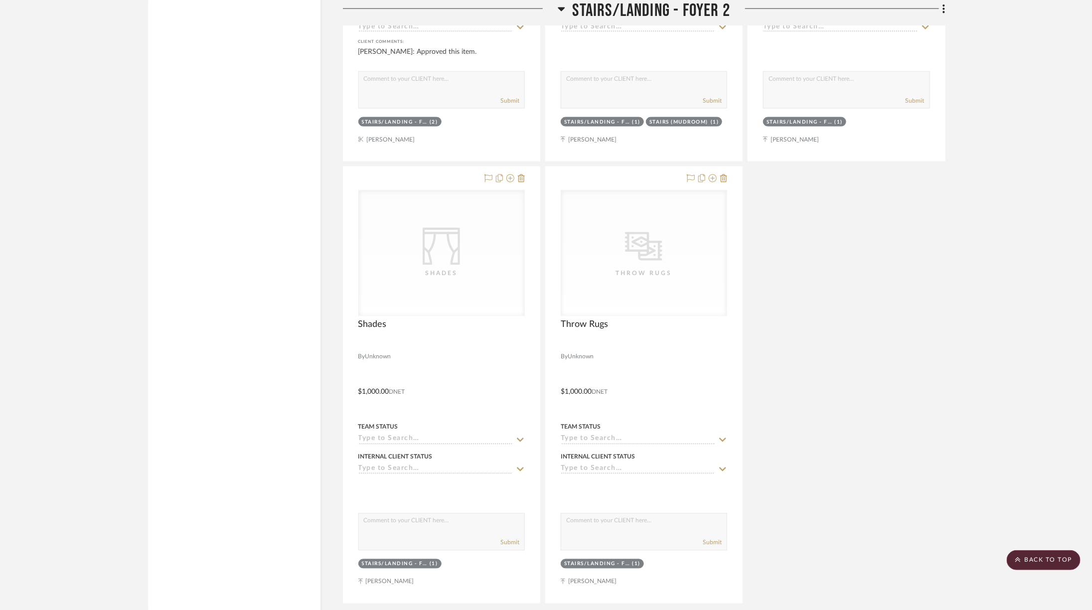
scroll to position [3003, 0]
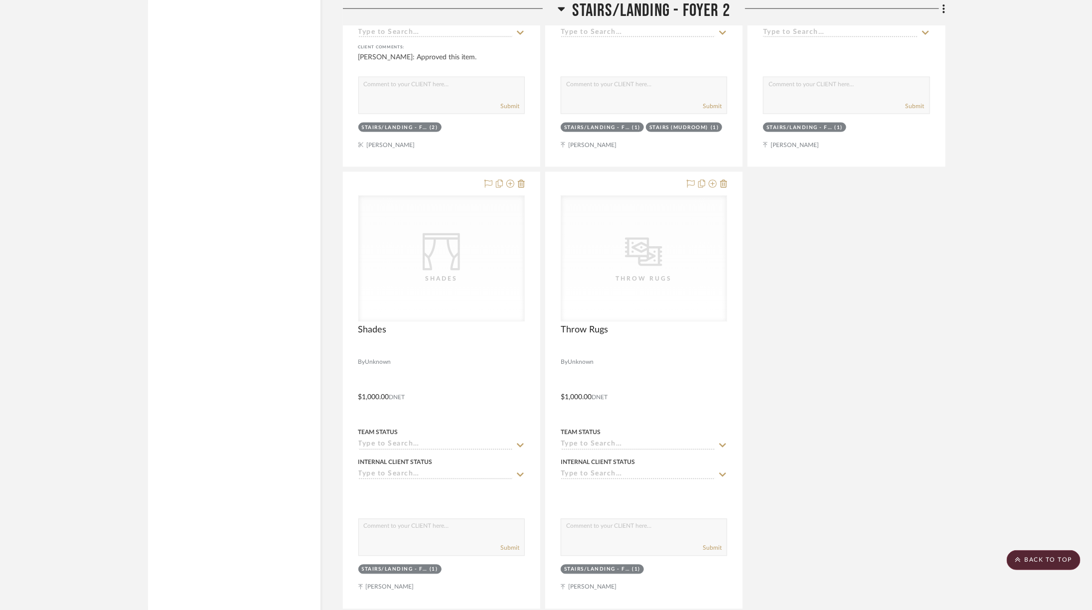
click at [683, 4] on span "Stairs/Landing - Foyer 2" at bounding box center [652, 10] width 158 height 21
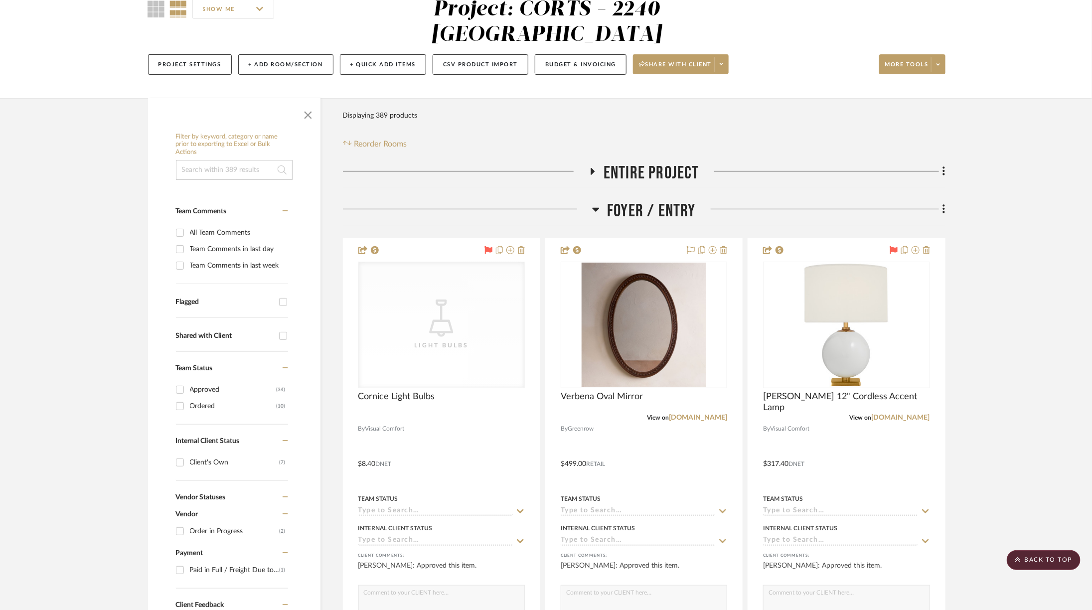
scroll to position [0, 0]
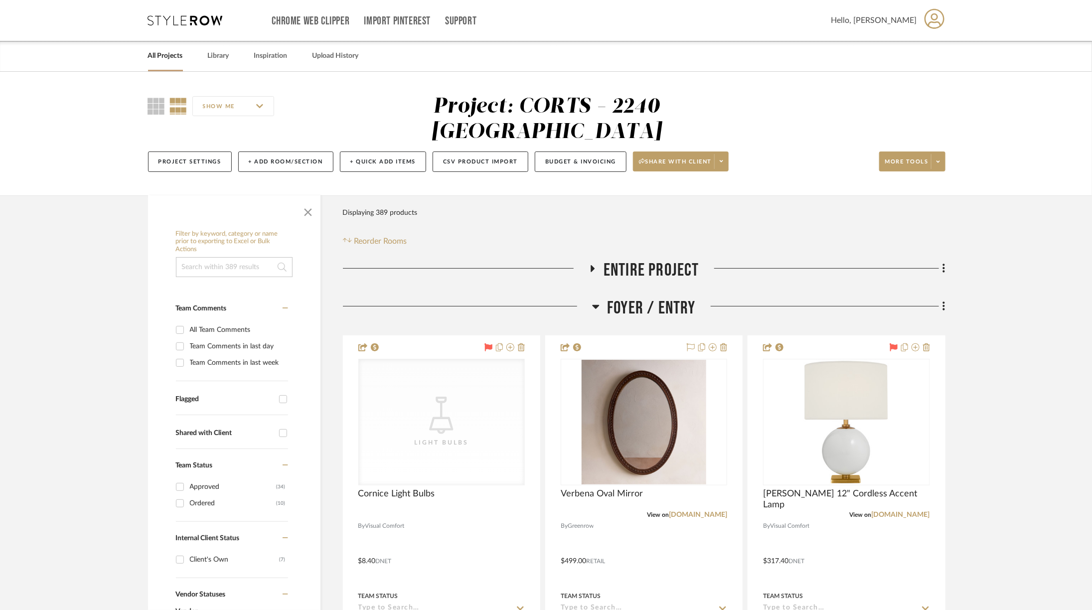
click at [635, 298] on span "Foyer / Entry" at bounding box center [651, 308] width 89 height 21
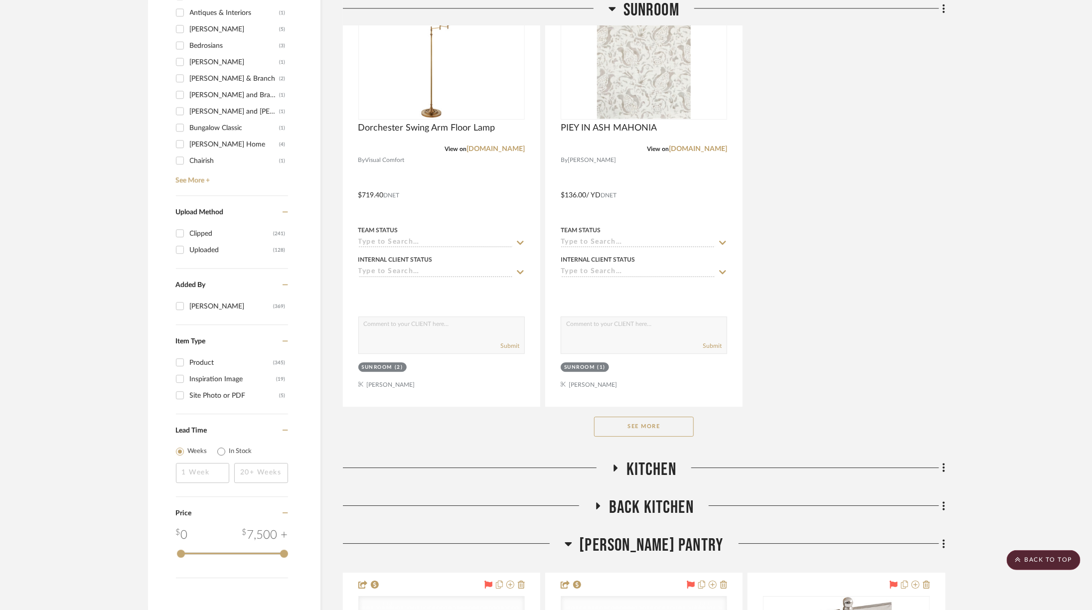
scroll to position [1587, 0]
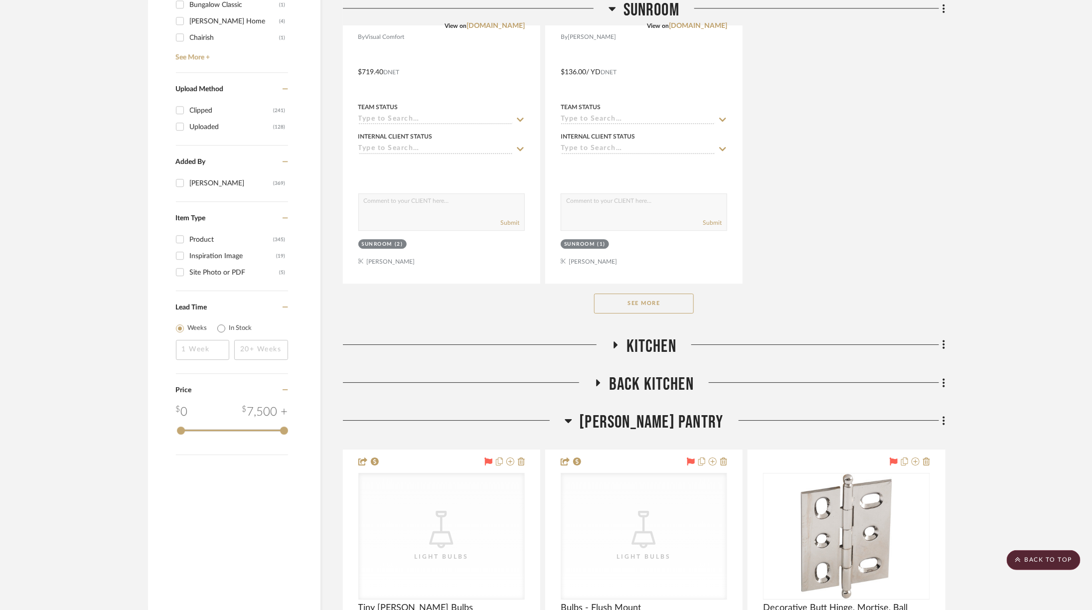
click at [677, 294] on button "See More" at bounding box center [644, 304] width 100 height 20
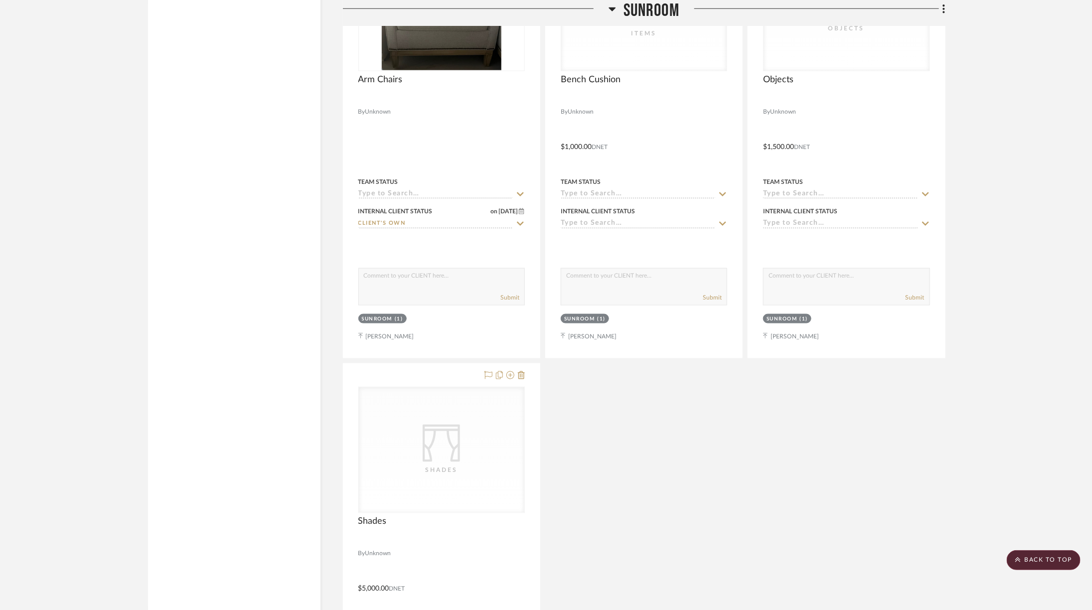
scroll to position [2834, 0]
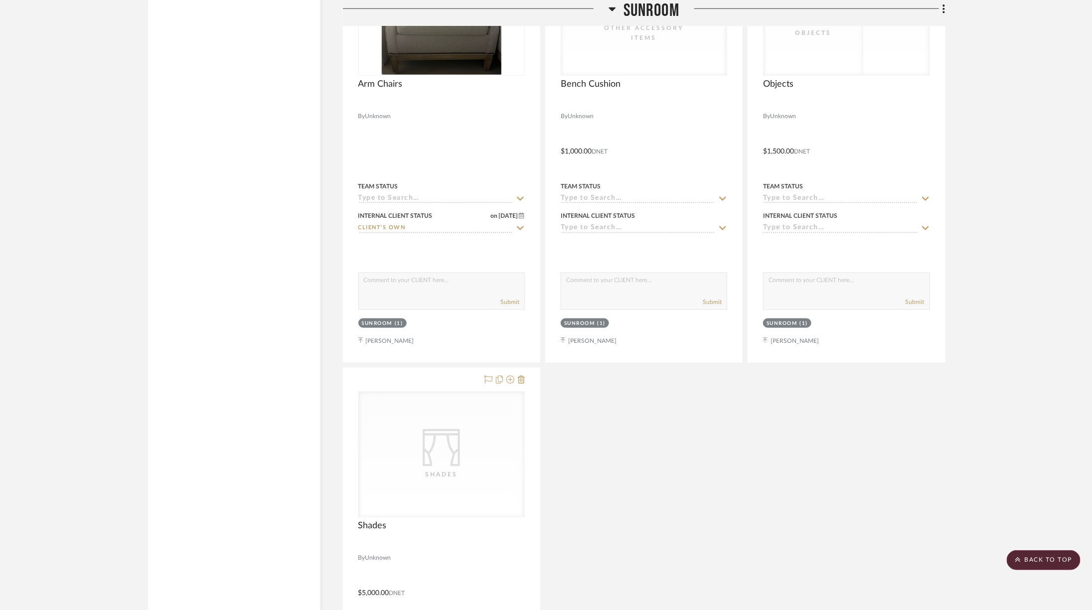
click at [650, 7] on span "Sunroom" at bounding box center [652, 10] width 56 height 21
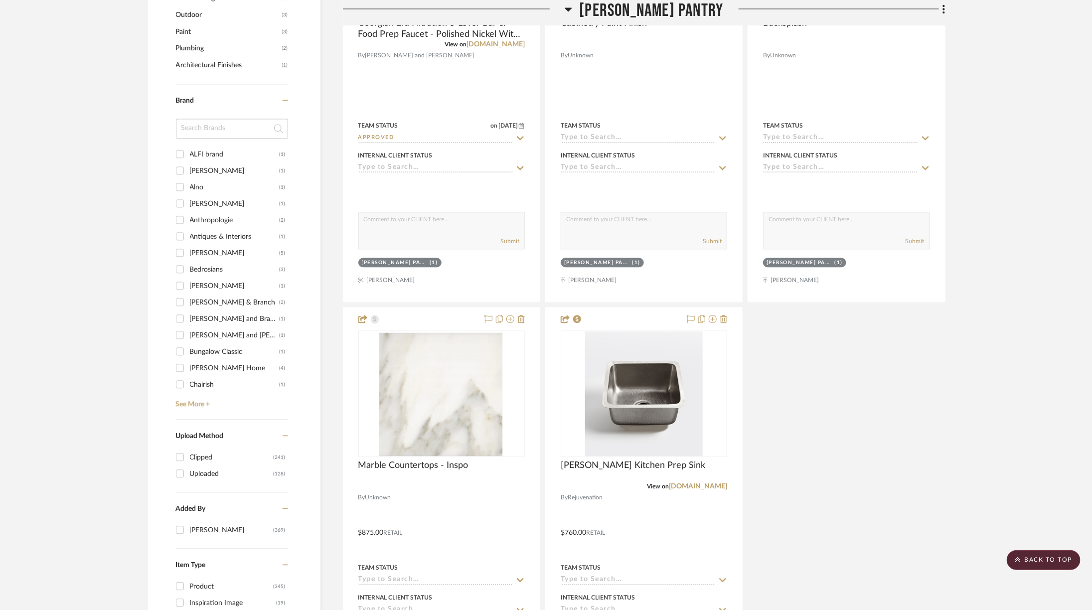
scroll to position [0, 0]
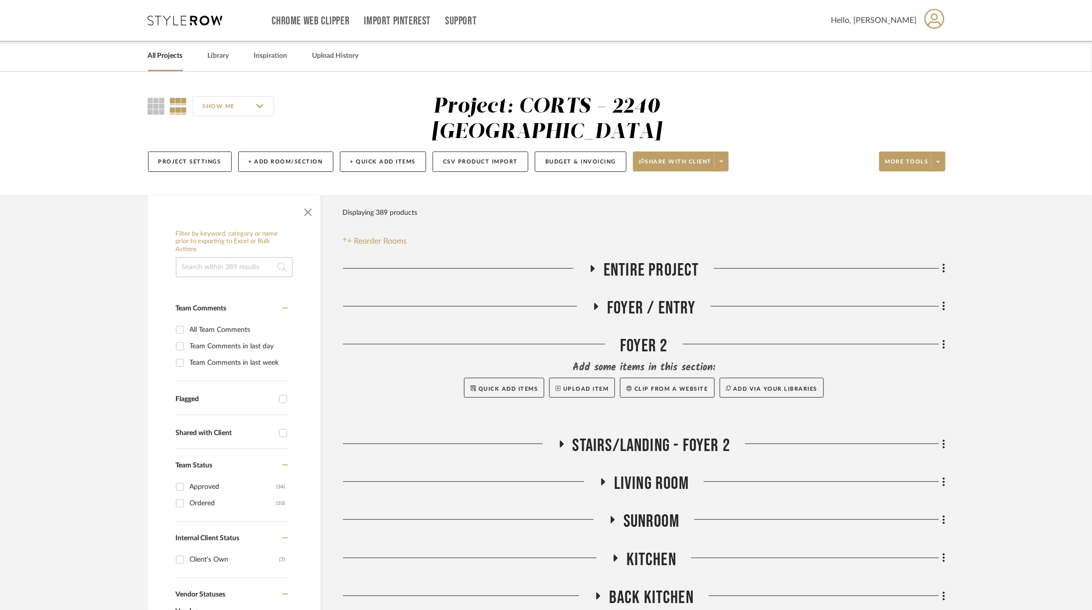
click at [665, 414] on span "Kitchen" at bounding box center [652, 559] width 50 height 21
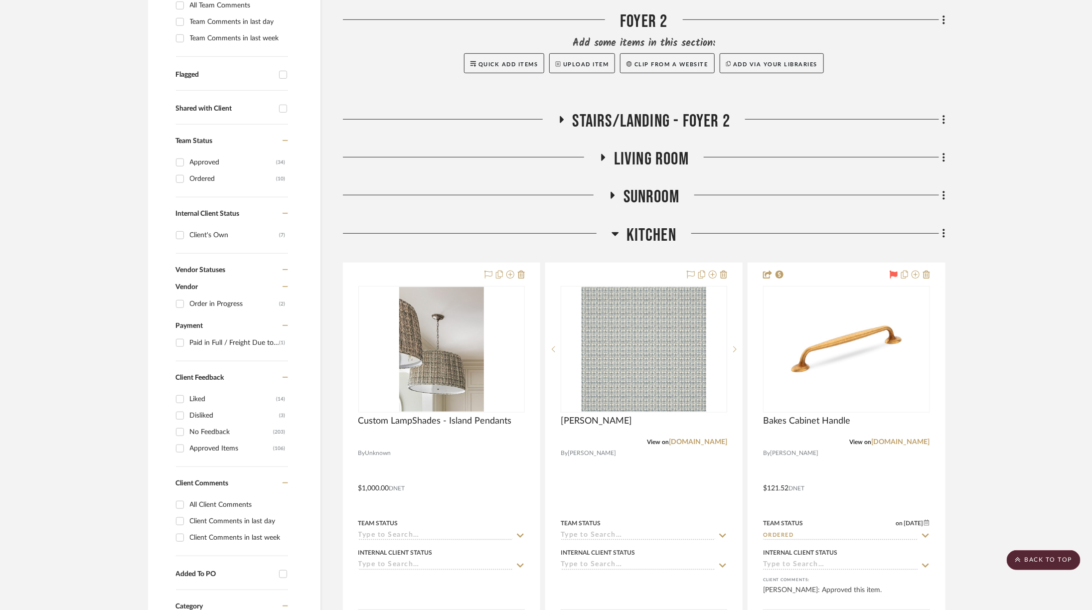
scroll to position [329, 0]
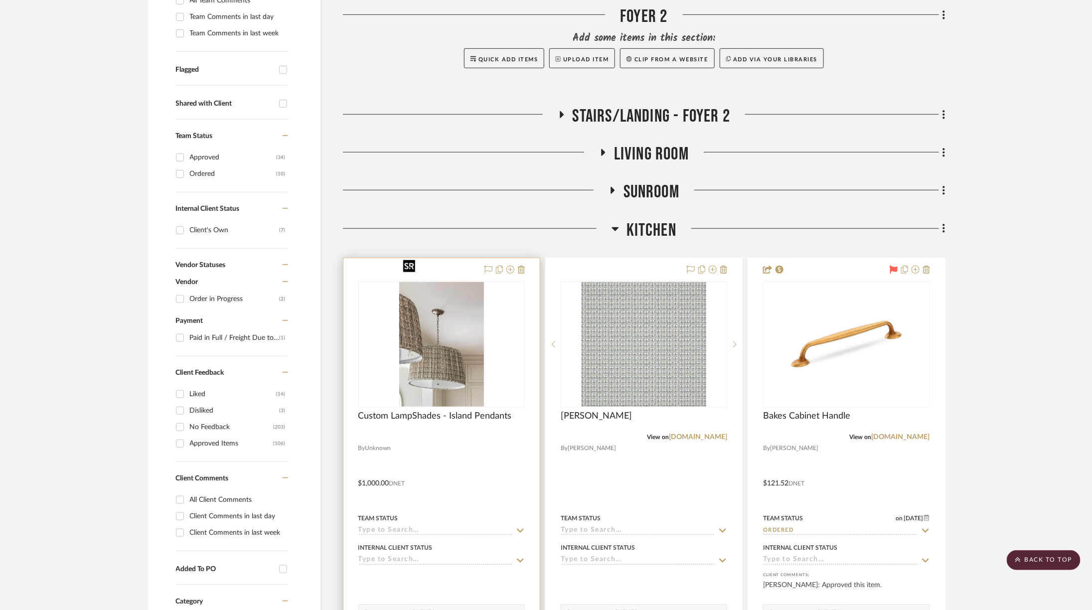
click at [467, 305] on img "0" at bounding box center [441, 344] width 85 height 125
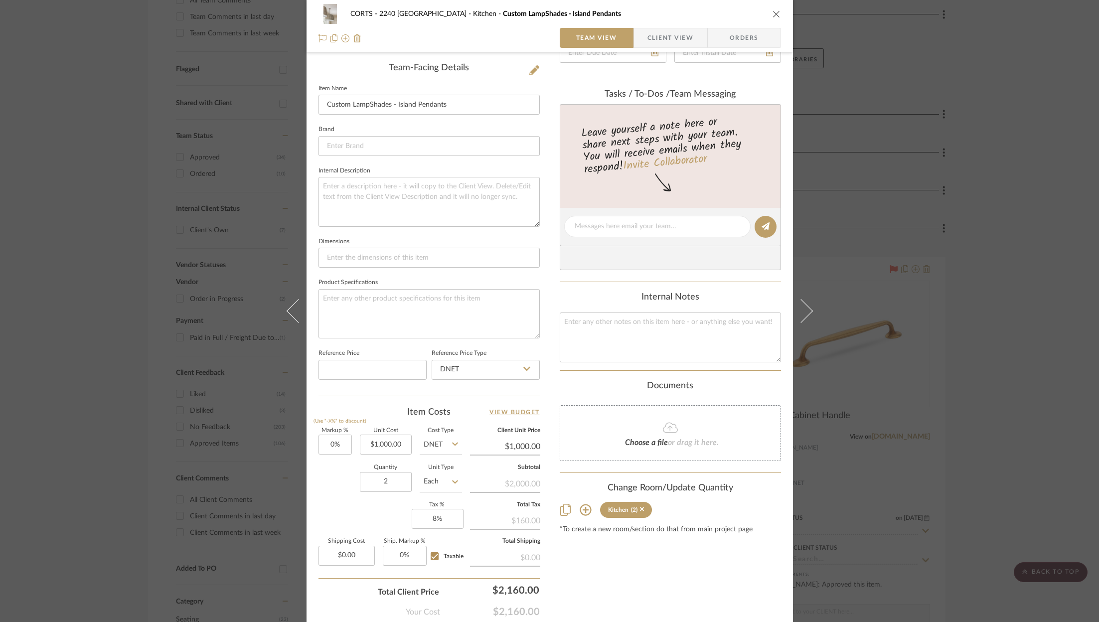
scroll to position [250, 0]
click at [732, 12] on icon "close" at bounding box center [777, 14] width 8 height 8
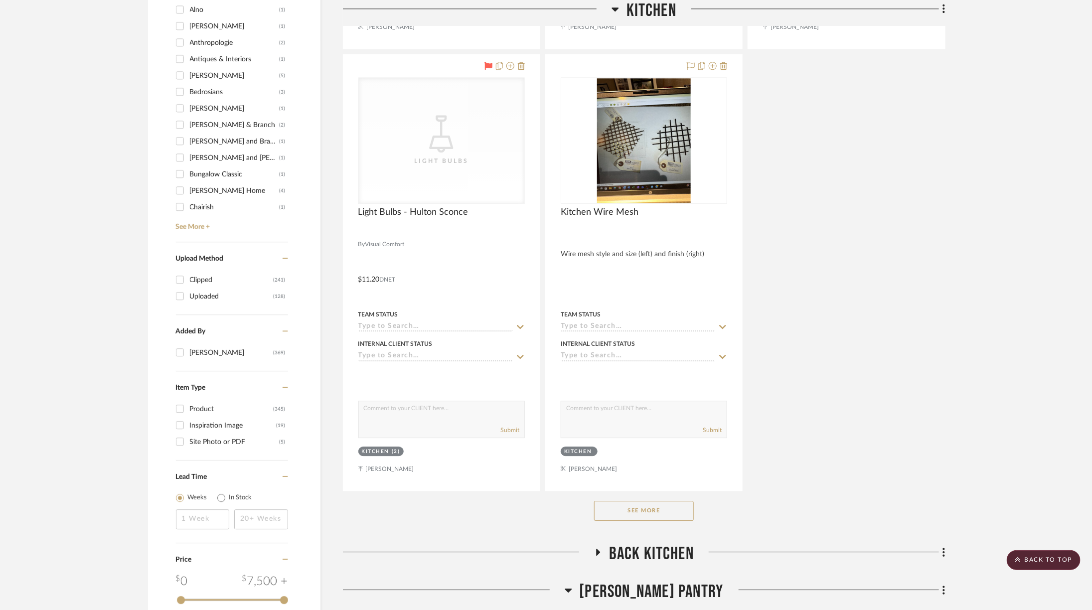
scroll to position [1531, 0]
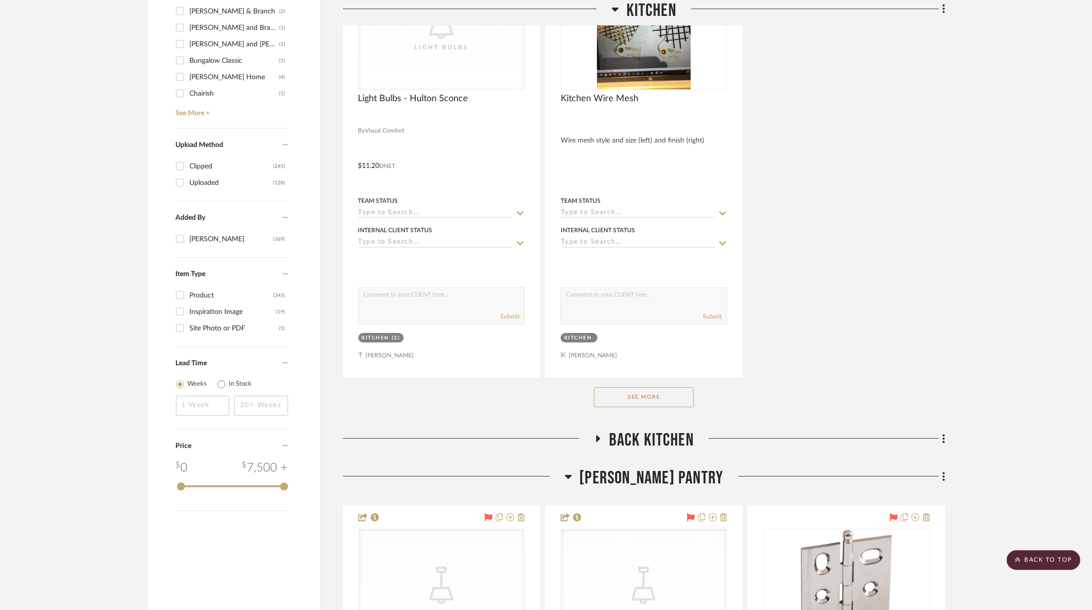
click at [638, 387] on button "See More" at bounding box center [644, 397] width 100 height 20
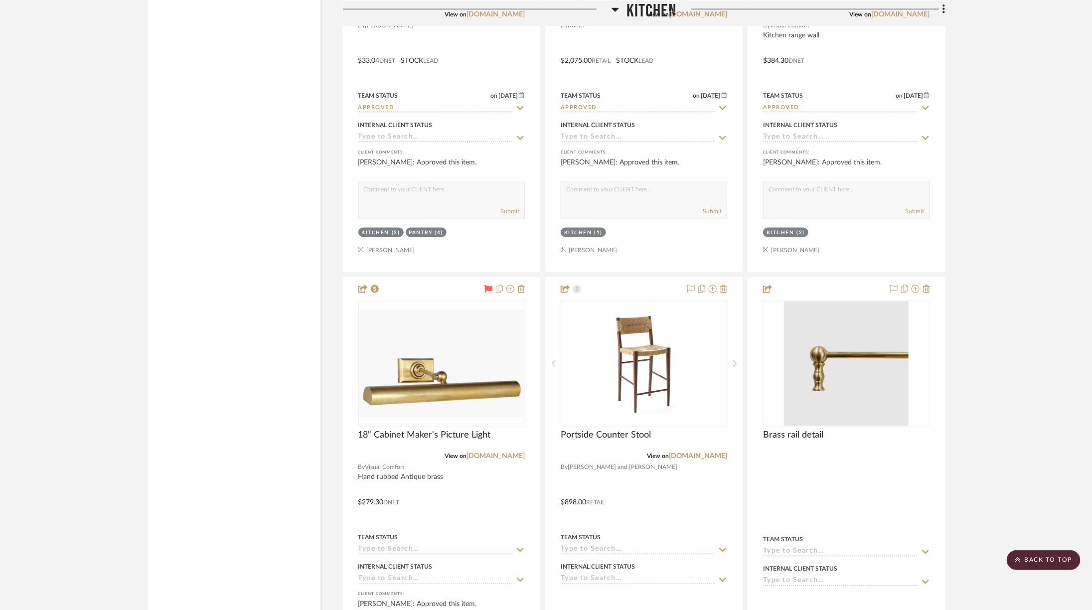
scroll to position [2967, 0]
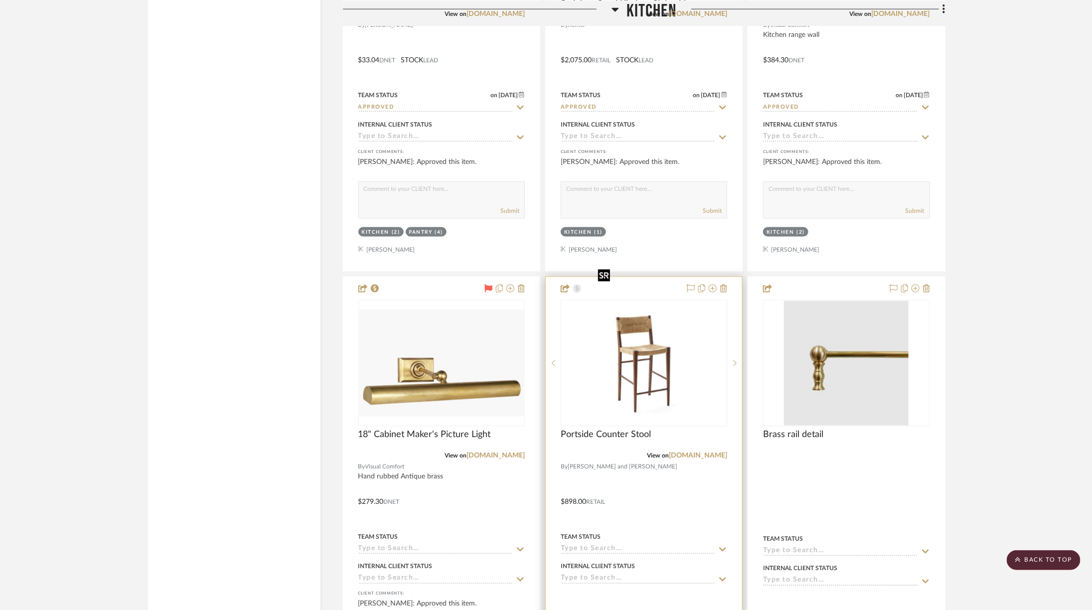
click at [0, 0] on img at bounding box center [0, 0] width 0 height 0
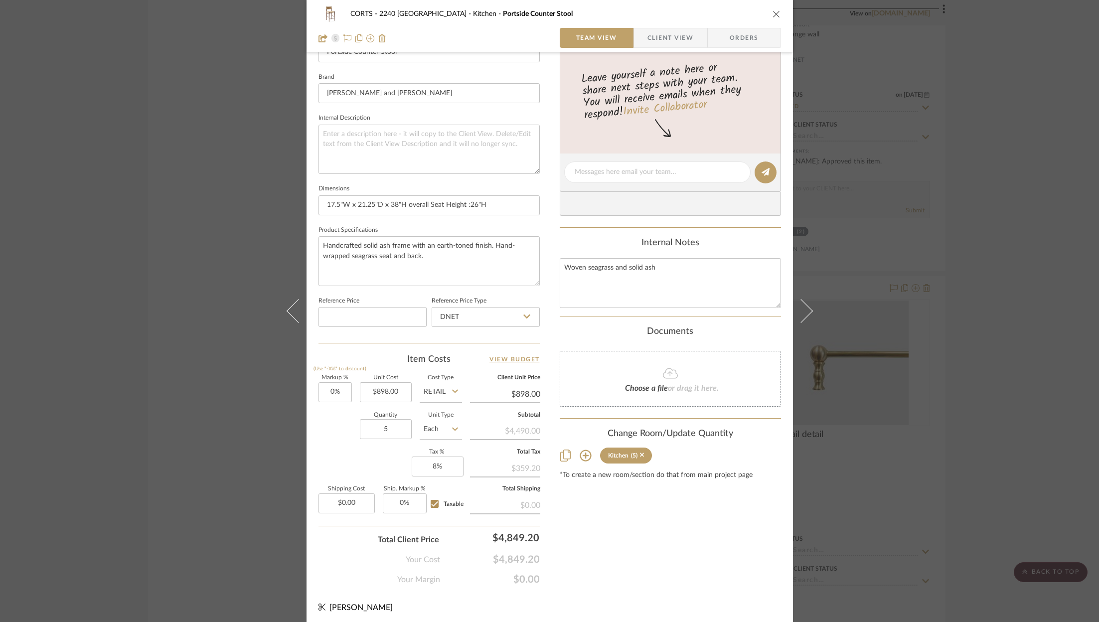
scroll to position [0, 0]
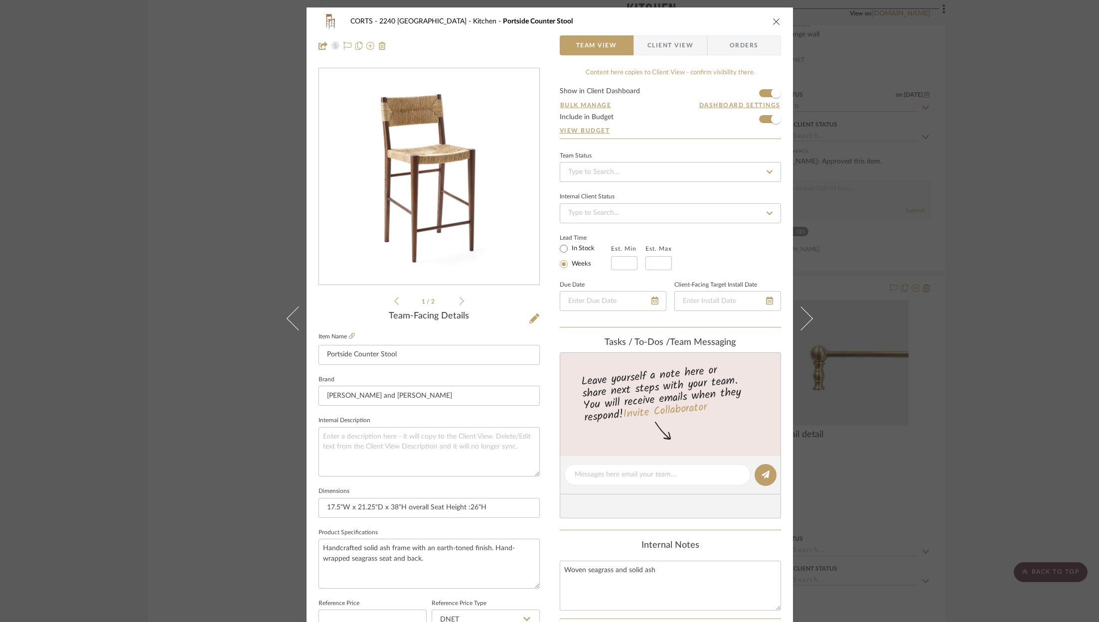
click at [732, 23] on icon "close" at bounding box center [777, 21] width 8 height 8
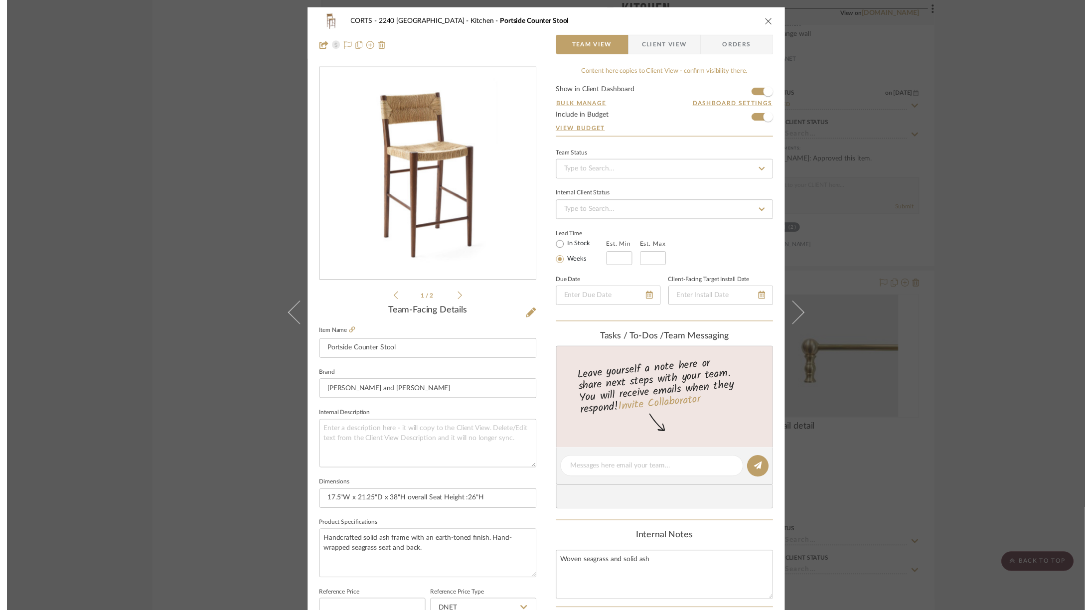
scroll to position [2967, 0]
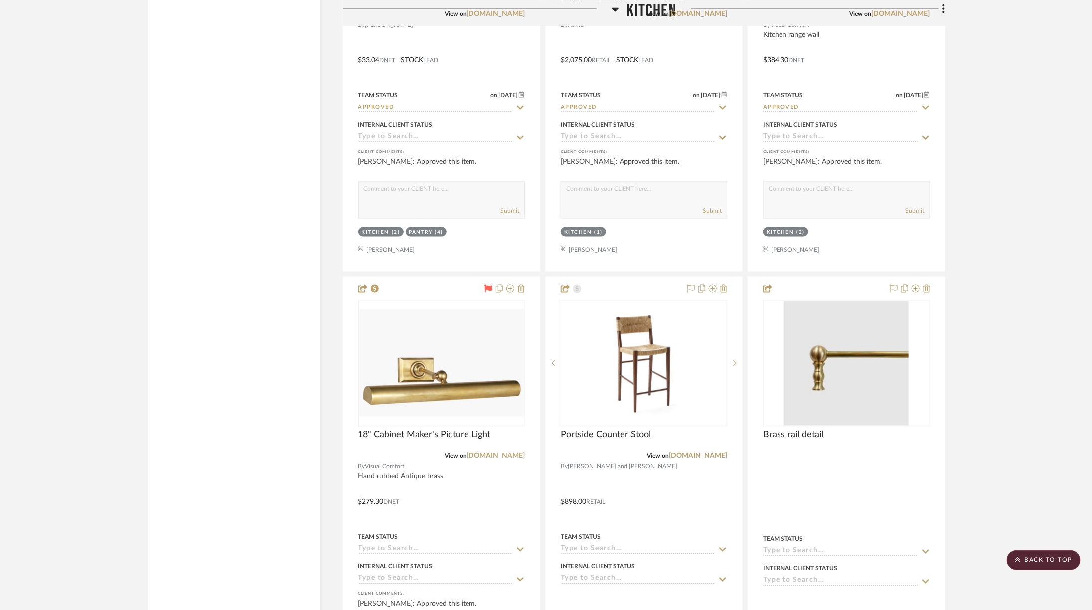
click at [664, 8] on span "Kitchen" at bounding box center [652, 10] width 50 height 21
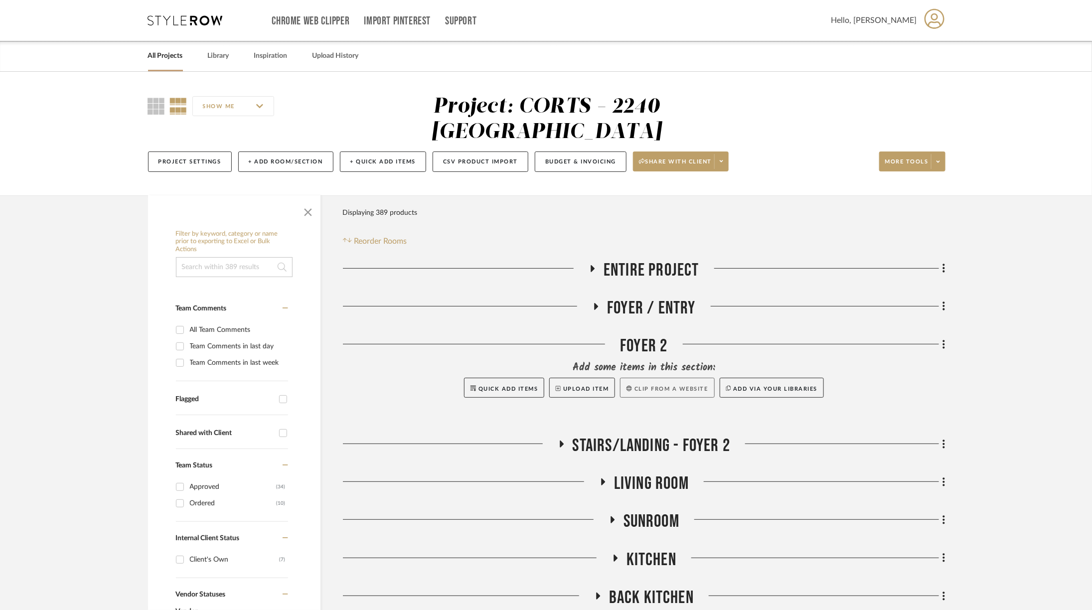
scroll to position [129, 0]
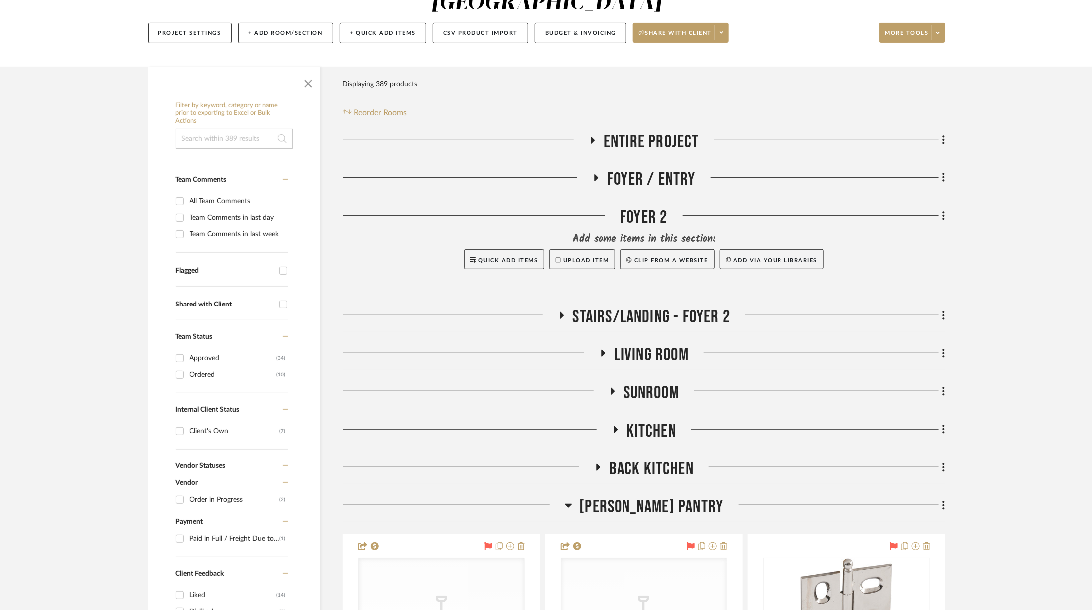
click at [645, 414] on span "Back Kitchen" at bounding box center [651, 469] width 85 height 21
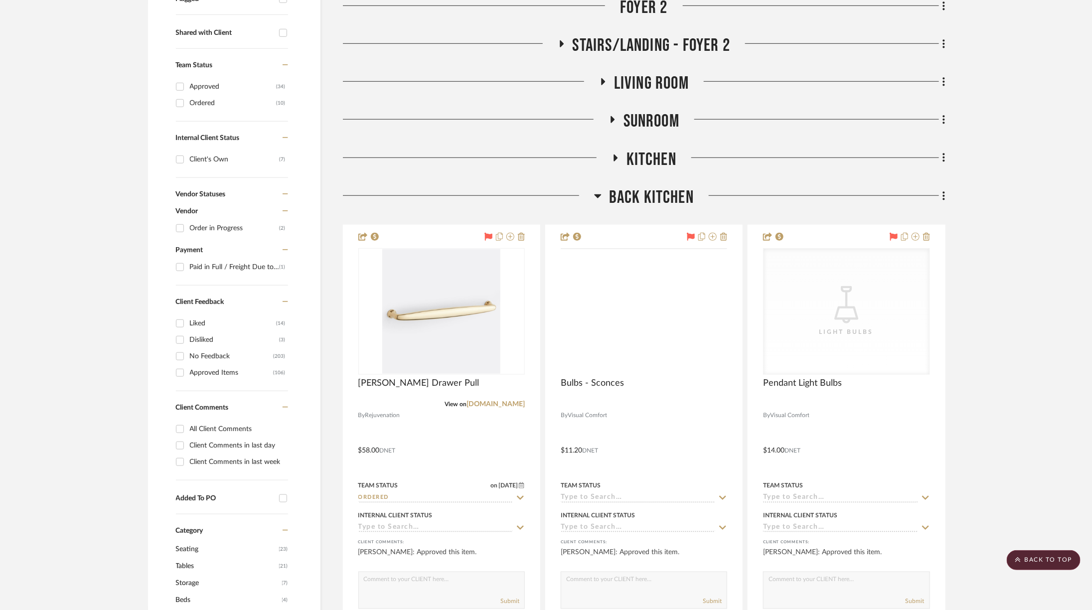
scroll to position [254, 0]
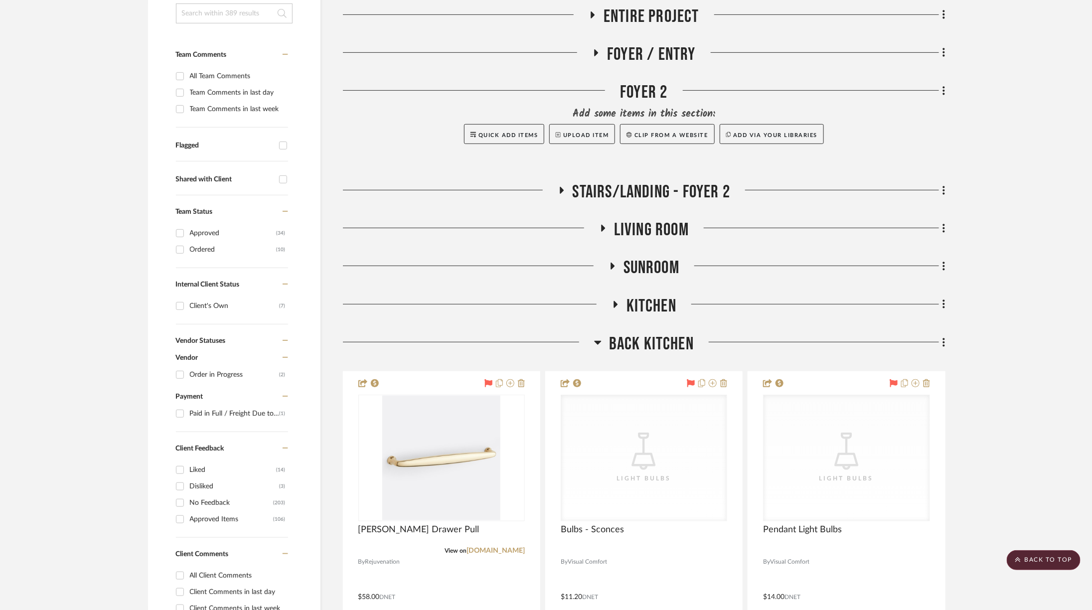
click at [629, 333] on span "Back Kitchen" at bounding box center [651, 343] width 85 height 21
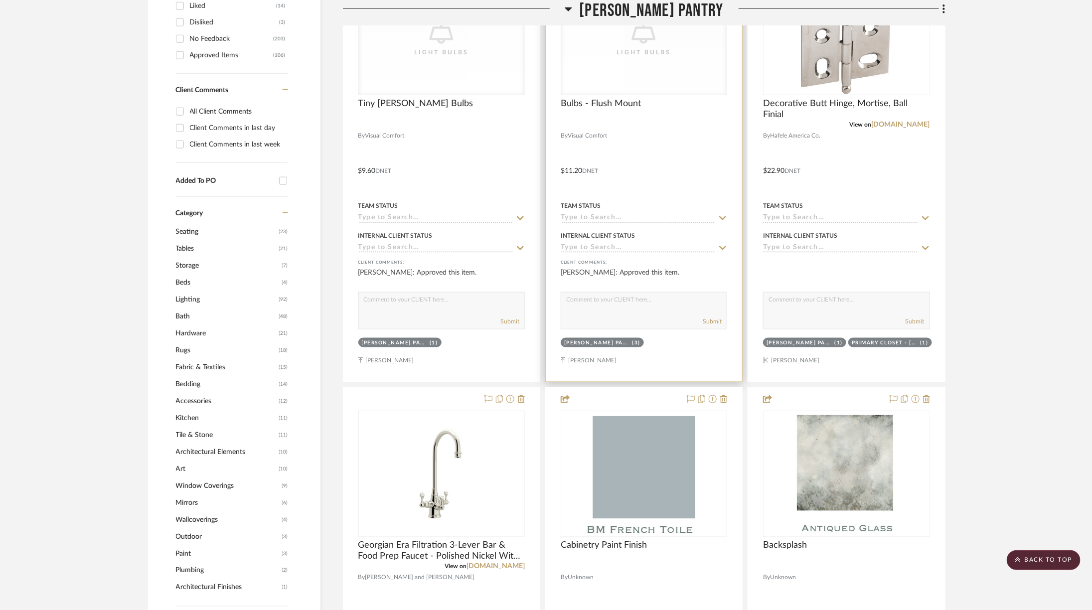
scroll to position [690, 3]
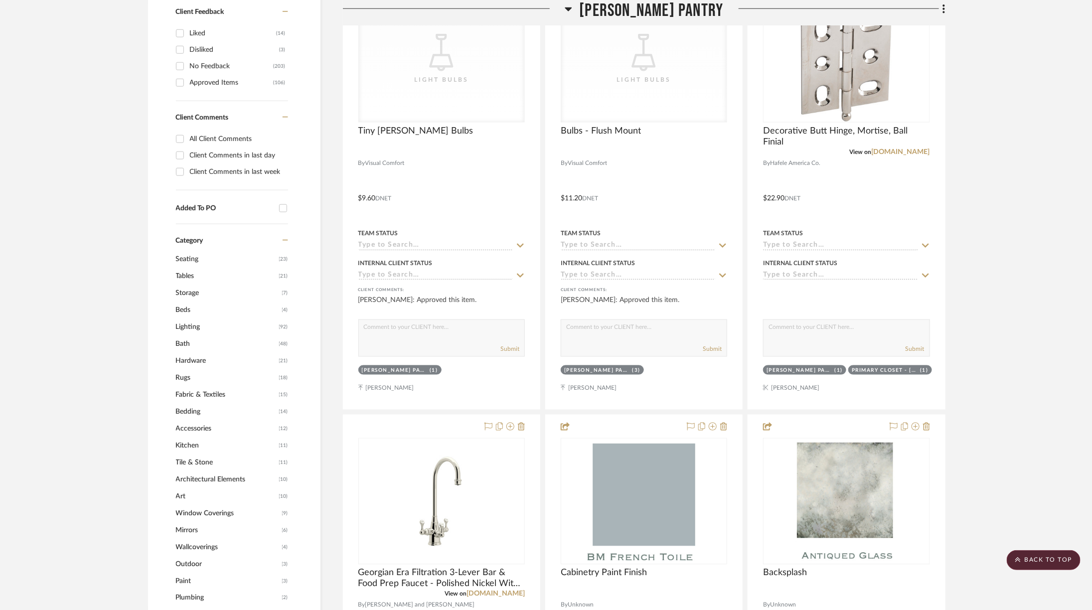
click at [662, 13] on span "[PERSON_NAME] Pantry" at bounding box center [652, 10] width 144 height 21
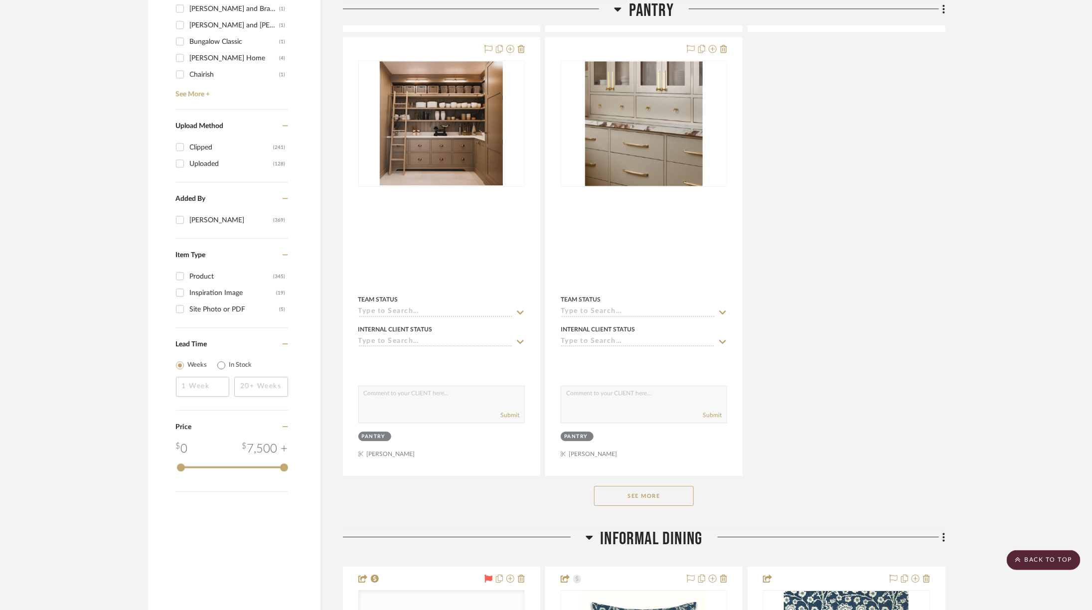
scroll to position [1558, 3]
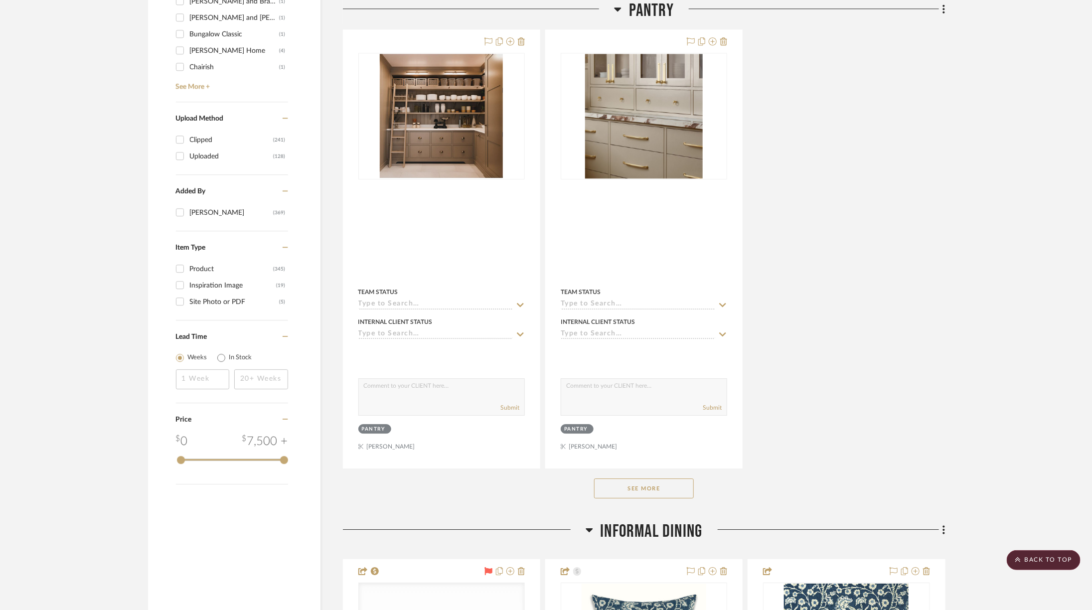
click at [630, 414] on button "See More" at bounding box center [644, 489] width 100 height 20
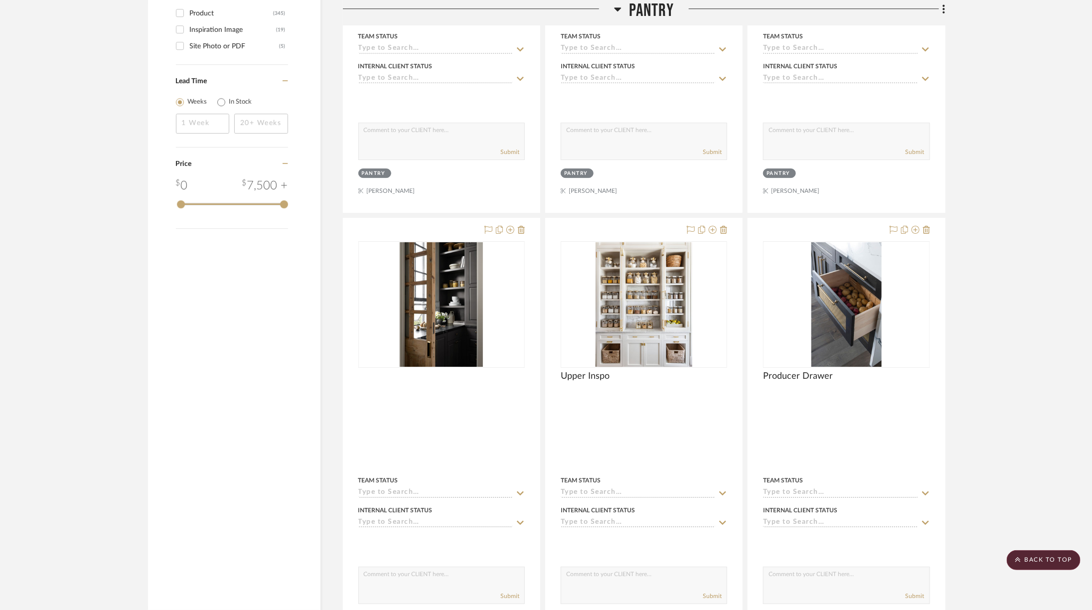
scroll to position [1815, 3]
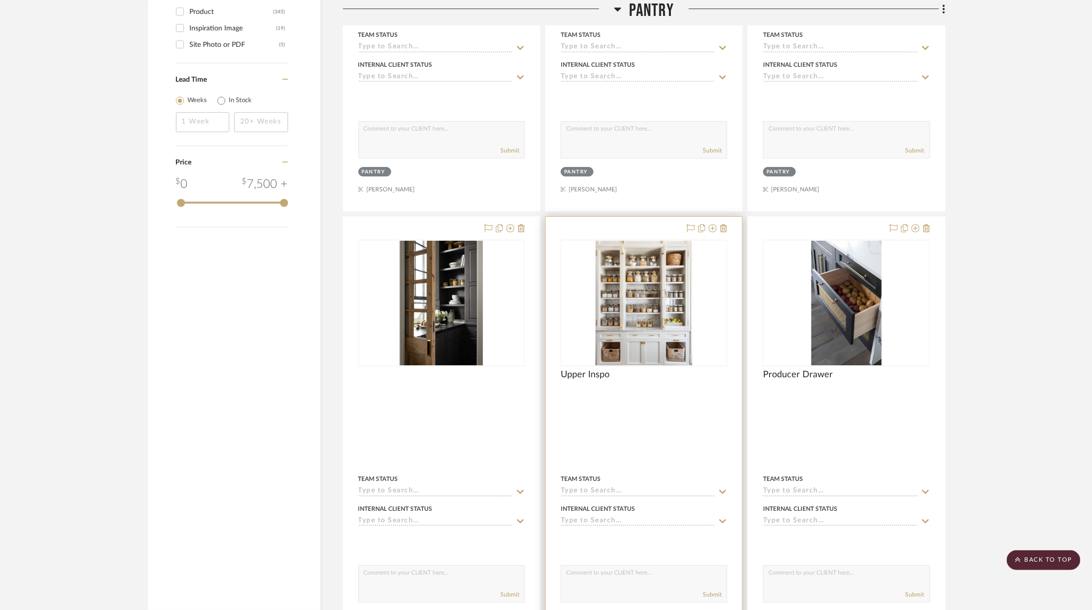
click at [724, 217] on div at bounding box center [644, 436] width 196 height 438
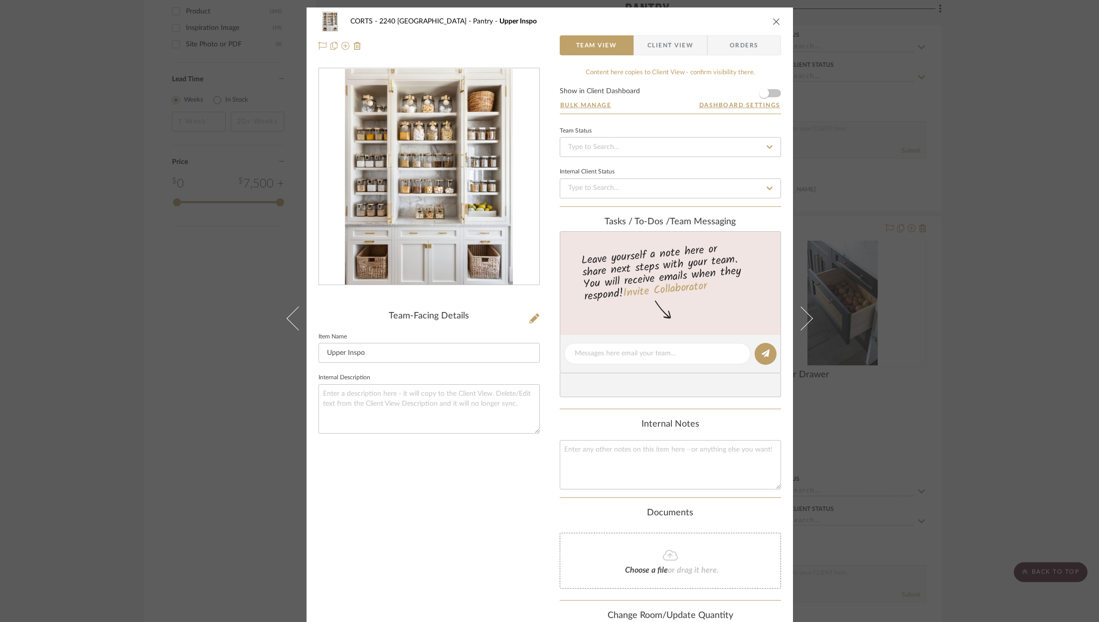
click at [732, 28] on div "CORTS - 2240 Tewksbury Pantry Upper Inspo" at bounding box center [550, 21] width 463 height 20
click at [732, 18] on icon "close" at bounding box center [777, 21] width 8 height 8
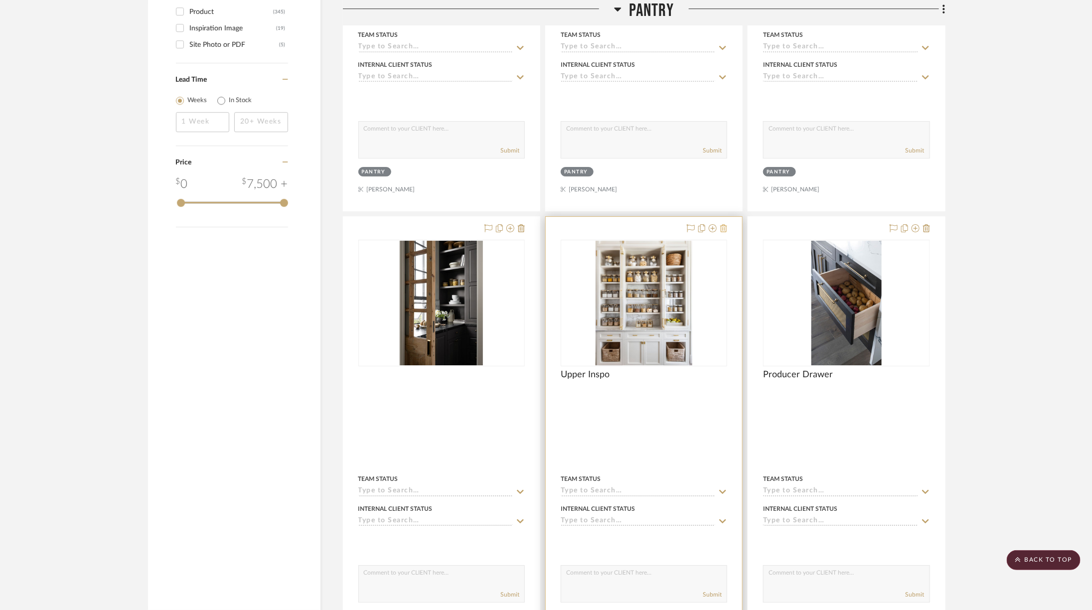
click at [720, 223] on button at bounding box center [723, 229] width 7 height 12
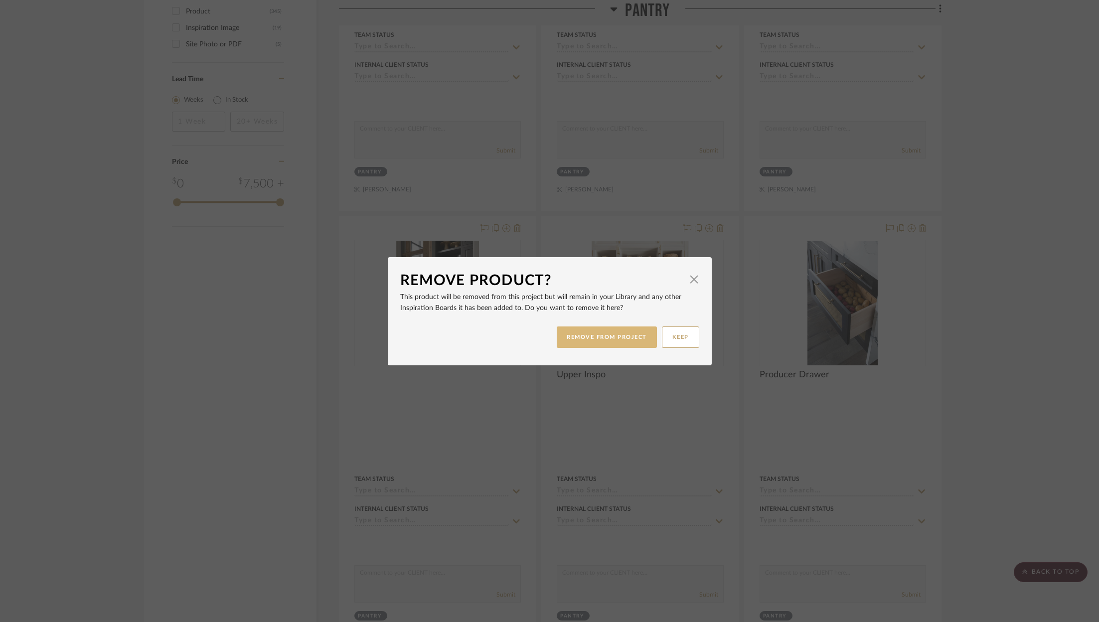
click at [597, 345] on button "REMOVE FROM PROJECT" at bounding box center [607, 336] width 100 height 21
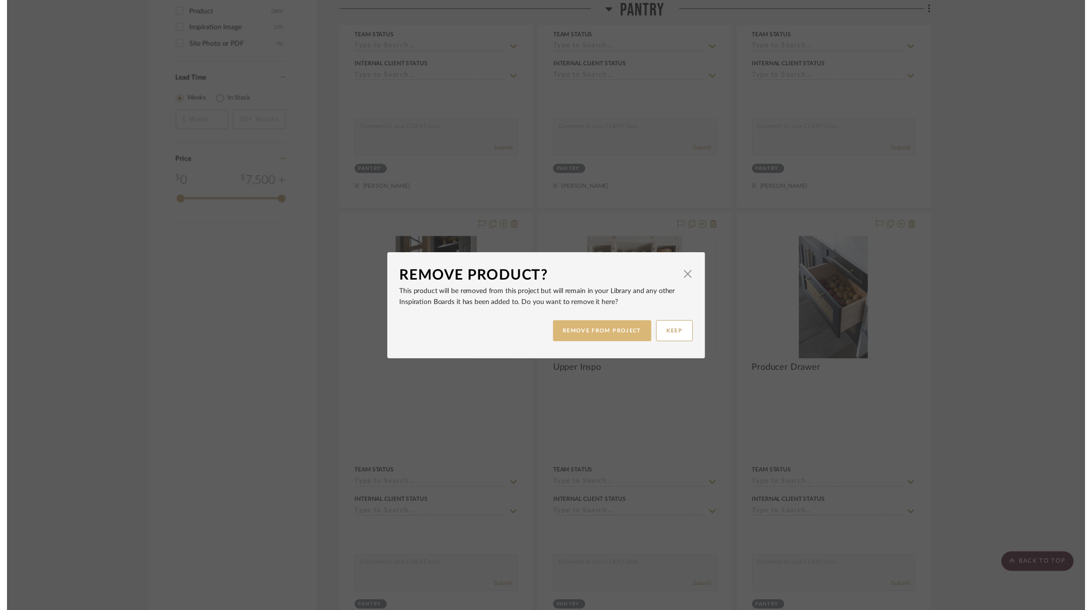
scroll to position [1815, 3]
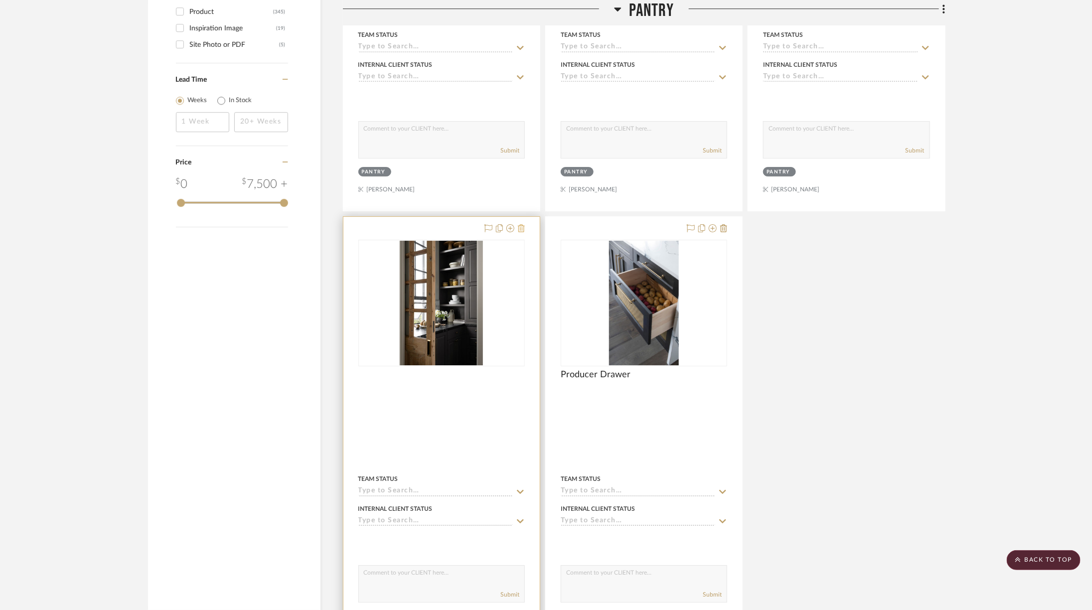
click at [518, 224] on icon at bounding box center [521, 228] width 7 height 8
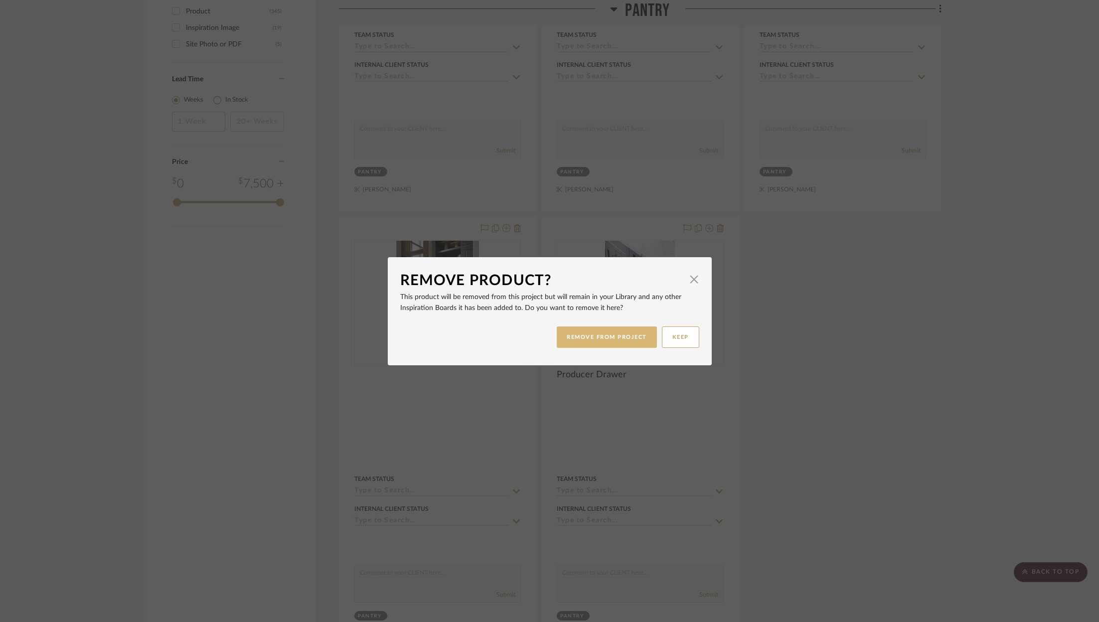
click at [621, 339] on button "REMOVE FROM PROJECT" at bounding box center [607, 336] width 100 height 21
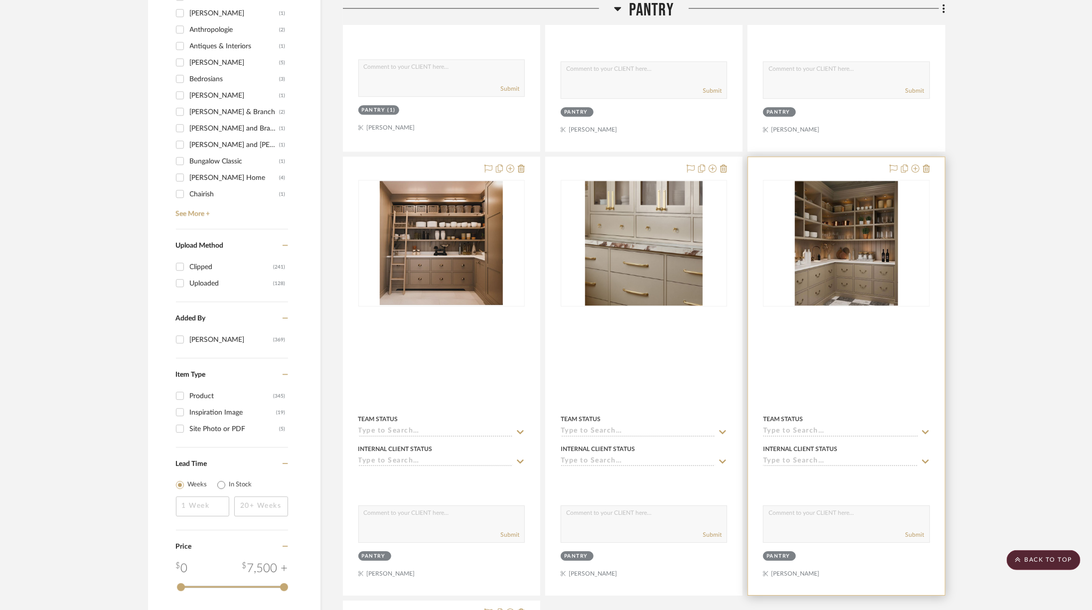
scroll to position [1428, 3]
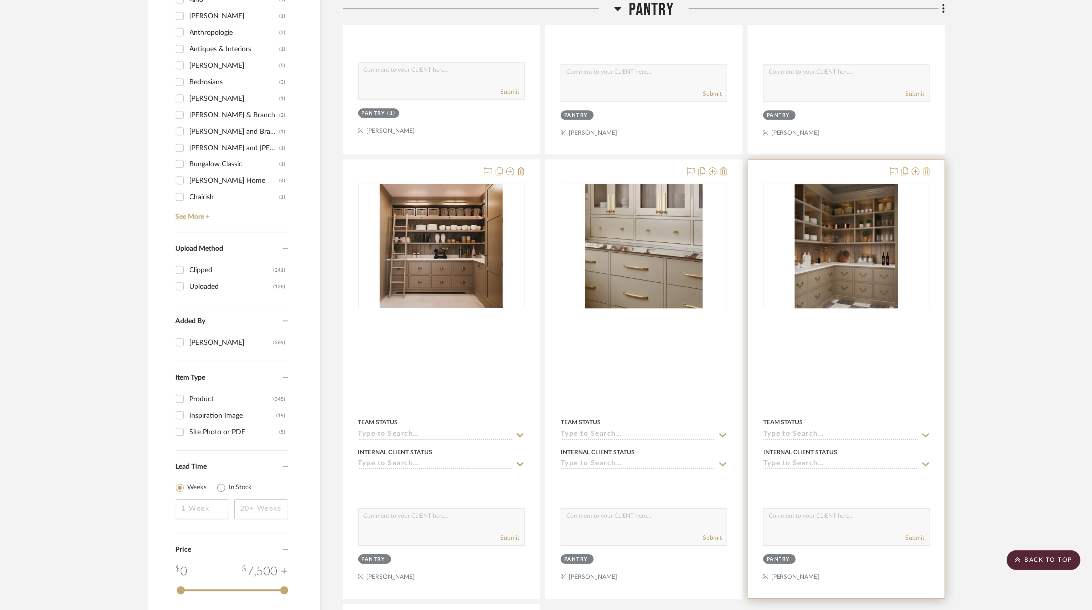
click at [732, 167] on icon at bounding box center [926, 171] width 7 height 8
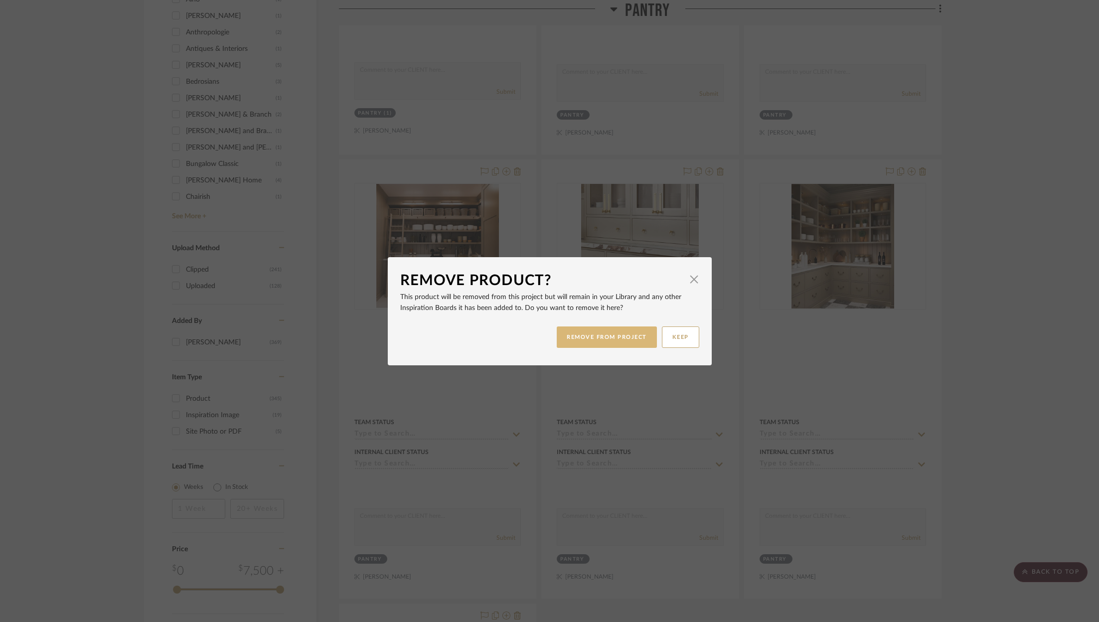
click at [622, 342] on button "REMOVE FROM PROJECT" at bounding box center [607, 336] width 100 height 21
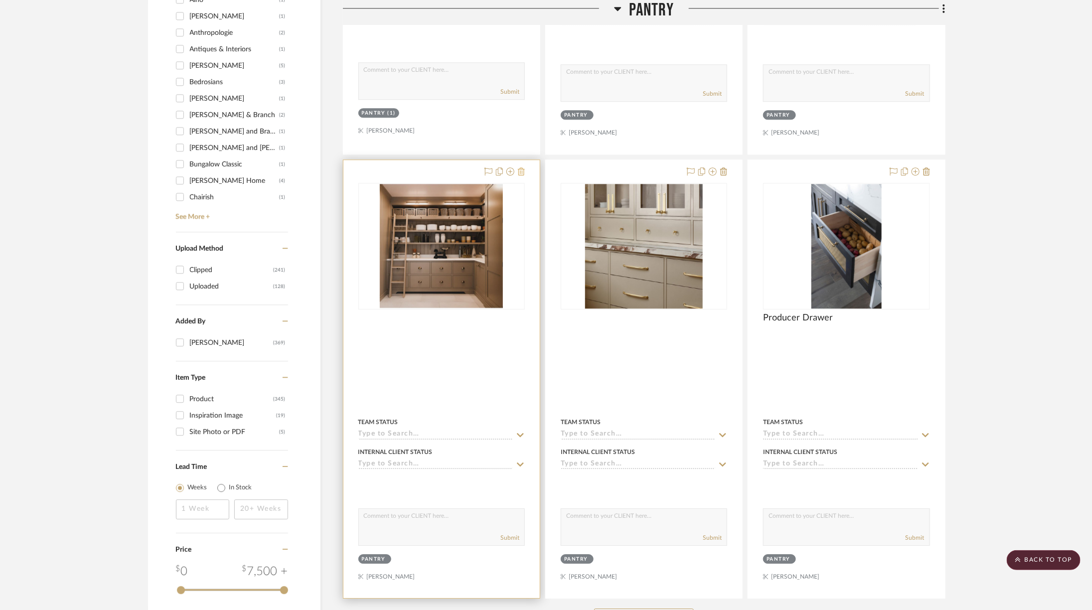
click at [519, 167] on icon at bounding box center [521, 171] width 7 height 8
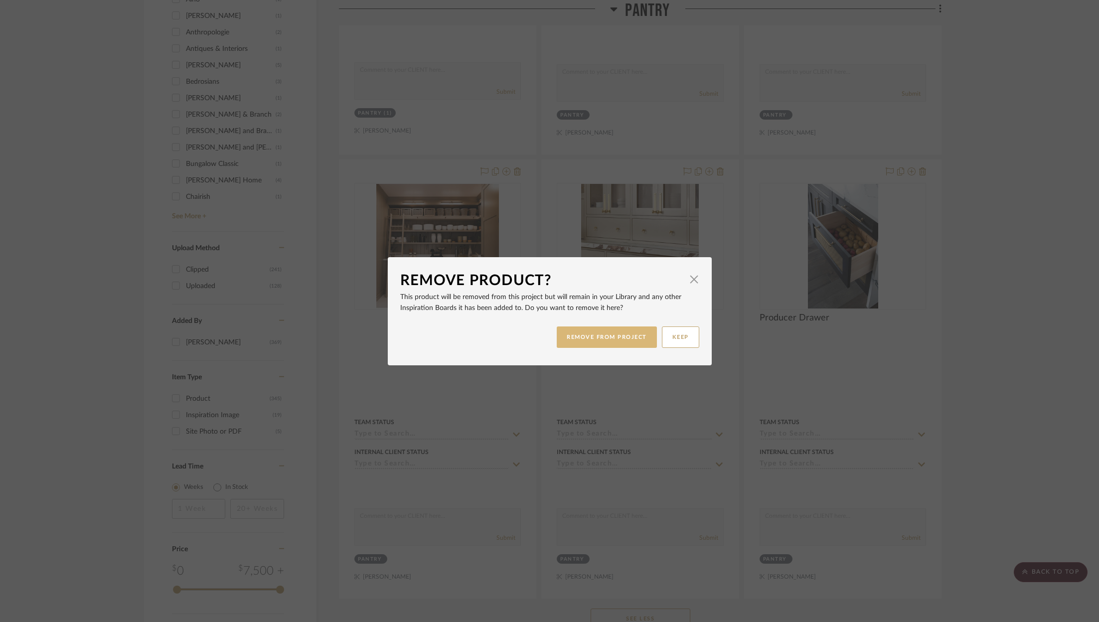
click at [605, 343] on button "REMOVE FROM PROJECT" at bounding box center [607, 336] width 100 height 21
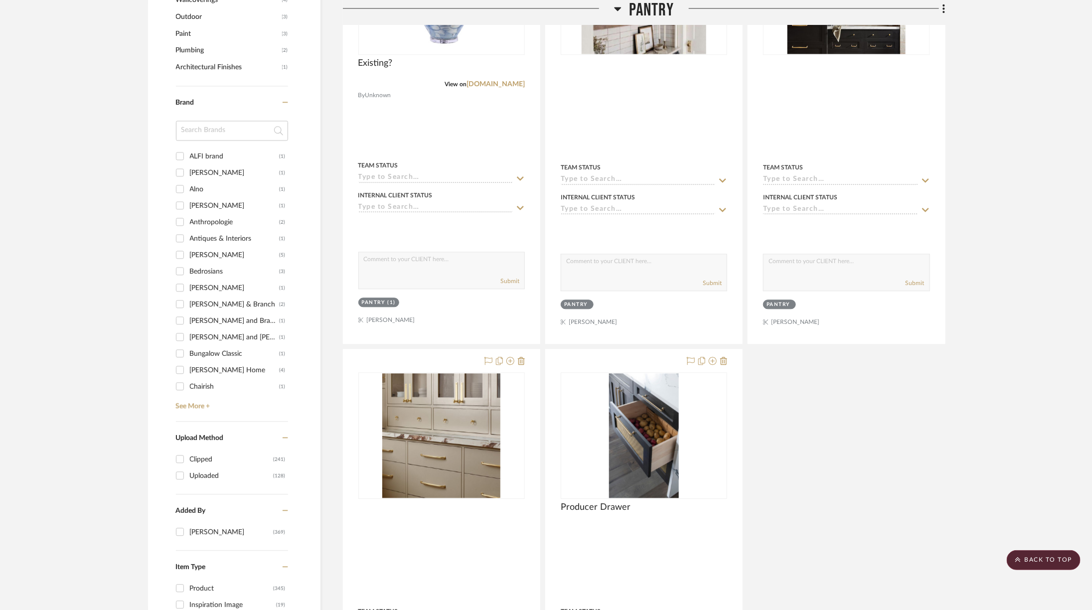
scroll to position [1237, 3]
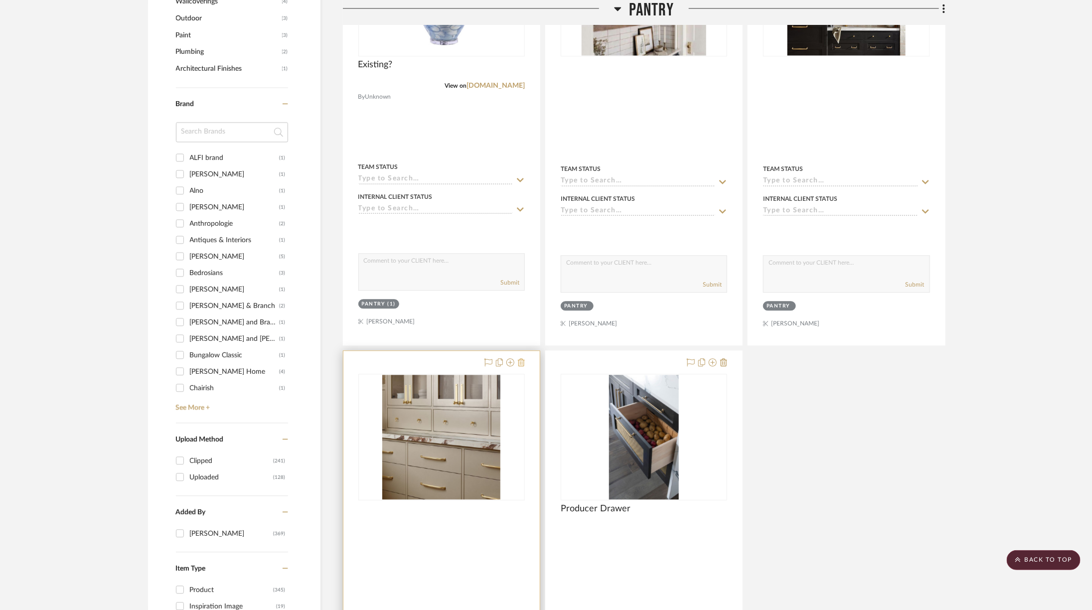
click at [518, 358] on icon at bounding box center [521, 362] width 7 height 8
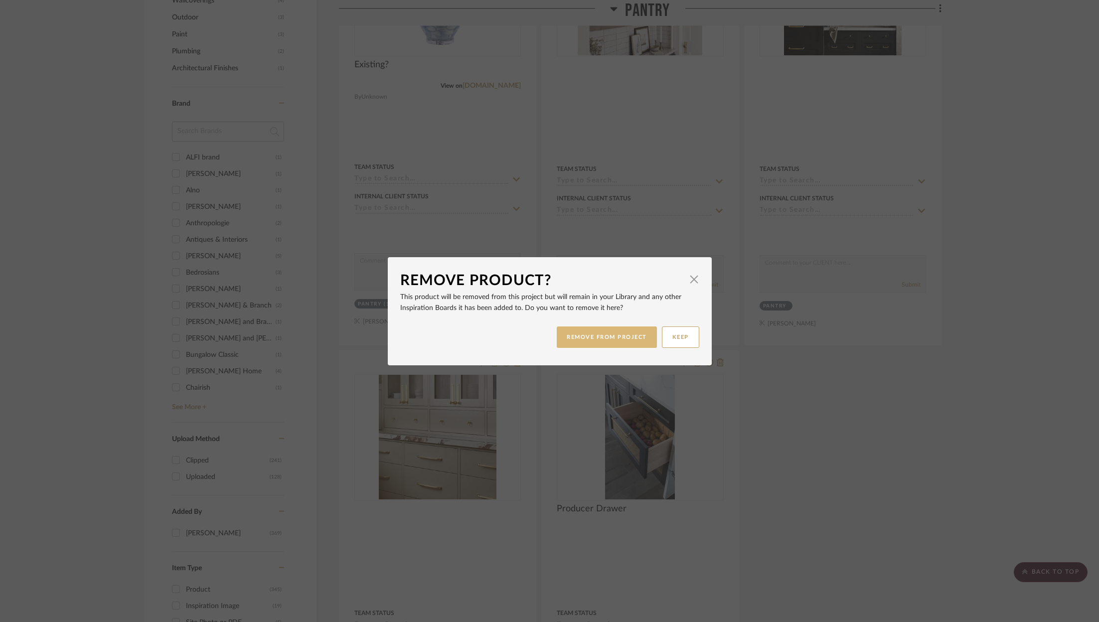
click at [608, 340] on button "REMOVE FROM PROJECT" at bounding box center [607, 336] width 100 height 21
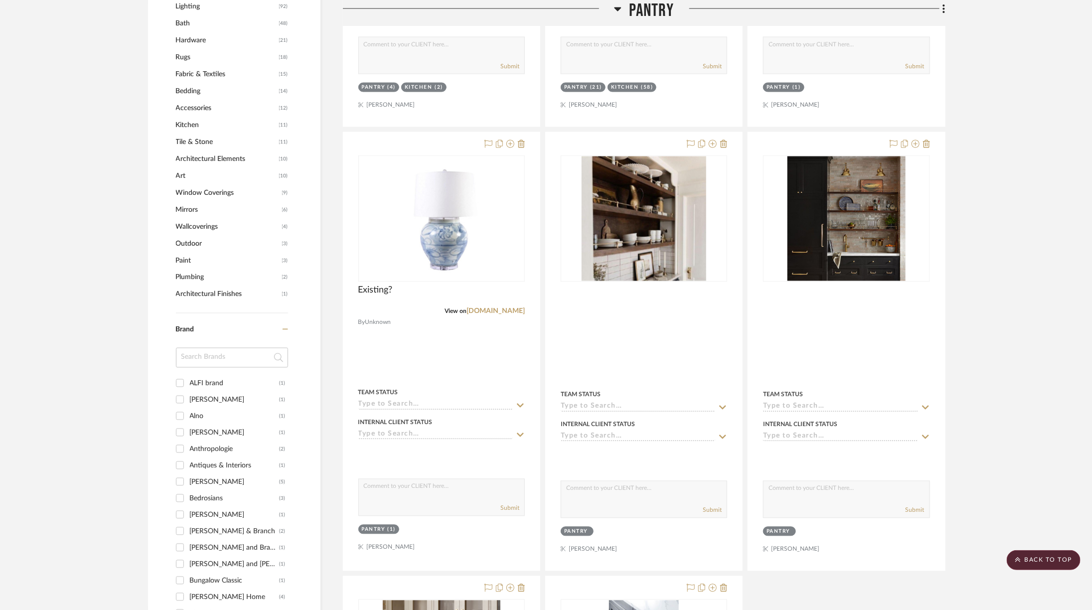
scroll to position [1015, 3]
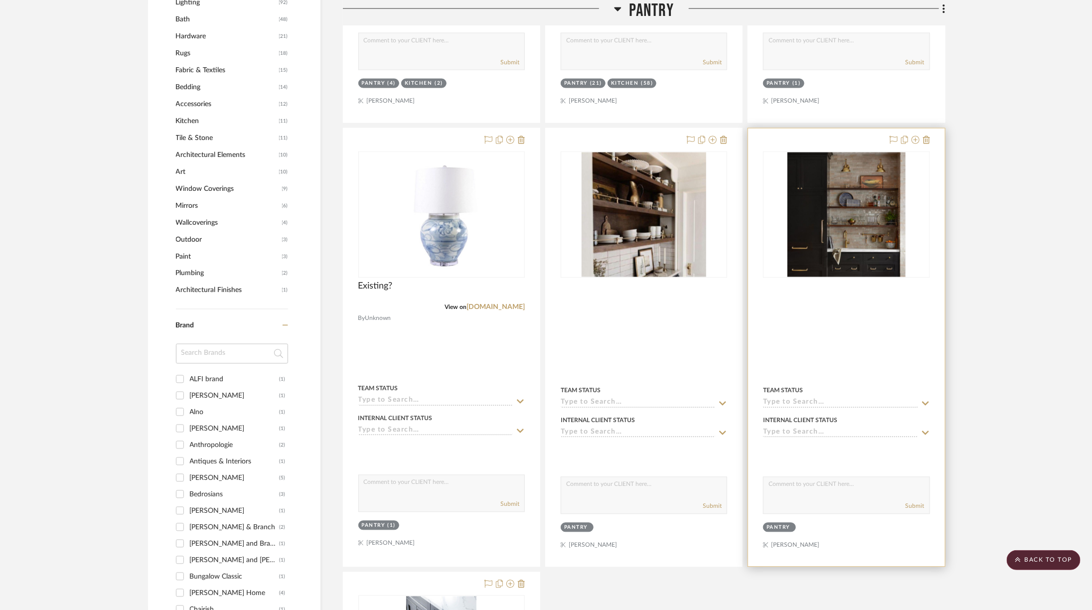
click at [732, 129] on div at bounding box center [846, 348] width 196 height 438
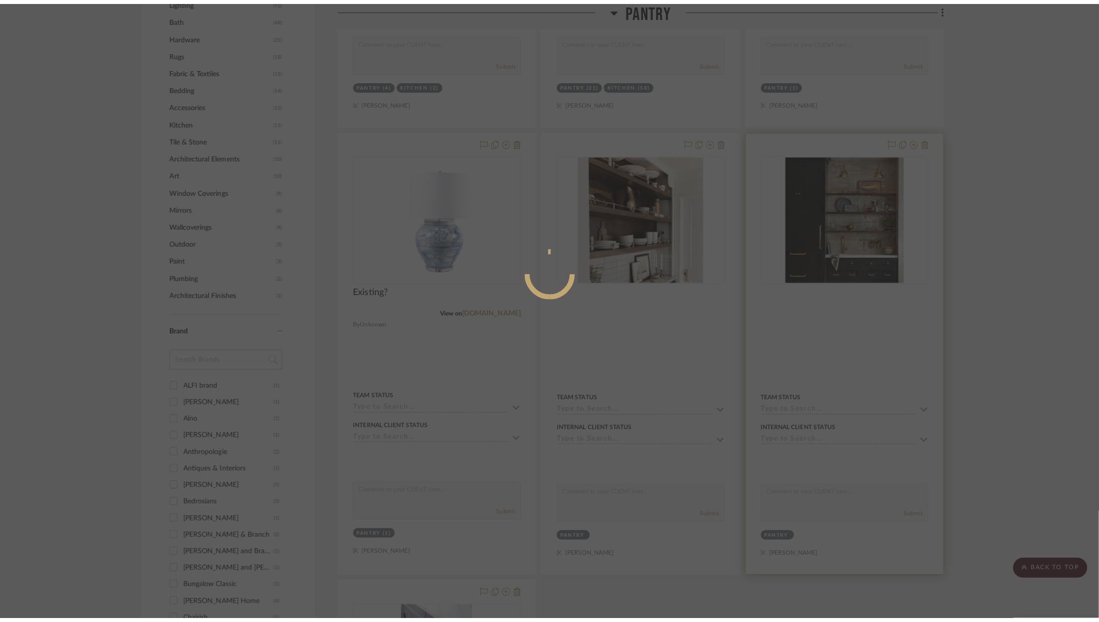
scroll to position [0, 0]
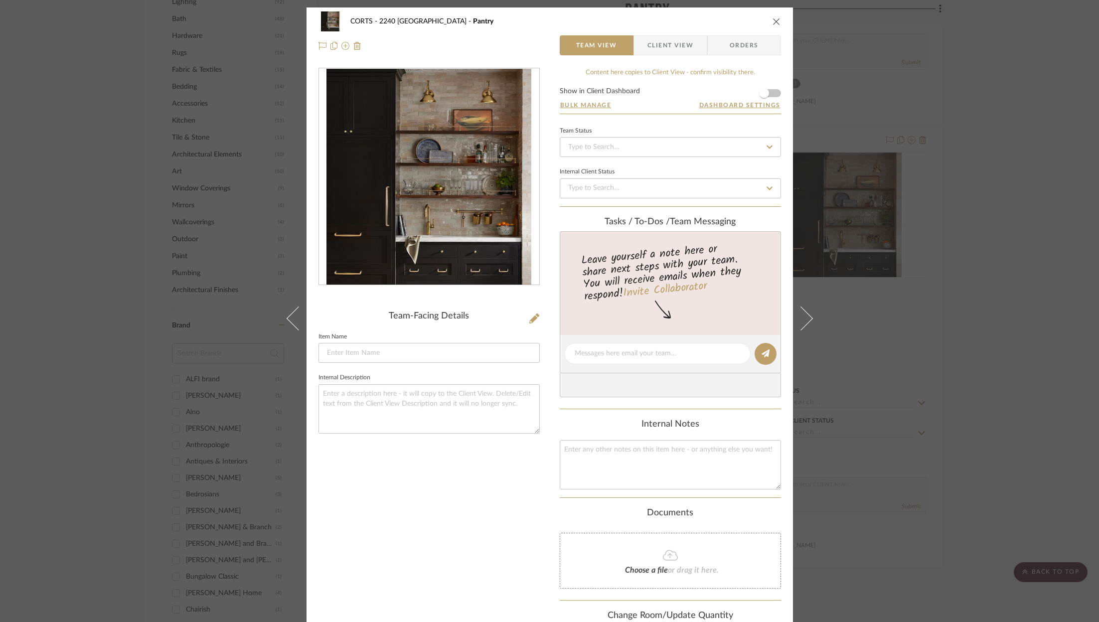
click at [732, 246] on div "CORTS - 2240 Tewksbury Pantry Team View Client View Orders Team-Facing Details …" at bounding box center [549, 311] width 1099 height 622
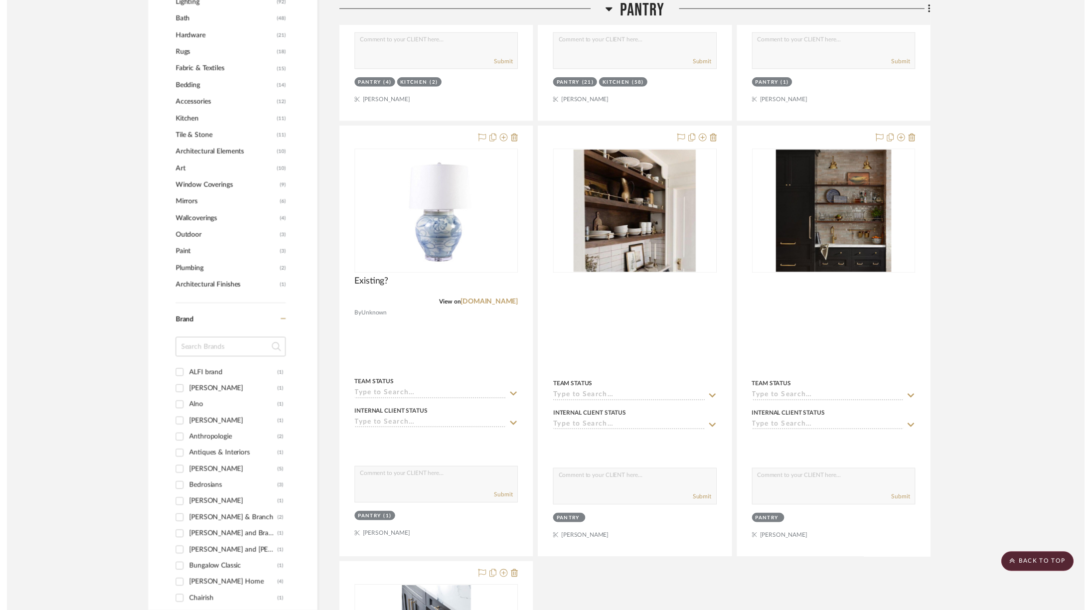
scroll to position [1015, 3]
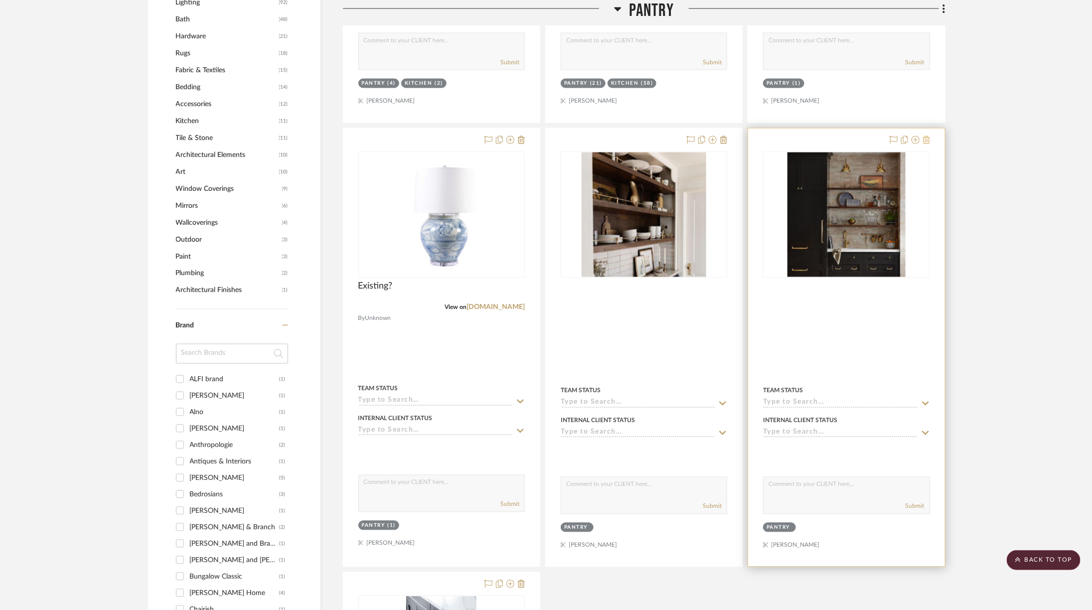
click at [732, 136] on icon at bounding box center [926, 140] width 7 height 8
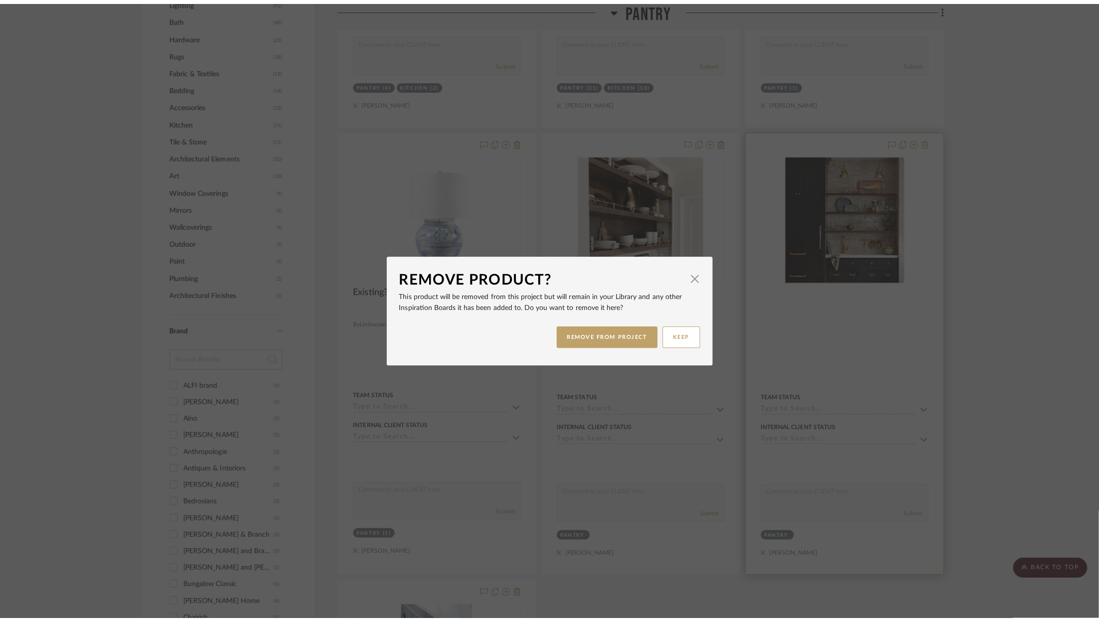
scroll to position [0, 0]
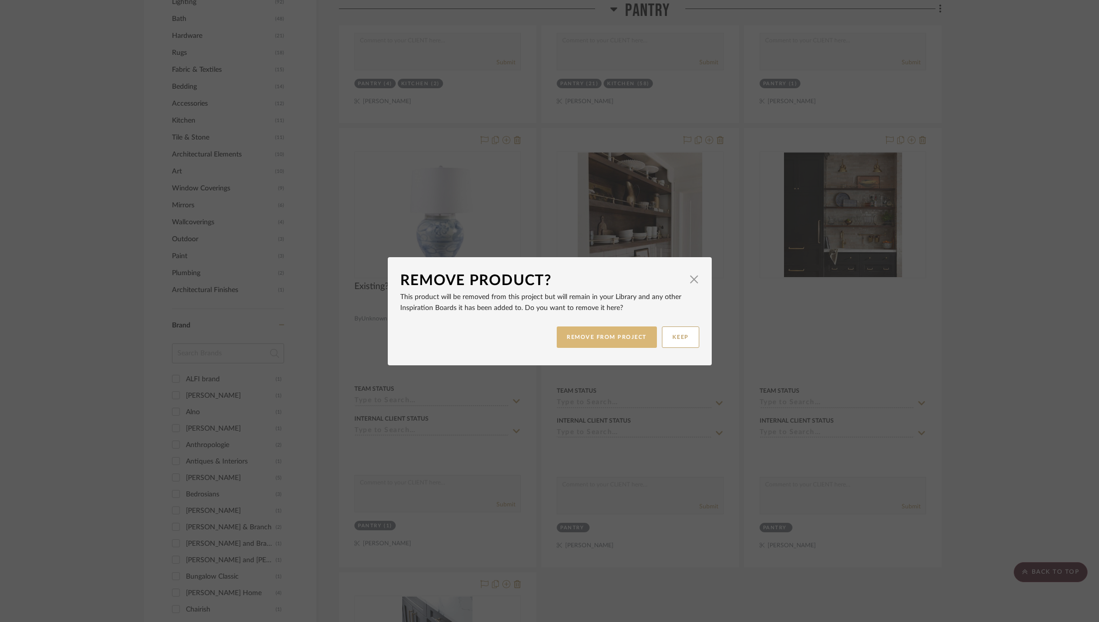
click at [613, 328] on button "REMOVE FROM PROJECT" at bounding box center [607, 336] width 100 height 21
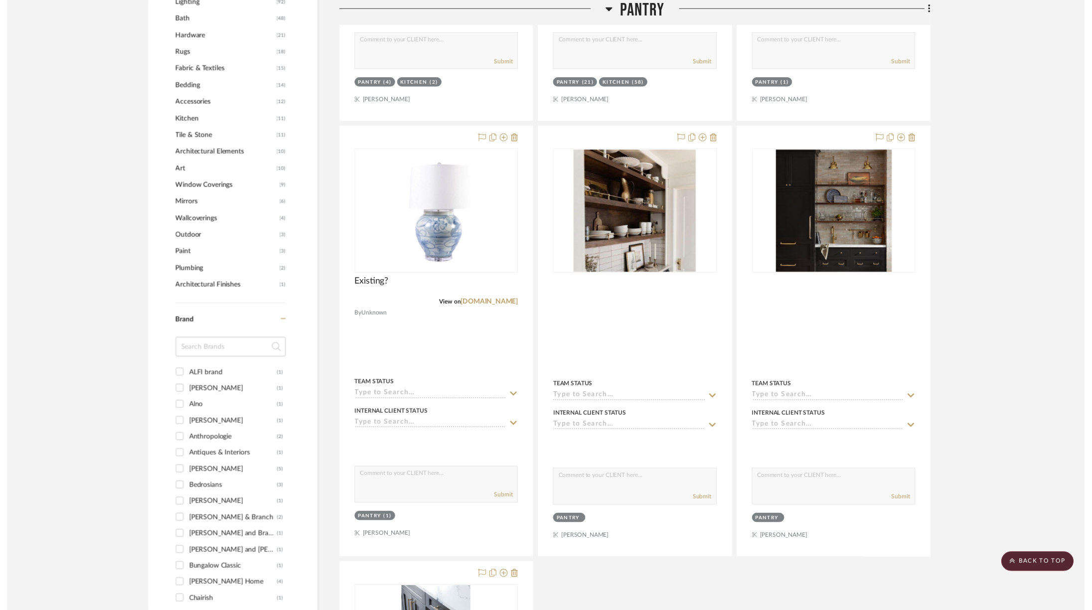
scroll to position [1015, 3]
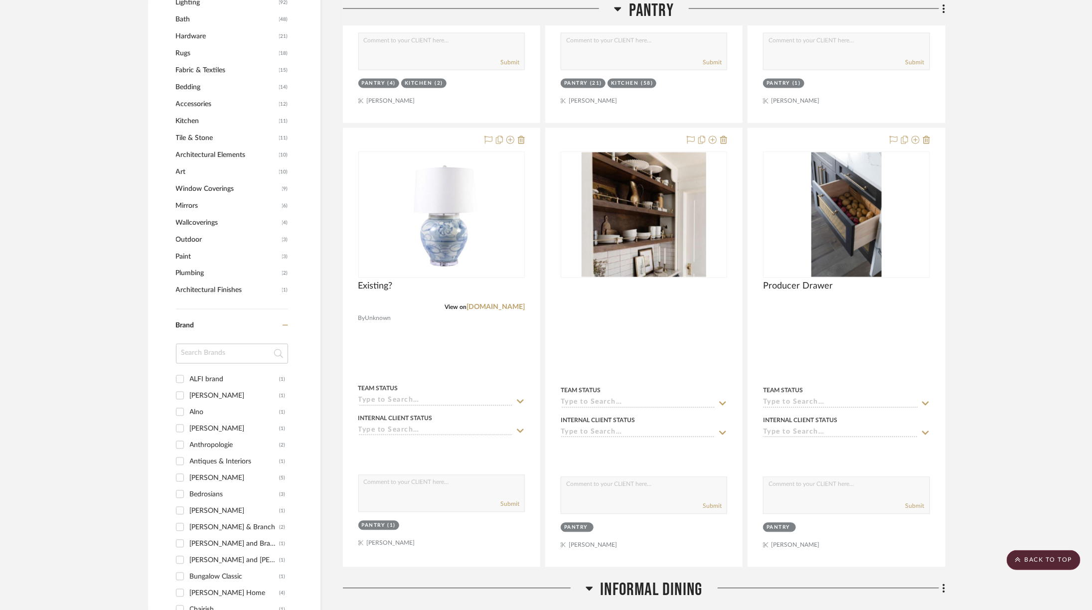
click at [640, 9] on span "Pantry" at bounding box center [651, 10] width 45 height 21
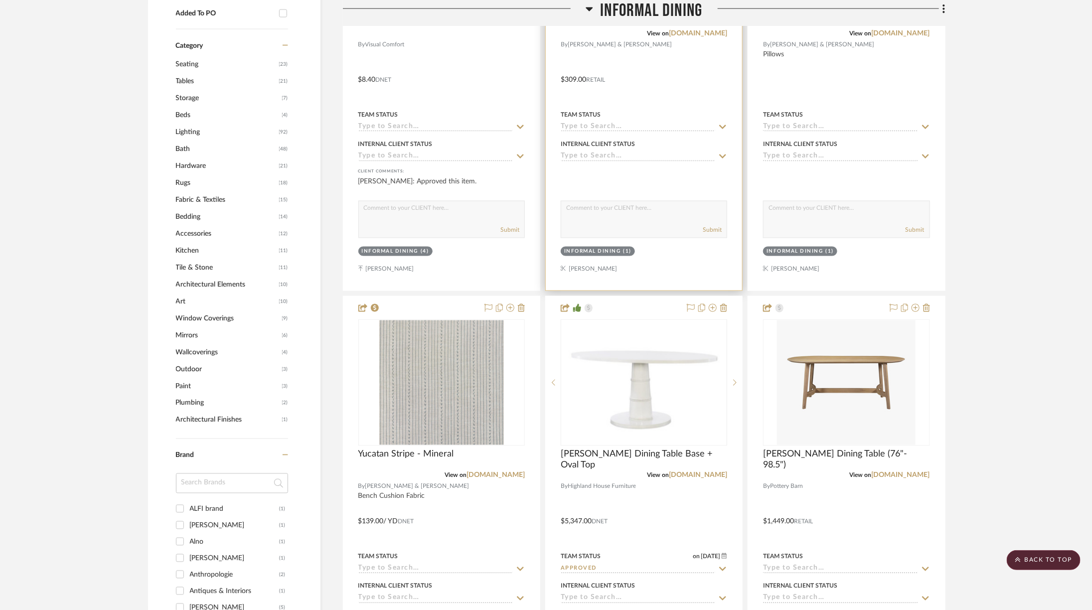
scroll to position [883, 3]
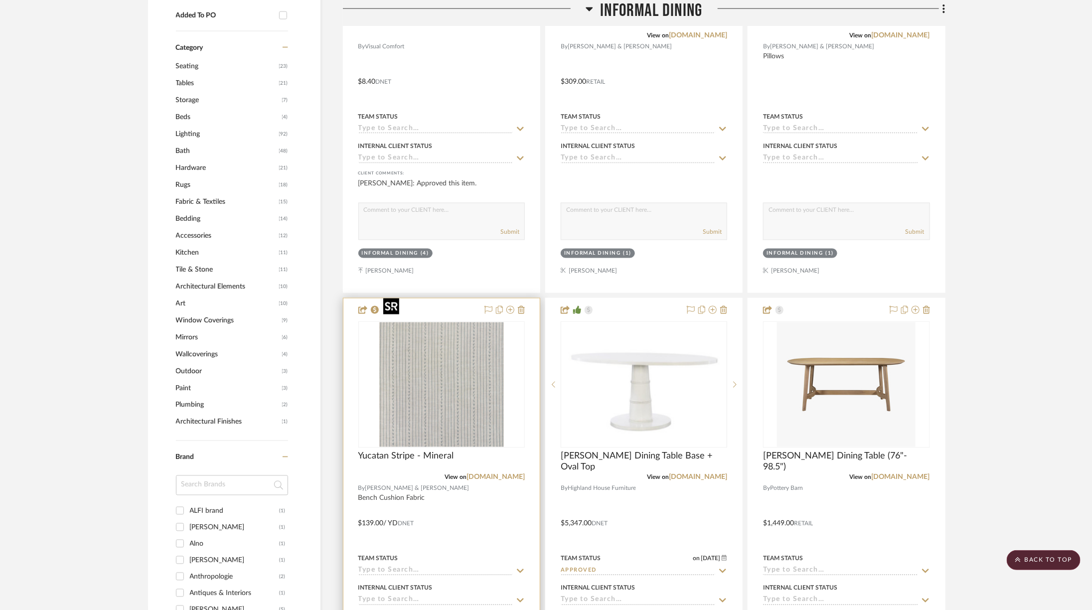
click at [425, 376] on img "0" at bounding box center [441, 384] width 125 height 125
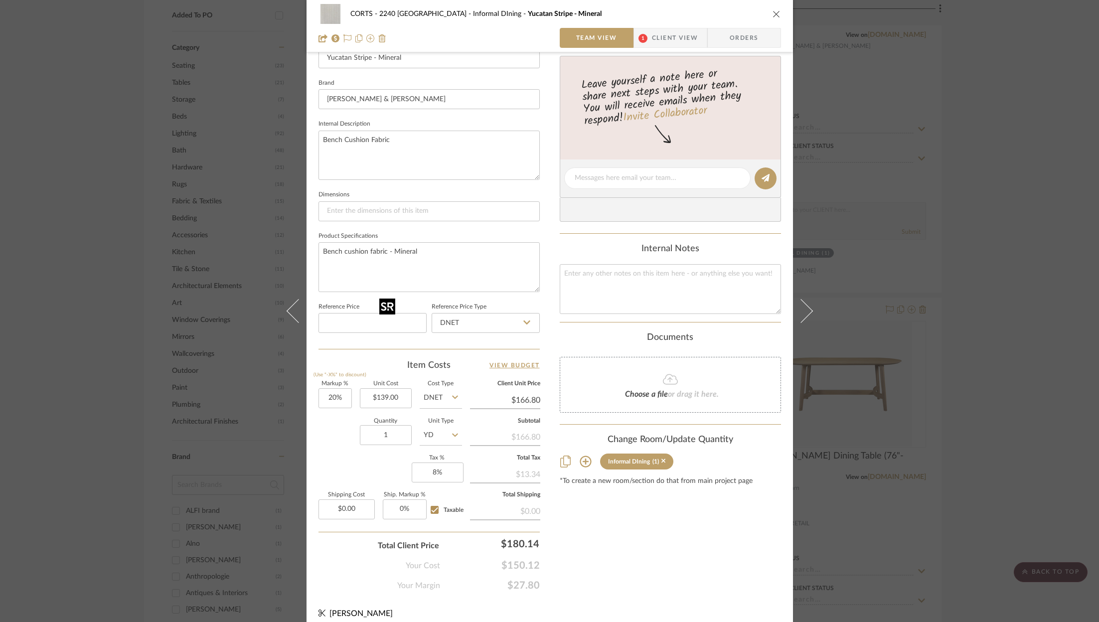
scroll to position [303, 0]
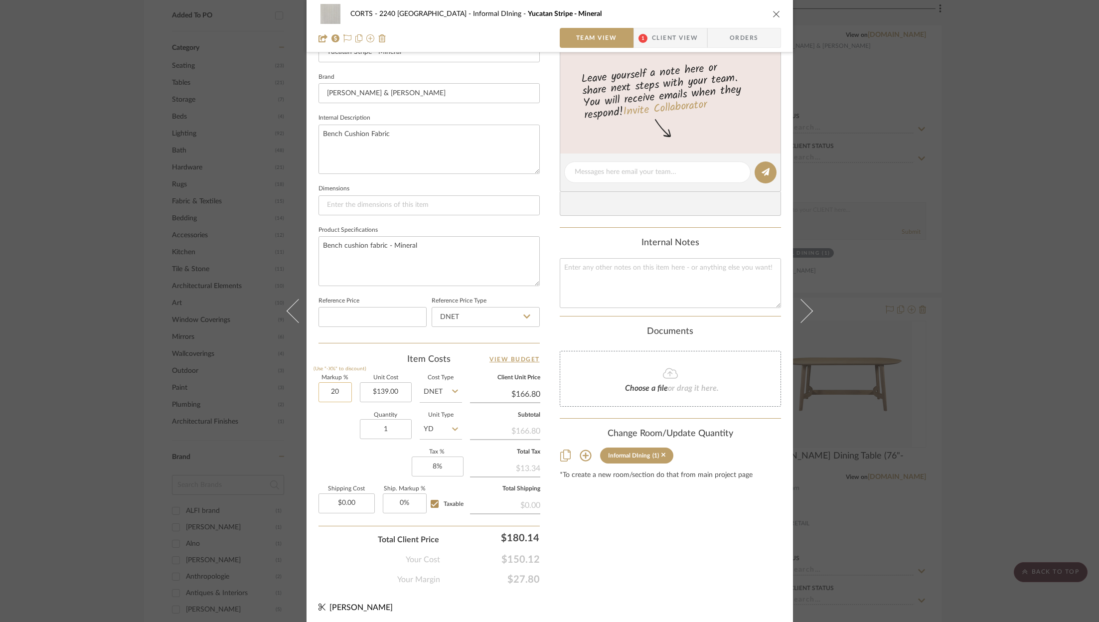
click at [339, 393] on input "20" at bounding box center [335, 392] width 33 height 20
type input "25%"
click at [631, 414] on div "Content here copies to Client View - confirm visibility there. Show in Client D…" at bounding box center [670, 175] width 221 height 820
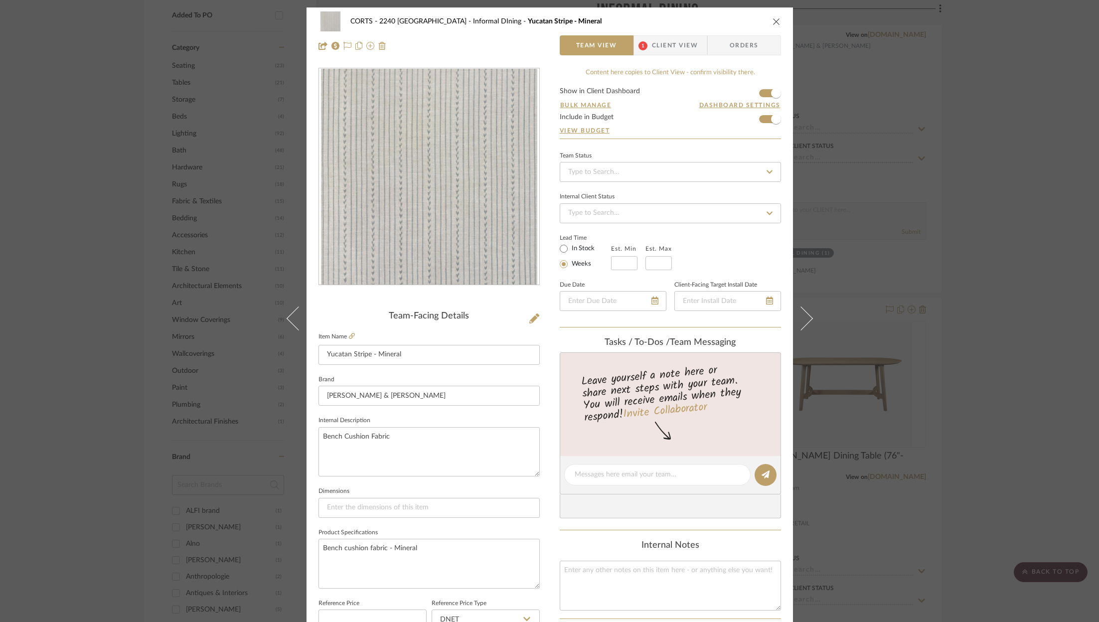
type input "$173.75"
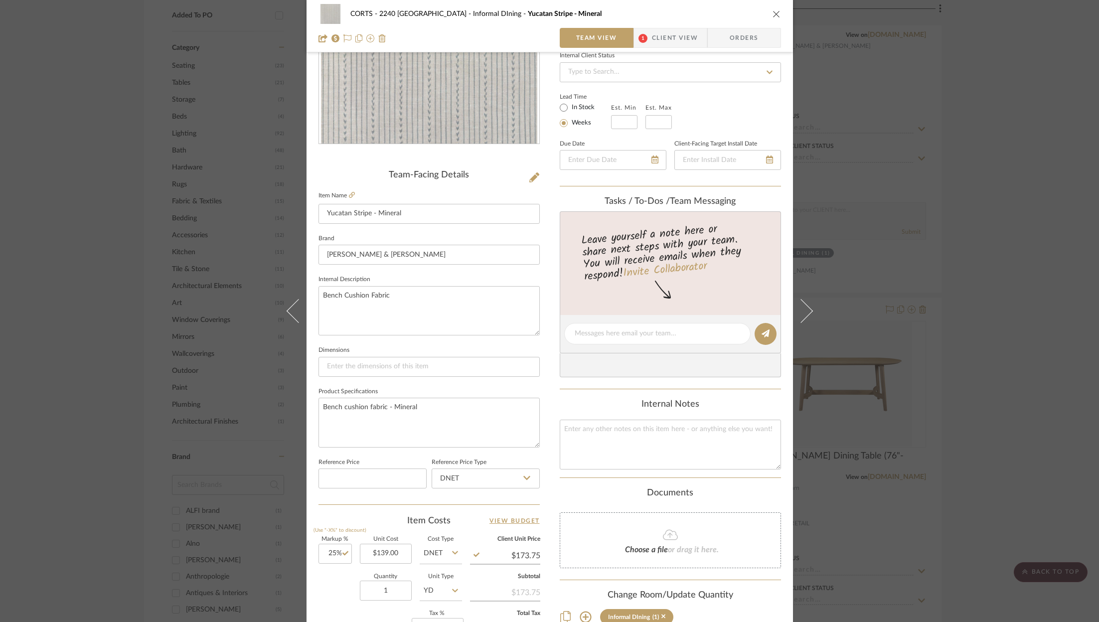
scroll to position [303, 0]
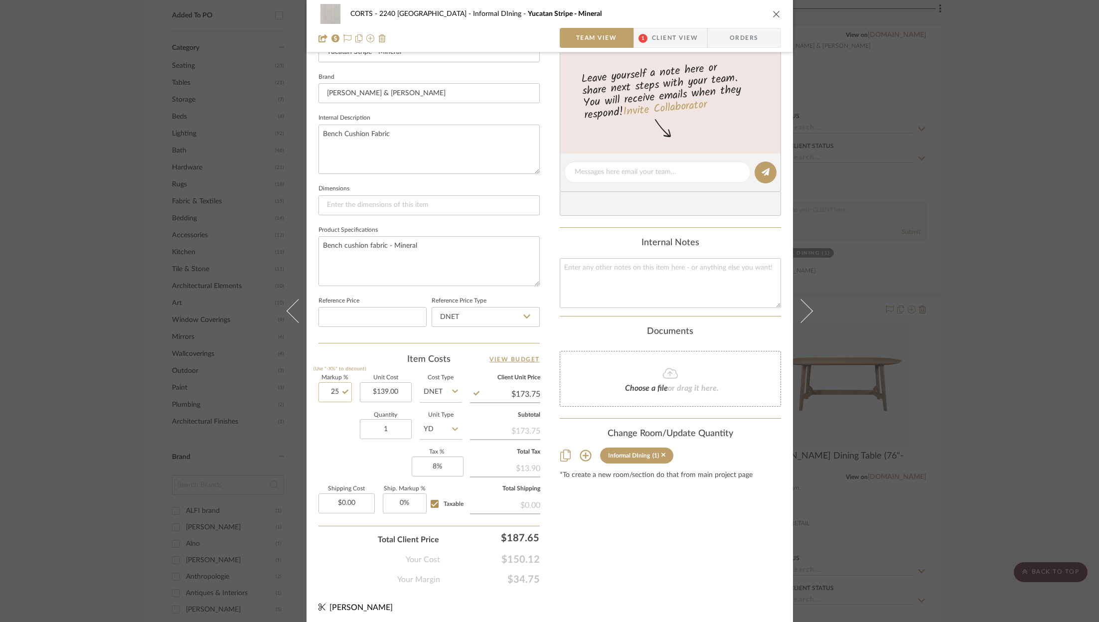
click at [328, 382] on input "25" at bounding box center [335, 392] width 33 height 20
type input "20%"
click at [732, 414] on div "Content here copies to Client View - confirm visibility there. Show in Client D…" at bounding box center [670, 175] width 221 height 820
type input "$166.80"
click at [732, 10] on icon "close" at bounding box center [777, 14] width 8 height 8
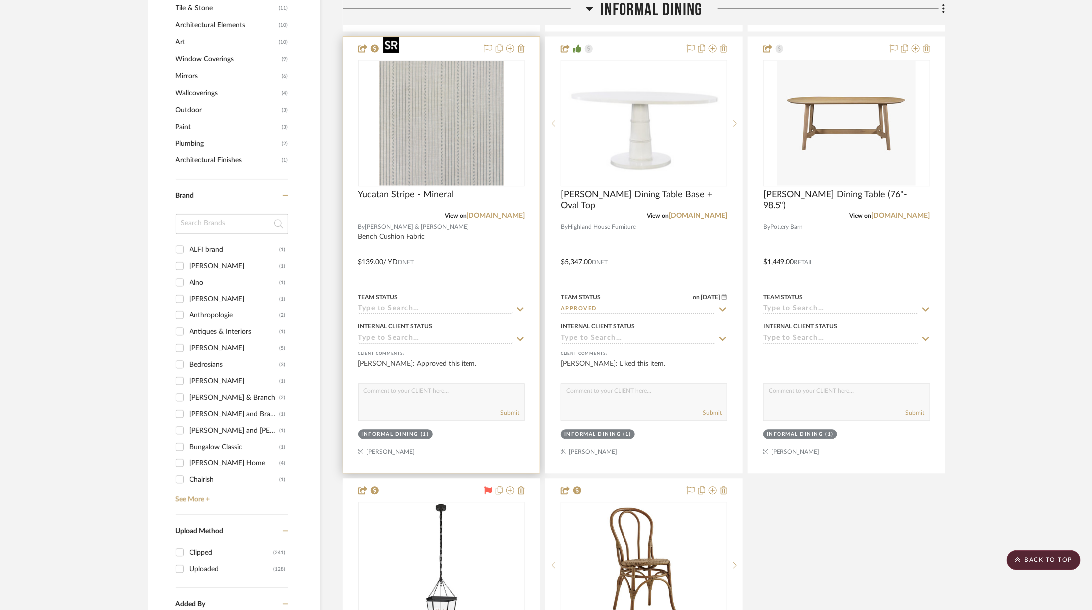
click at [437, 73] on img "0" at bounding box center [441, 123] width 125 height 125
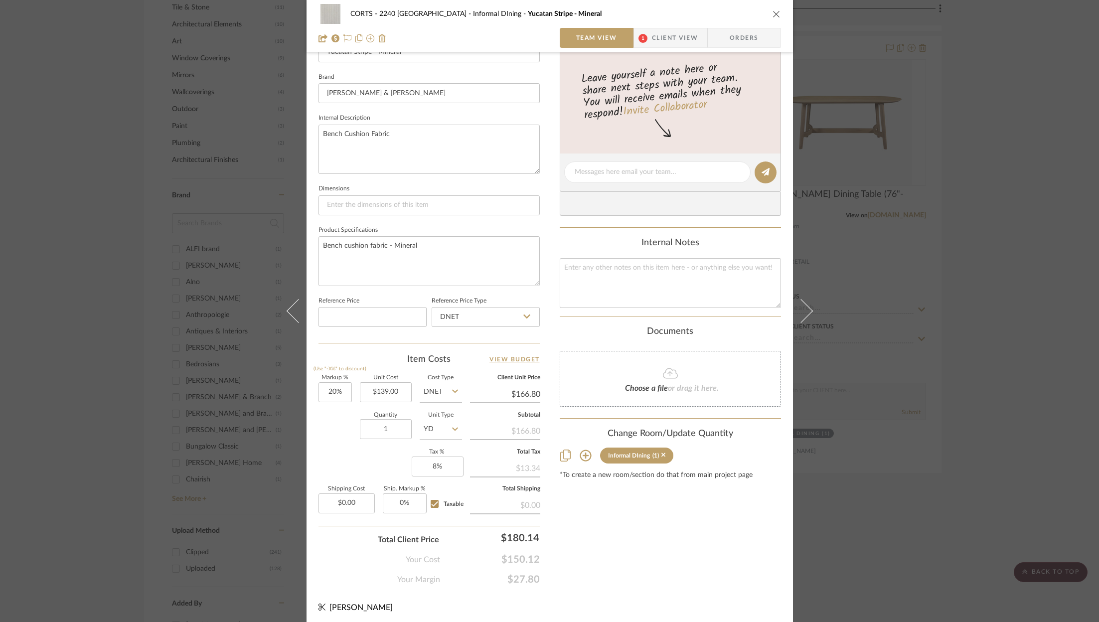
click at [732, 13] on icon "close" at bounding box center [777, 14] width 8 height 8
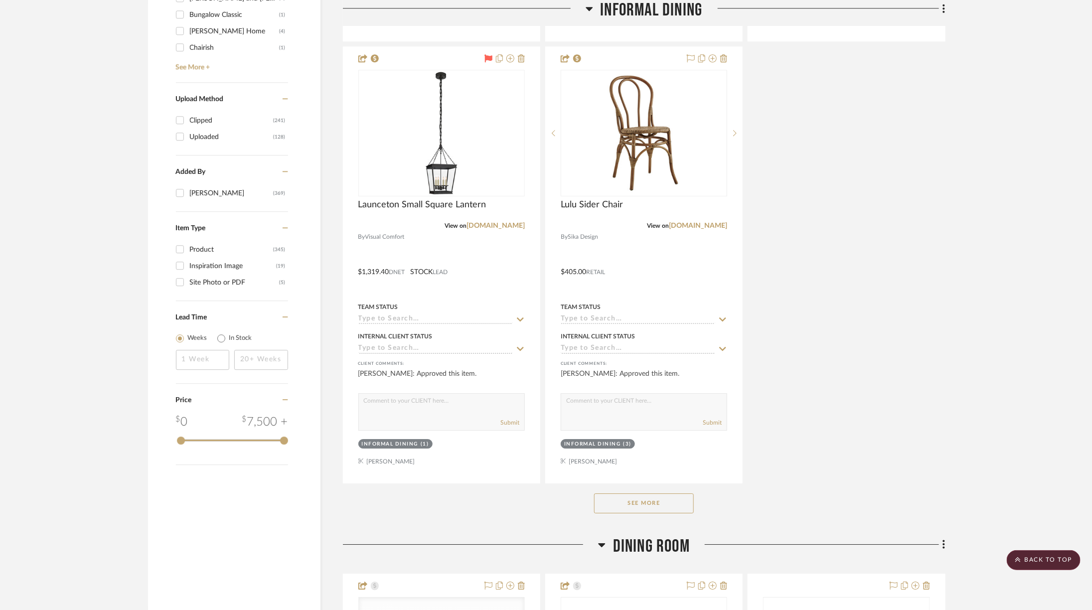
scroll to position [1581, 3]
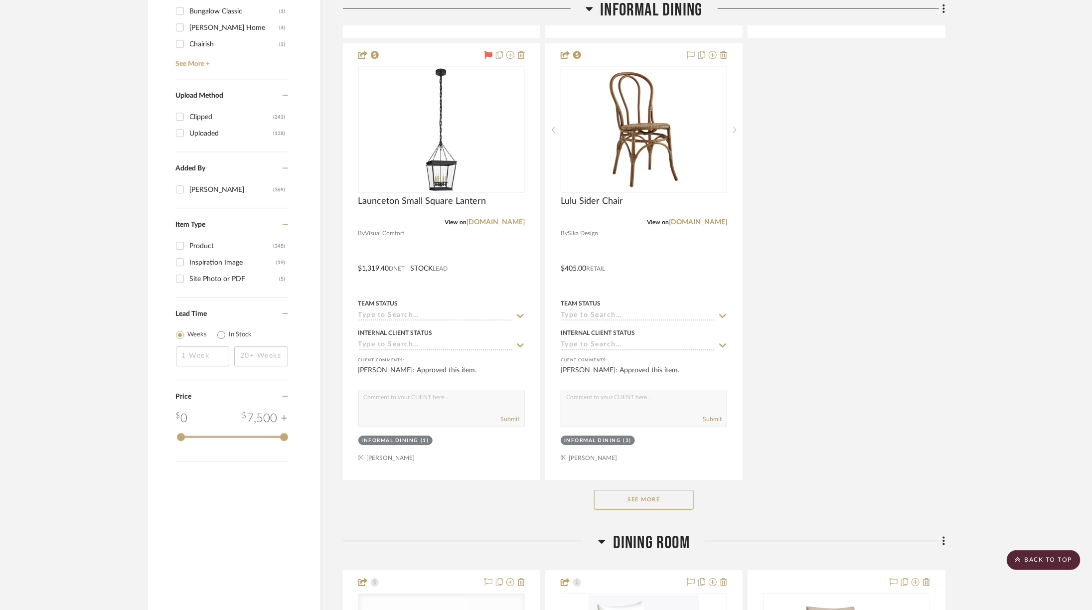
click at [642, 414] on button "See More" at bounding box center [644, 500] width 100 height 20
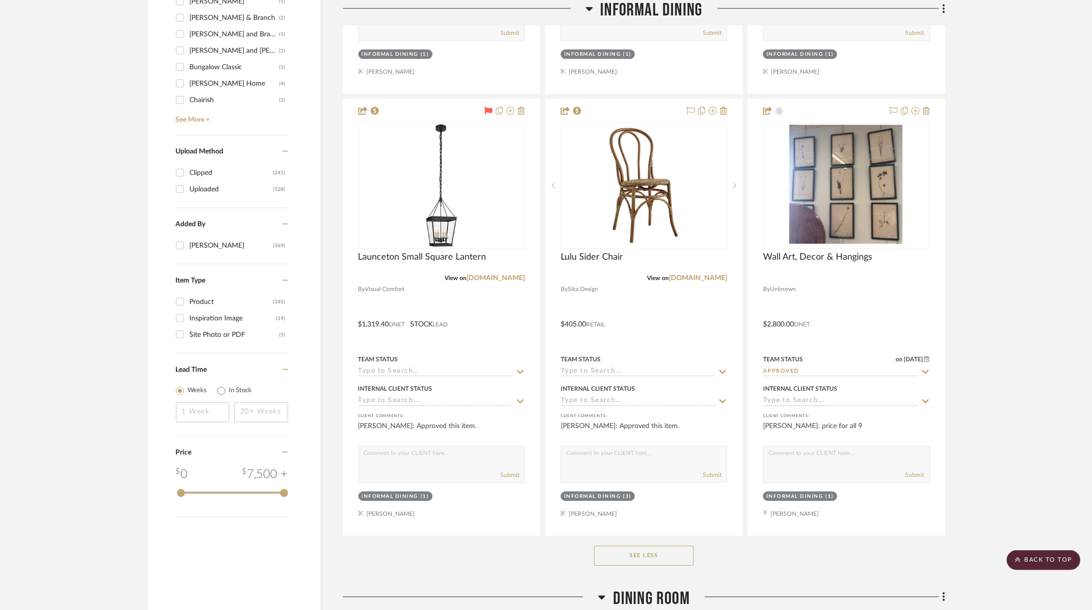
scroll to position [1523, 0]
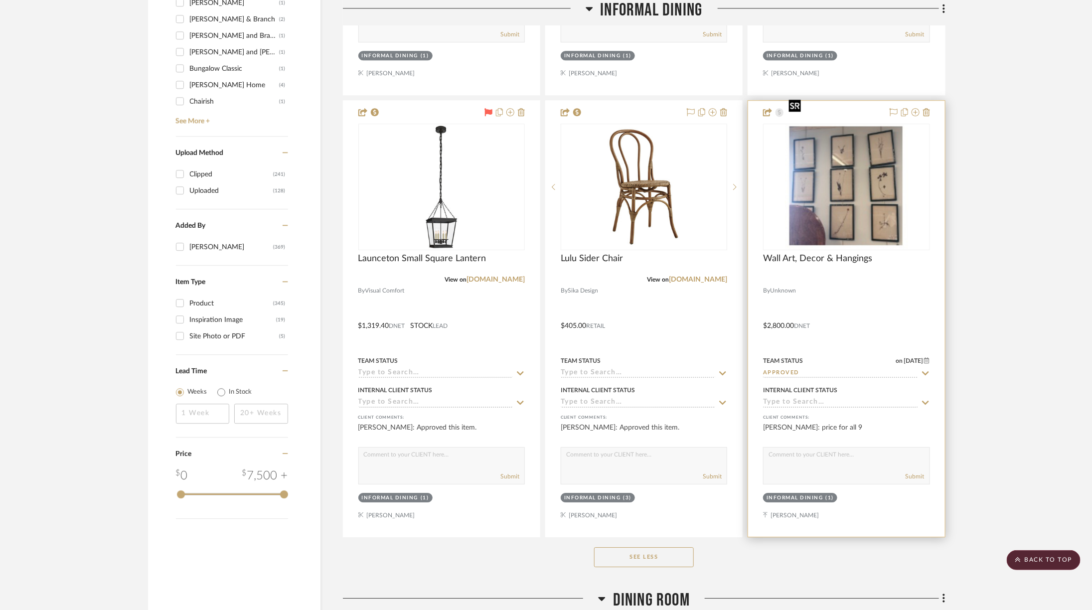
click at [0, 0] on img at bounding box center [0, 0] width 0 height 0
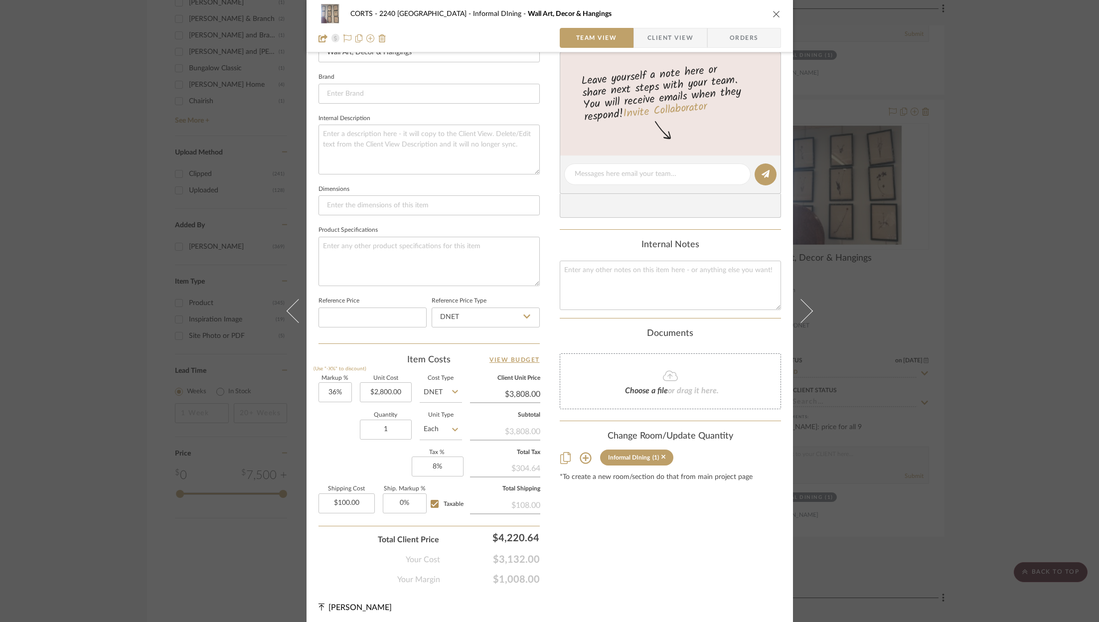
scroll to position [231, 0]
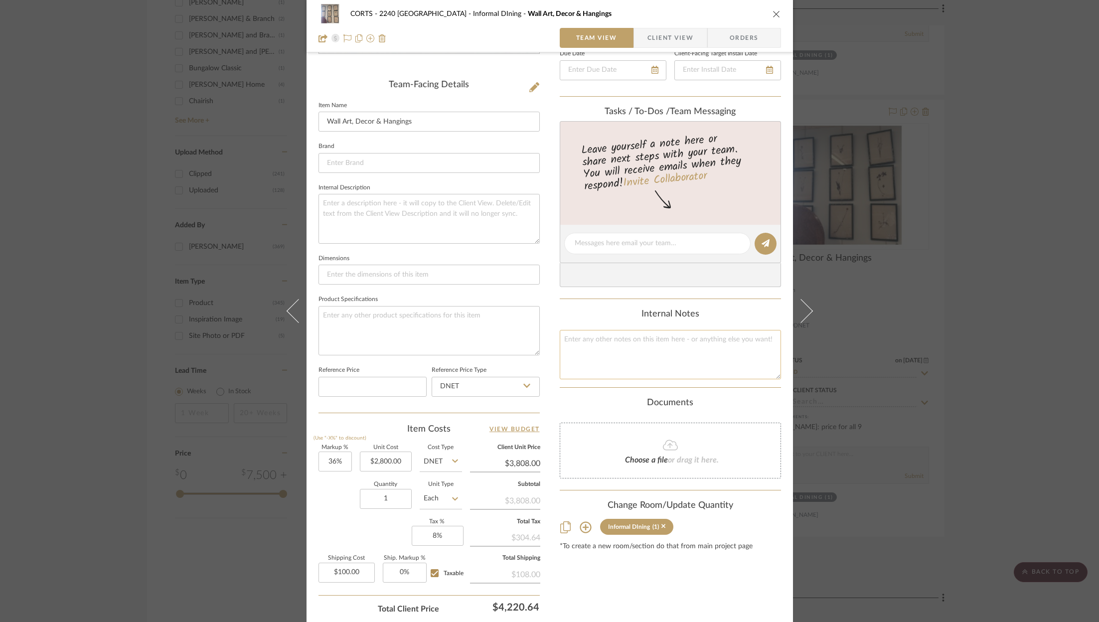
click at [689, 341] on textarea at bounding box center [670, 354] width 221 height 49
type textarea "$311 each"
click at [732, 11] on icon "close" at bounding box center [777, 14] width 8 height 8
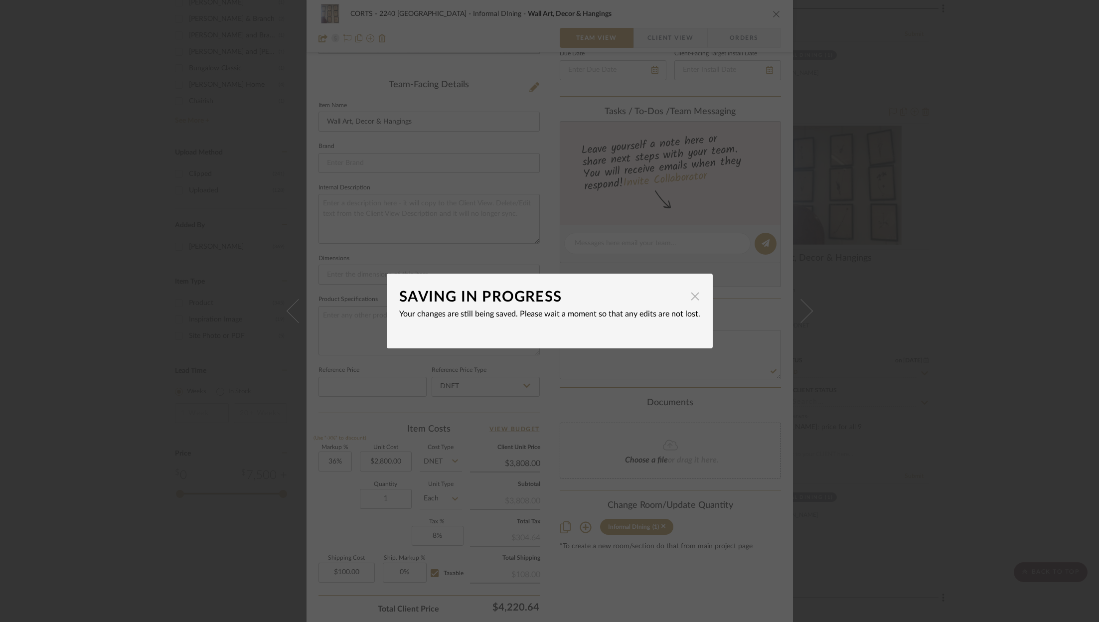
click at [689, 297] on span "button" at bounding box center [695, 296] width 20 height 20
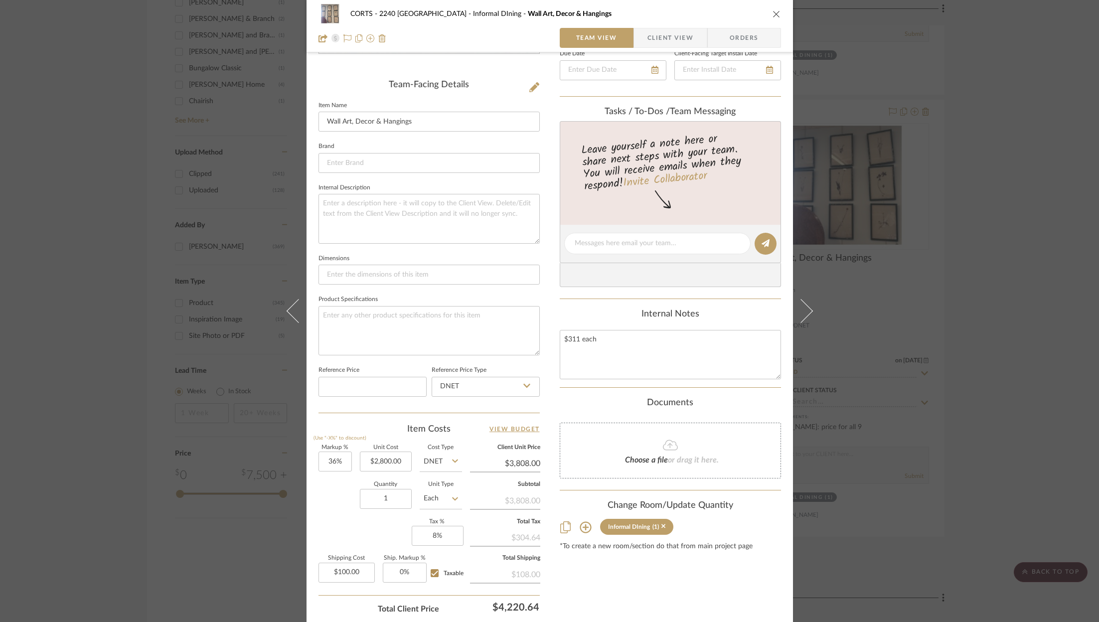
click at [732, 13] on icon "close" at bounding box center [777, 14] width 8 height 8
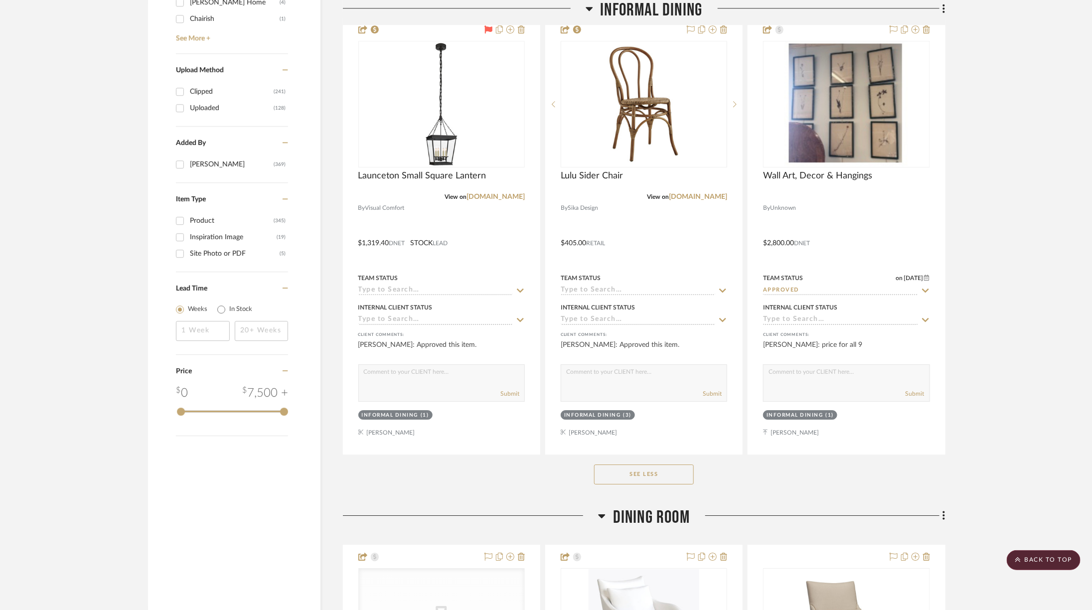
scroll to position [1621, 0]
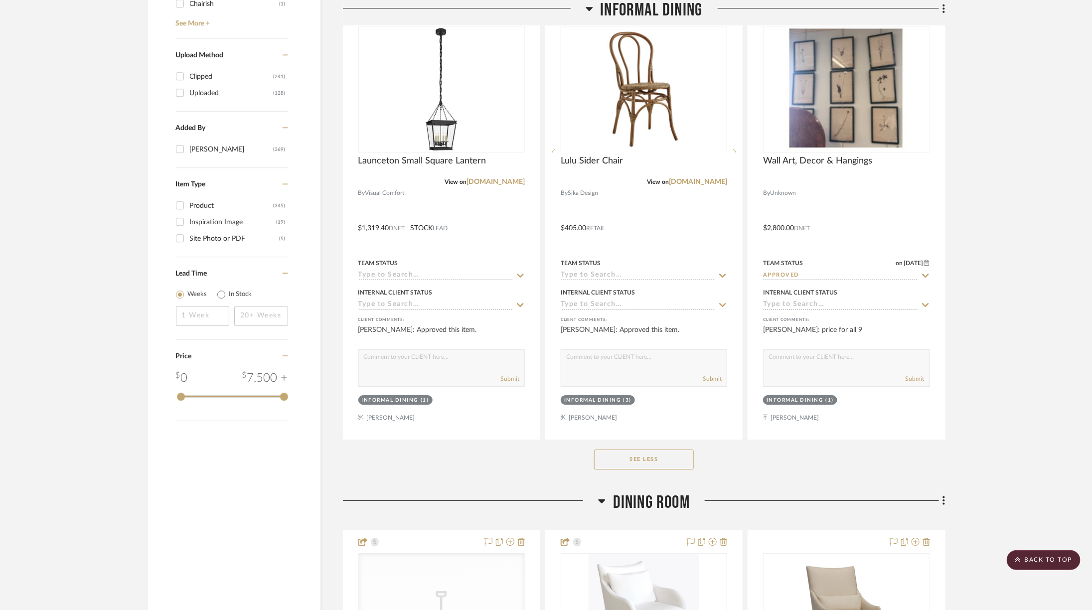
click at [632, 6] on span "Informal DIning" at bounding box center [652, 10] width 102 height 21
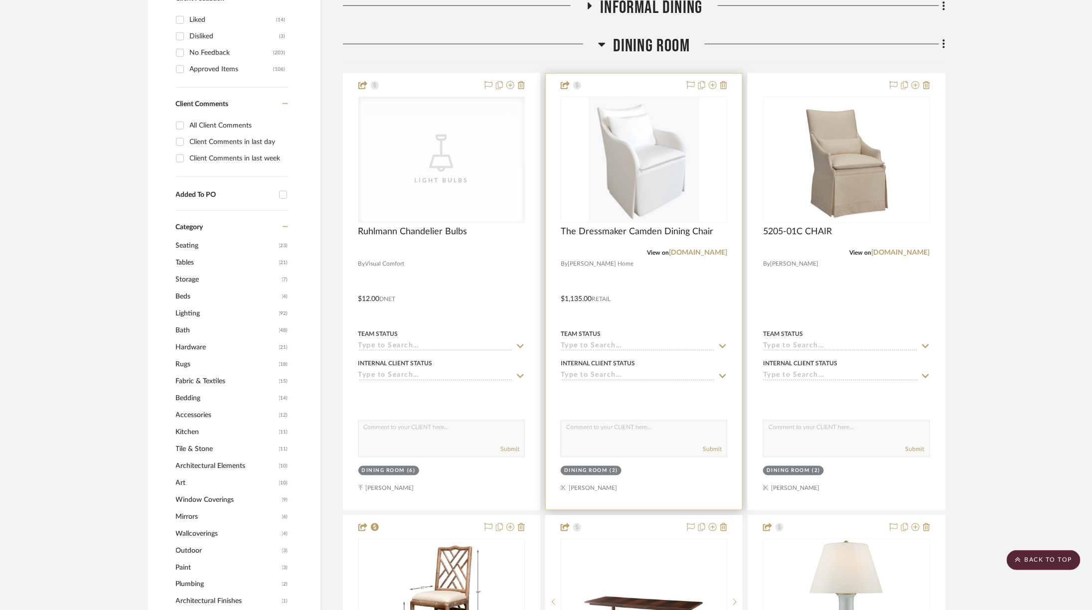
scroll to position [704, 0]
click at [730, 103] on div at bounding box center [644, 291] width 196 height 436
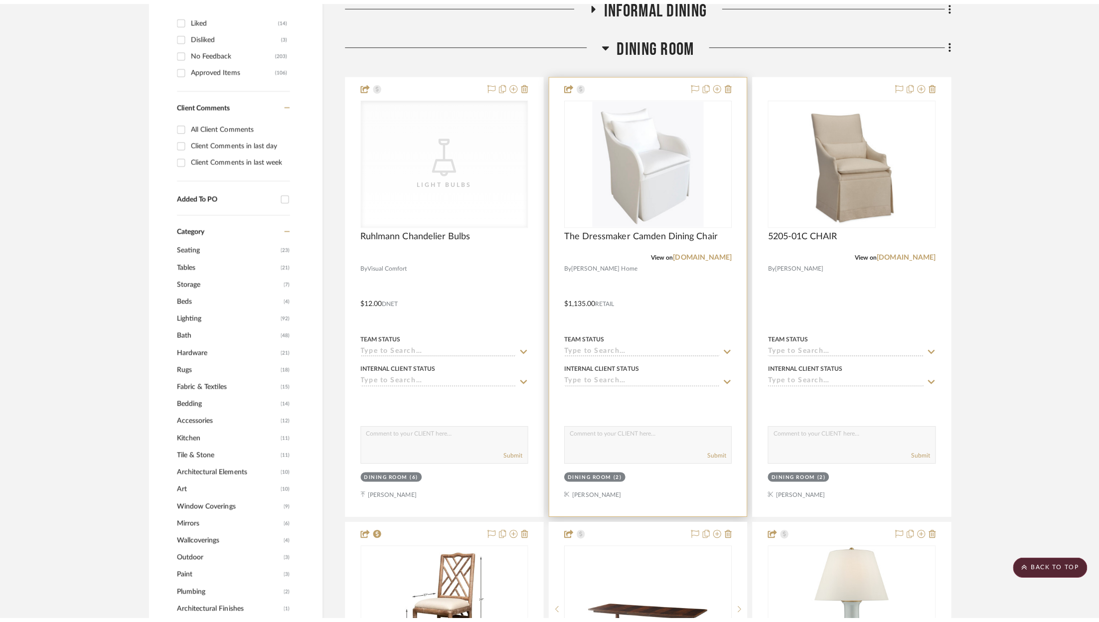
scroll to position [0, 0]
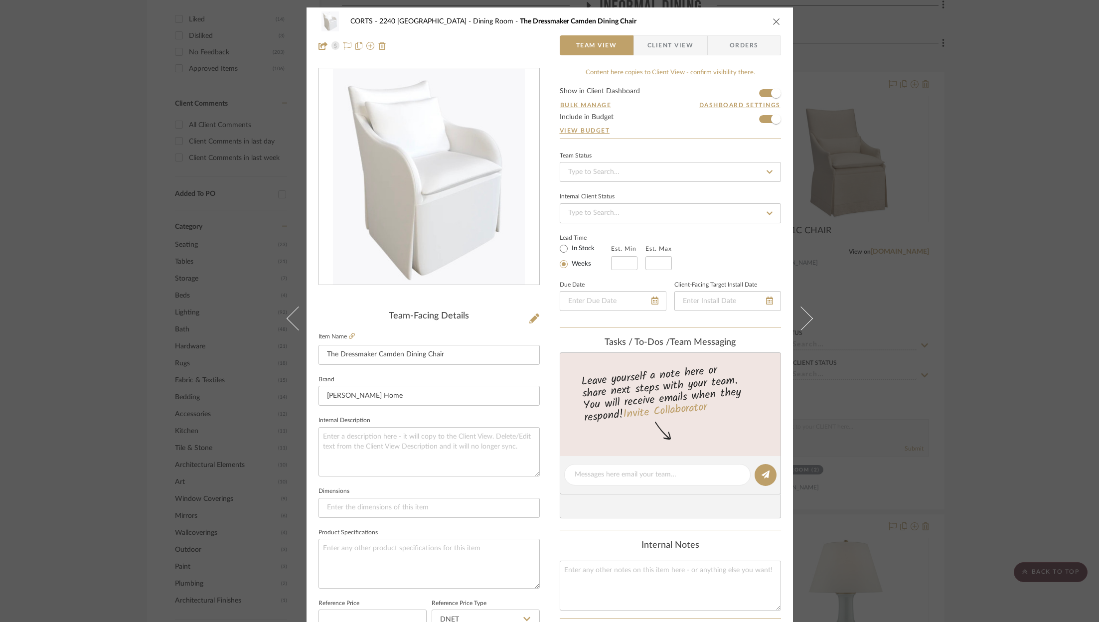
click at [732, 162] on div "CORTS - 2240 Tewksbury Dining Room The Dressmaker Camden Dining Chair Team View…" at bounding box center [549, 311] width 1099 height 622
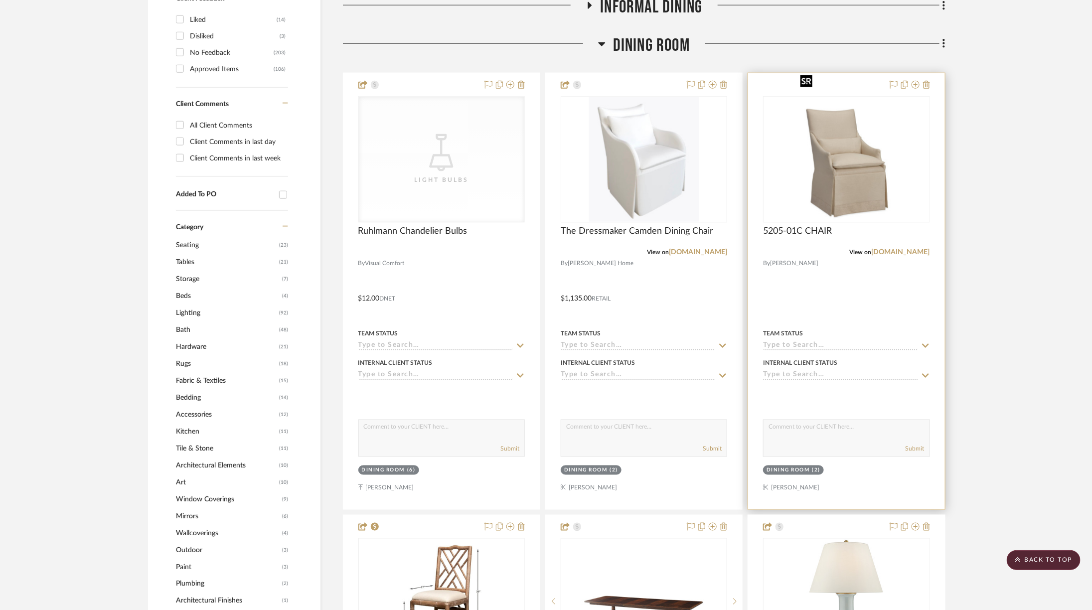
click at [732, 143] on img "0" at bounding box center [847, 159] width 100 height 125
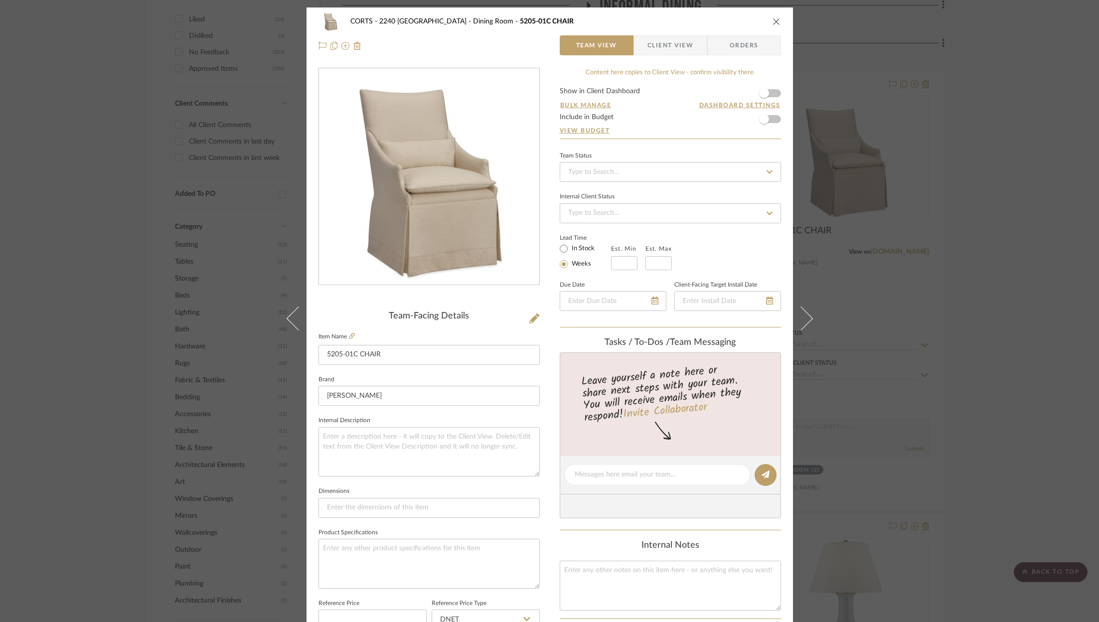
click at [732, 19] on icon "close" at bounding box center [777, 21] width 8 height 8
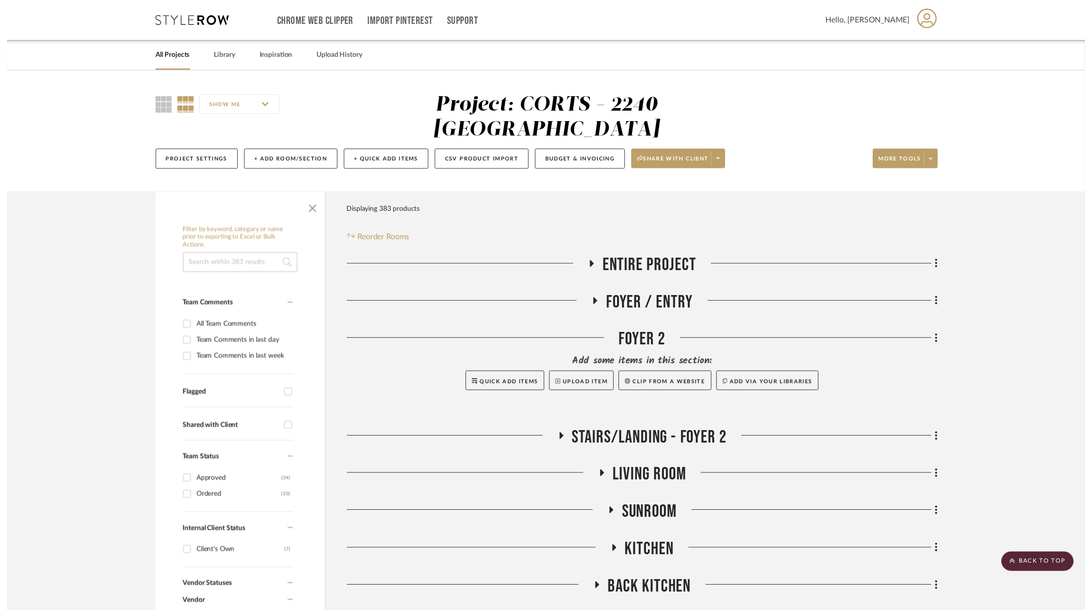
scroll to position [704, 0]
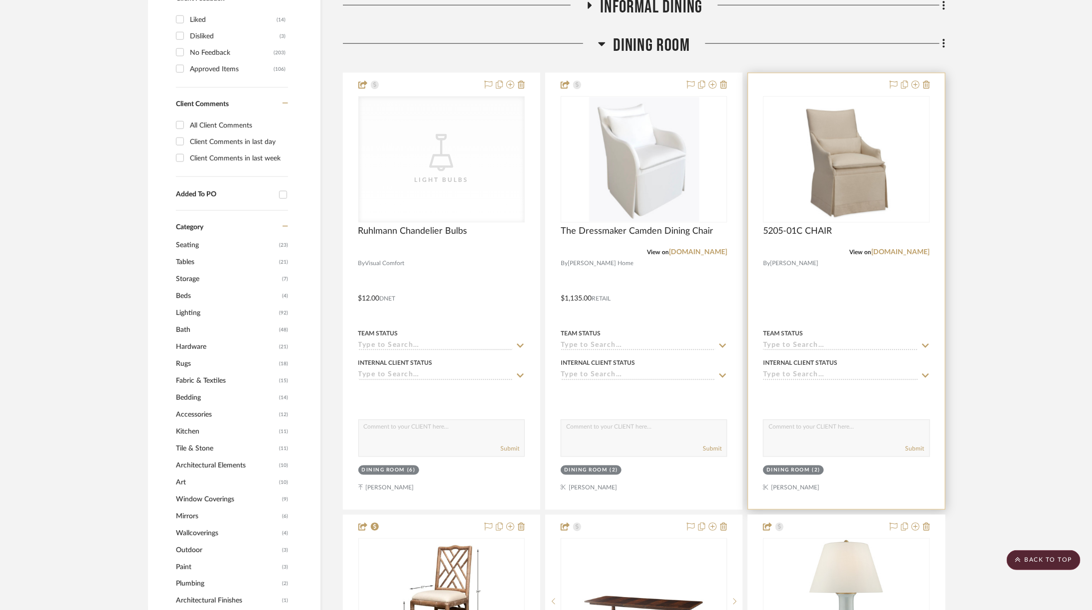
click at [732, 79] on div at bounding box center [908, 85] width 44 height 12
click at [732, 81] on icon at bounding box center [926, 85] width 7 height 8
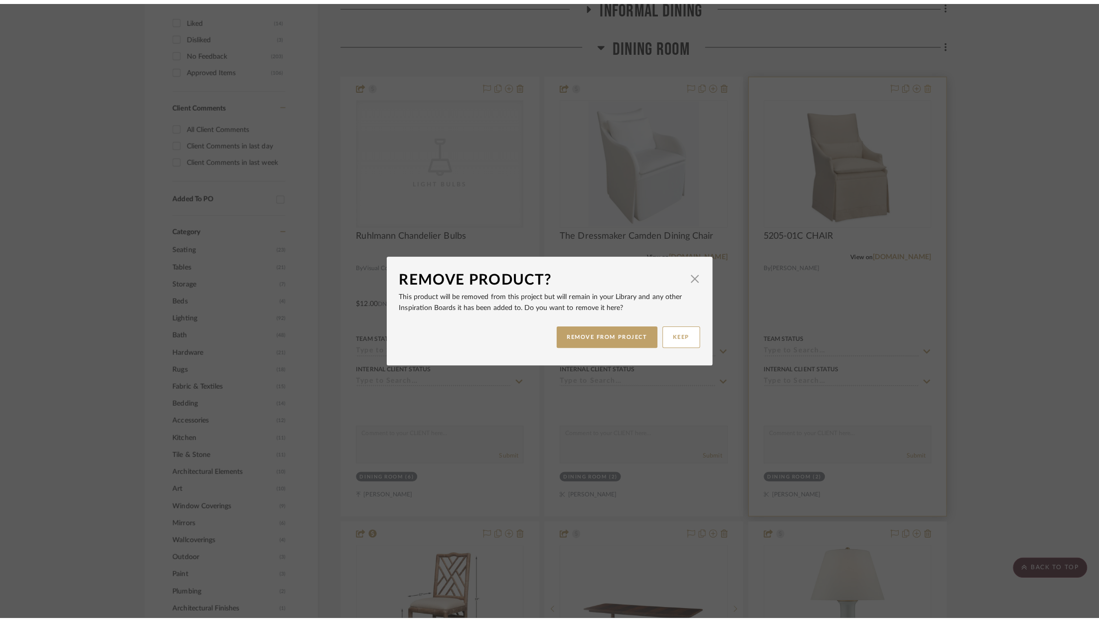
scroll to position [0, 0]
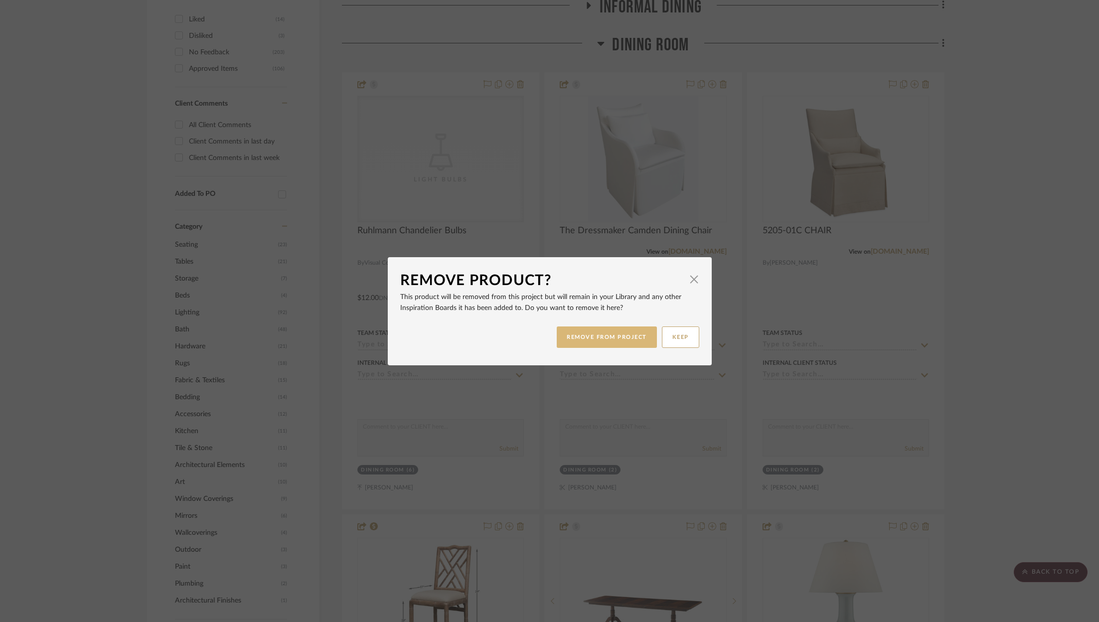
click at [591, 328] on button "REMOVE FROM PROJECT" at bounding box center [607, 336] width 100 height 21
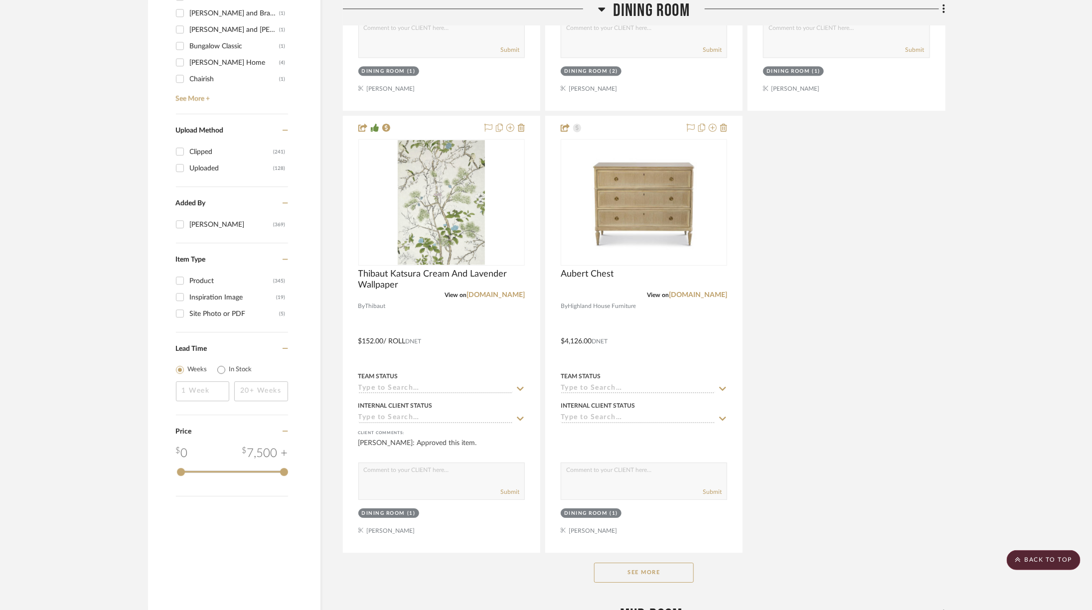
scroll to position [1546, 0]
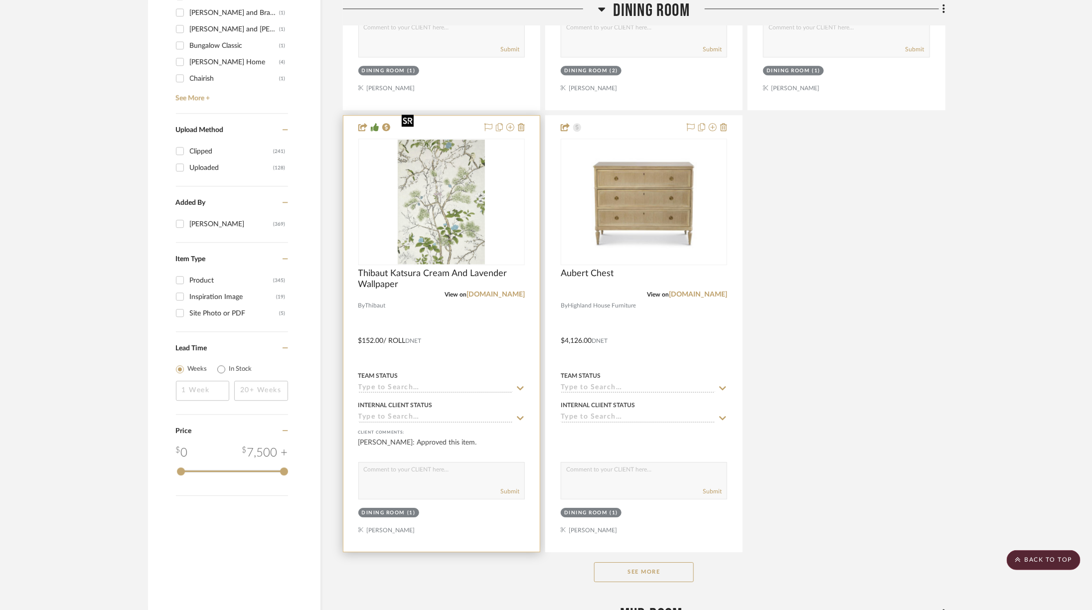
click at [459, 202] on img "0" at bounding box center [441, 202] width 87 height 125
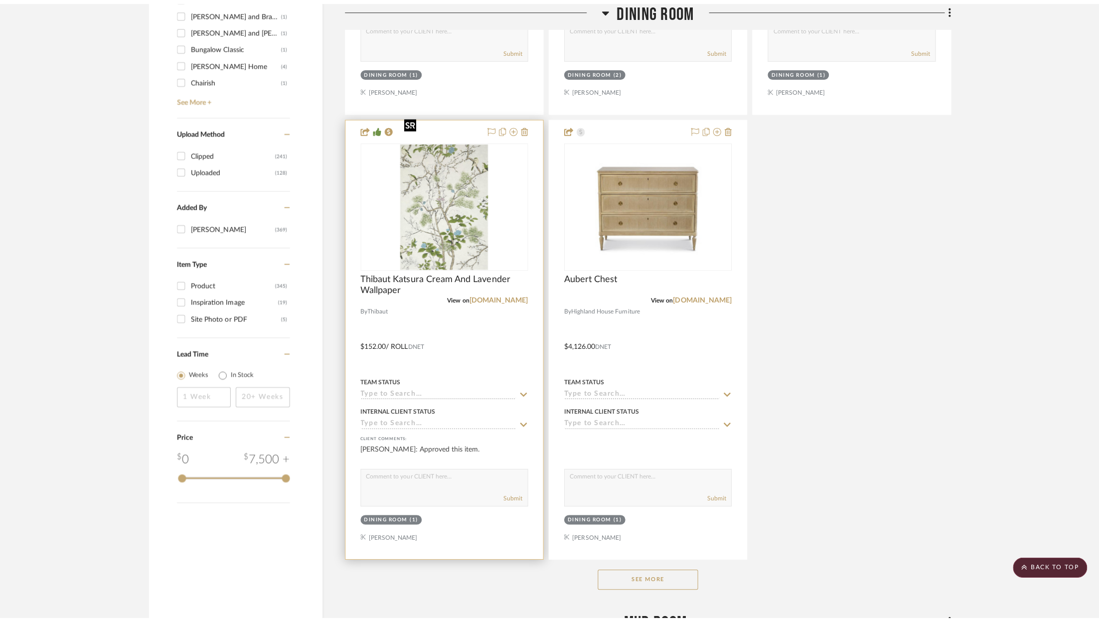
scroll to position [0, 0]
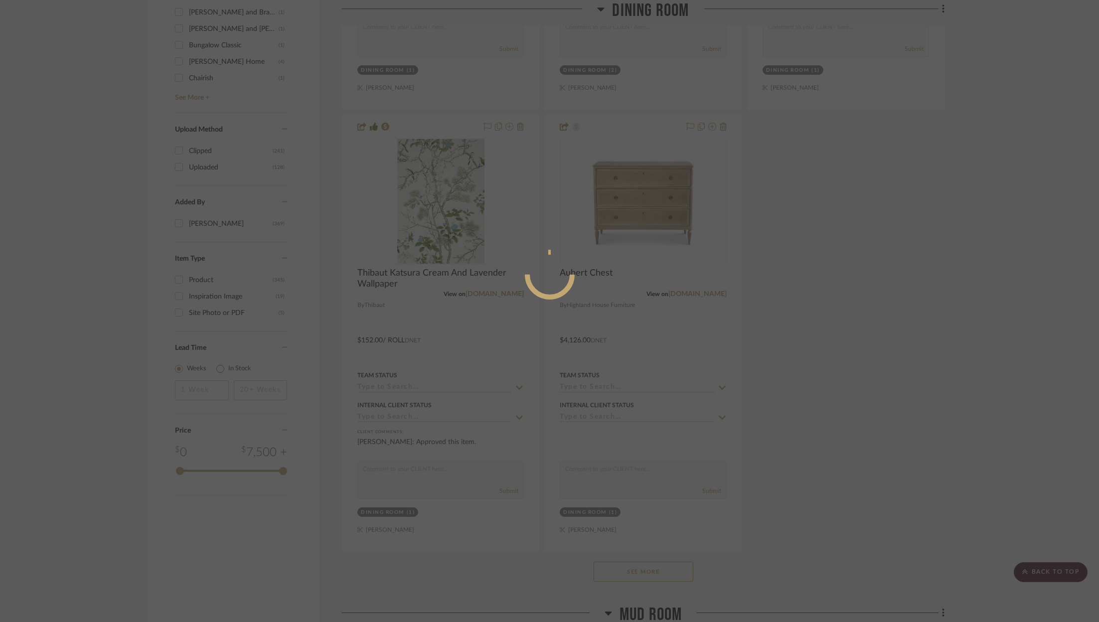
click at [490, 284] on div at bounding box center [550, 275] width 150 height 50
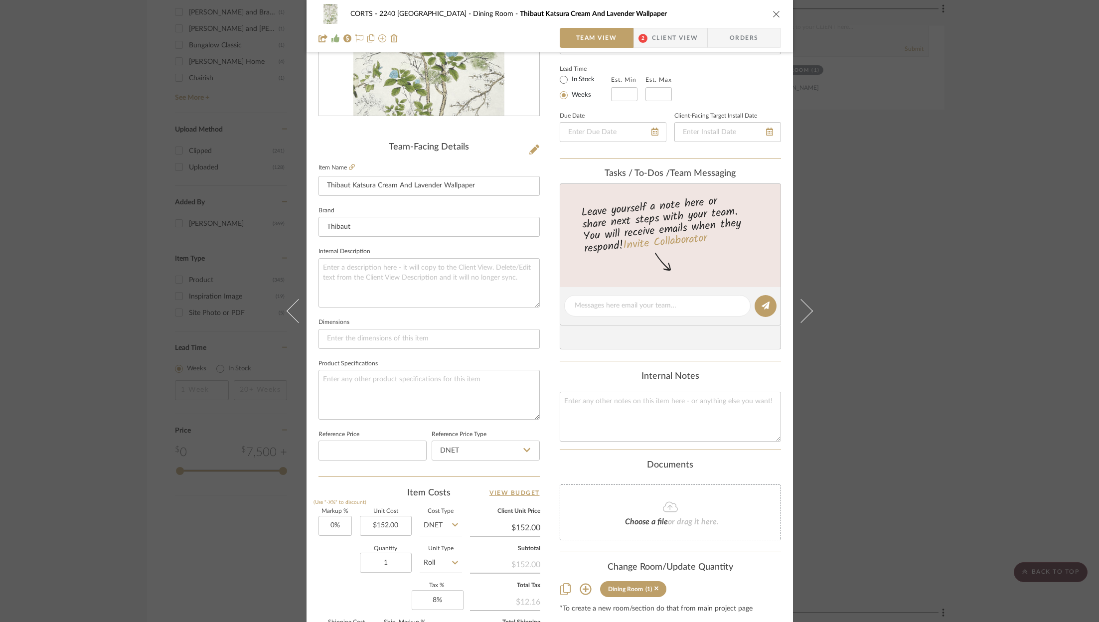
scroll to position [151, 0]
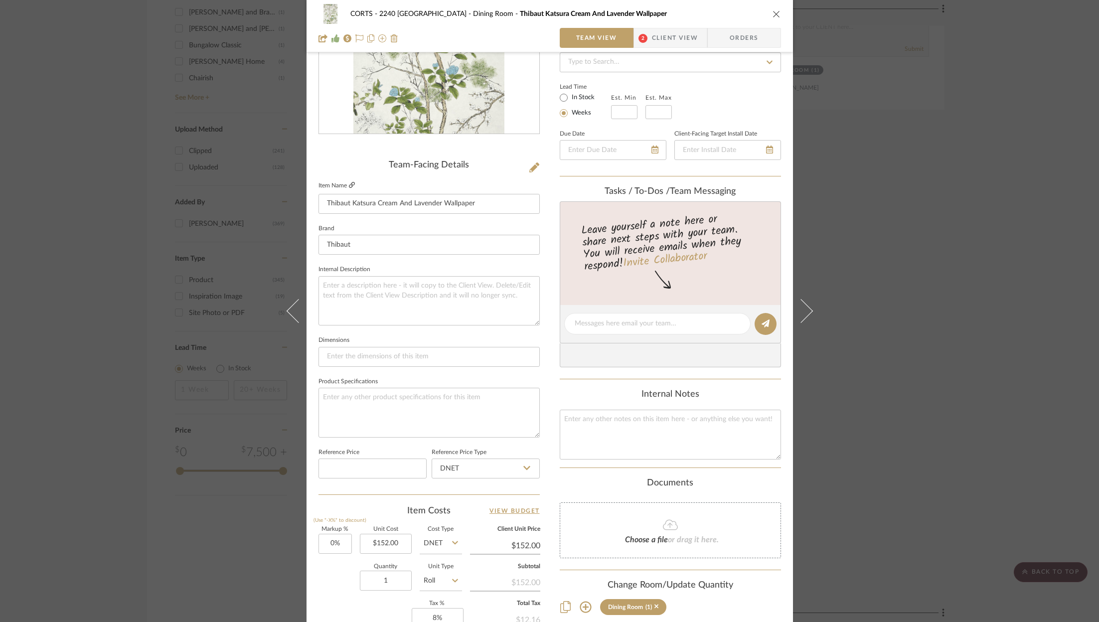
click at [350, 188] on fa-icon at bounding box center [352, 185] width 6 height 6
click at [732, 17] on icon "close" at bounding box center [777, 14] width 8 height 8
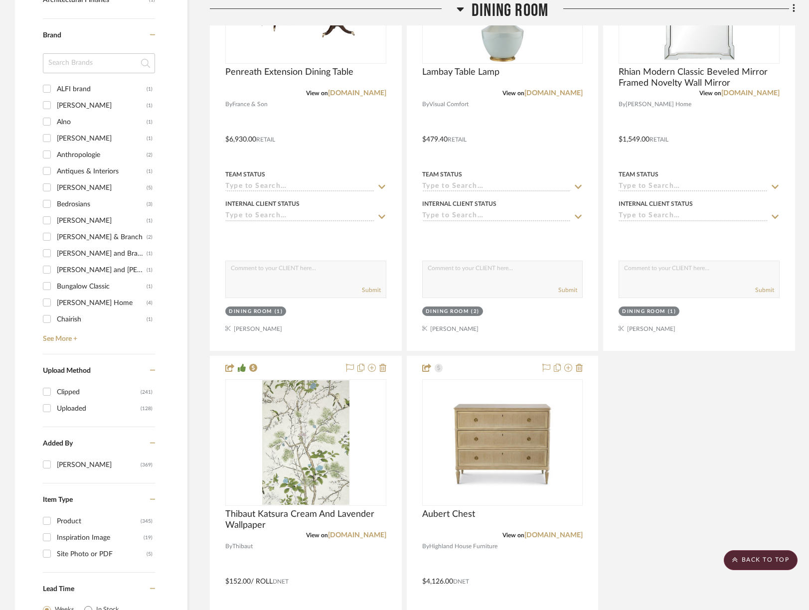
scroll to position [1484, 0]
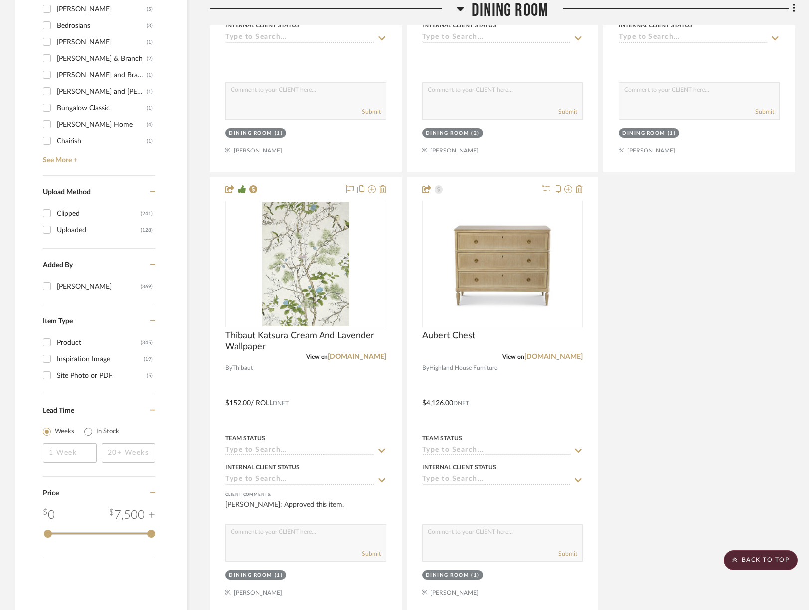
click at [487, 17] on span "Dining Room" at bounding box center [510, 10] width 77 height 21
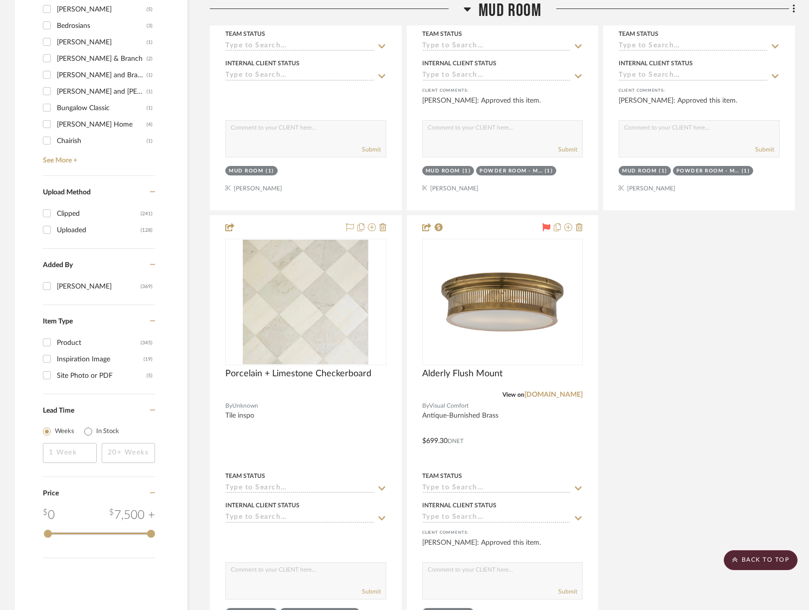
click at [486, 7] on span "Mud Room" at bounding box center [510, 10] width 63 height 21
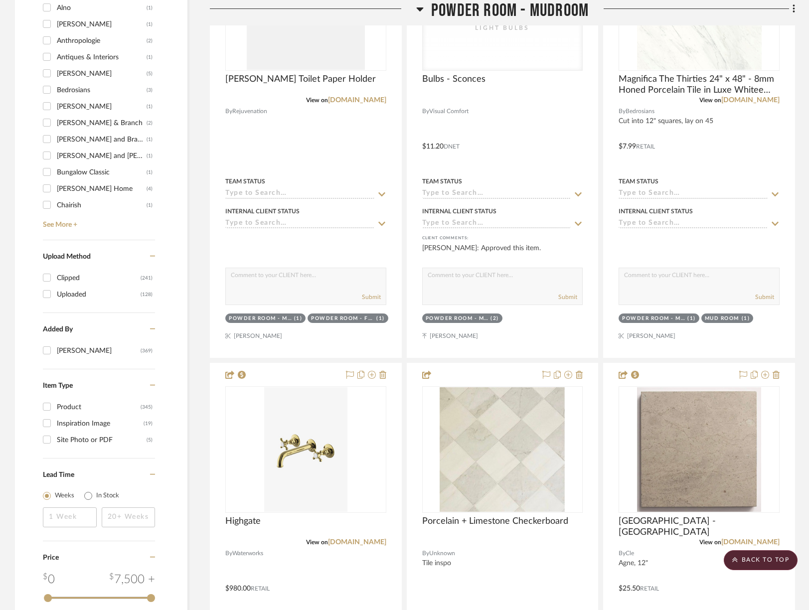
click at [487, 10] on span "Powder Room - Mudroom" at bounding box center [510, 10] width 158 height 21
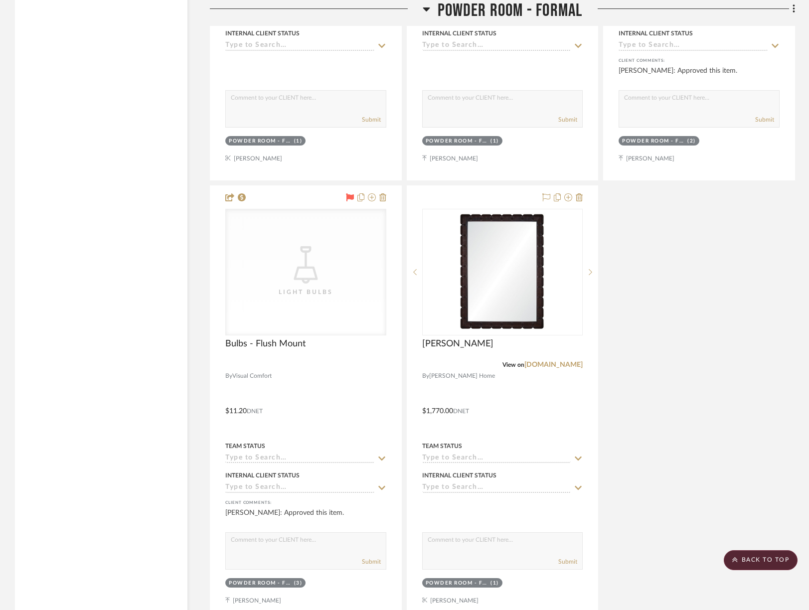
scroll to position [2294, 0]
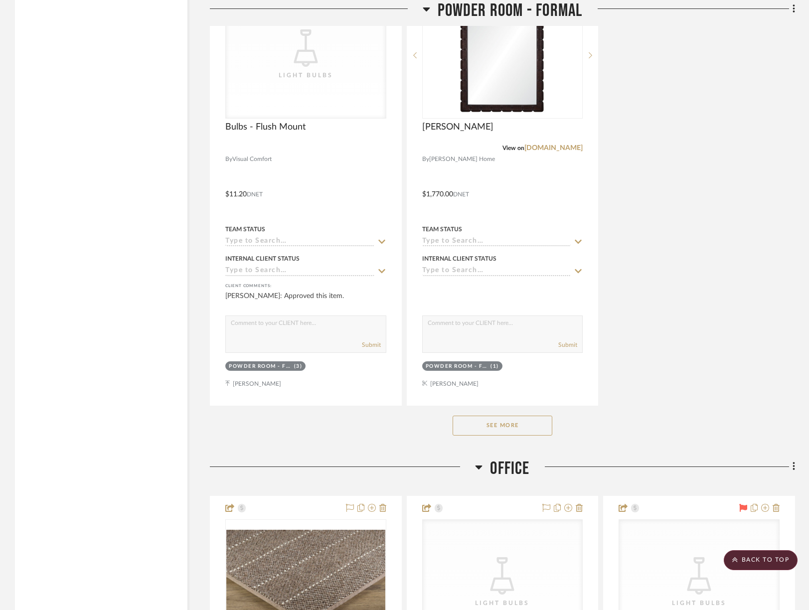
click at [519, 414] on button "See More" at bounding box center [503, 426] width 100 height 20
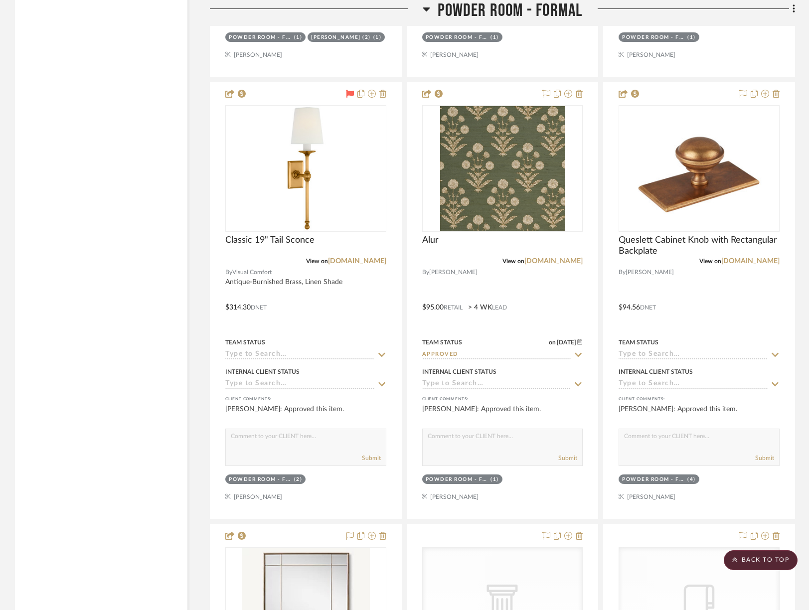
scroll to position [3042, 0]
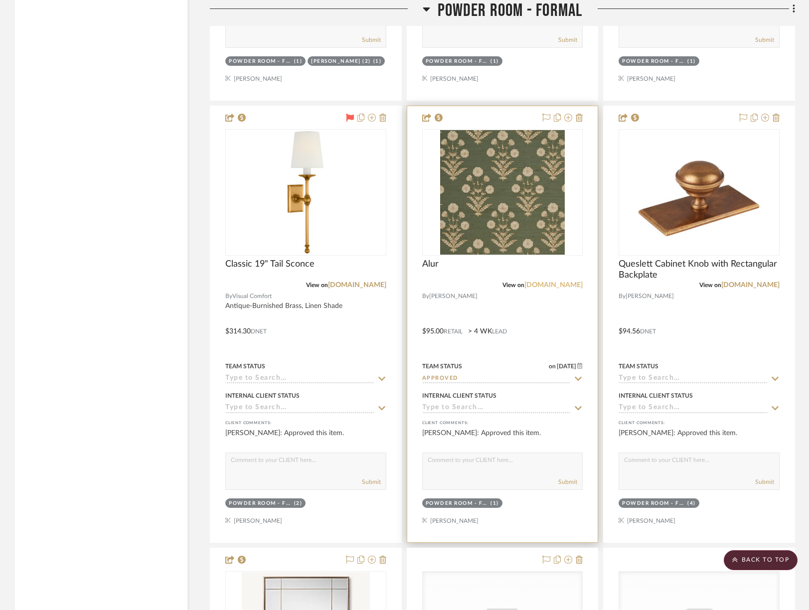
click at [554, 282] on link "elizabetheakins.com" at bounding box center [553, 285] width 58 height 7
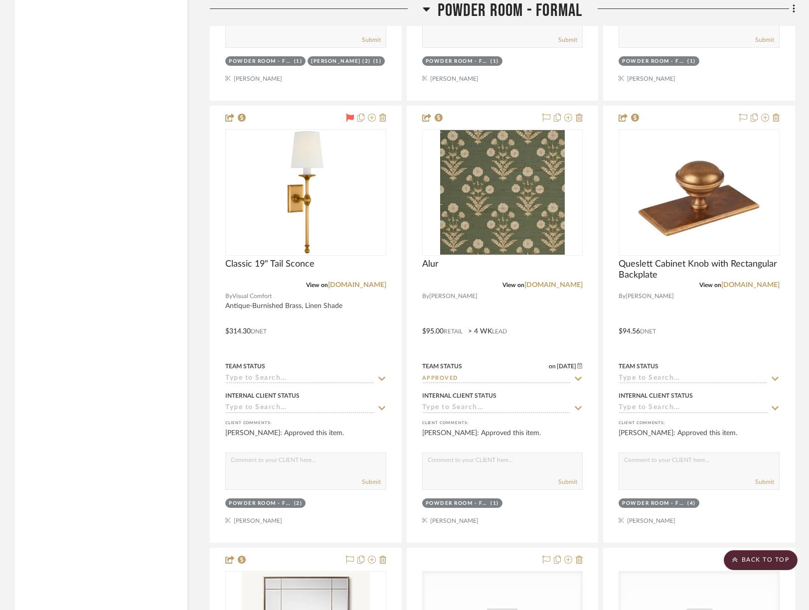
click at [427, 9] on icon at bounding box center [426, 9] width 7 height 12
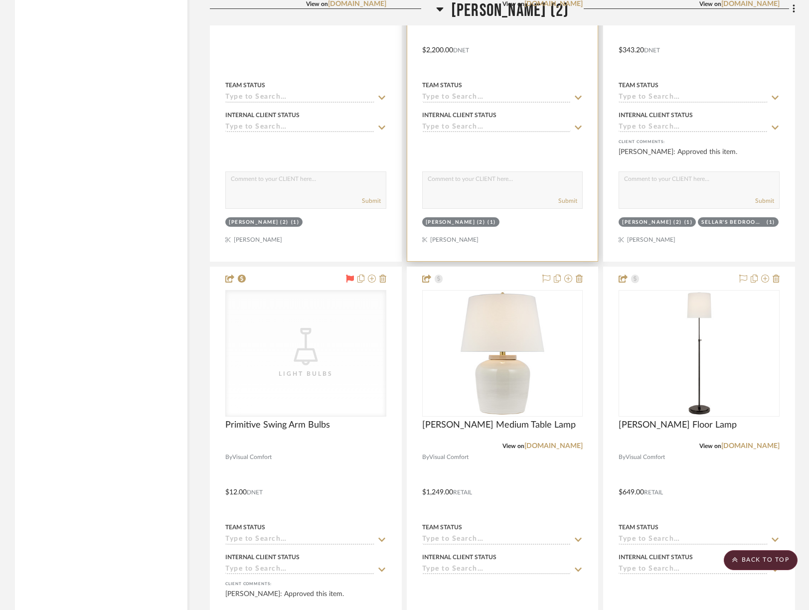
scroll to position [3042, 0]
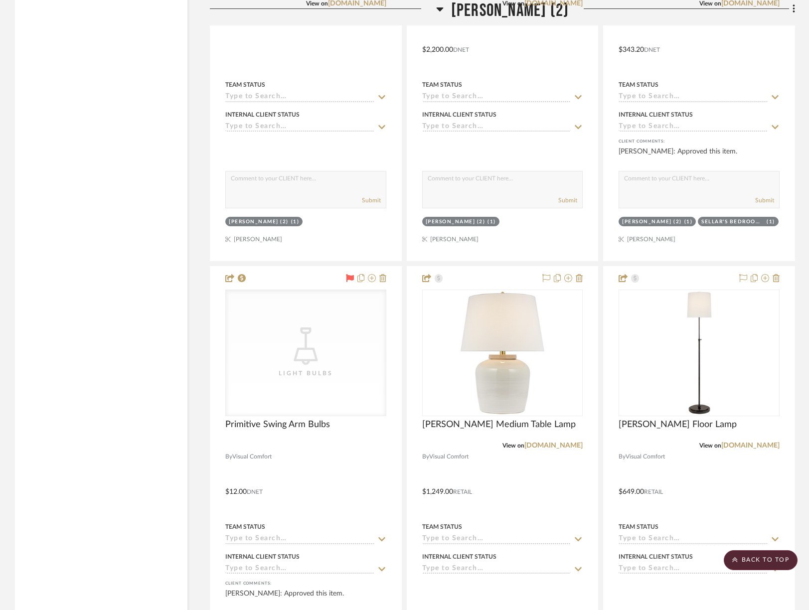
click at [436, 15] on fa-icon at bounding box center [439, 12] width 7 height 14
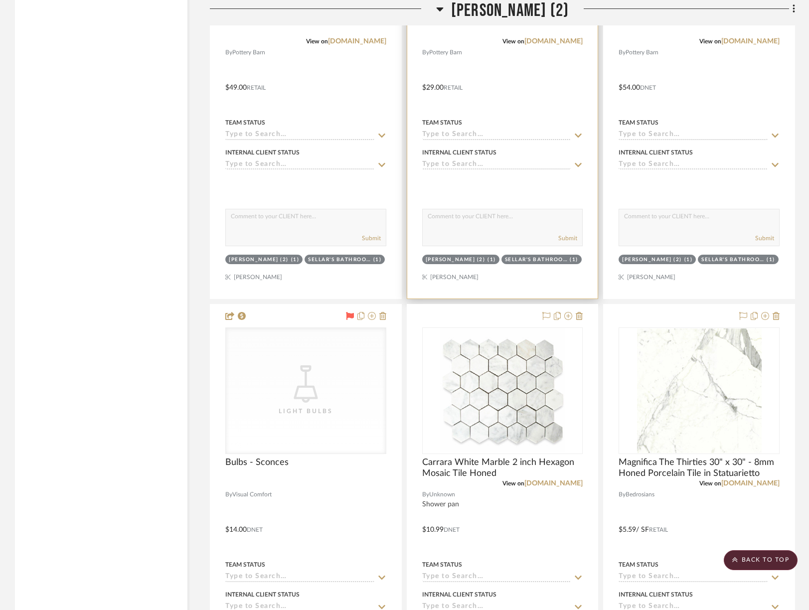
click at [434, 37] on div "View on potterybarn.com" at bounding box center [502, 41] width 161 height 9
click at [430, 37] on div "View on potterybarn.com" at bounding box center [502, 41] width 161 height 9
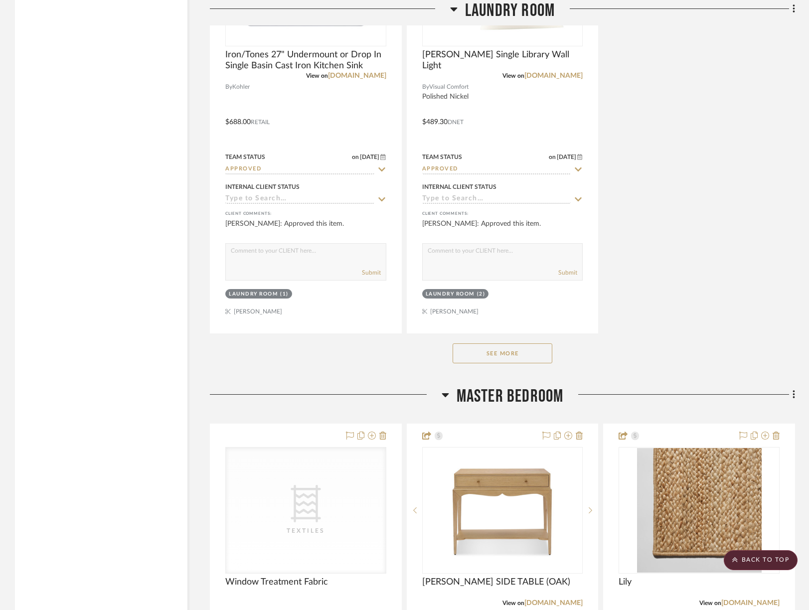
scroll to position [10967, 0]
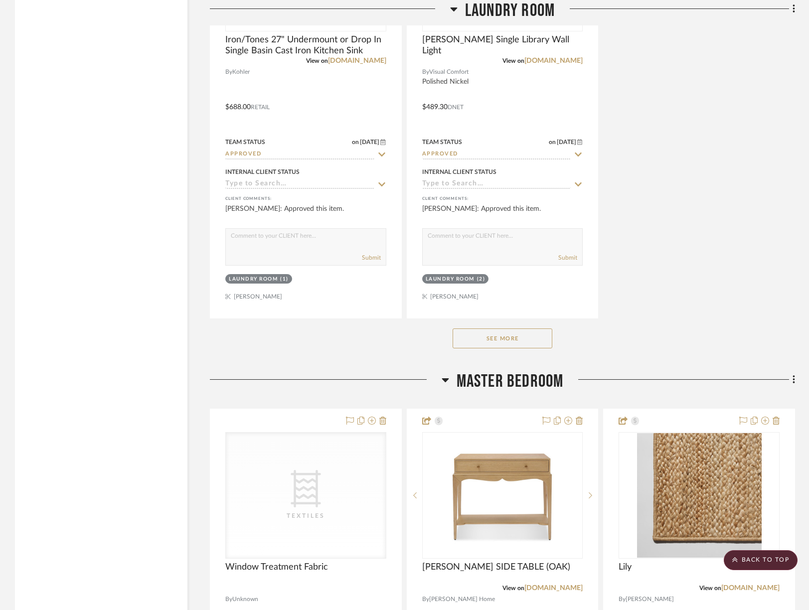
click at [508, 328] on button "See More" at bounding box center [503, 338] width 100 height 20
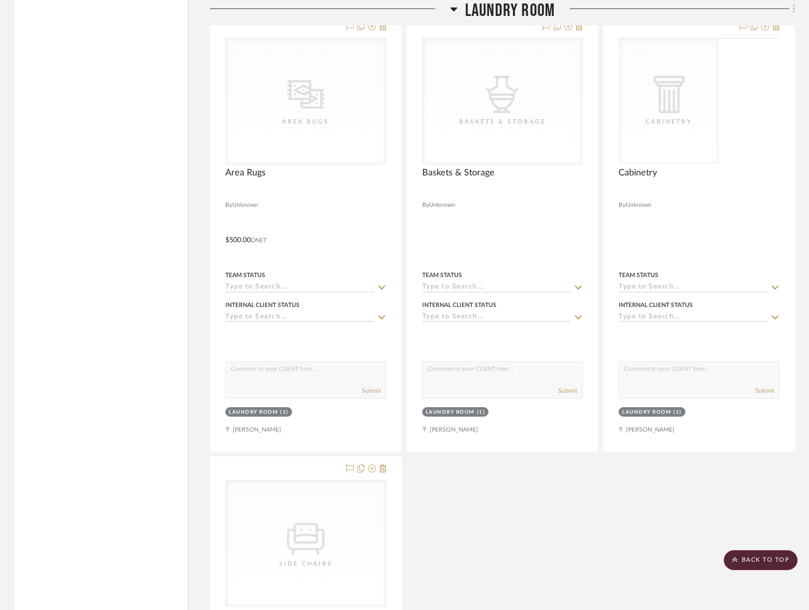
scroll to position [11012, 0]
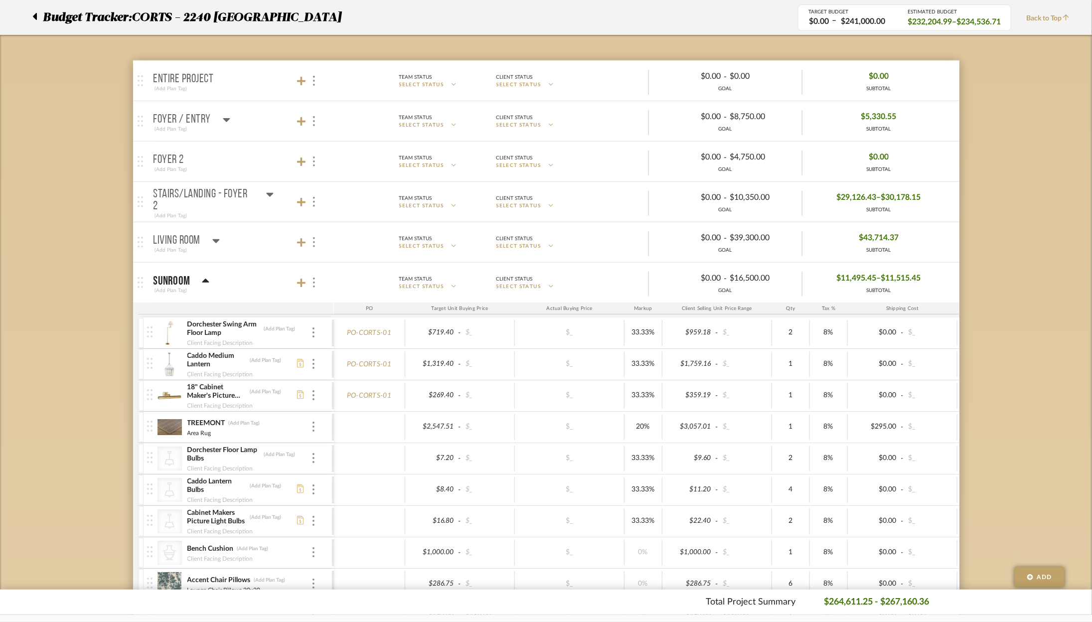
scroll to position [290, 0]
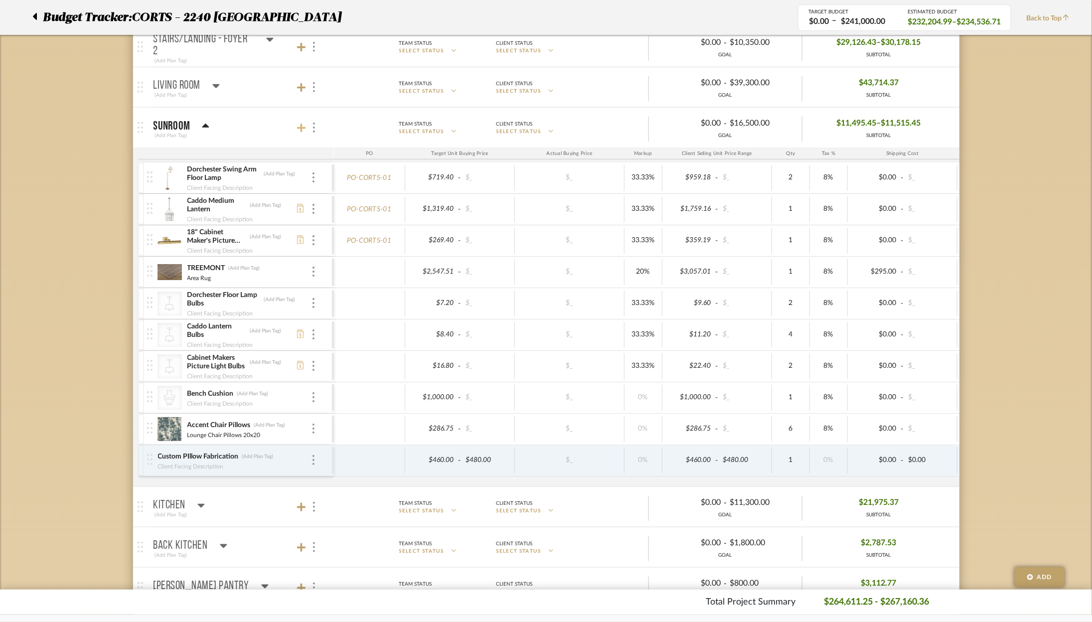
click at [302, 125] on icon at bounding box center [301, 128] width 9 height 10
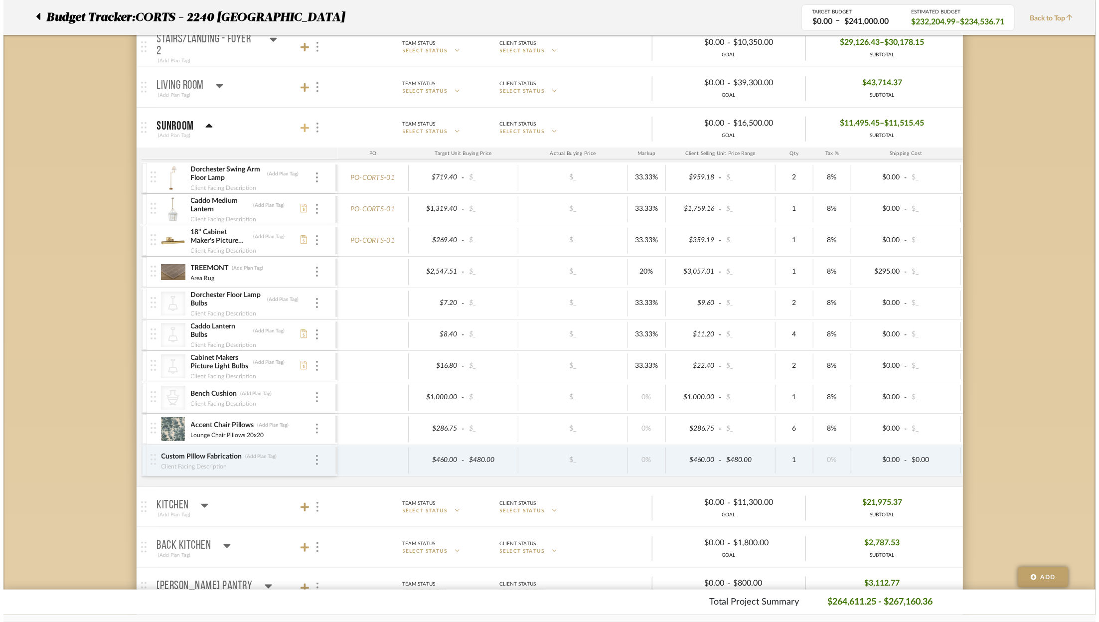
scroll to position [0, 0]
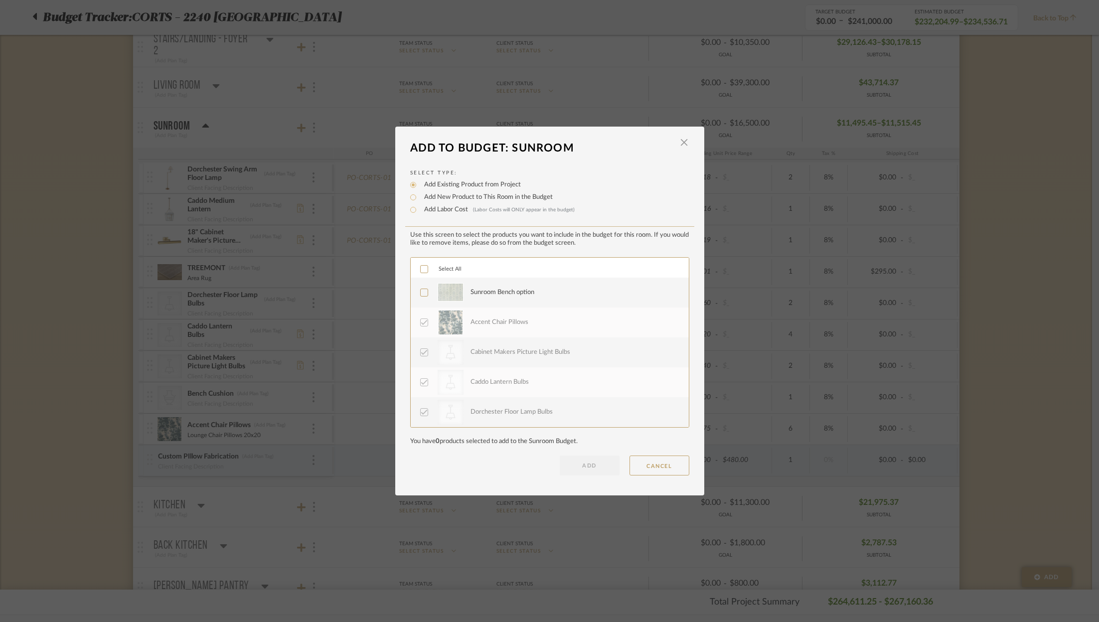
click at [441, 208] on label "Add Labor Cost (Labor Costs will ONLY appear in the budget)" at bounding box center [497, 210] width 156 height 10
click at [419, 208] on input "Add Labor Cost (Labor Costs will ONLY appear in the budget)" at bounding box center [413, 210] width 12 height 12
radio input "true"
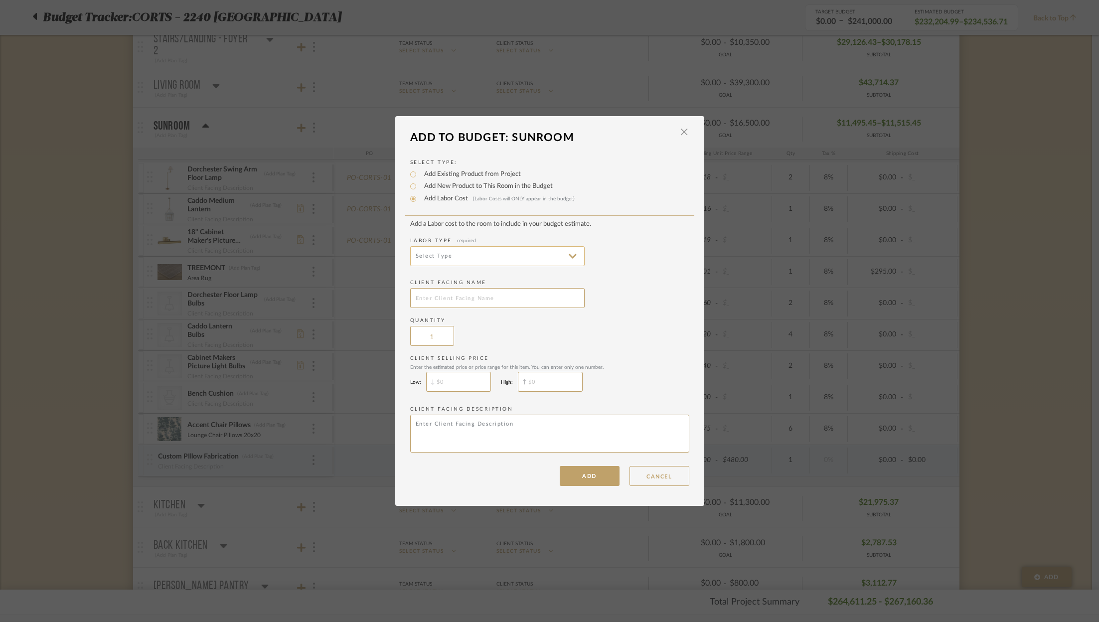
click at [478, 249] on input at bounding box center [497, 256] width 174 height 20
click at [471, 358] on span "Fabrication" at bounding box center [495, 362] width 155 height 8
type input "Fabrication"
click at [451, 301] on input "text" at bounding box center [497, 298] width 174 height 20
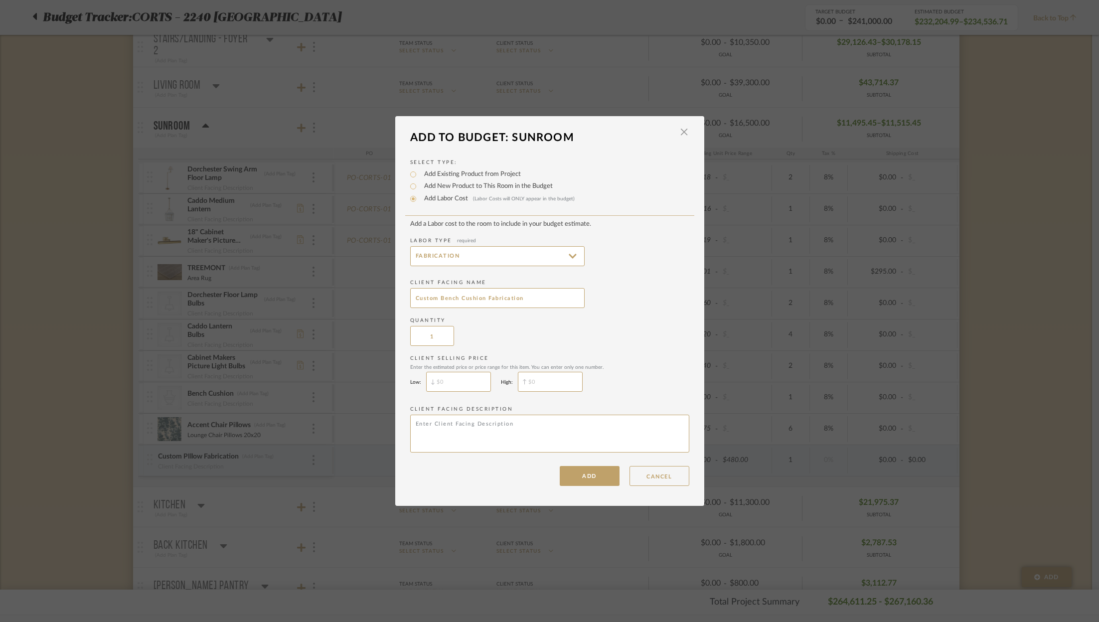
type input "Custom Bench Cushion Fabrication"
click at [537, 386] on input "$" at bounding box center [550, 382] width 65 height 20
type input "$1,056.60"
click at [535, 431] on textarea at bounding box center [549, 434] width 279 height 38
type textarea "assumes box cusi"
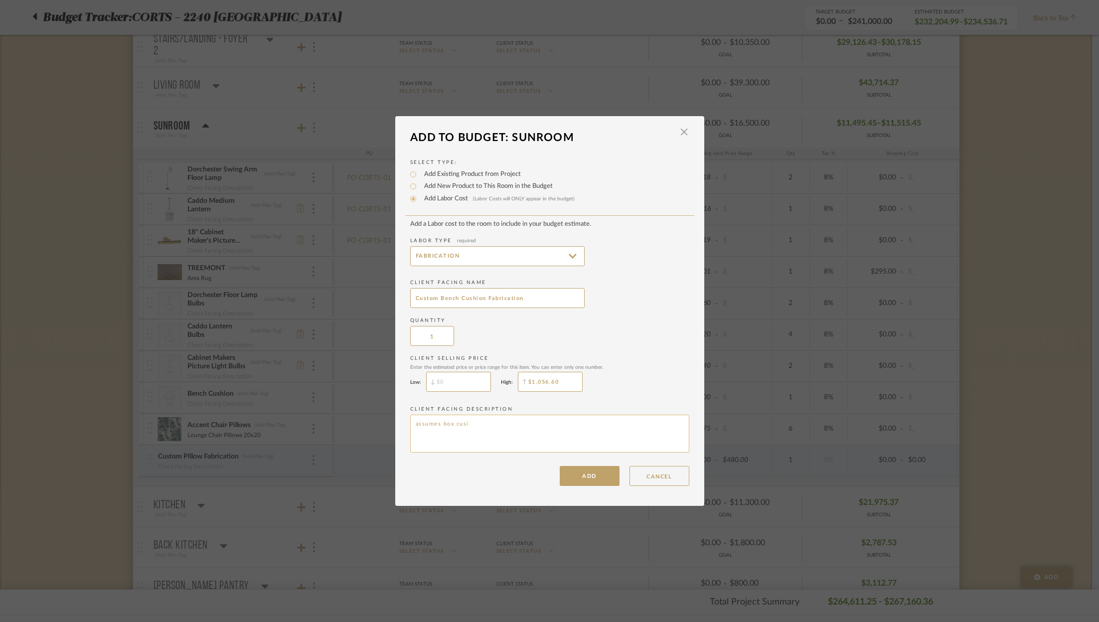
click at [529, 424] on textarea "assumes box cusi" at bounding box center [549, 434] width 279 height 38
click at [590, 473] on button "ADD" at bounding box center [590, 476] width 60 height 20
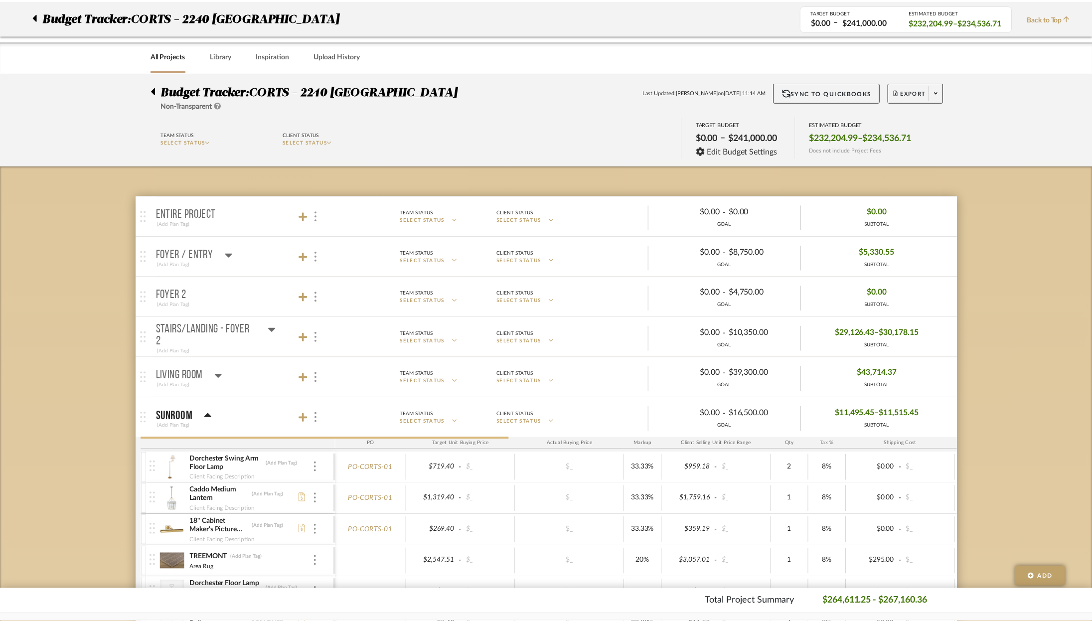
scroll to position [290, 0]
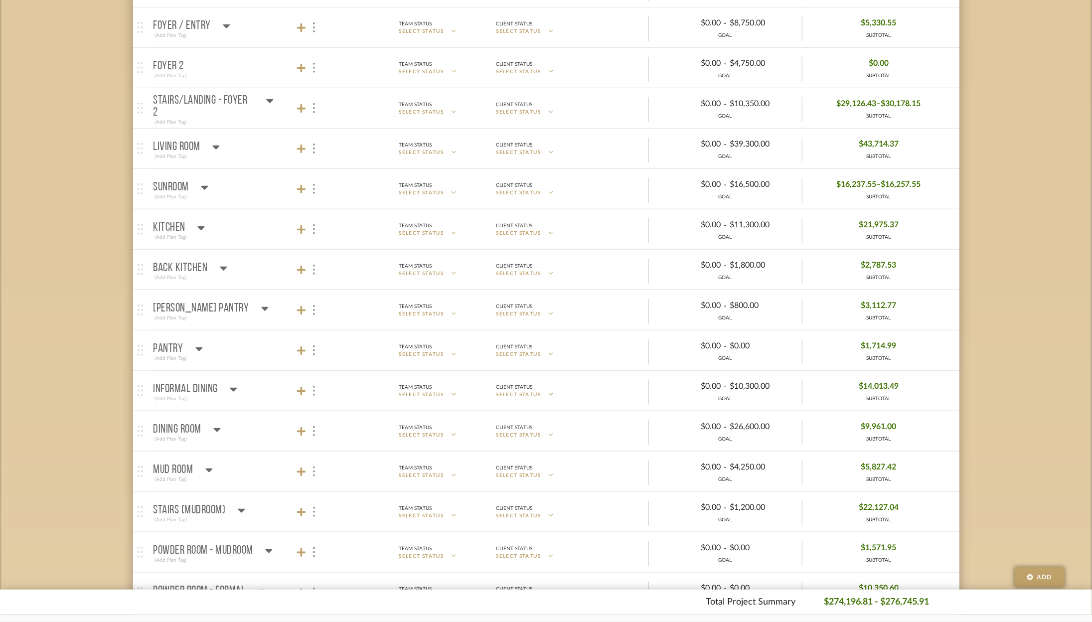
scroll to position [232, 0]
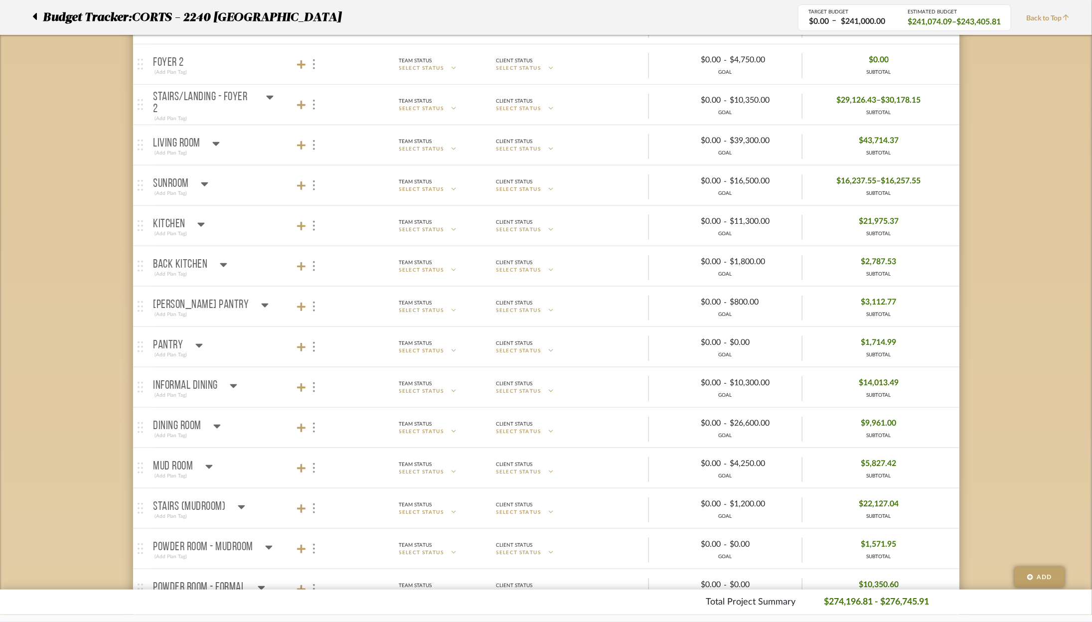
click at [218, 428] on icon at bounding box center [216, 426] width 7 height 12
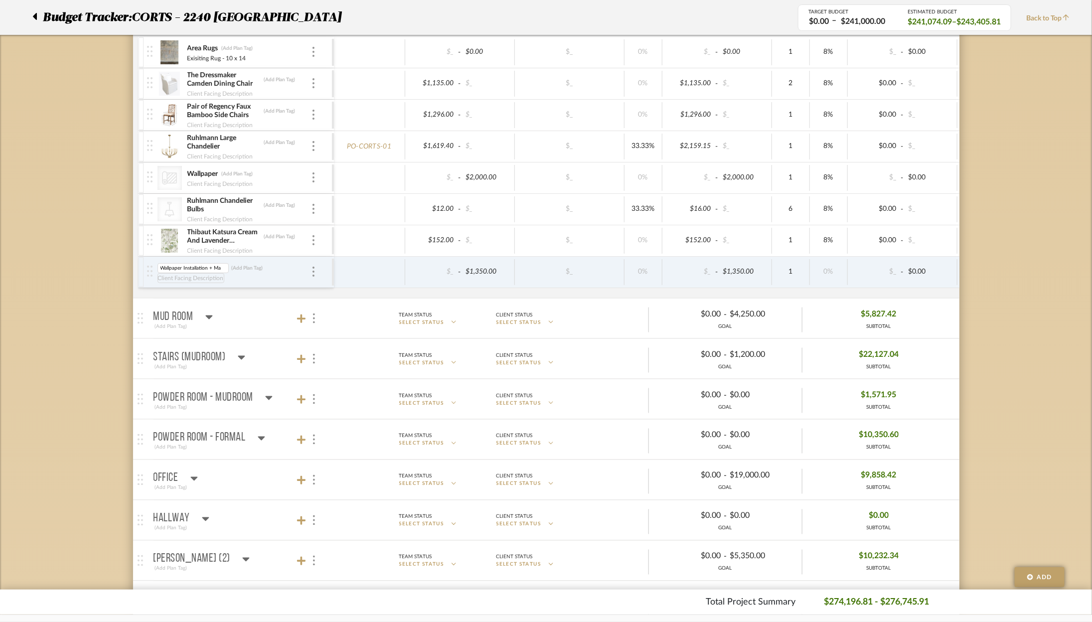
scroll to position [0, 0]
type input "Wallpaper Installation + Materials"
type input "1650"
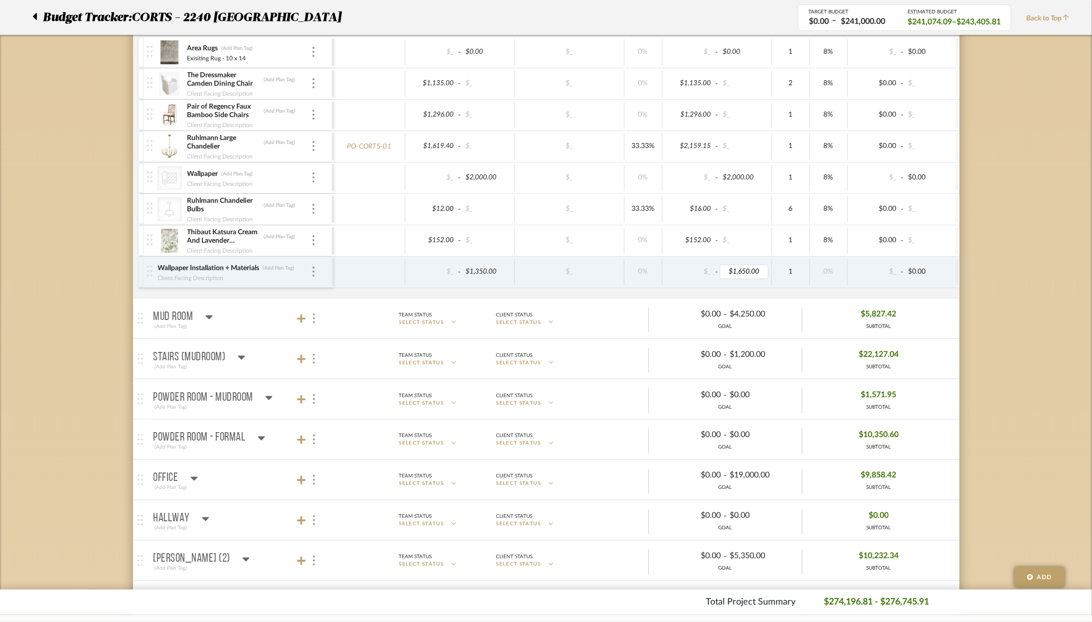
type input "1650"
type input "Wallpaper Installation + Supplies"
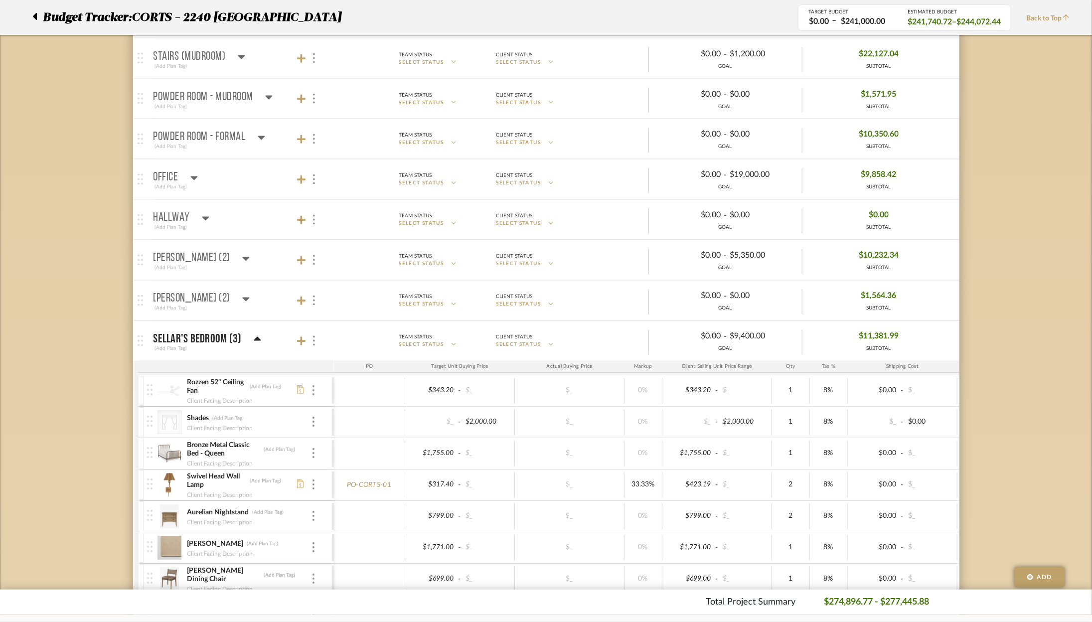
scroll to position [963, 0]
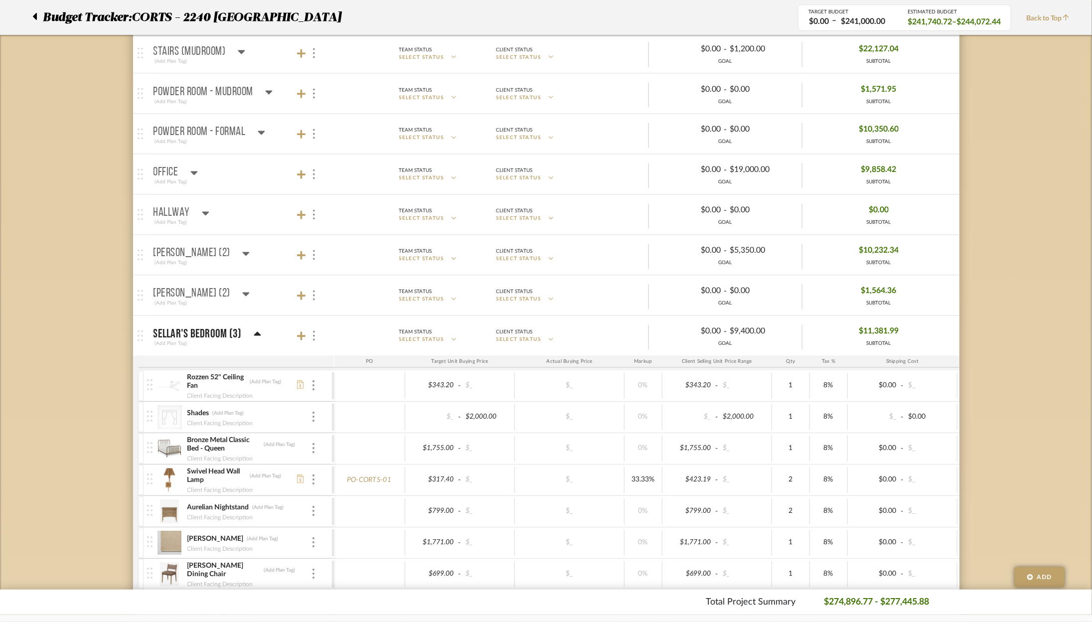
click at [256, 328] on icon at bounding box center [257, 334] width 7 height 12
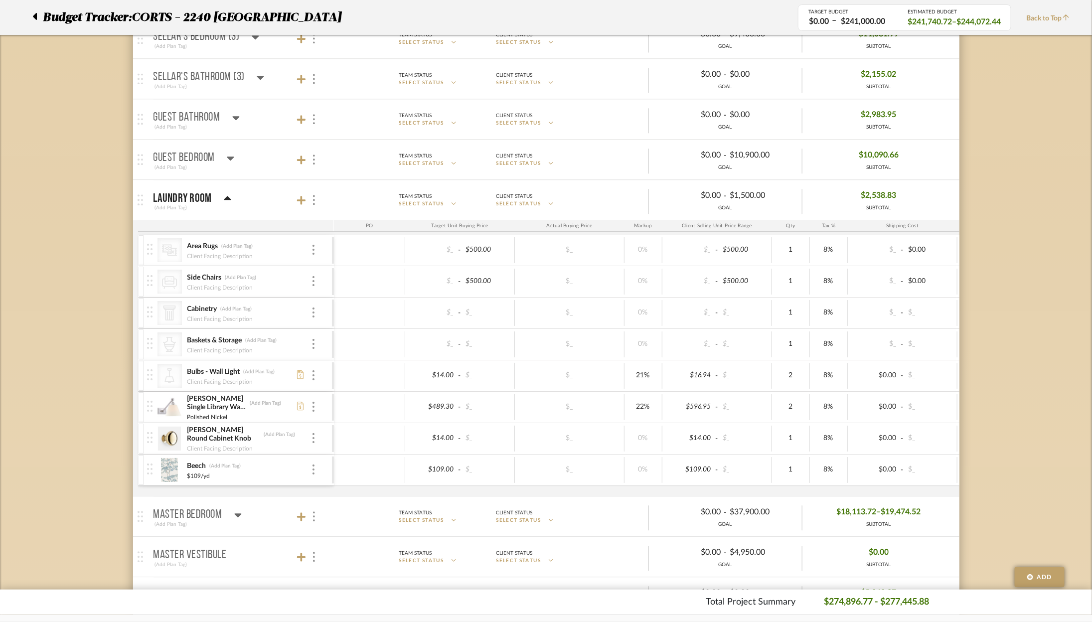
scroll to position [1275, 0]
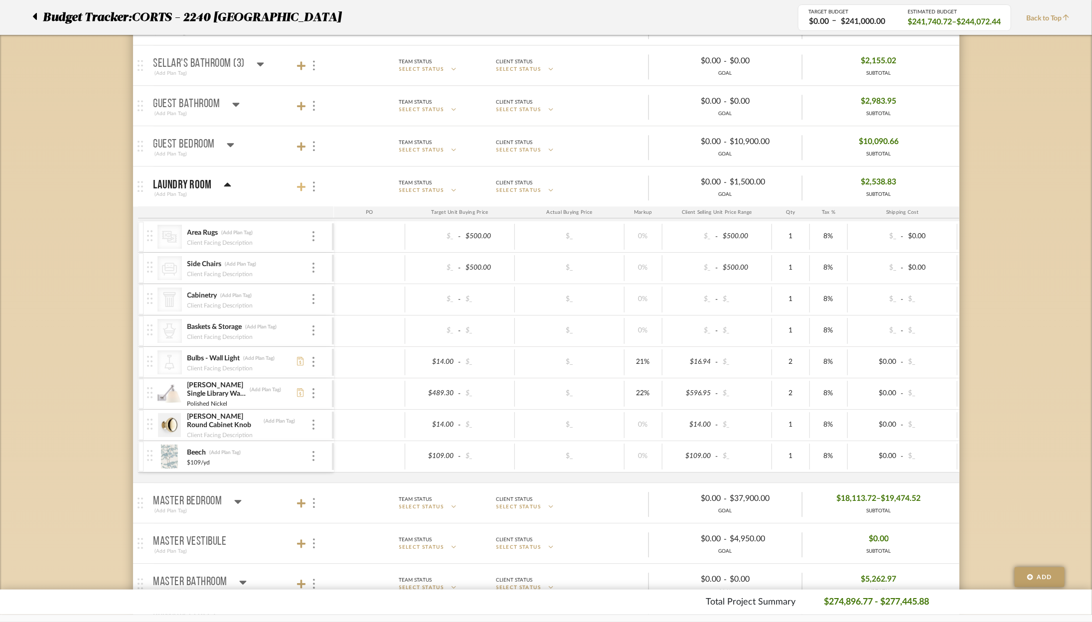
click at [302, 183] on icon at bounding box center [301, 187] width 9 height 10
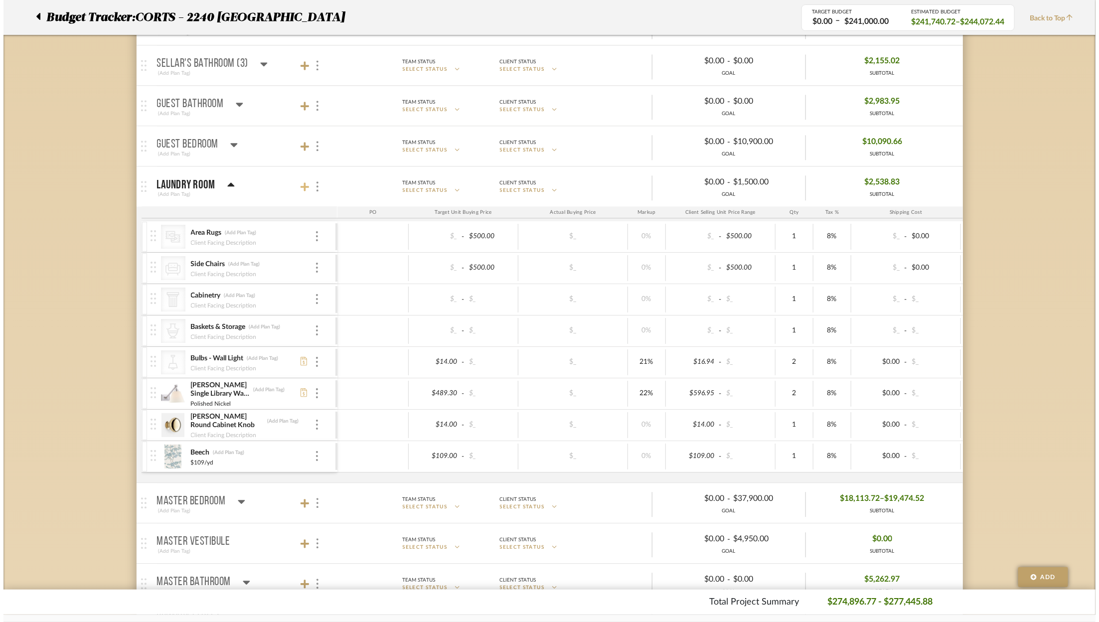
scroll to position [0, 0]
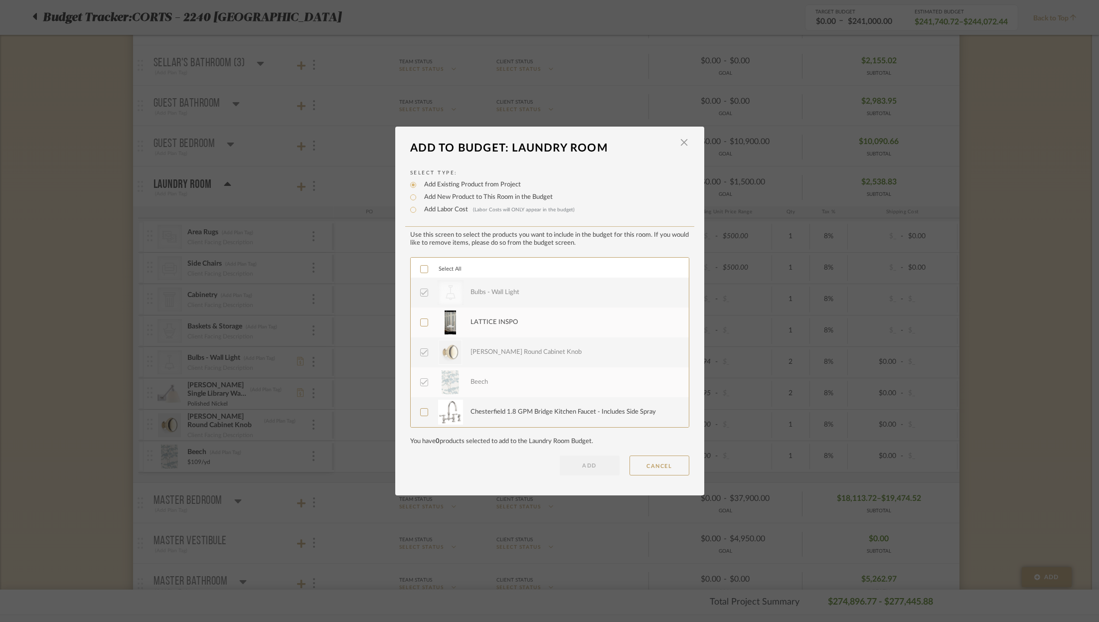
click at [447, 208] on label "Add Labor Cost (Labor Costs will ONLY appear in the budget)" at bounding box center [497, 210] width 156 height 10
click at [419, 208] on input "Add Labor Cost (Labor Costs will ONLY appear in the budget)" at bounding box center [413, 210] width 12 height 12
radio input "true"
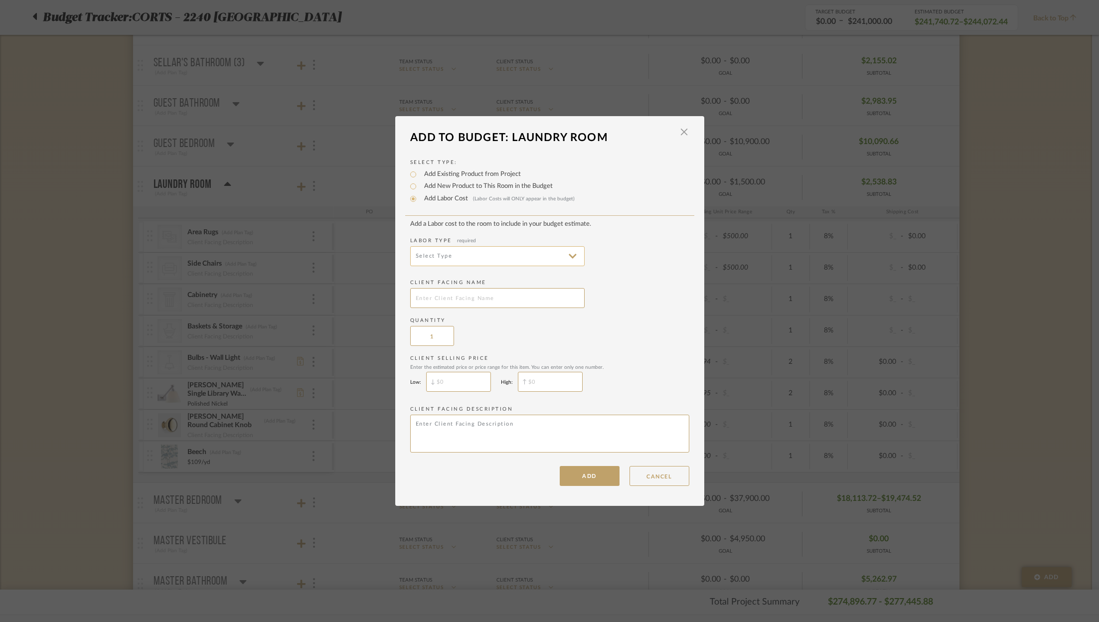
click at [505, 256] on input at bounding box center [497, 256] width 174 height 20
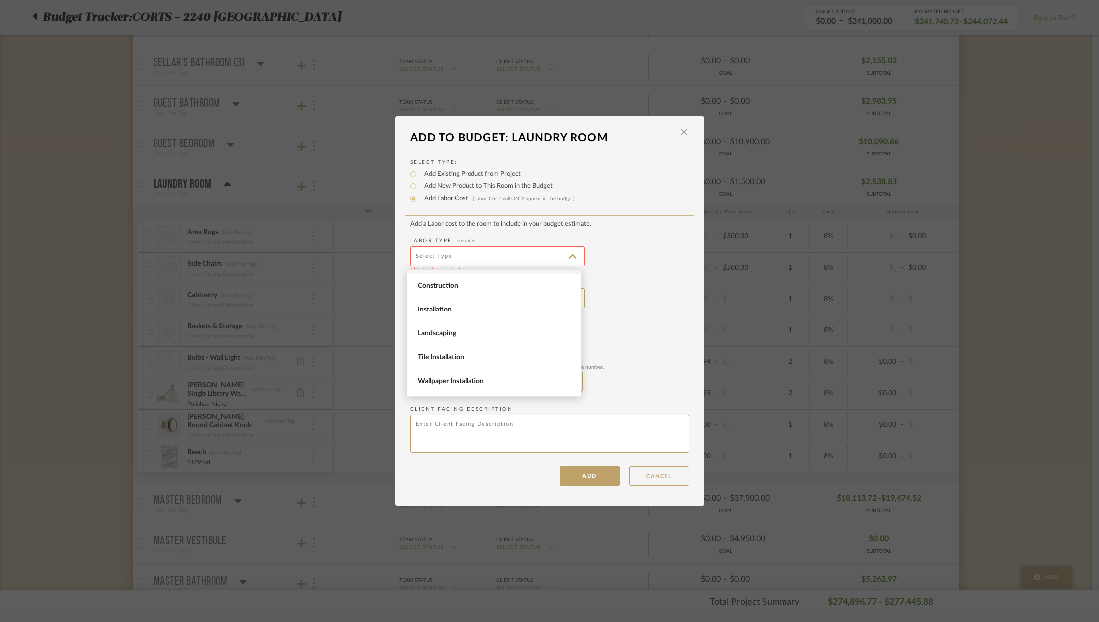
scroll to position [81, 0]
click at [501, 362] on span "Wallpaper Installation" at bounding box center [493, 368] width 173 height 24
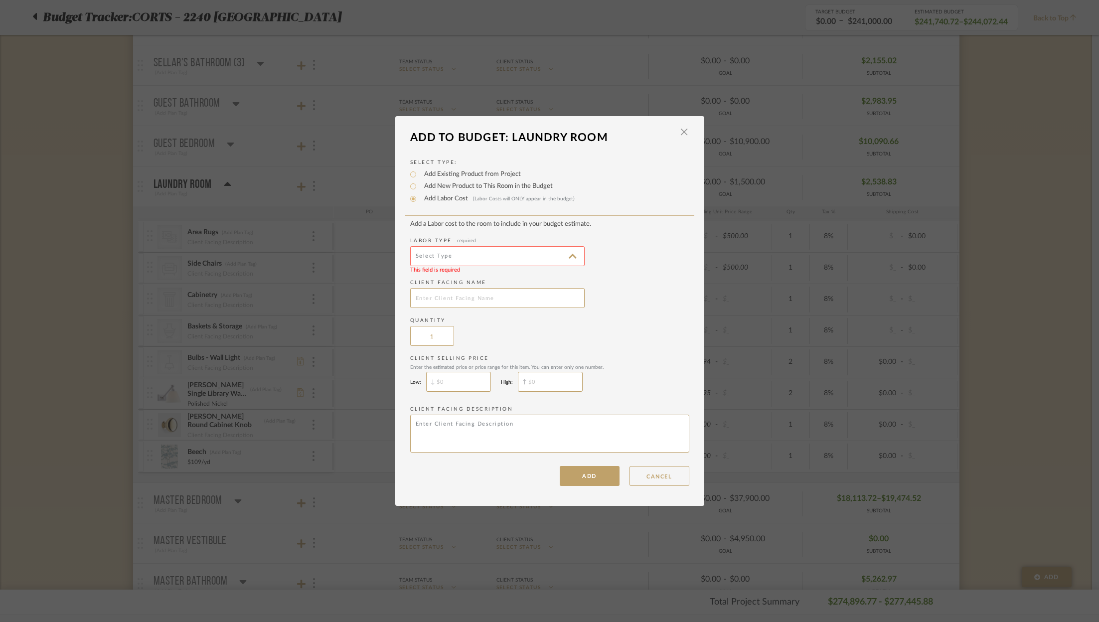
type input "Wallpaper Installation"
click at [465, 293] on input "text" at bounding box center [497, 298] width 174 height 20
type input "Wallpaper Installation"
click at [565, 384] on input "$" at bounding box center [550, 382] width 65 height 20
type input "$1,650"
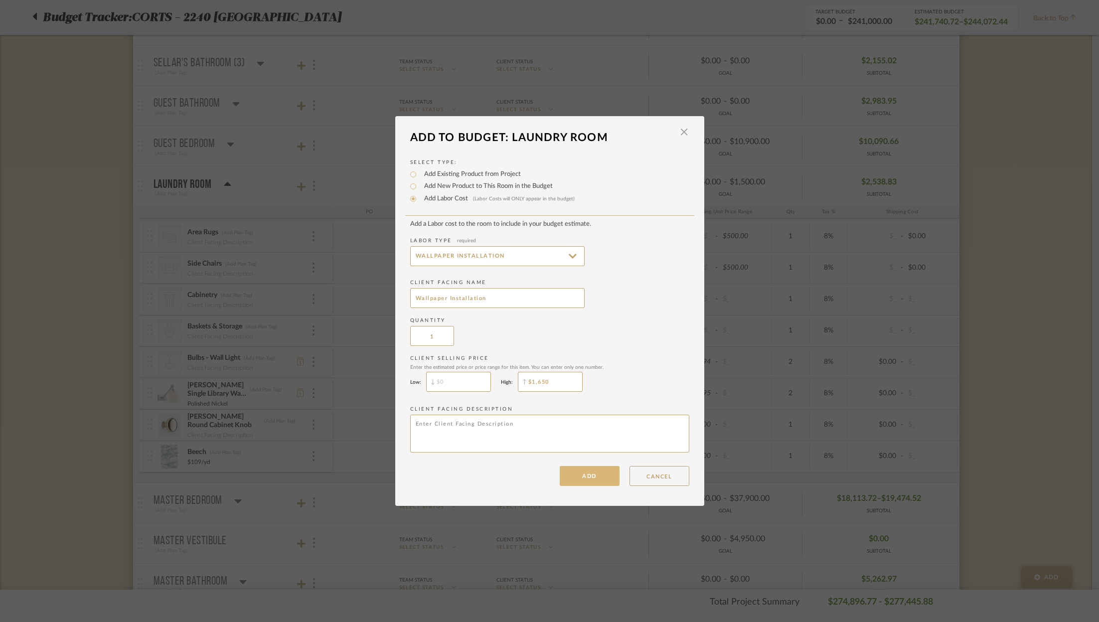
click at [592, 472] on button "ADD" at bounding box center [590, 476] width 60 height 20
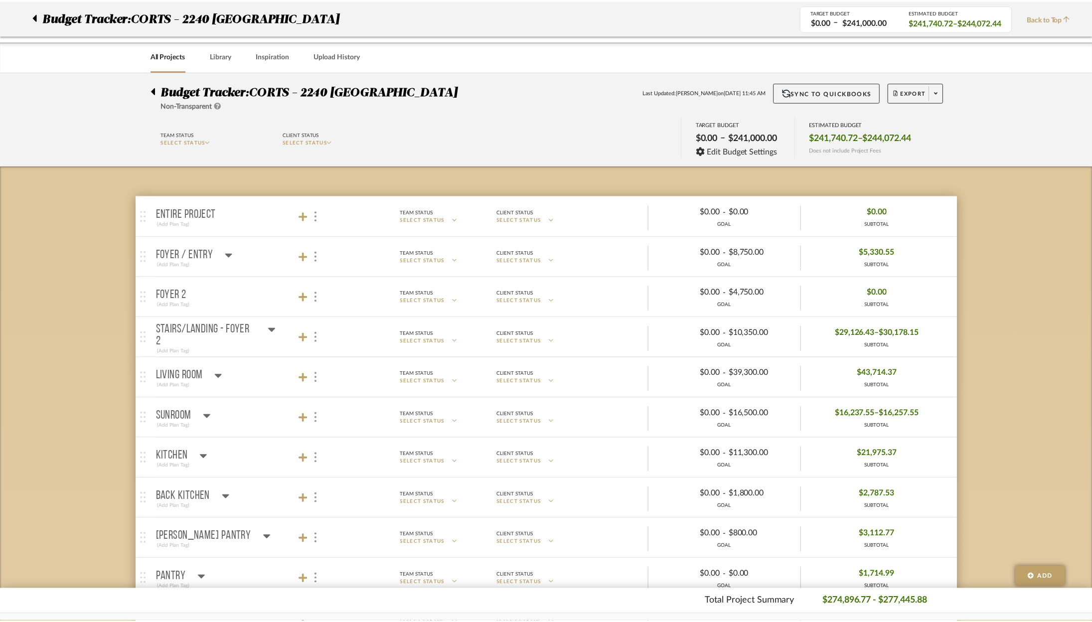
scroll to position [1275, 0]
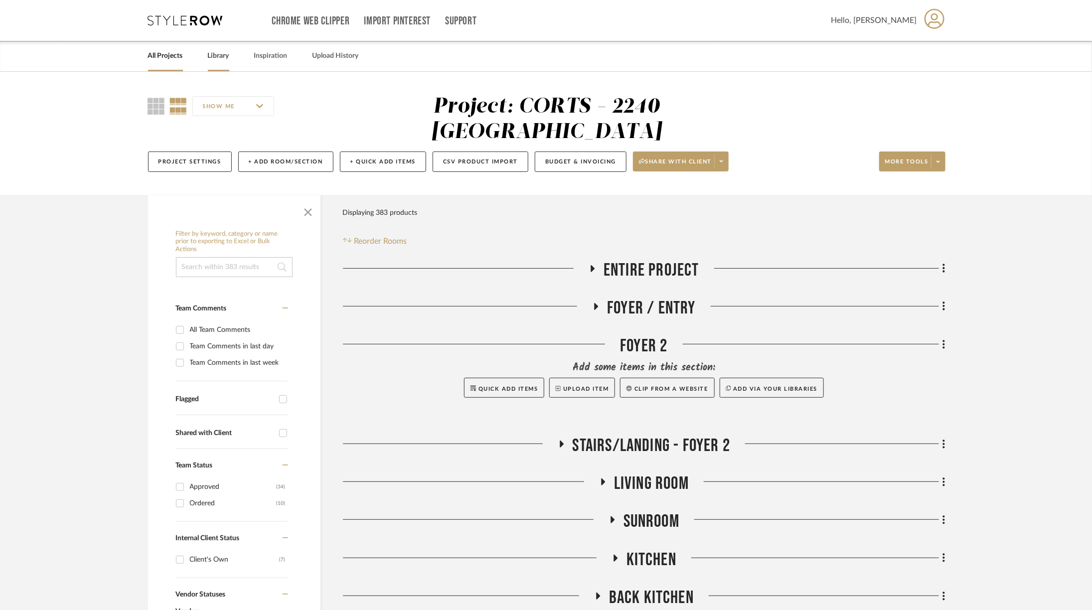
click at [210, 51] on link "Library" at bounding box center [218, 55] width 21 height 13
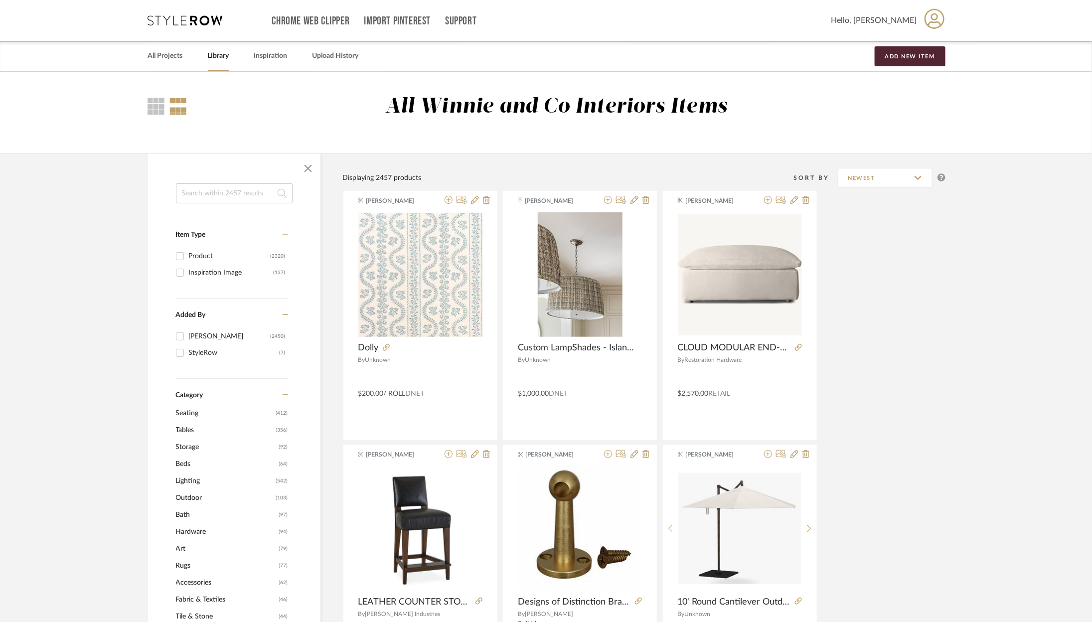
click at [219, 228] on div "Item Type" at bounding box center [232, 232] width 112 height 29
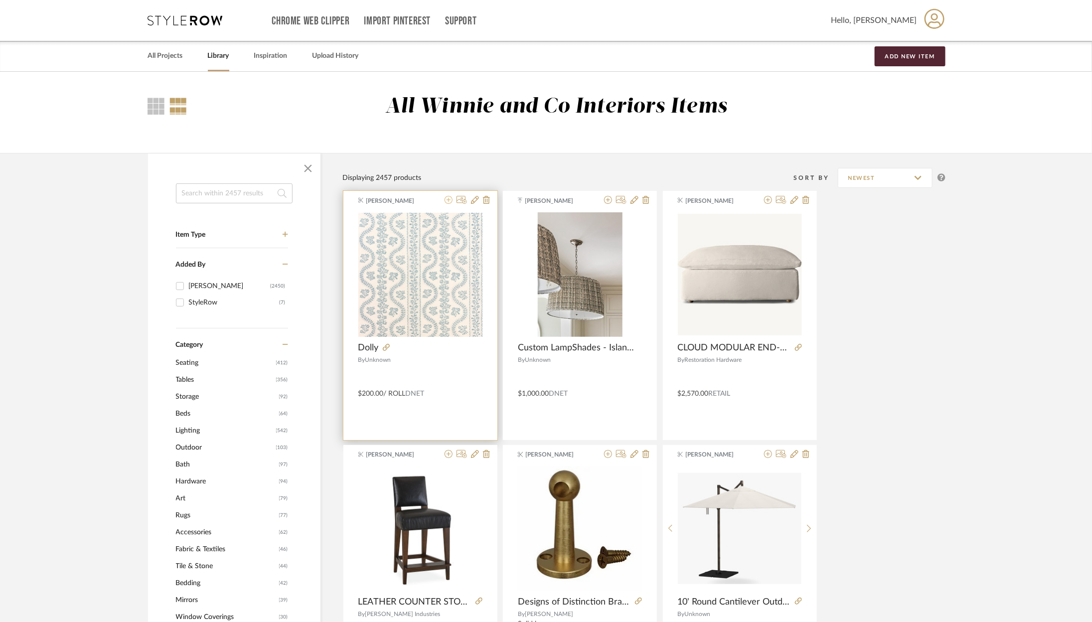
click at [450, 199] on icon at bounding box center [449, 200] width 8 height 8
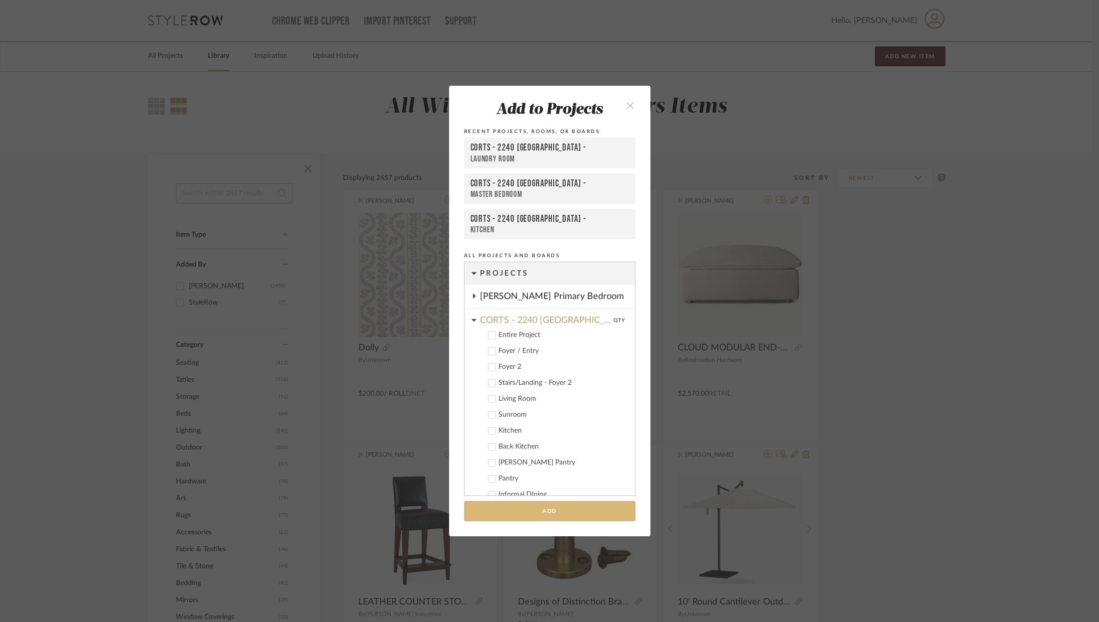
click at [538, 518] on button "Add" at bounding box center [549, 511] width 171 height 20
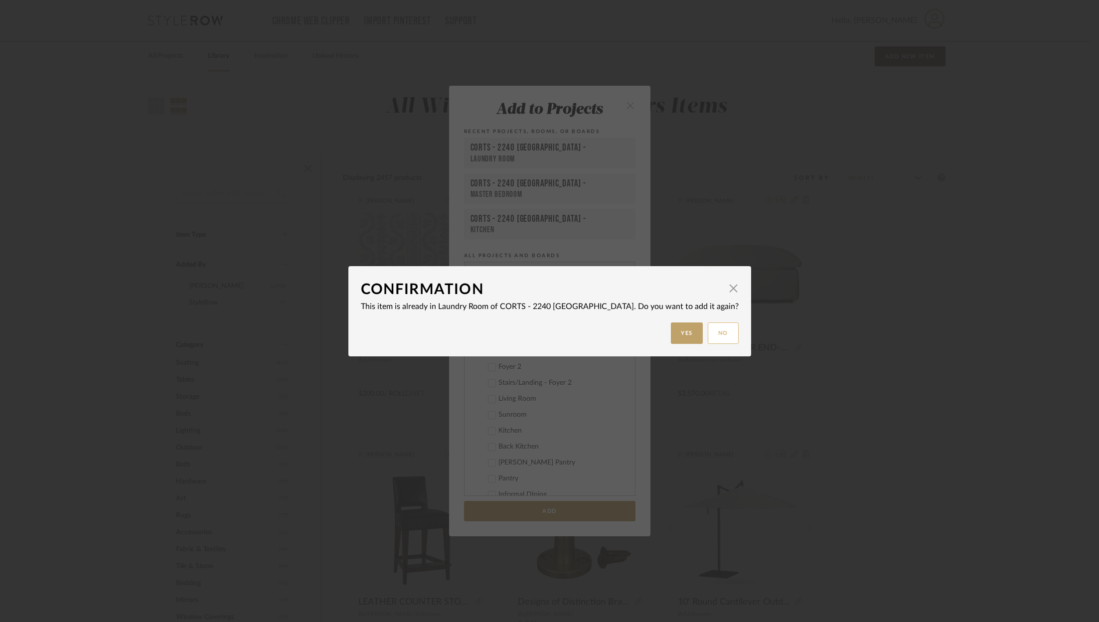
click at [708, 332] on button "No" at bounding box center [723, 332] width 31 height 21
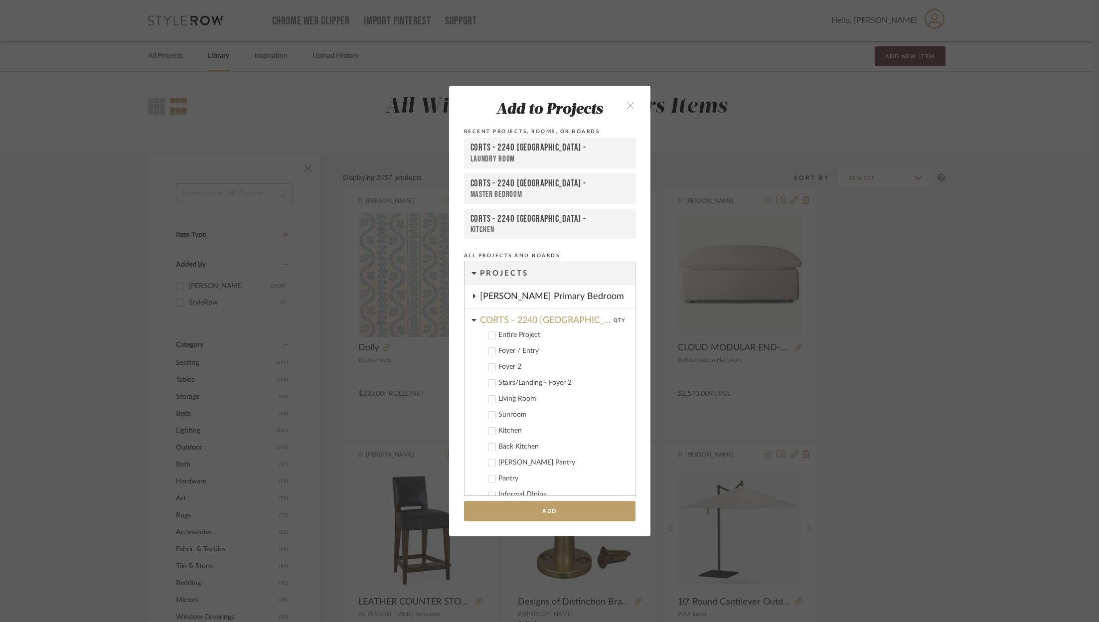
click at [439, 4] on div "Add to Projects Recent Projects, Rooms, or Boards CORTS - 2240 [GEOGRAPHIC_DATA…" at bounding box center [549, 311] width 1099 height 622
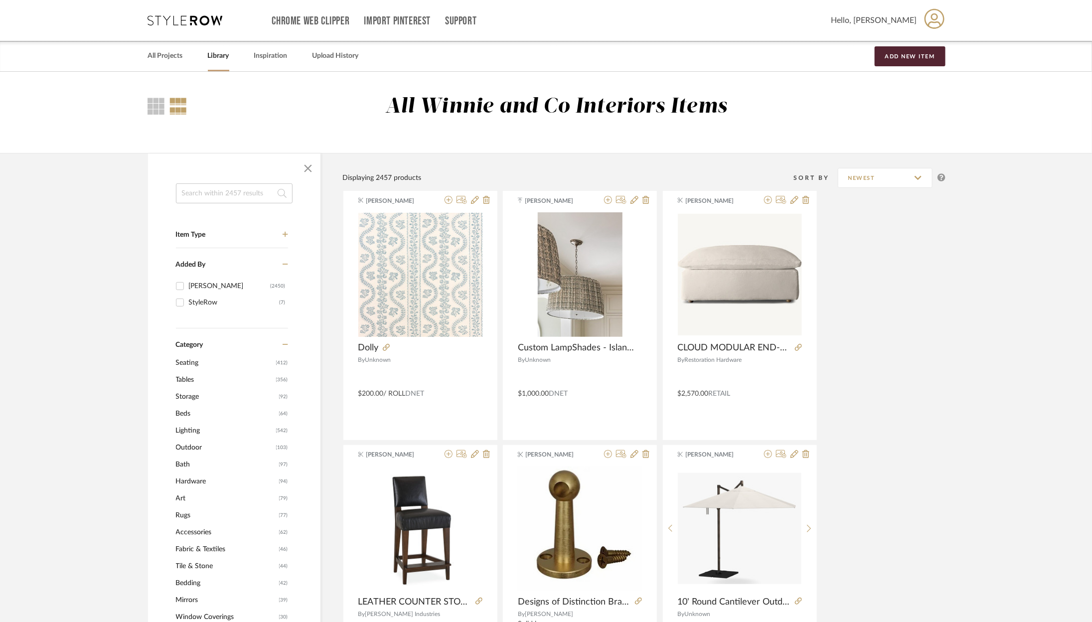
click at [190, 10] on div "Chrome Web Clipper Import Pinterest Support All Projects Library Inspiration Up…" at bounding box center [547, 20] width 798 height 41
click at [187, 19] on icon at bounding box center [185, 20] width 75 height 10
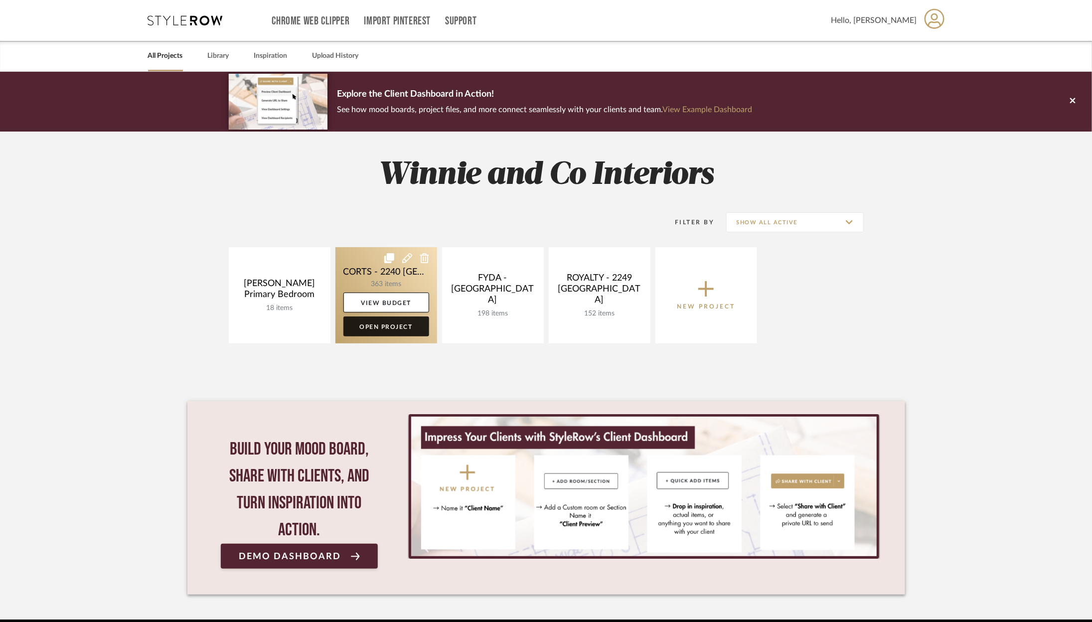
click at [409, 323] on link "Open Project" at bounding box center [386, 327] width 86 height 20
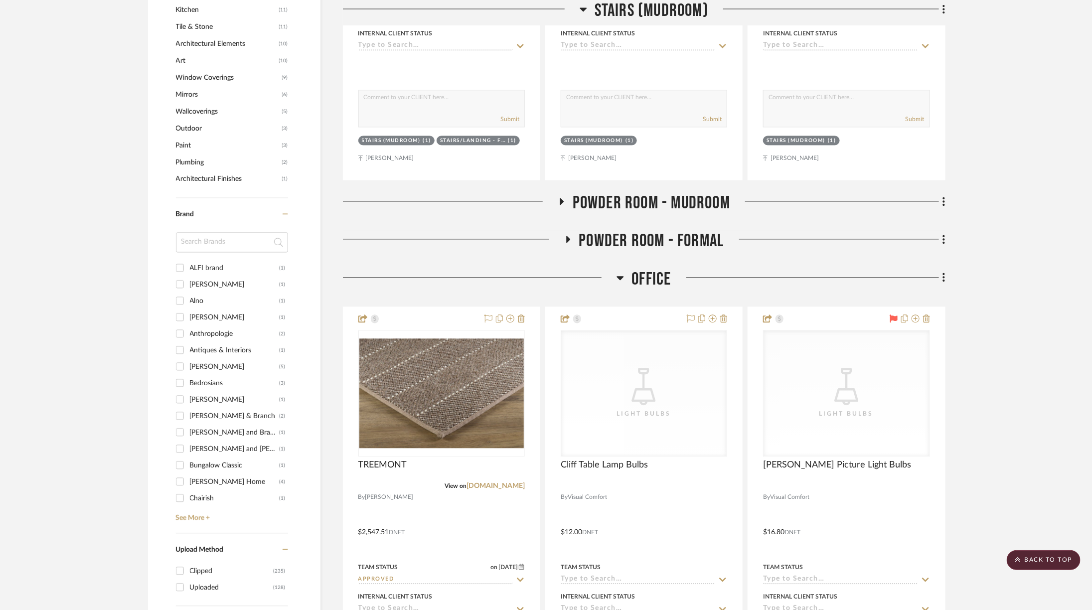
scroll to position [879, 0]
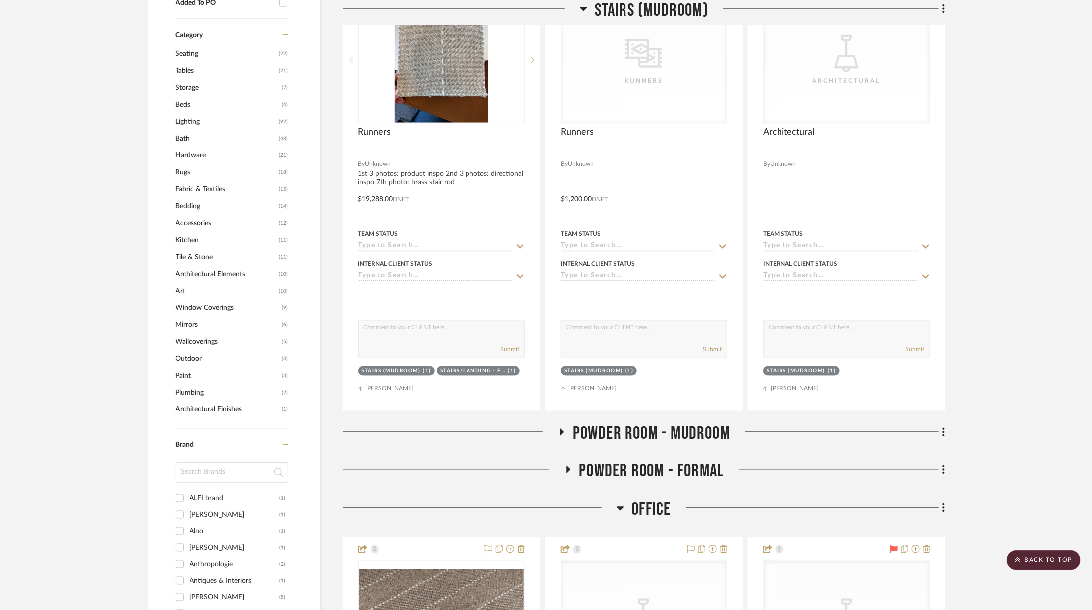
click at [622, 504] on fa-icon at bounding box center [620, 511] width 7 height 14
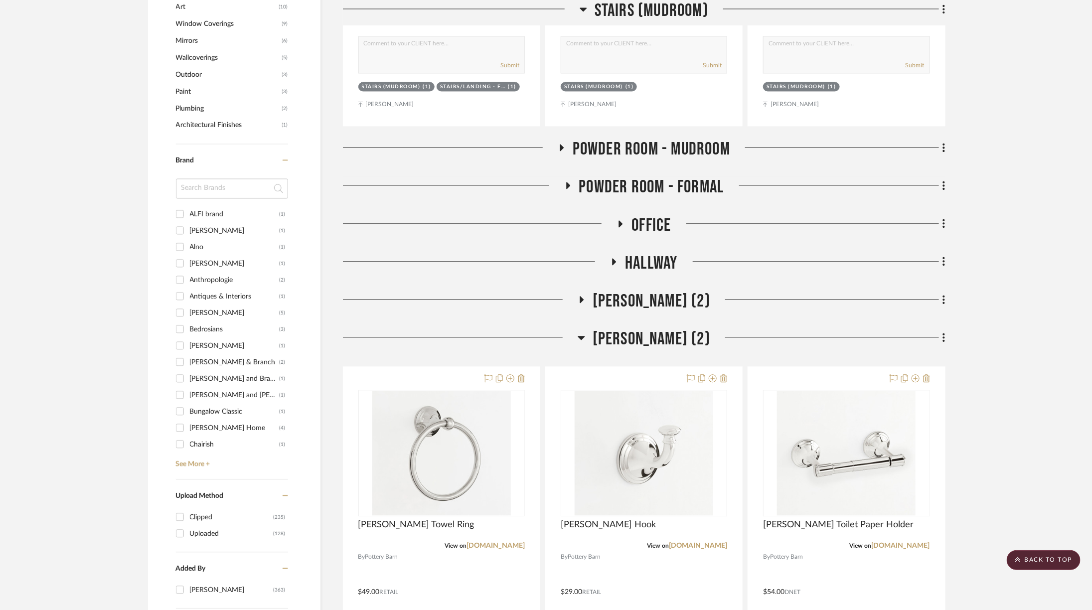
scroll to position [1192, 0]
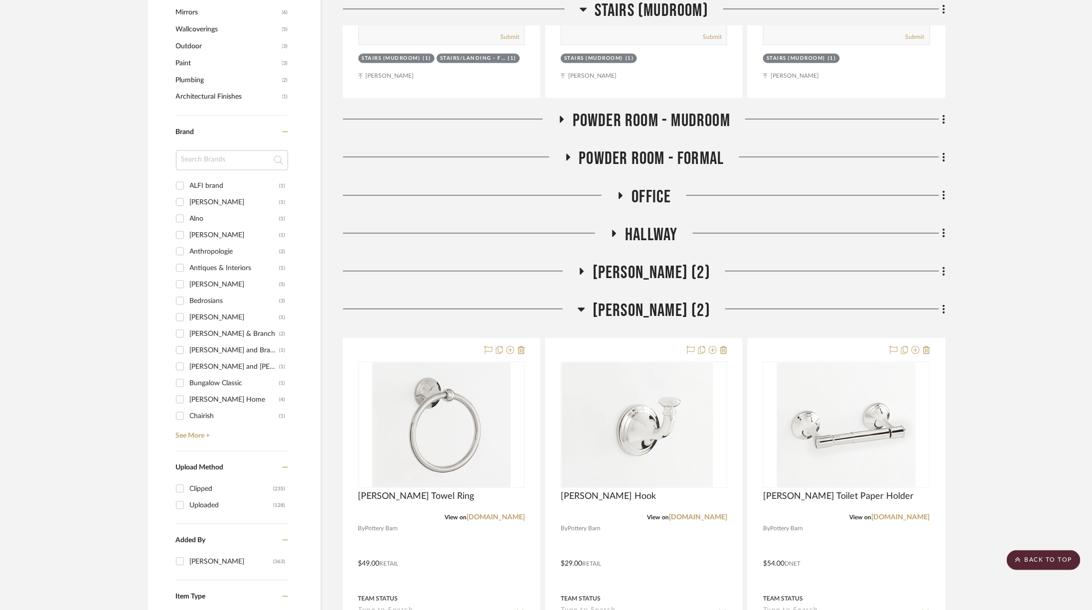
click at [593, 300] on span "[PERSON_NAME] (2)" at bounding box center [652, 310] width 118 height 21
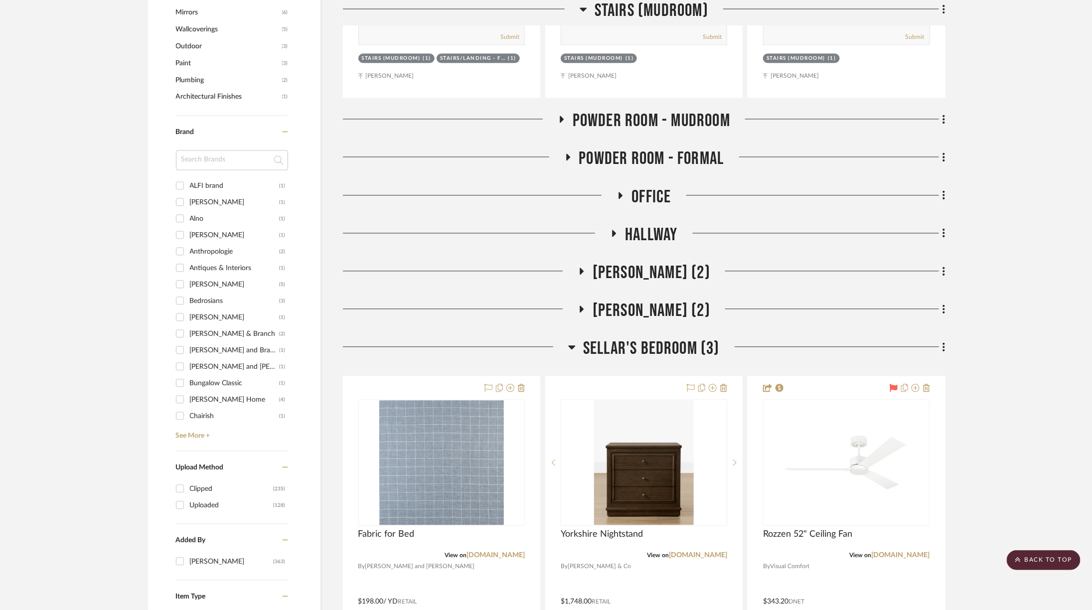
click at [587, 338] on span "Sellar's Bedroom (3)" at bounding box center [651, 348] width 137 height 21
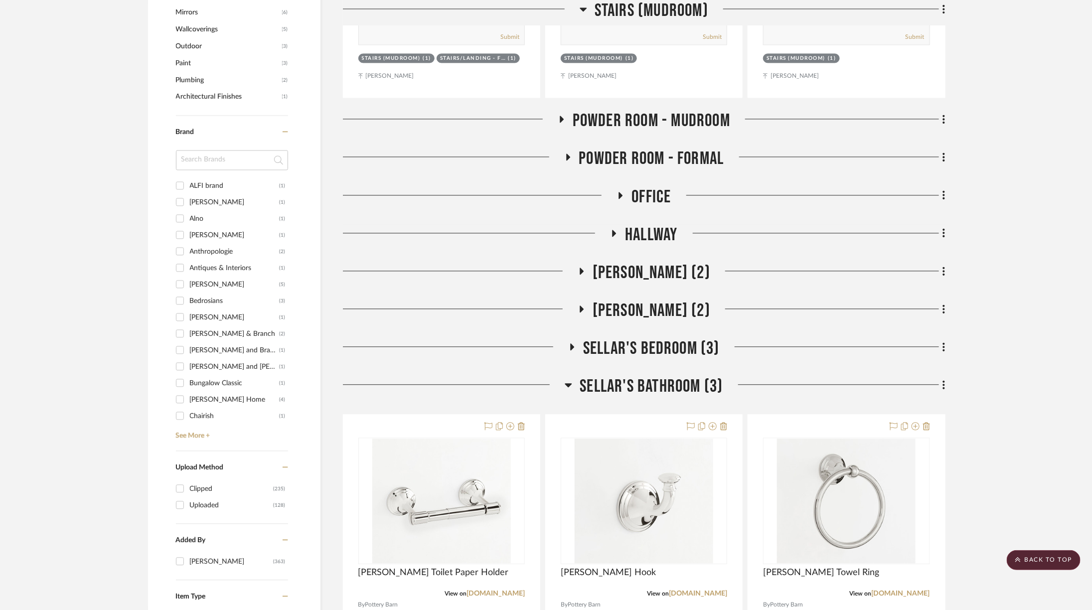
click at [580, 376] on span "Sellar's Bathroom (3)" at bounding box center [651, 386] width 143 height 21
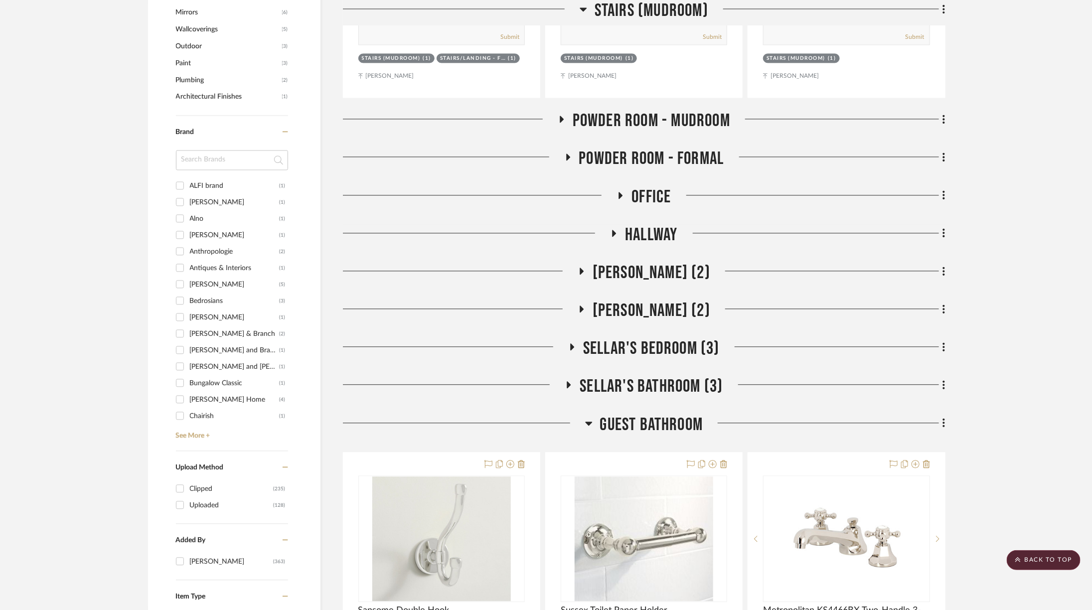
click at [591, 417] on icon at bounding box center [588, 423] width 7 height 12
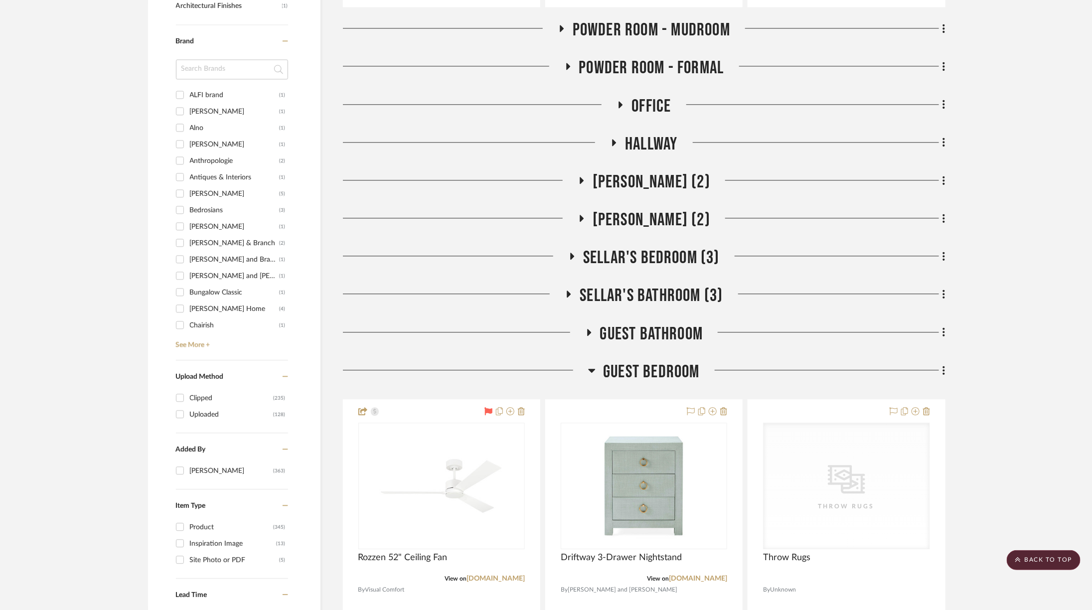
scroll to position [1328, 0]
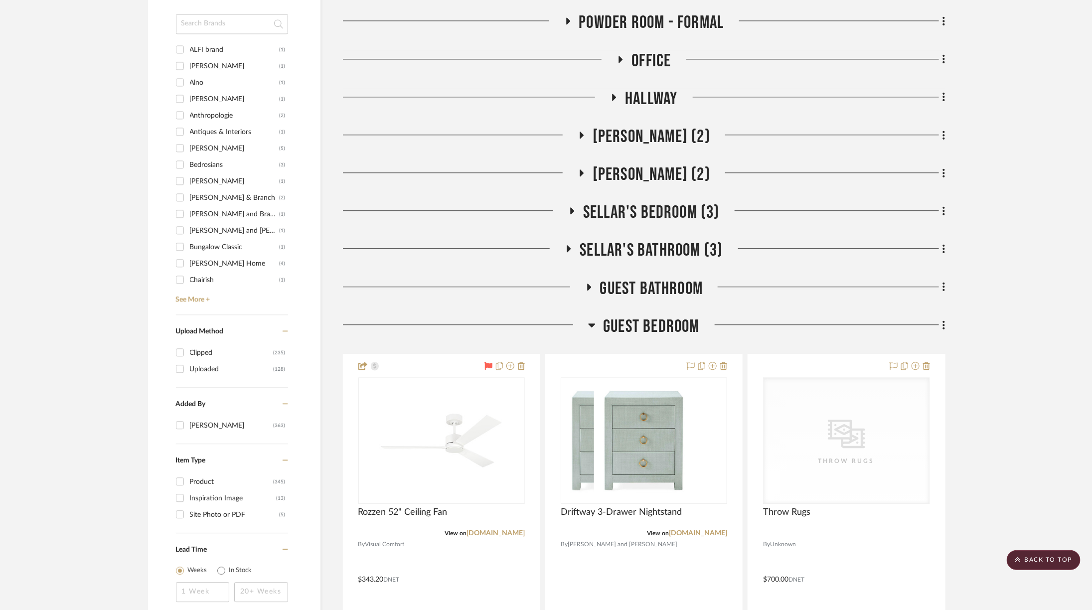
click at [606, 316] on span "Guest Bedroom" at bounding box center [651, 326] width 97 height 21
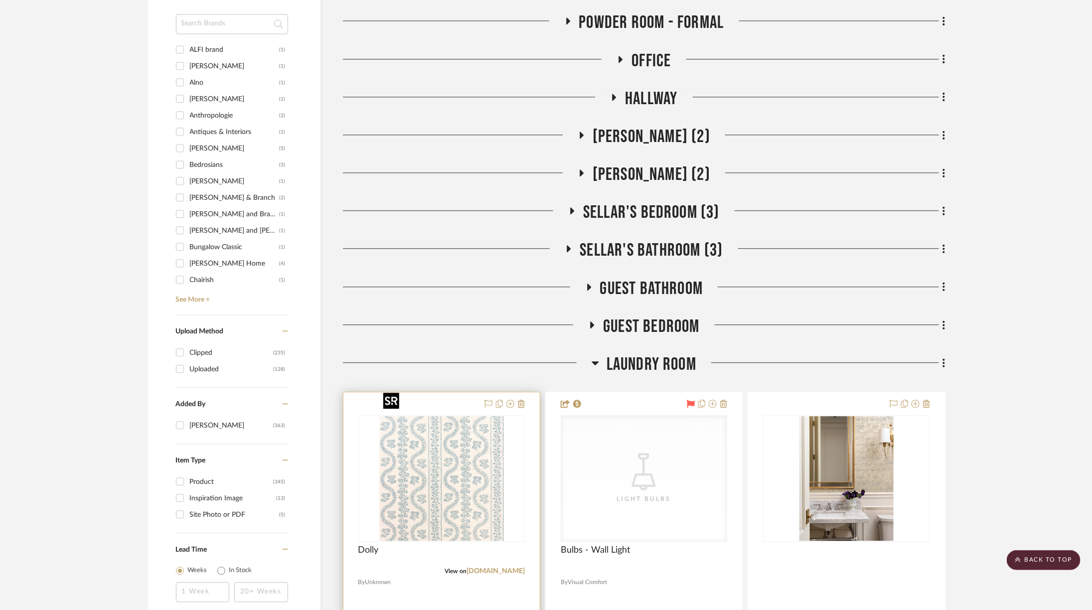
click at [0, 0] on img at bounding box center [0, 0] width 0 height 0
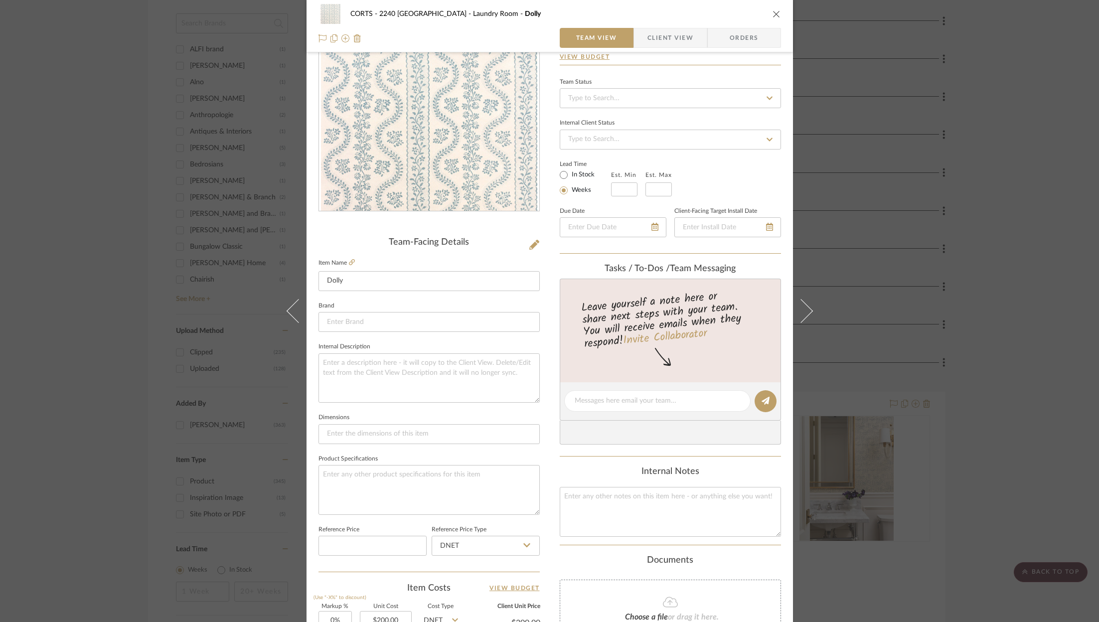
scroll to position [0, 0]
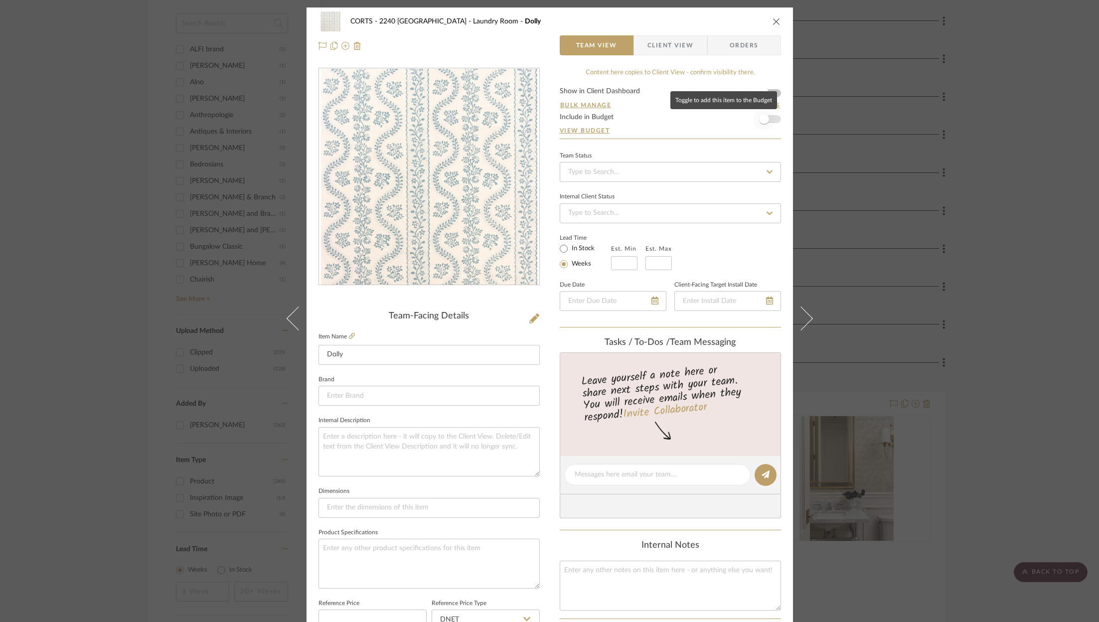
click at [770, 117] on span "button" at bounding box center [764, 119] width 22 height 22
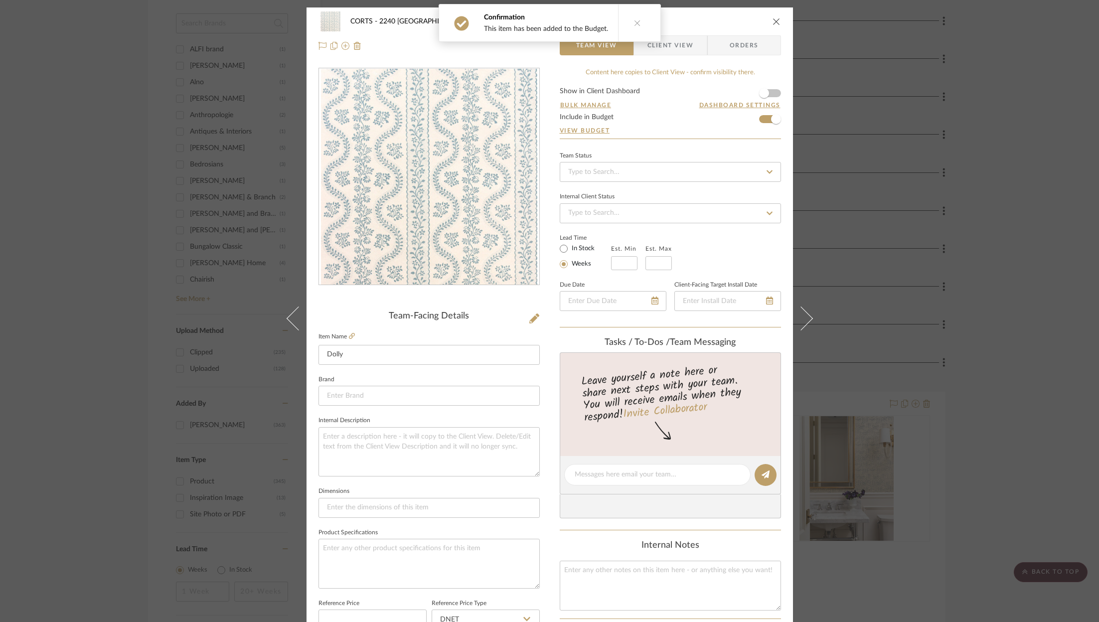
click at [773, 20] on icon "close" at bounding box center [777, 21] width 8 height 8
